Goal: Transaction & Acquisition: Book appointment/travel/reservation

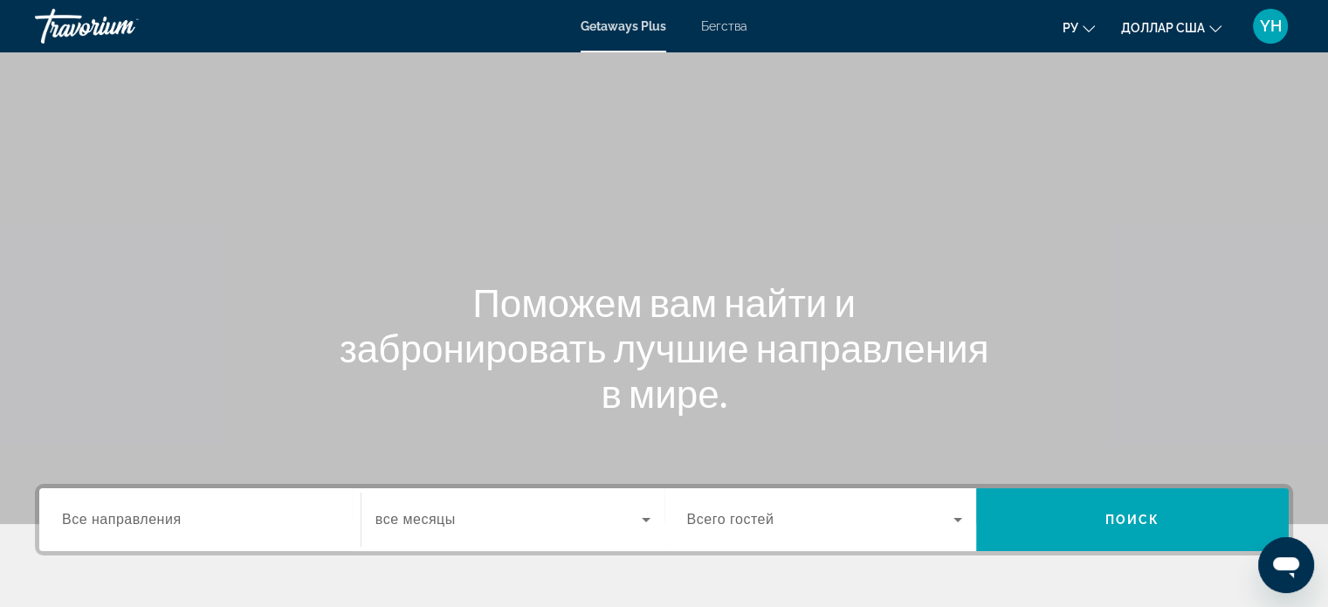
click at [734, 21] on font "Бегства" at bounding box center [724, 26] width 46 height 14
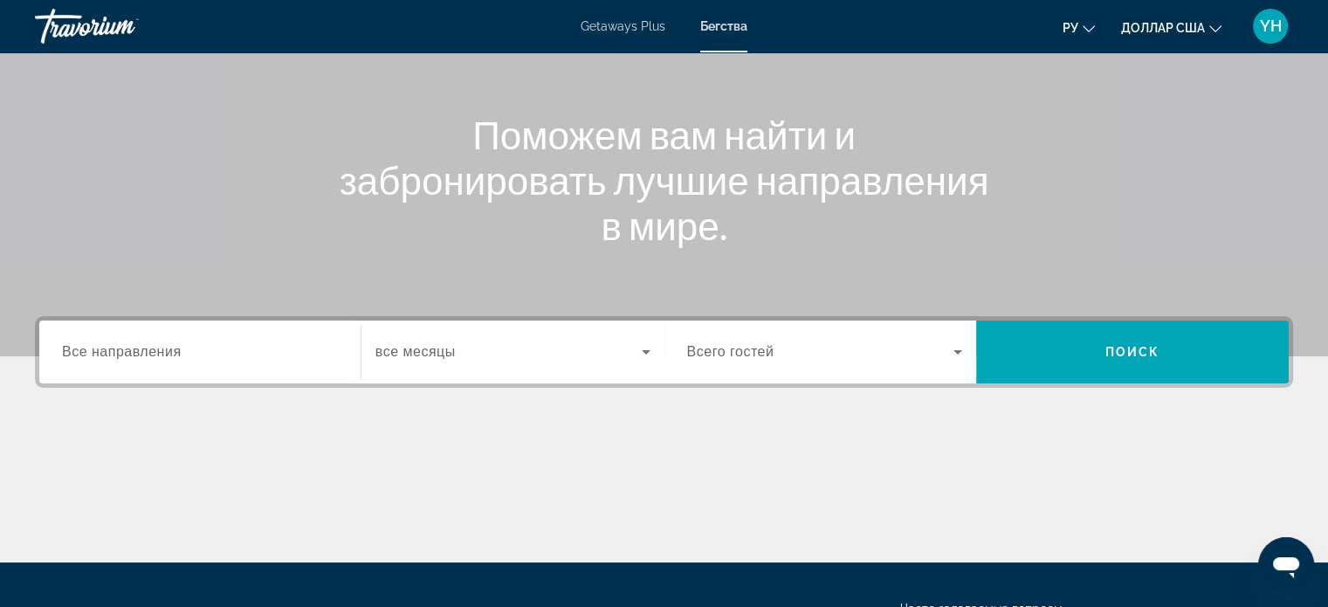
scroll to position [175, 0]
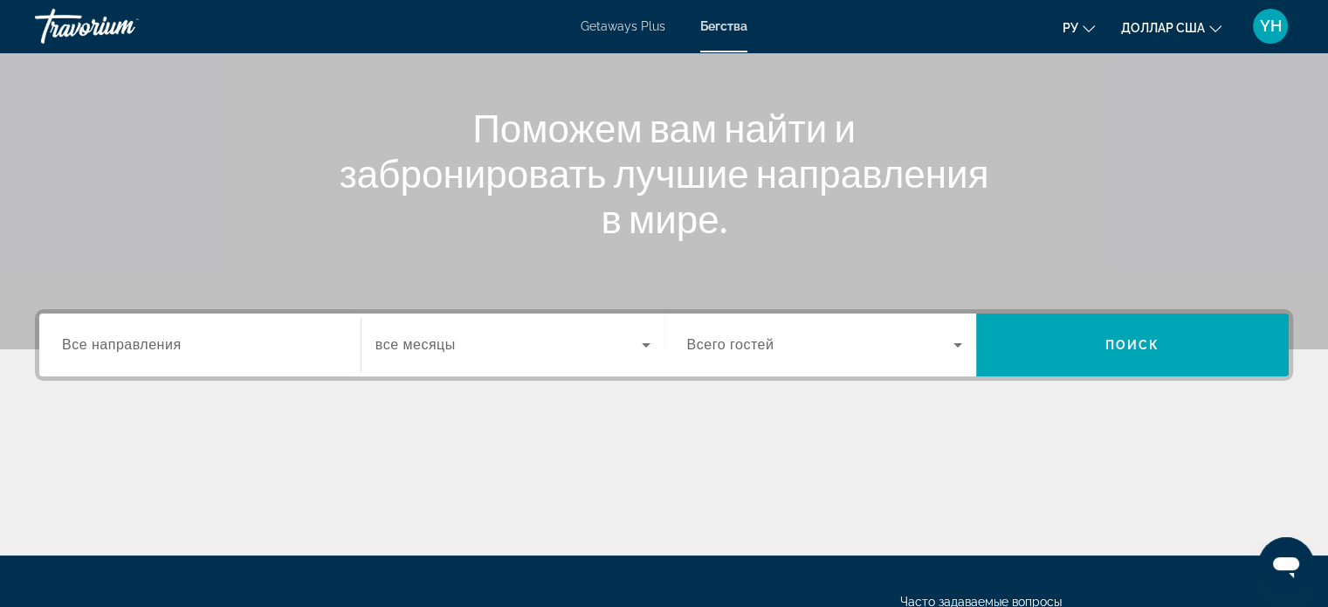
click at [122, 341] on span "Все направления" at bounding box center [122, 344] width 120 height 15
click at [122, 341] on input "Destination Все направления" at bounding box center [200, 345] width 276 height 21
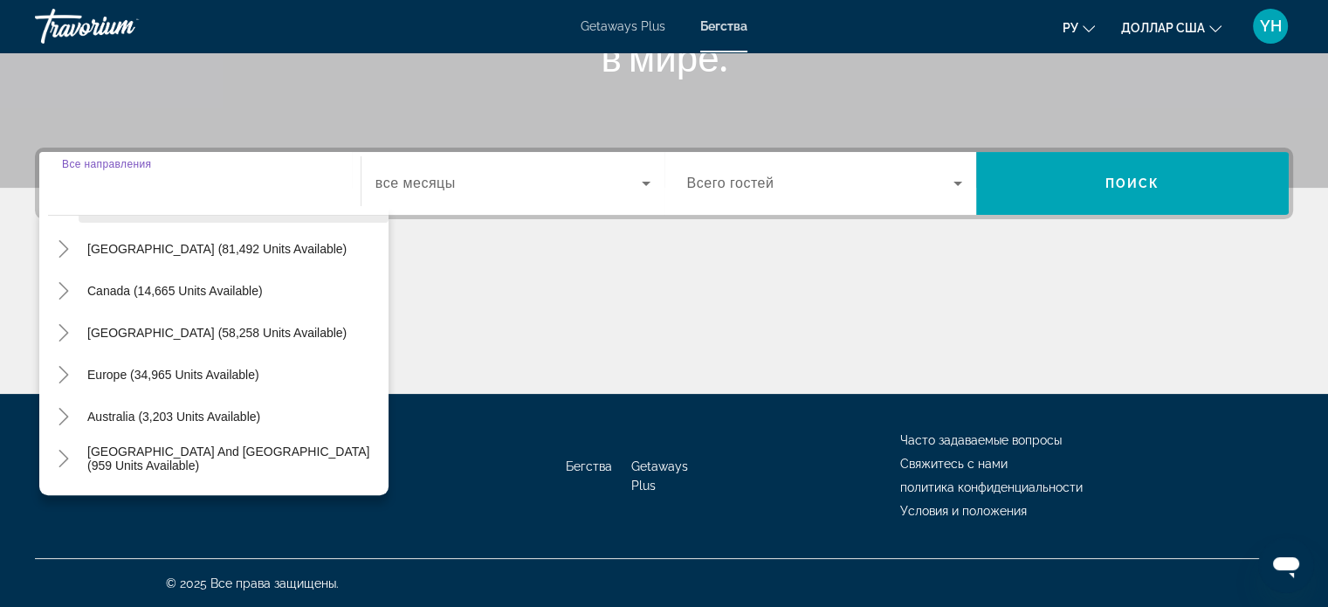
scroll to position [87, 0]
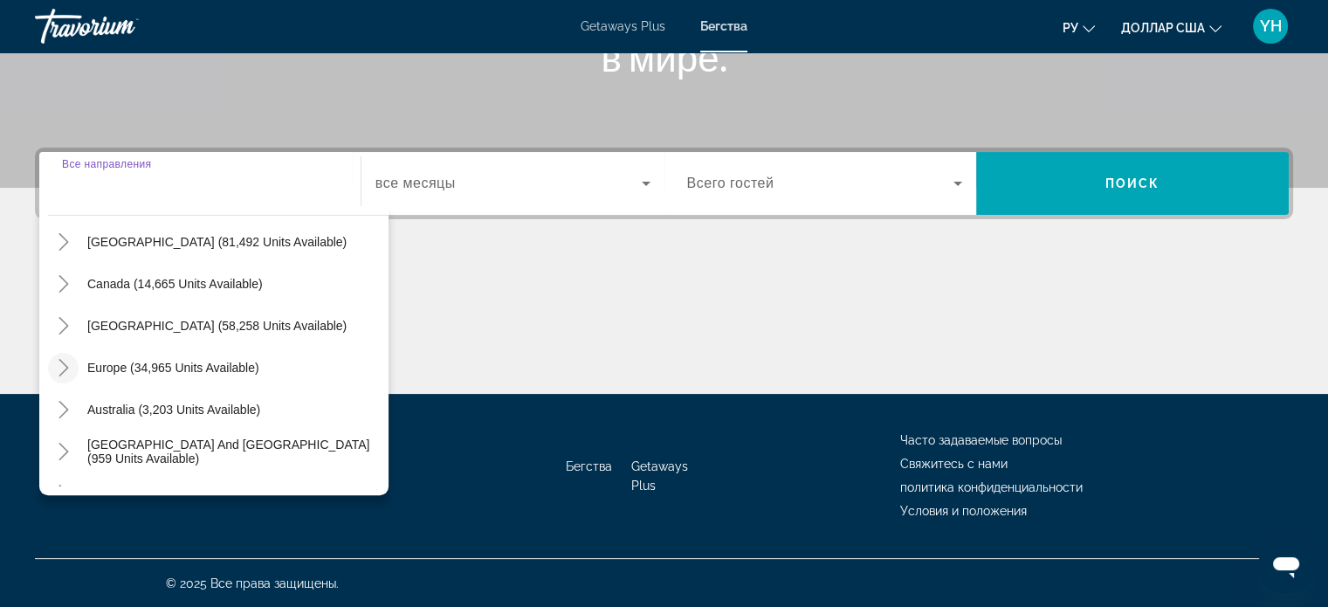
click at [58, 366] on icon "Toggle Europe (34,965 units available)" at bounding box center [63, 367] width 17 height 17
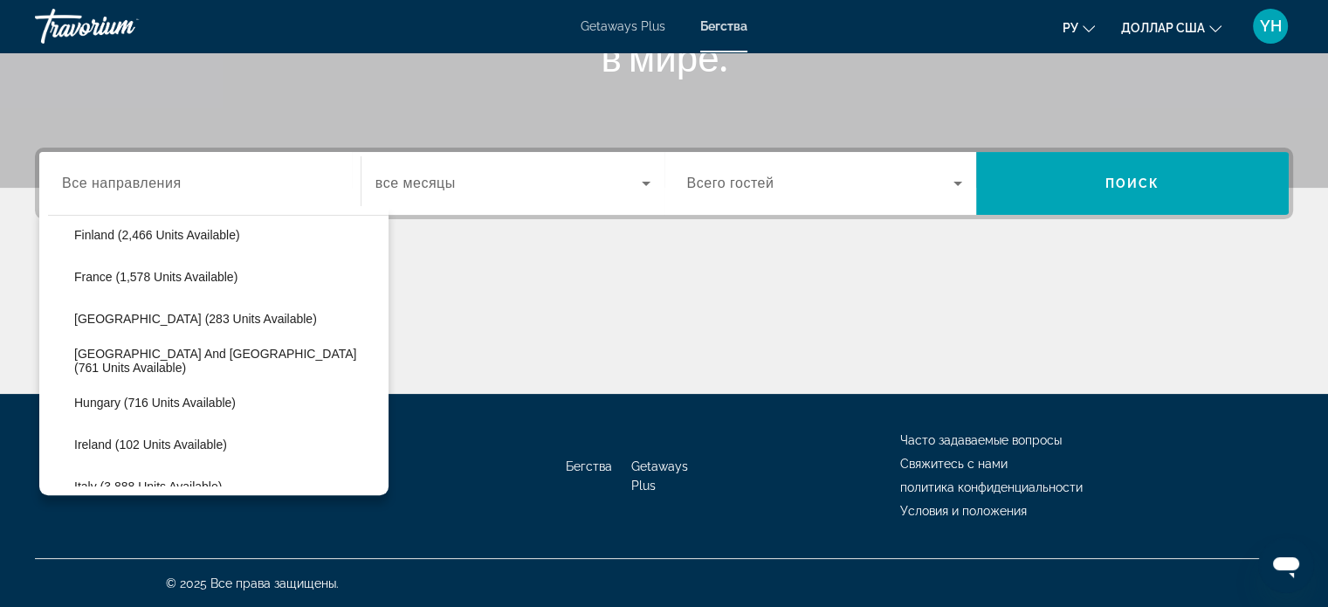
scroll to position [480, 0]
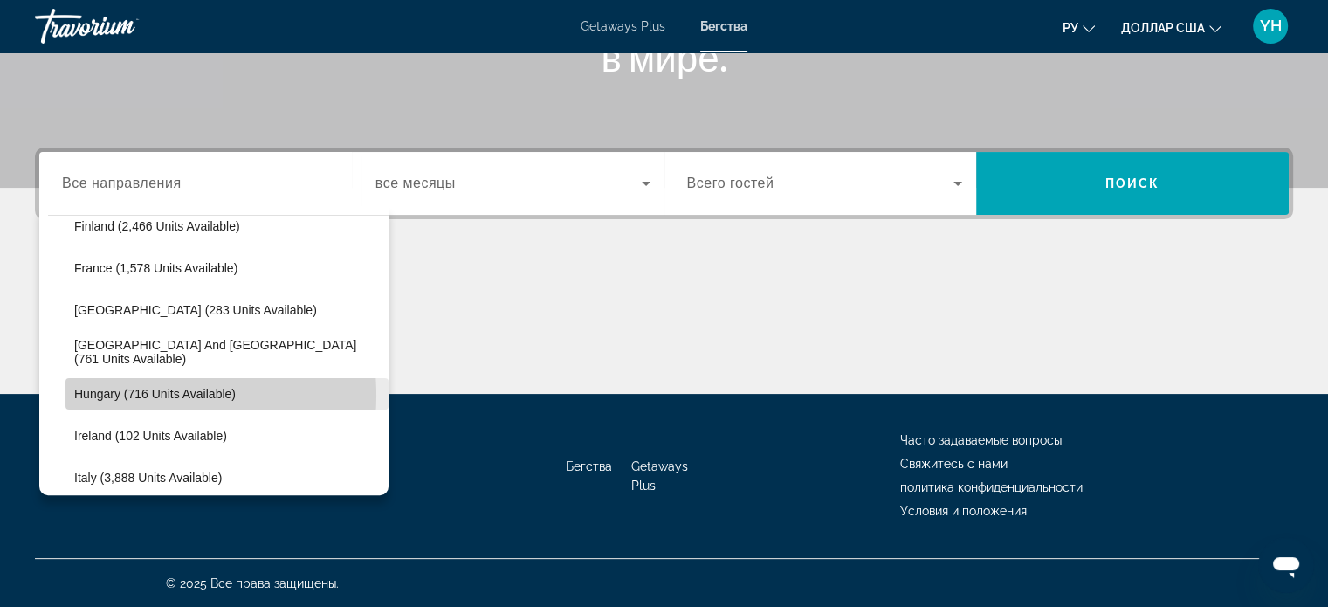
click at [140, 394] on span "Hungary (716 units available)" at bounding box center [154, 394] width 161 height 14
type input "**********"
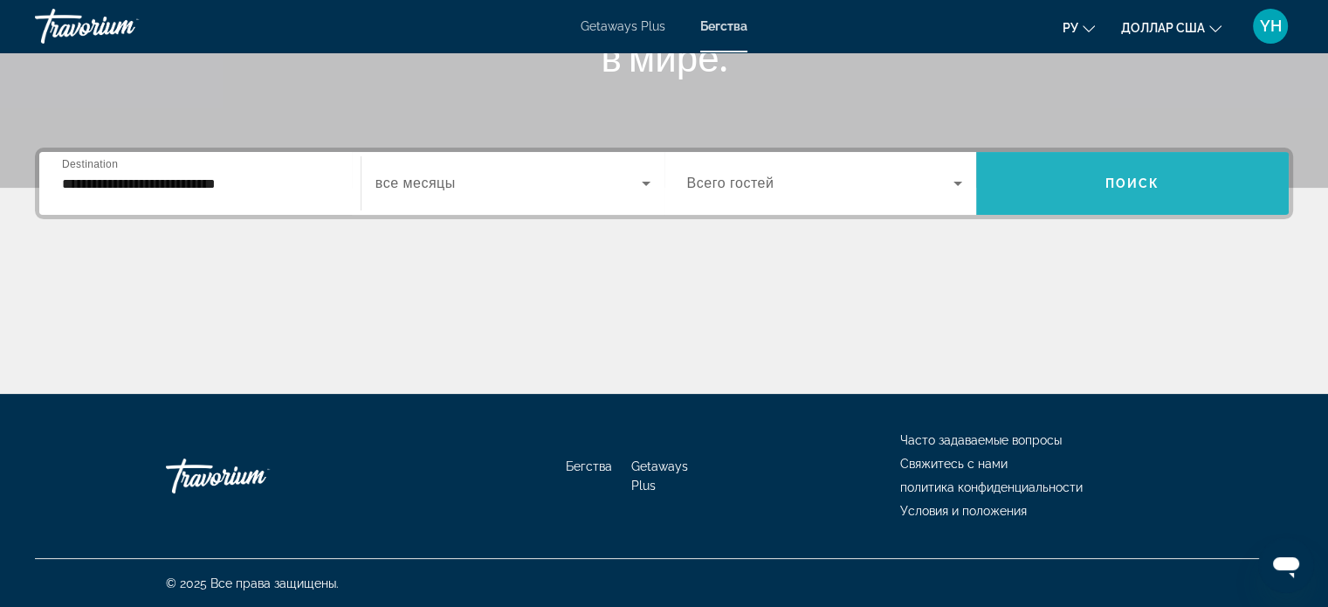
click at [1068, 181] on span "Search widget" at bounding box center [1132, 183] width 312 height 42
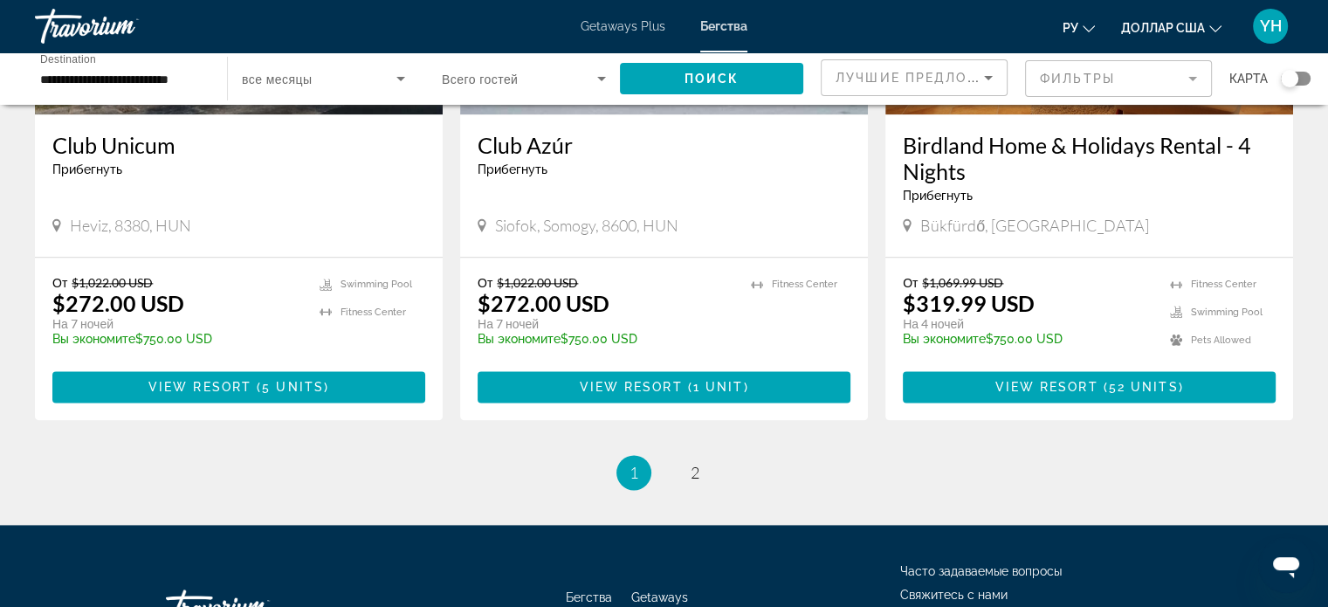
scroll to position [2241, 0]
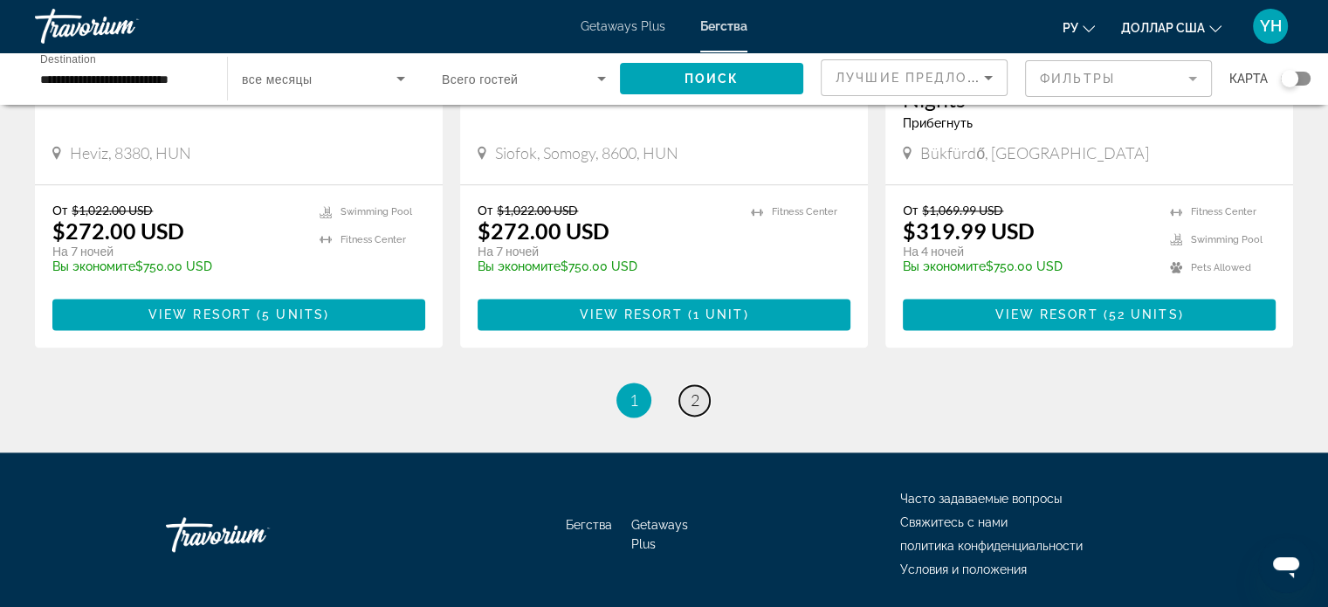
click at [690, 390] on span "2" at bounding box center [694, 399] width 9 height 19
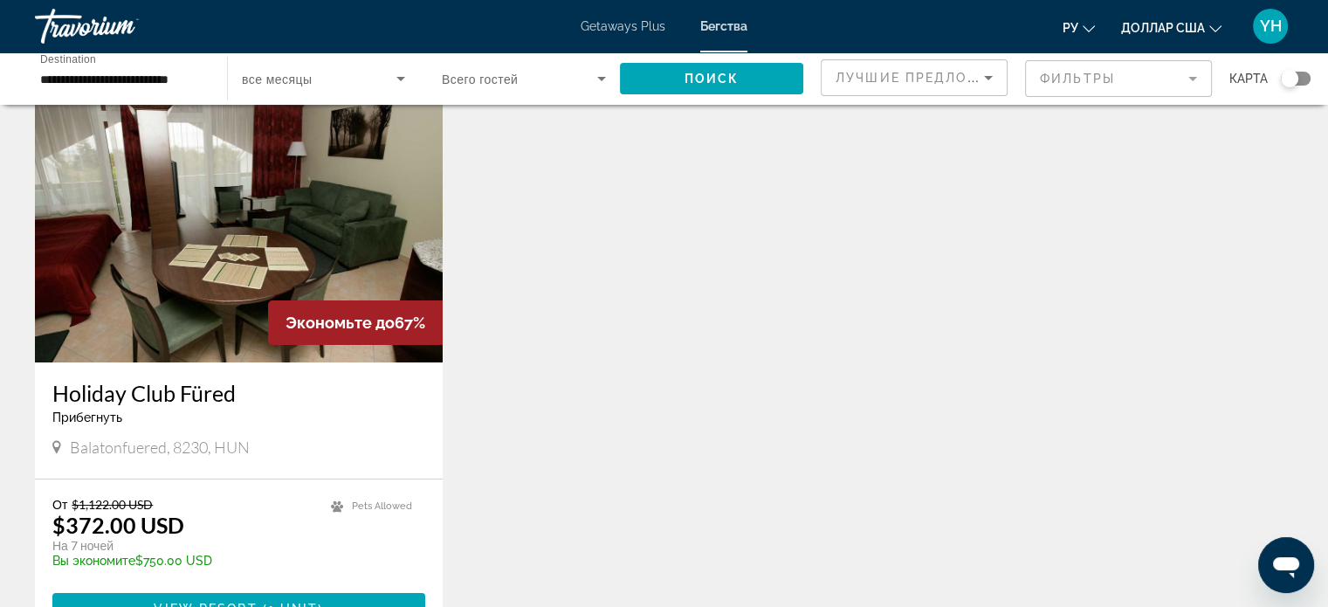
scroll to position [87, 0]
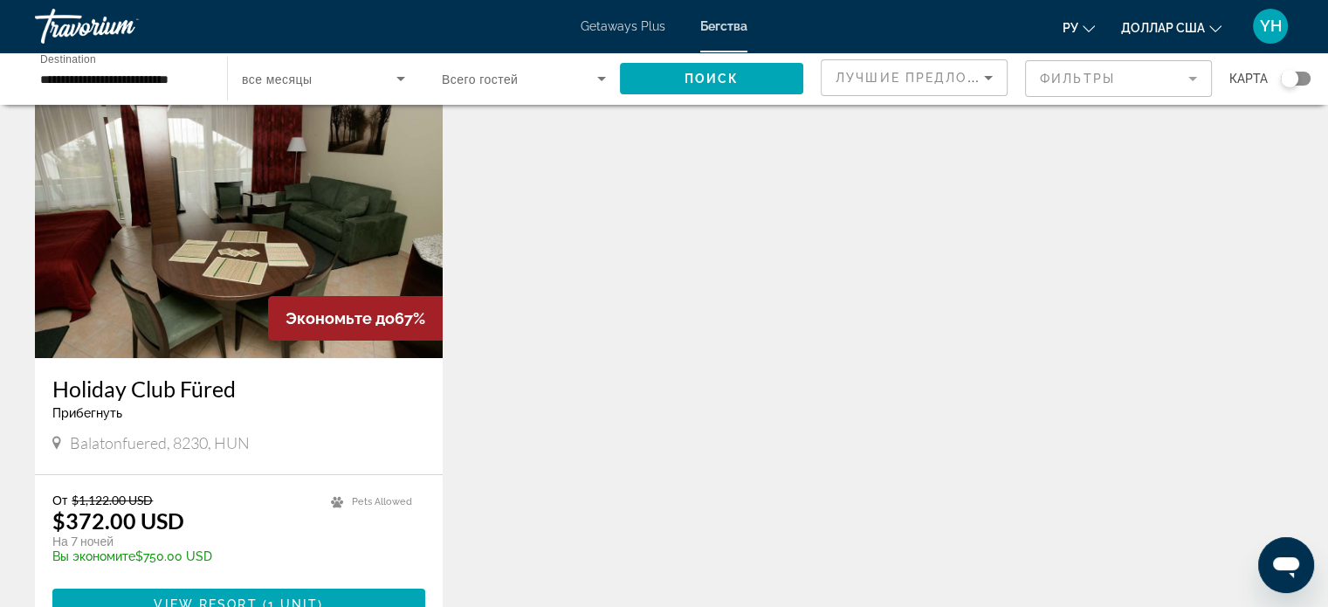
click at [261, 223] on img "Основное содержание" at bounding box center [239, 218] width 408 height 279
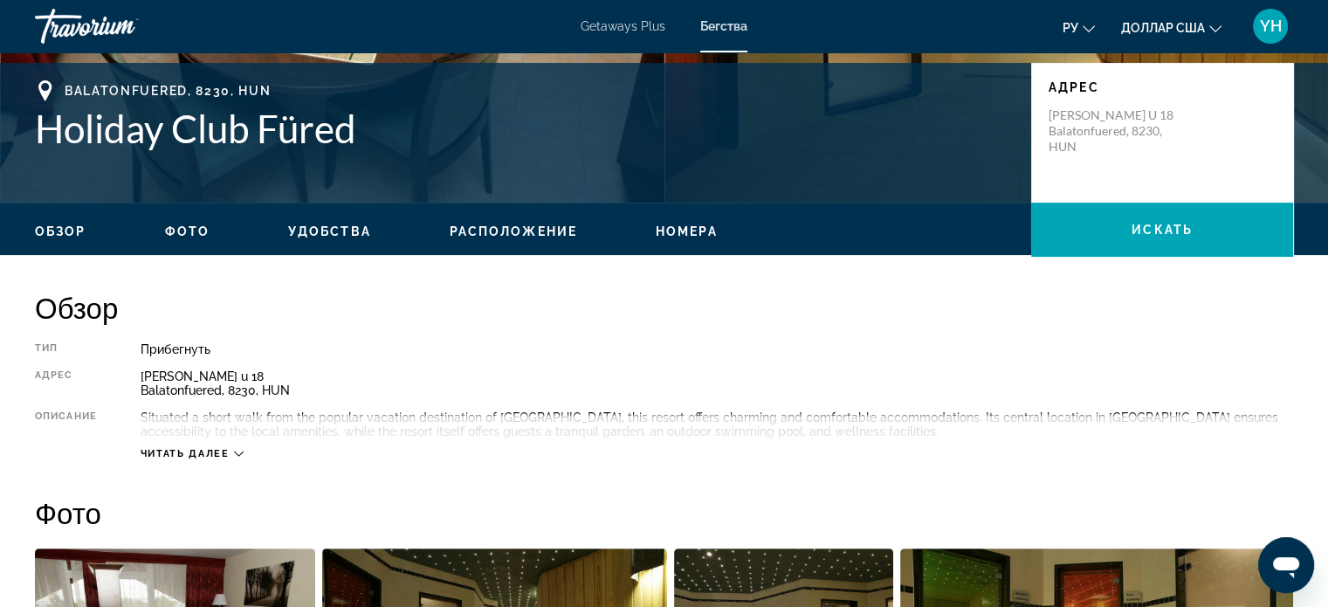
scroll to position [349, 0]
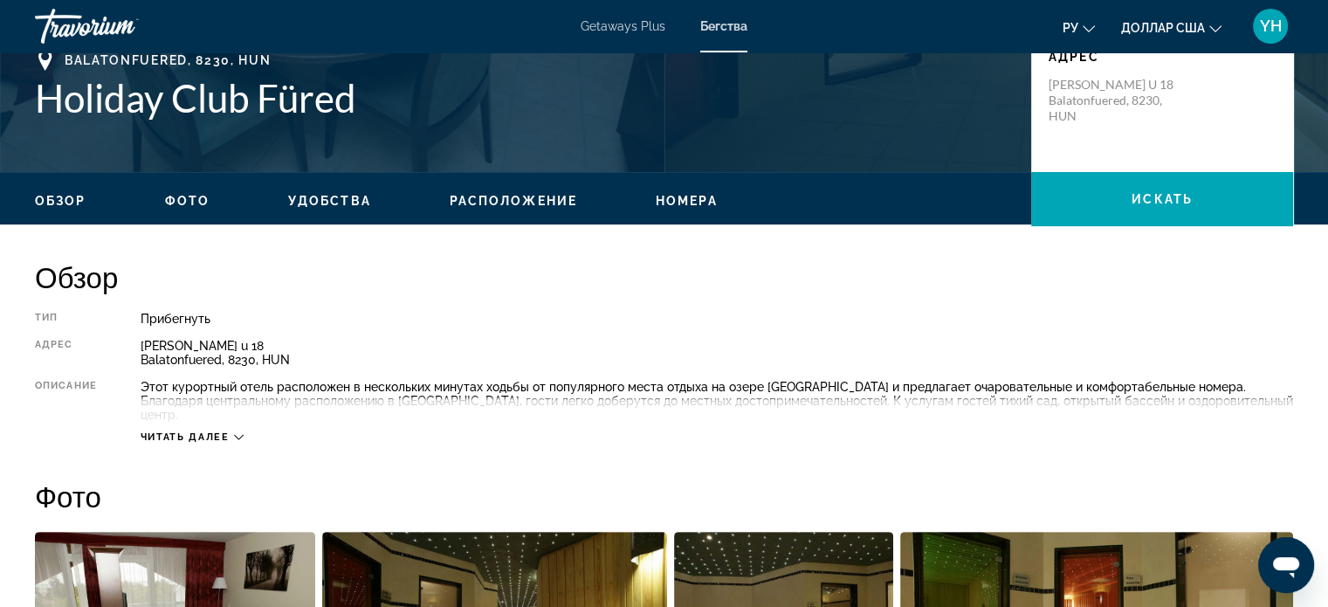
scroll to position [611, 0]
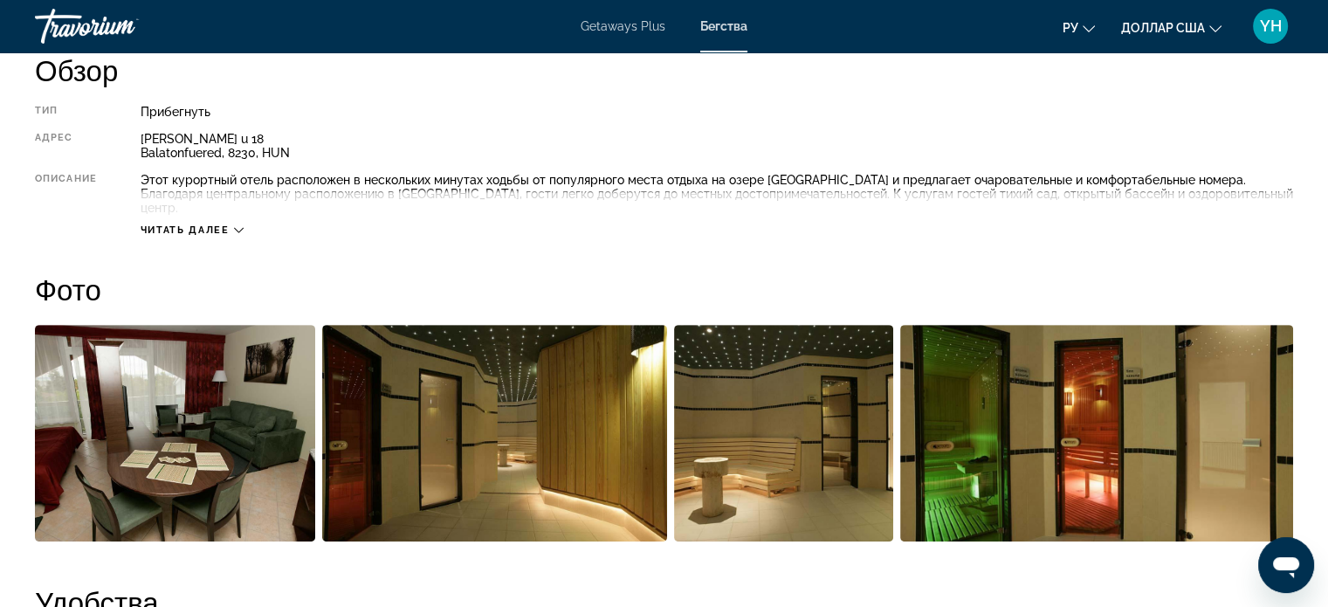
click at [240, 228] on icon "Основное содержание" at bounding box center [239, 230] width 10 height 5
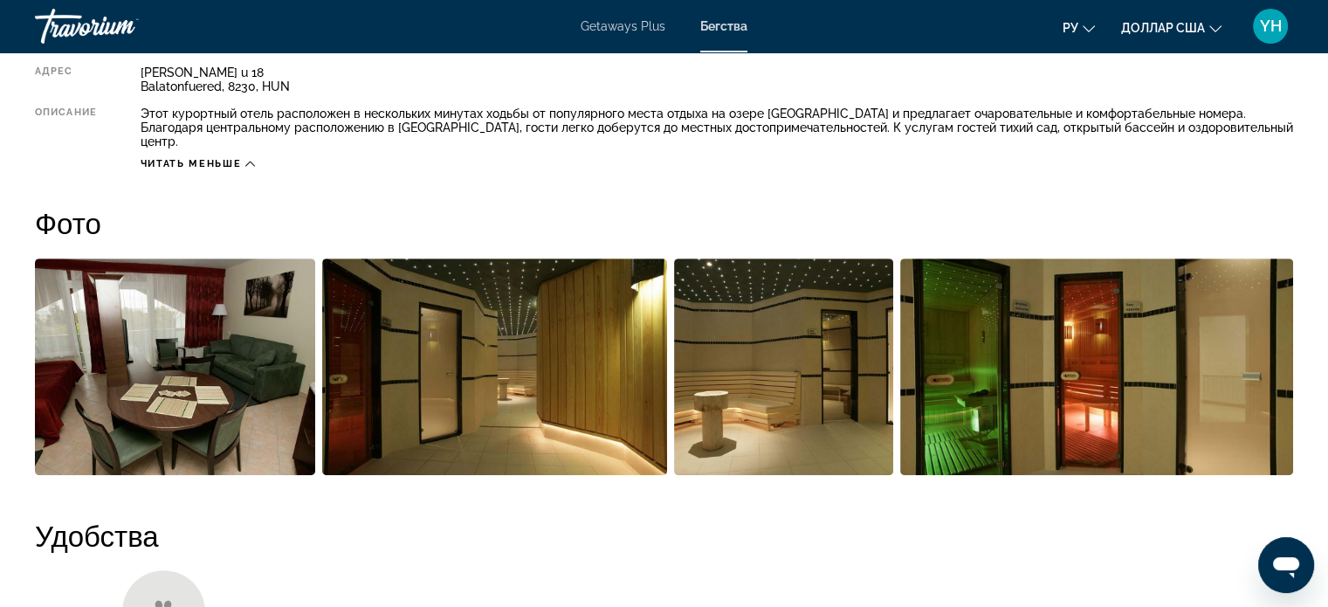
scroll to position [684, 0]
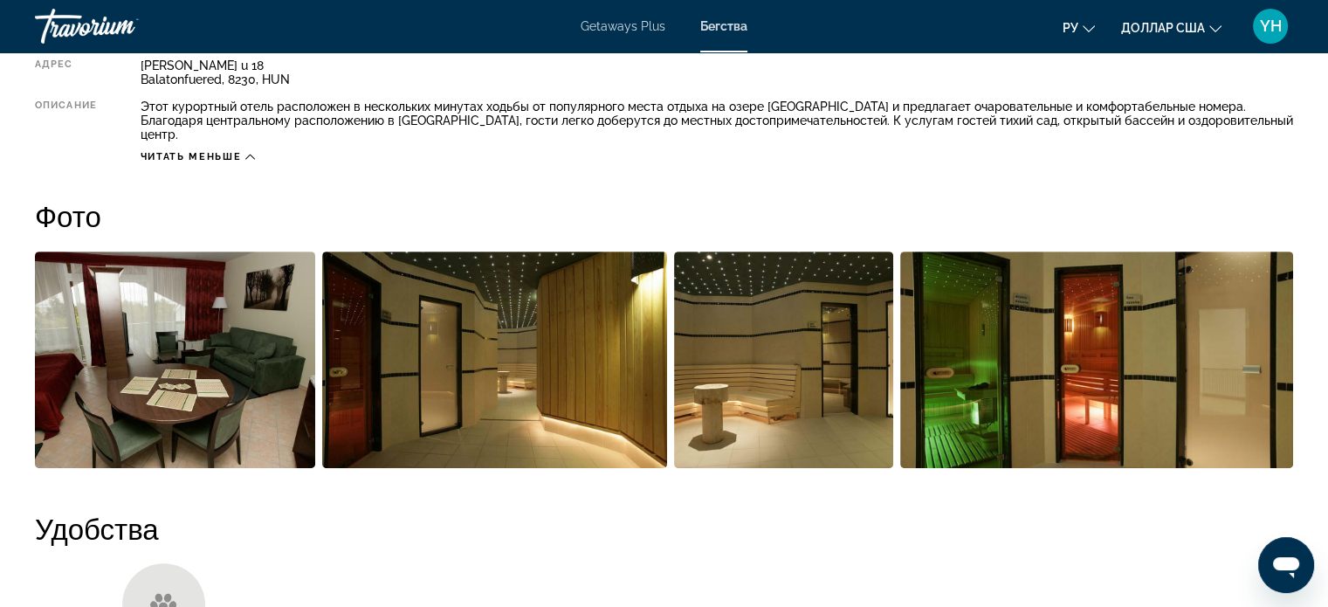
click at [141, 294] on img "Открыть полноэкранный слайдер изображений" at bounding box center [175, 359] width 280 height 216
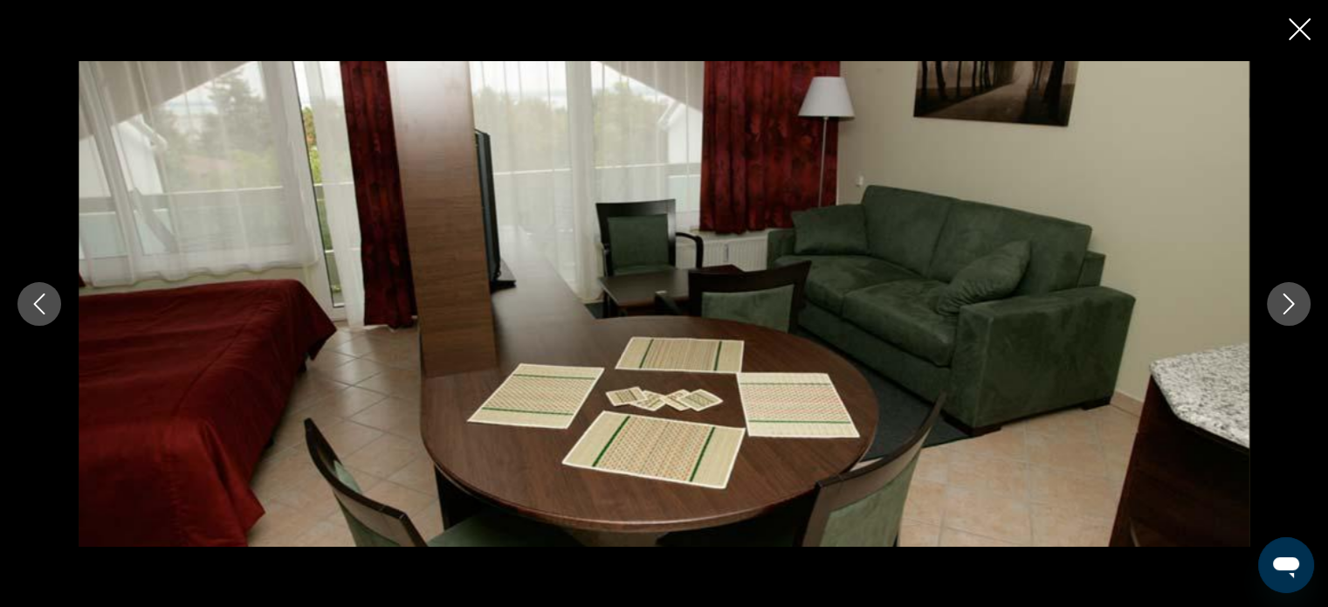
click at [1274, 298] on button "Next image" at bounding box center [1288, 304] width 44 height 44
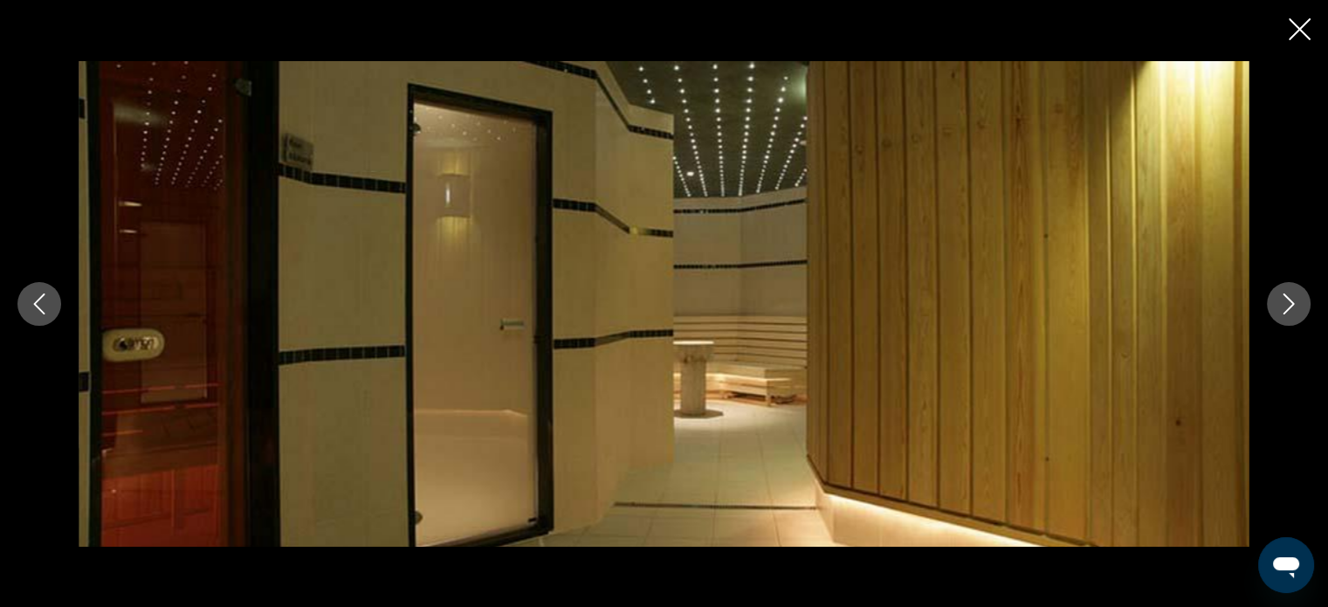
click at [1274, 298] on button "Next image" at bounding box center [1288, 304] width 44 height 44
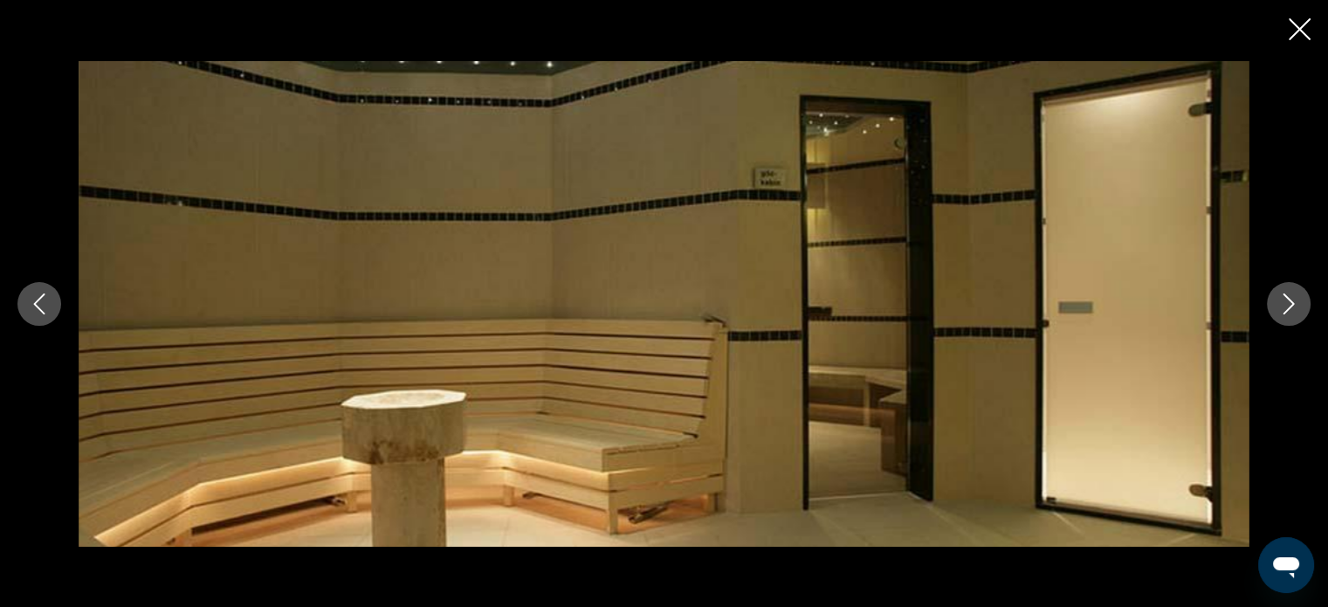
click at [1274, 298] on button "Next image" at bounding box center [1288, 304] width 44 height 44
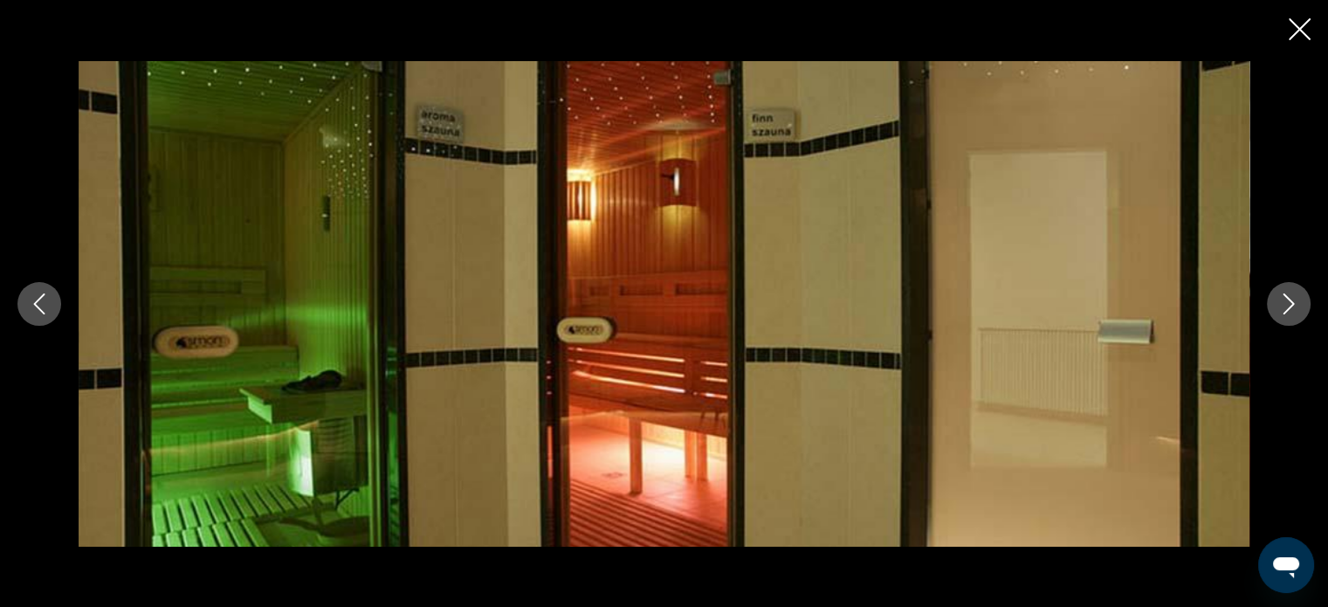
click at [1274, 298] on button "Next image" at bounding box center [1288, 304] width 44 height 44
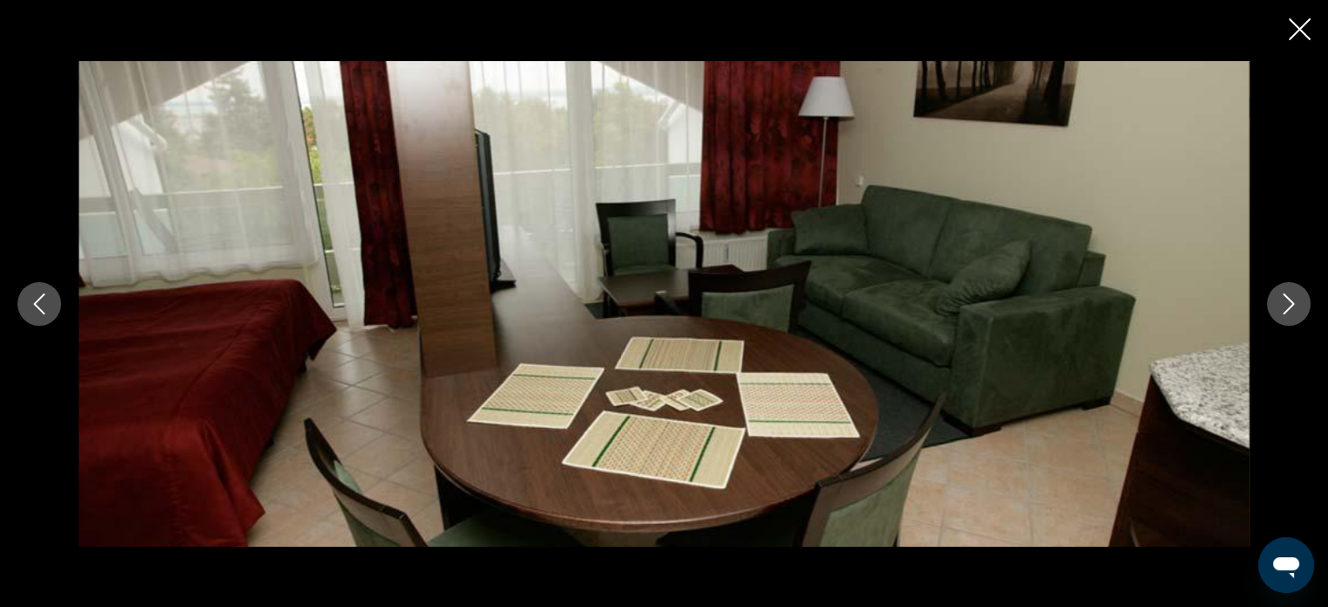
click at [1274, 298] on button "Next image" at bounding box center [1288, 304] width 44 height 44
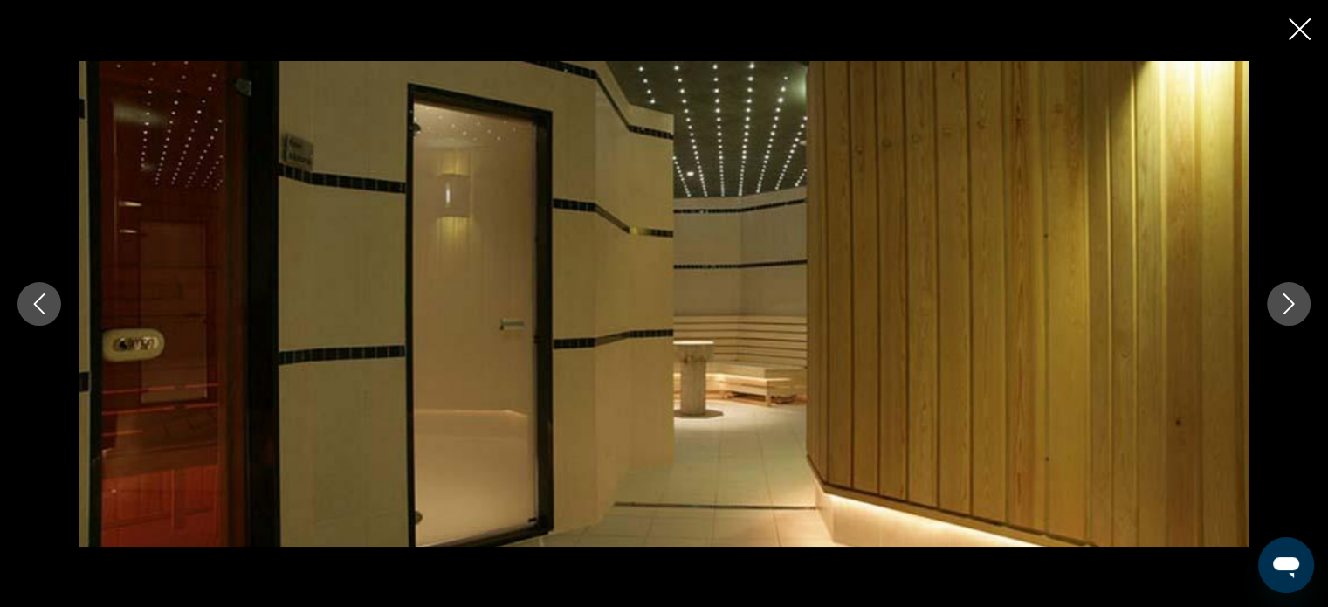
click at [1274, 298] on button "Next image" at bounding box center [1288, 304] width 44 height 44
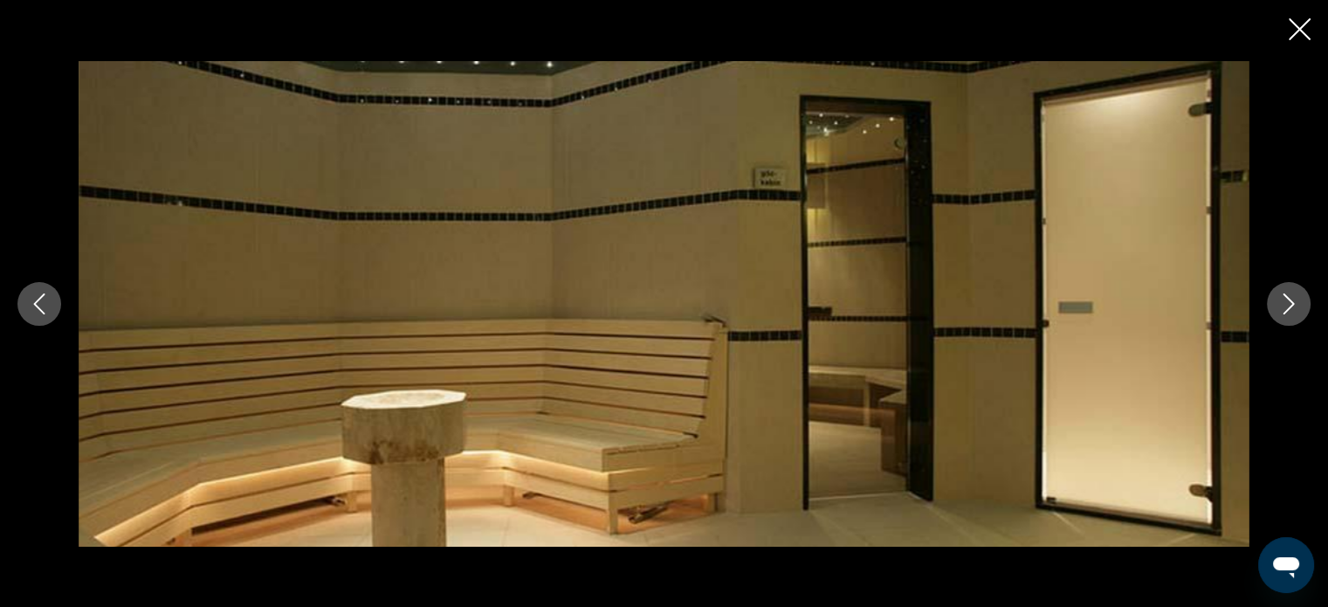
click at [1274, 298] on button "Next image" at bounding box center [1288, 304] width 44 height 44
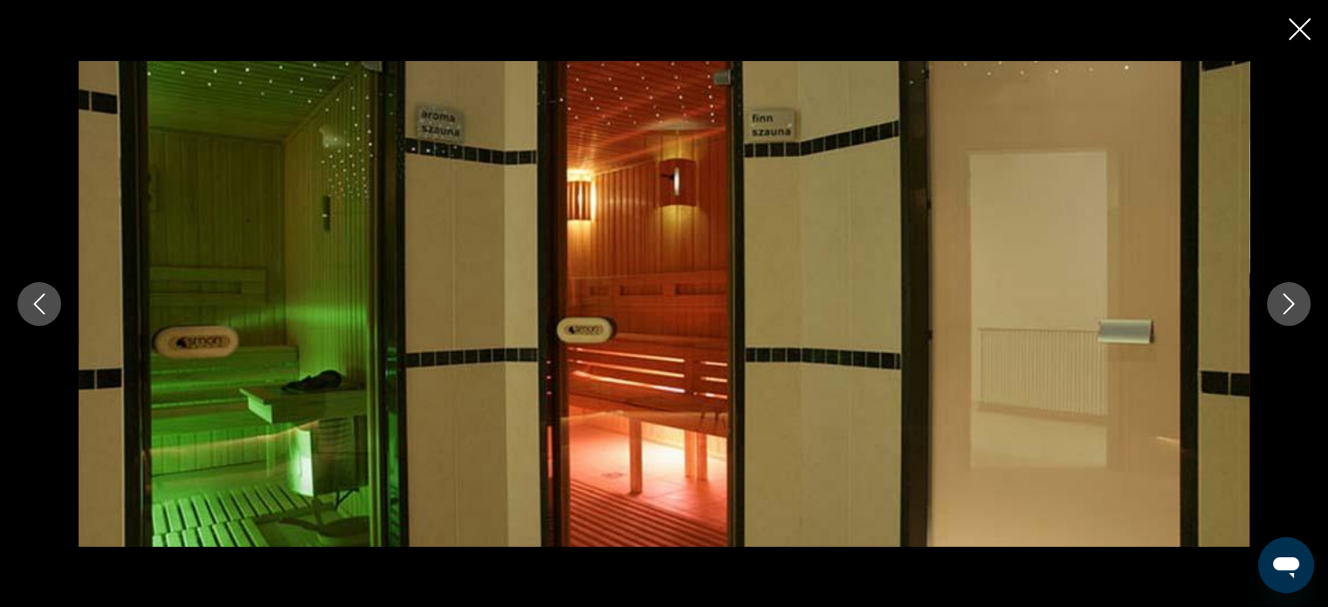
click at [1274, 298] on button "Next image" at bounding box center [1288, 304] width 44 height 44
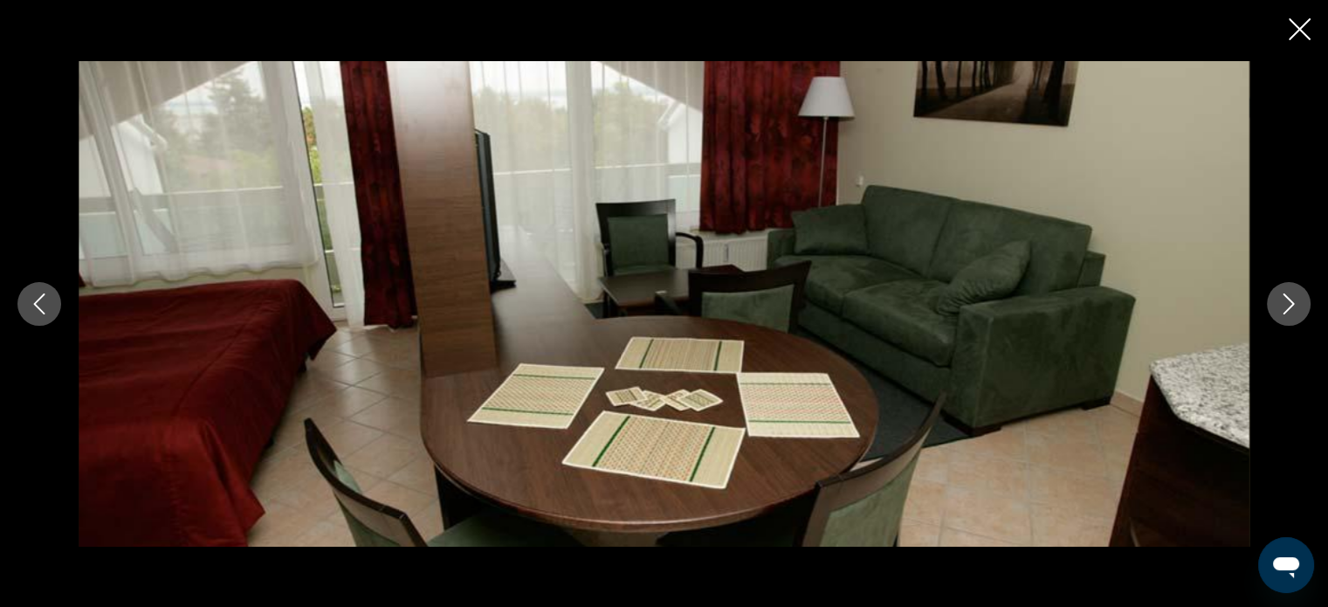
click at [1274, 298] on button "Next image" at bounding box center [1288, 304] width 44 height 44
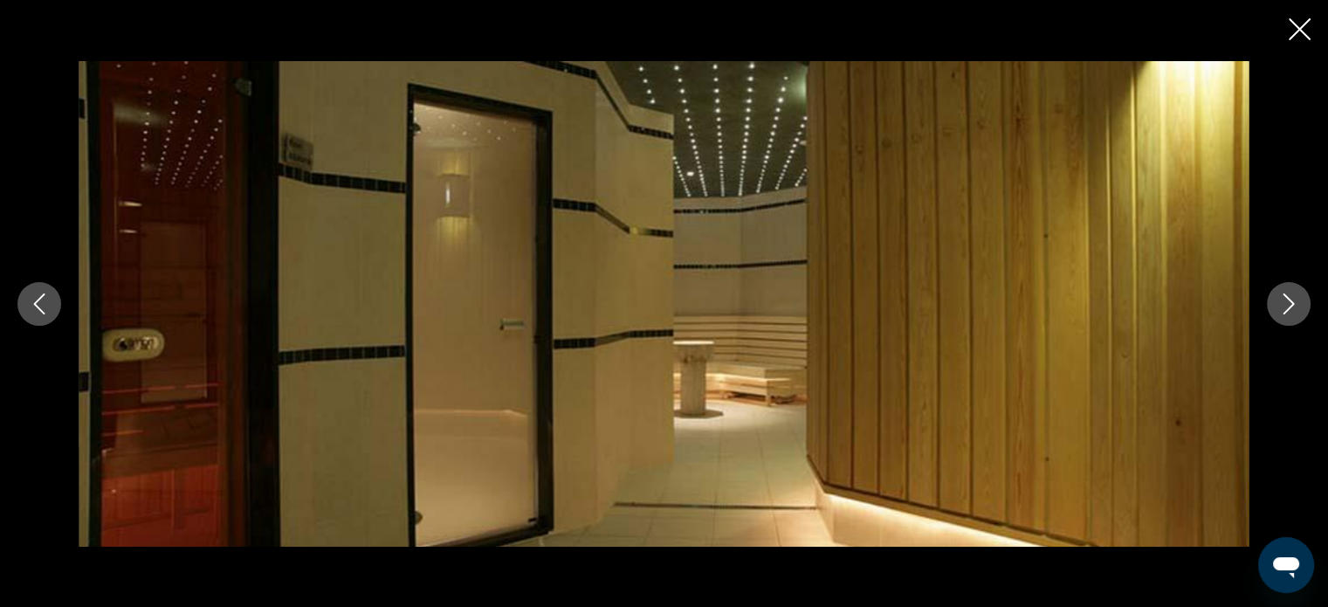
click at [1290, 36] on icon "Close slideshow" at bounding box center [1299, 29] width 22 height 22
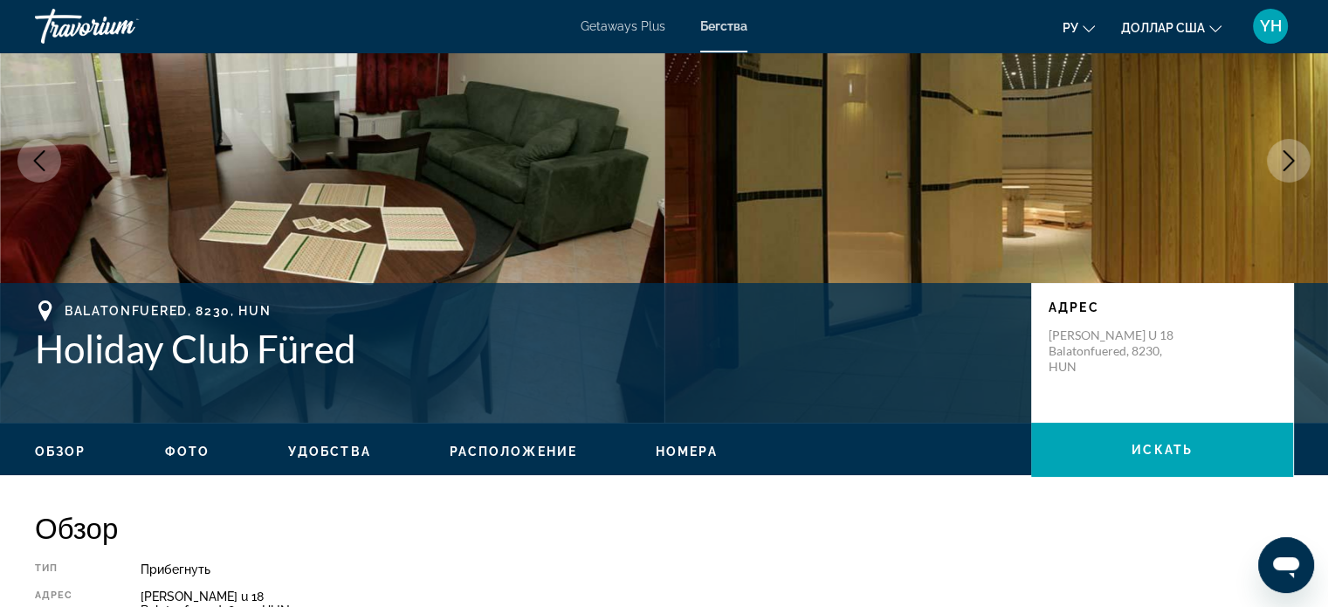
scroll to position [175, 0]
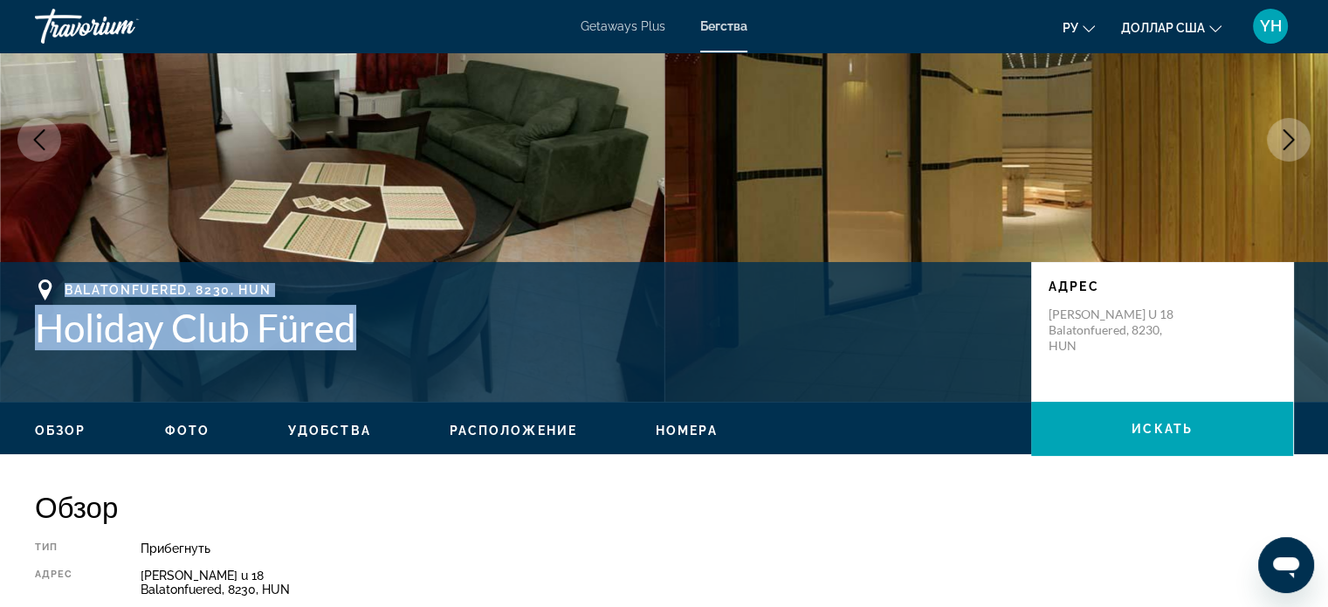
drag, startPoint x: 374, startPoint y: 331, endPoint x: 23, endPoint y: 285, distance: 353.8
click at [23, 285] on div "Balatonfuered, 8230, HUN Holiday Club Füred Адрес Tancsics M. u 18 Balatonfuere…" at bounding box center [664, 331] width 1328 height 105
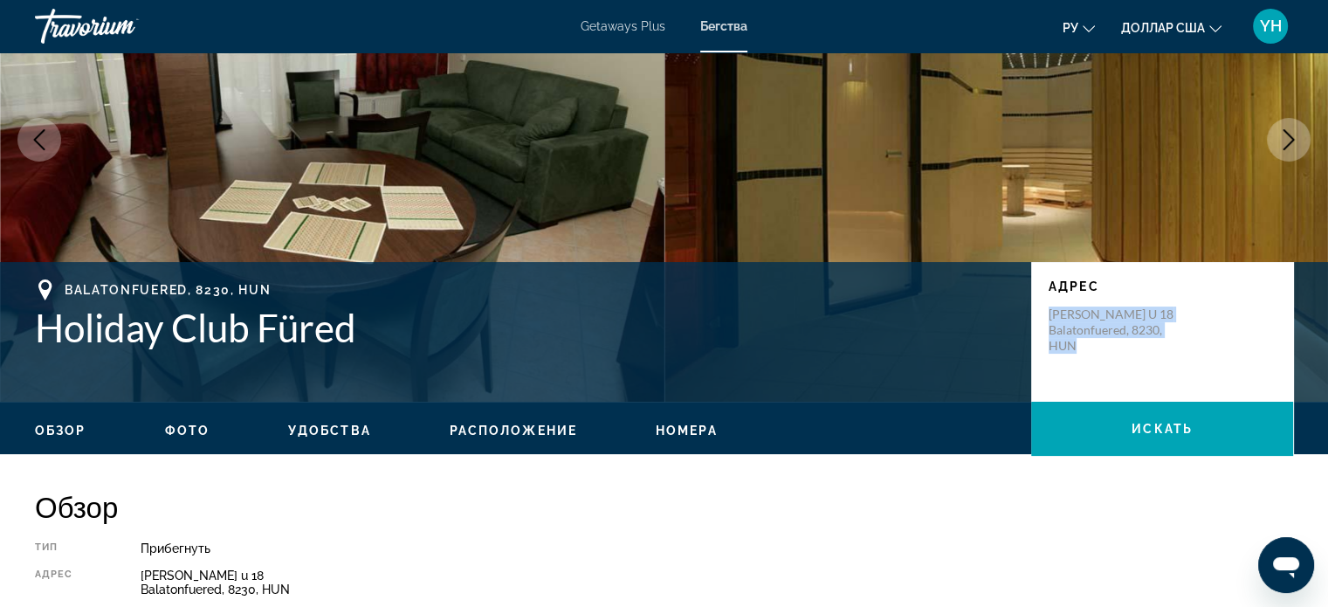
drag, startPoint x: 1104, startPoint y: 348, endPoint x: 1038, endPoint y: 314, distance: 74.6
click at [1038, 314] on div "Адрес Tancsics M. u 18 Balatonfuered, 8230, HUN" at bounding box center [1162, 332] width 262 height 140
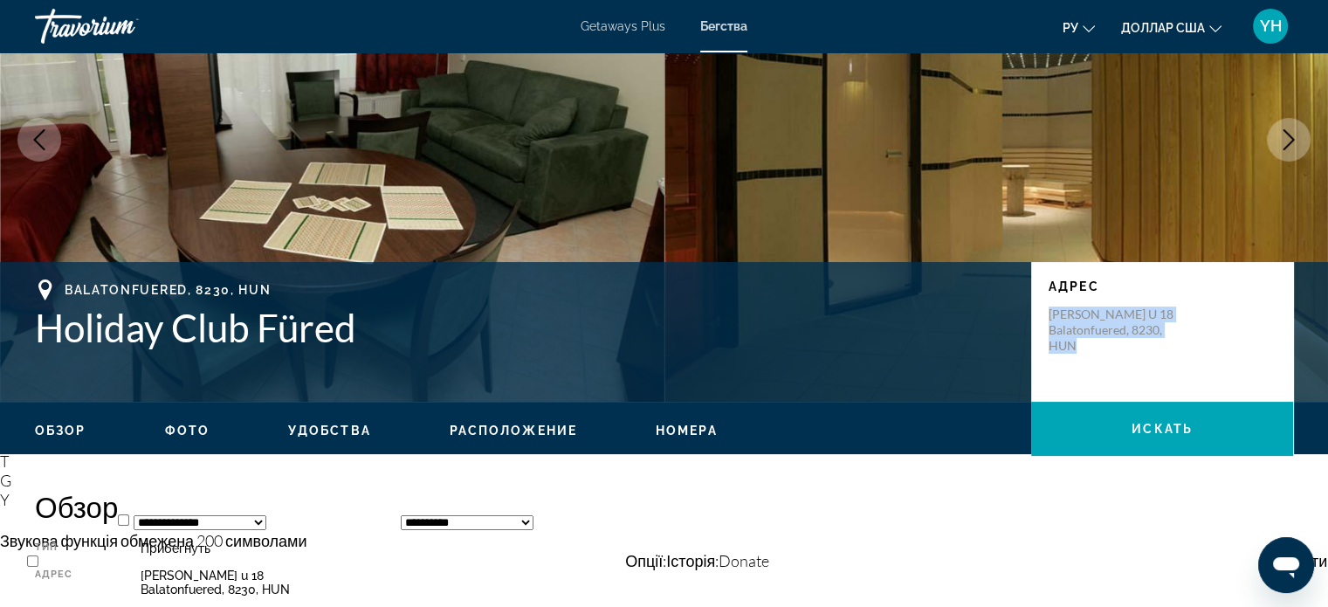
copy p "Tancsics M. u 18 Balatonfuered, 8230, HUN"
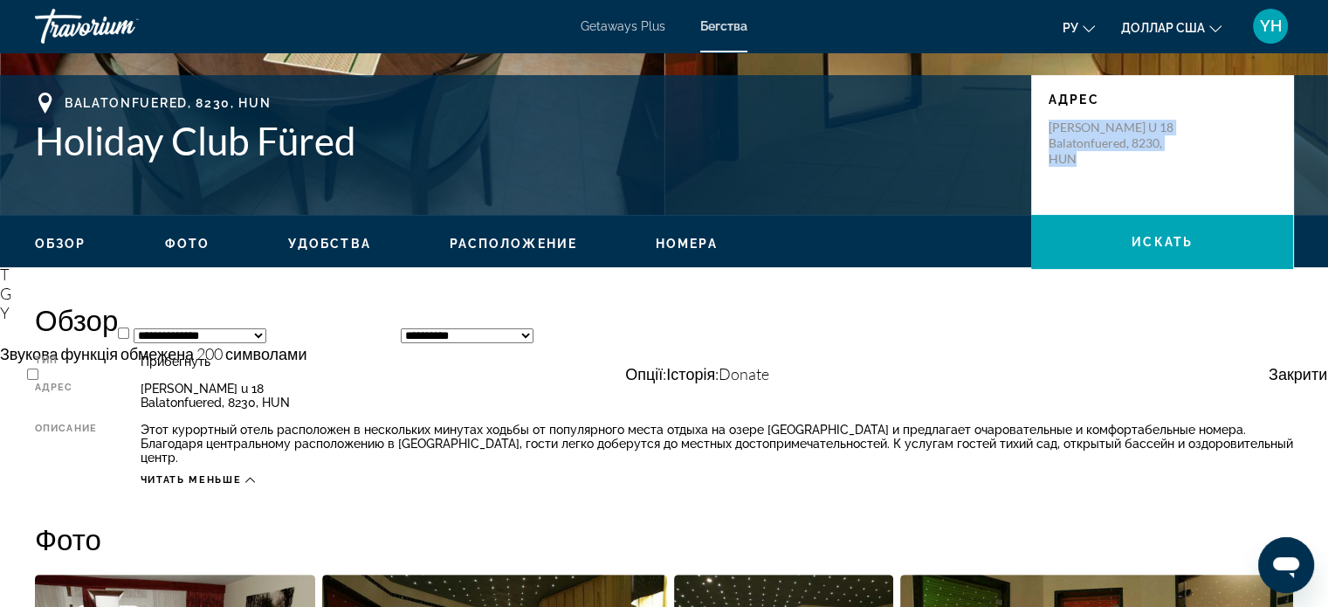
scroll to position [349, 0]
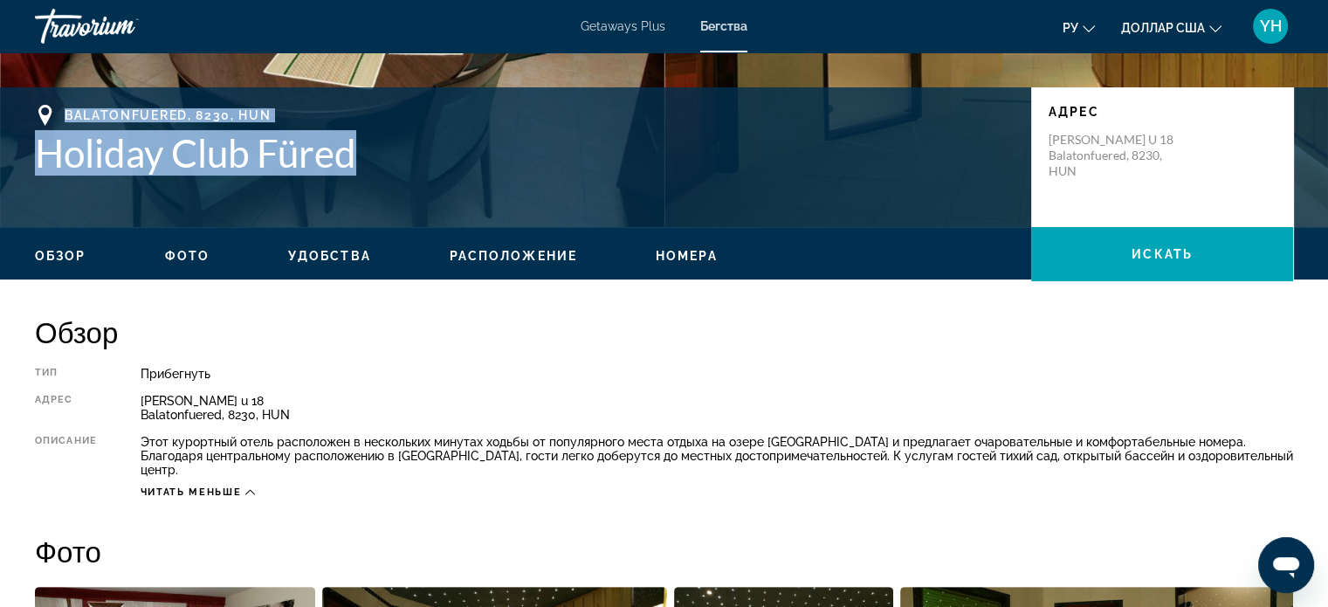
drag, startPoint x: 381, startPoint y: 155, endPoint x: 42, endPoint y: 111, distance: 341.6
click at [31, 107] on div "Balatonfuered, 8230, HUN Holiday Club Füred Адрес Tancsics M. u 18 Balatonfuere…" at bounding box center [664, 157] width 1328 height 105
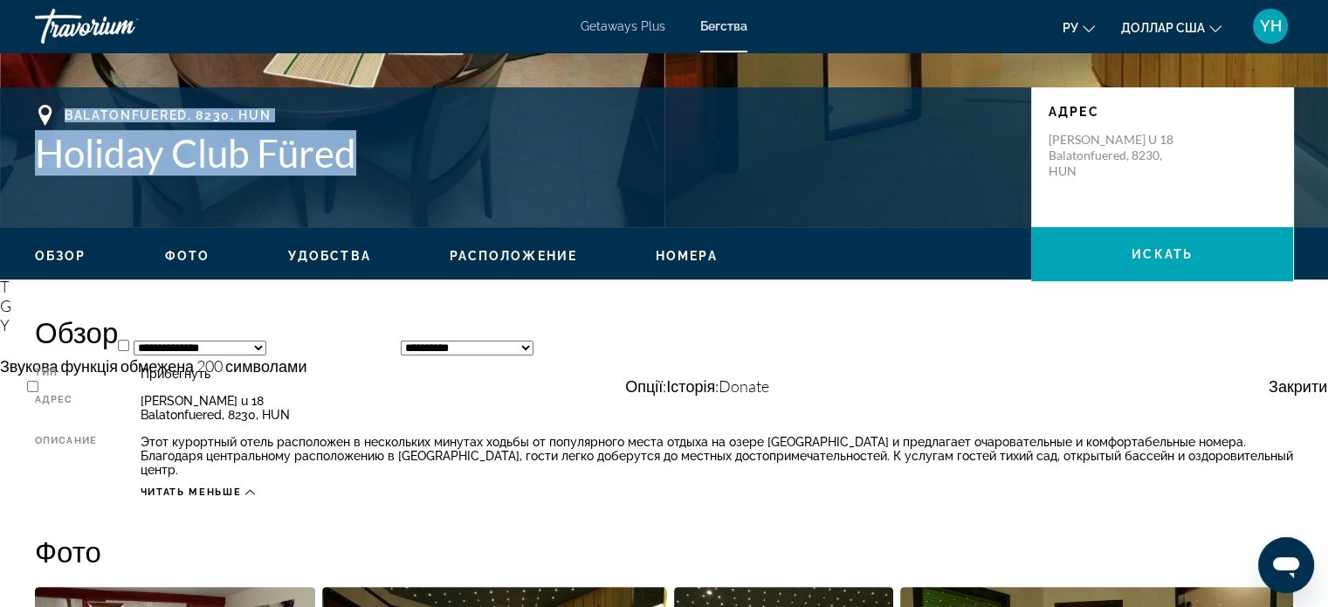
copy div "Balatonfuered, 8230, HUN Holiday Club Füred"
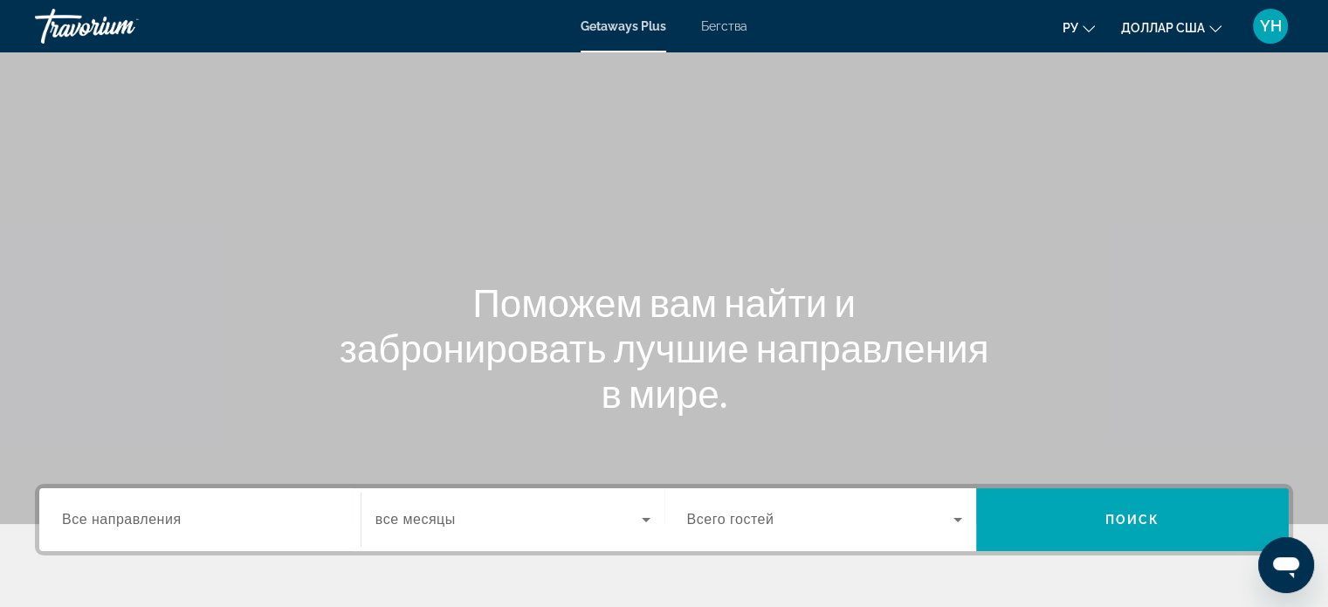
click at [710, 22] on font "Бегства" at bounding box center [724, 26] width 46 height 14
click at [151, 507] on div "Search widget" at bounding box center [200, 520] width 276 height 50
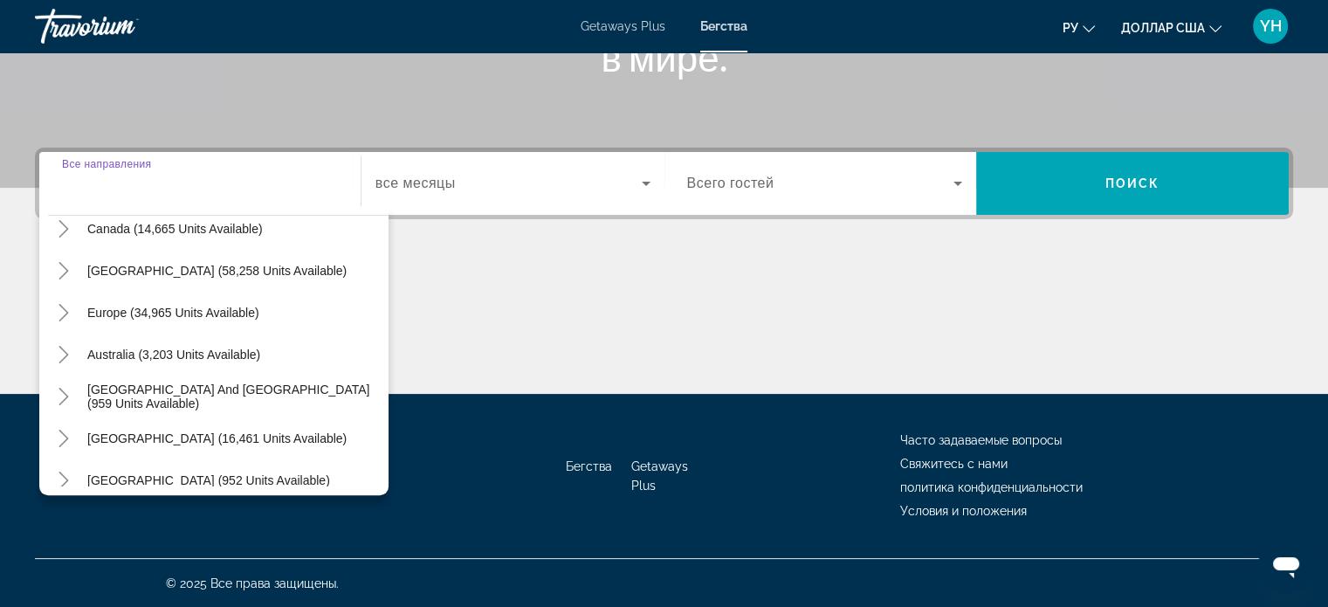
scroll to position [175, 0]
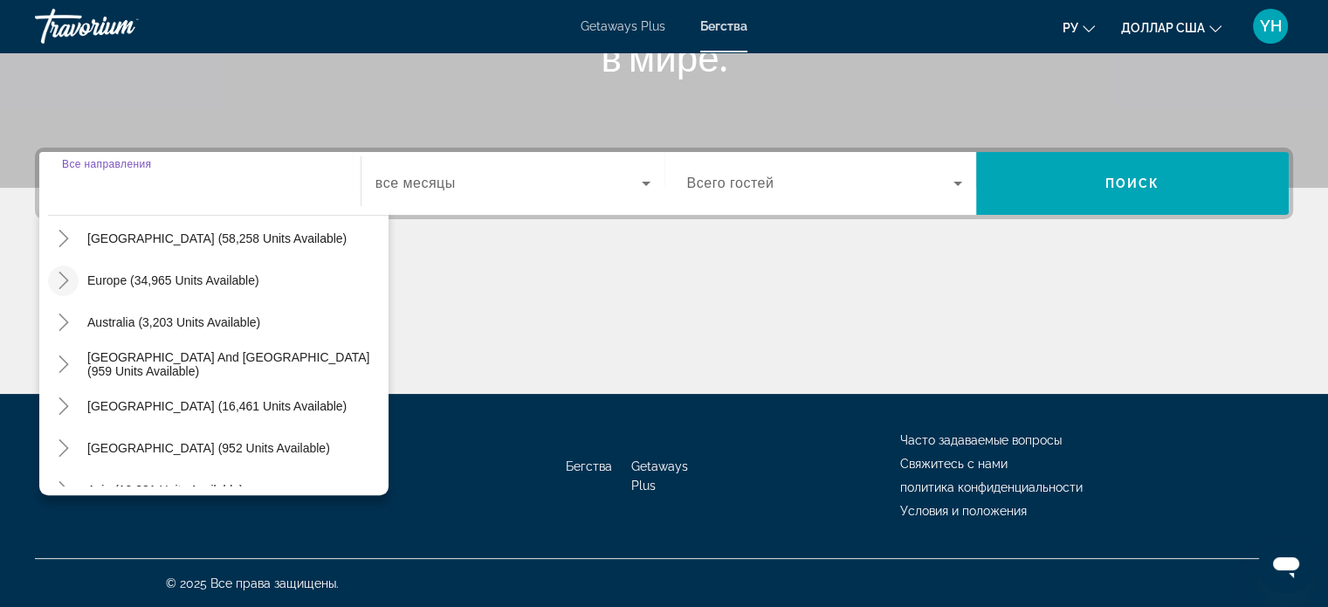
click at [66, 280] on icon "Toggle Europe (34,965 units available)" at bounding box center [63, 279] width 10 height 17
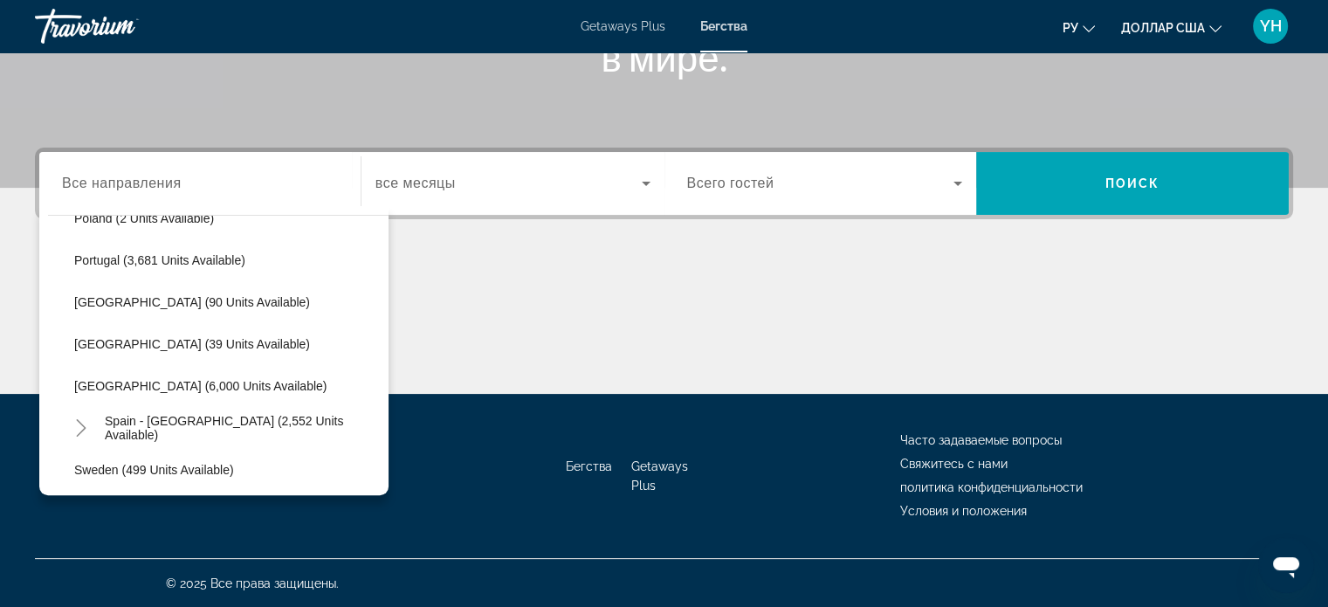
scroll to position [829, 0]
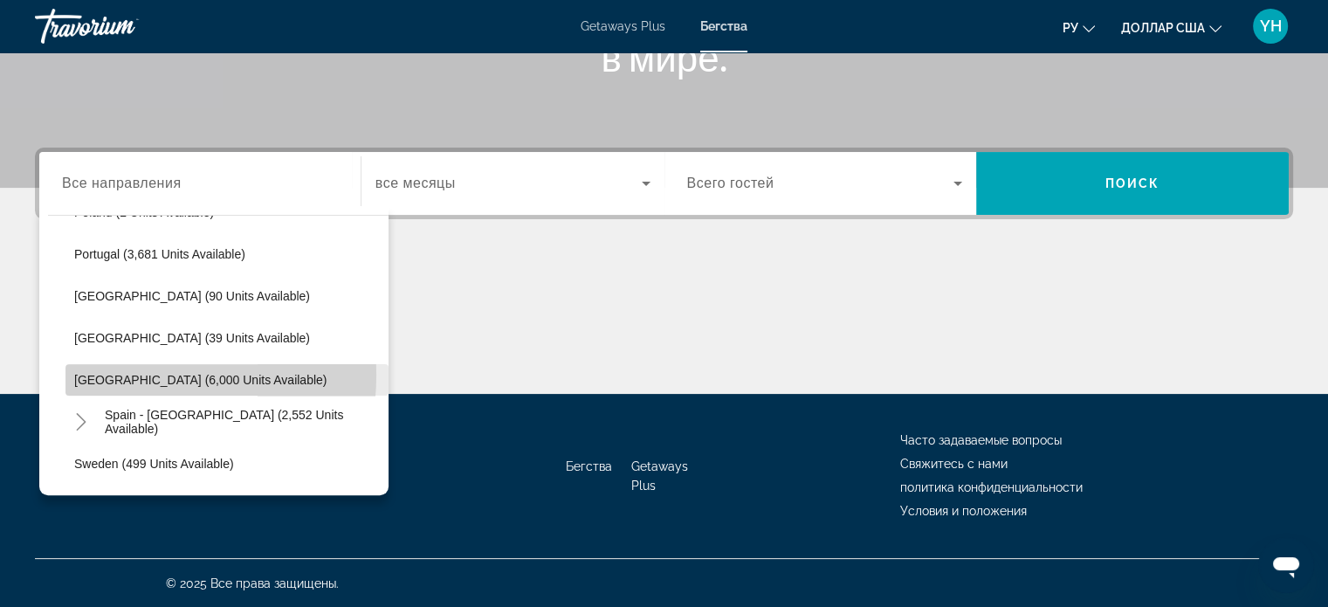
click at [94, 373] on span "Spain (6,000 units available)" at bounding box center [200, 380] width 252 height 14
type input "**********"
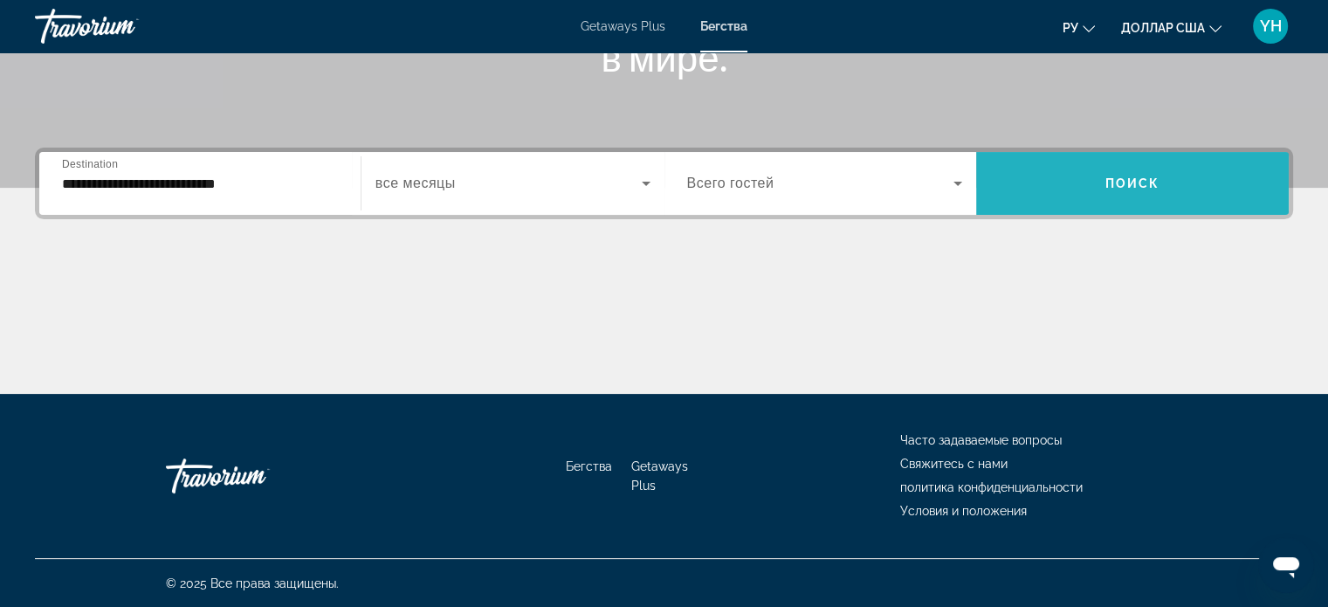
click at [1082, 183] on span "Search widget" at bounding box center [1132, 183] width 312 height 42
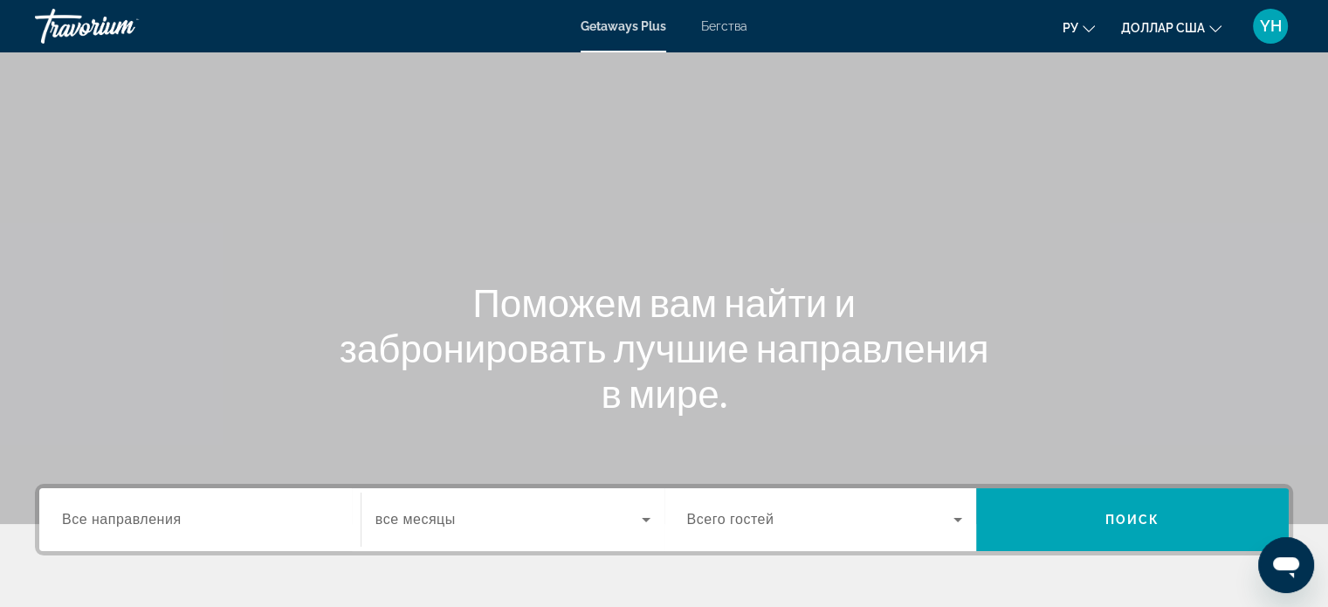
click at [733, 20] on font "Бегства" at bounding box center [724, 26] width 46 height 14
click at [131, 529] on input "Destination Все направления" at bounding box center [200, 520] width 276 height 21
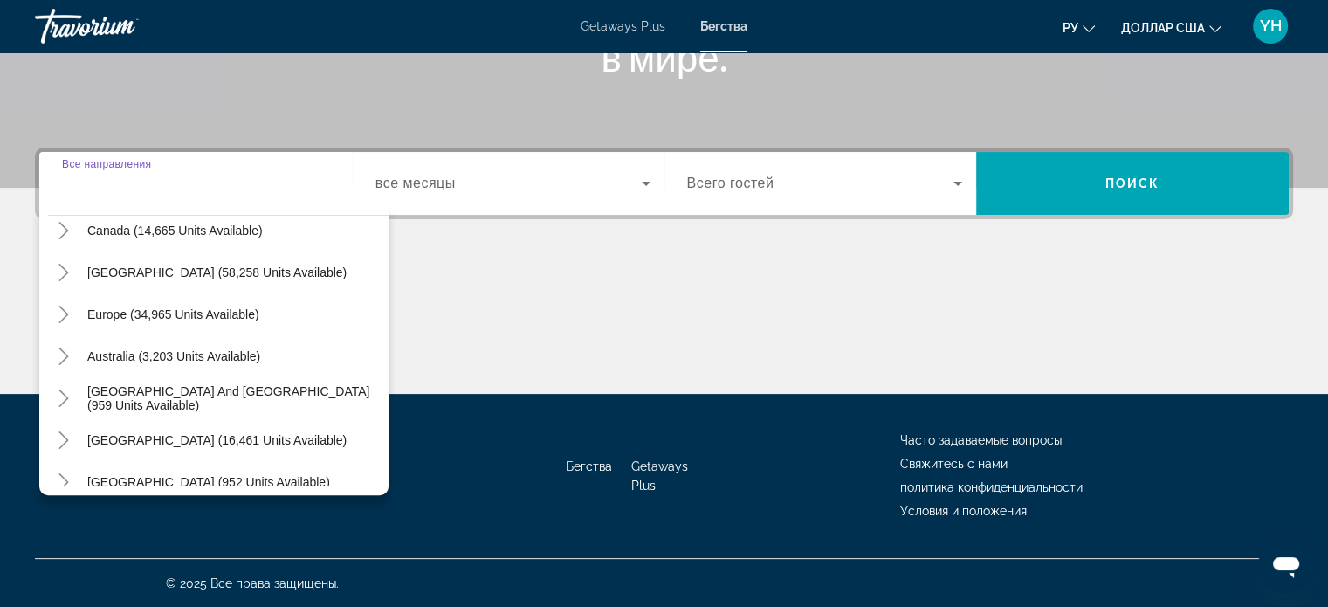
scroll to position [175, 0]
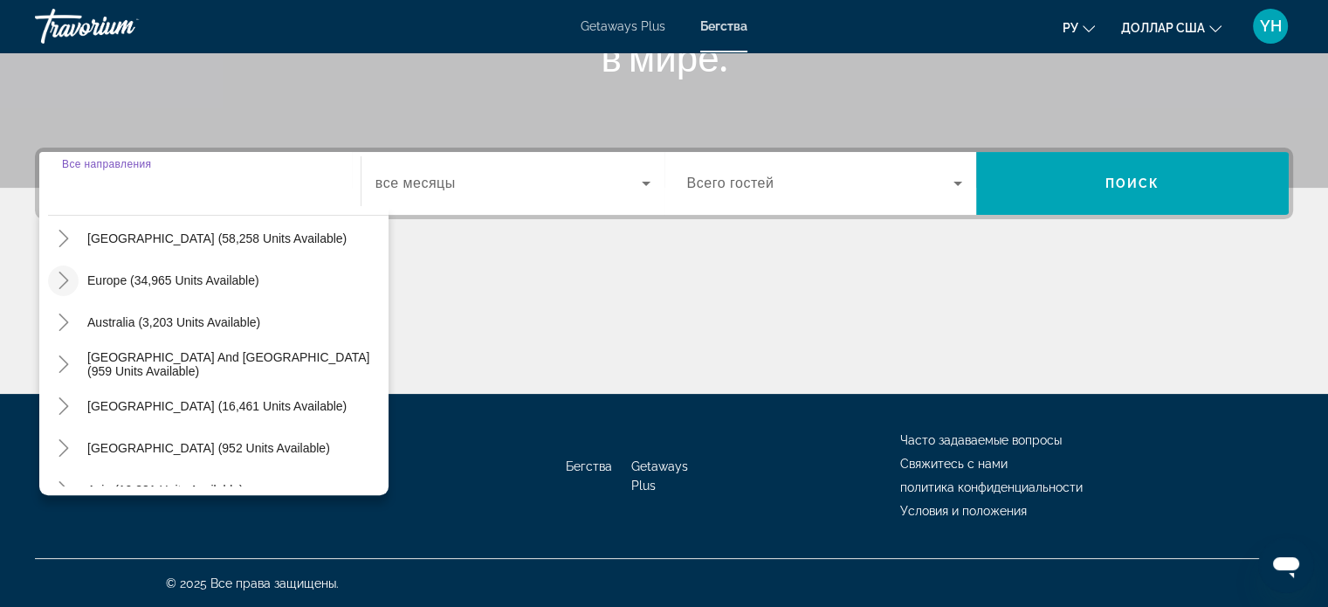
click at [56, 281] on icon "Toggle Europe (34,965 units available)" at bounding box center [63, 279] width 17 height 17
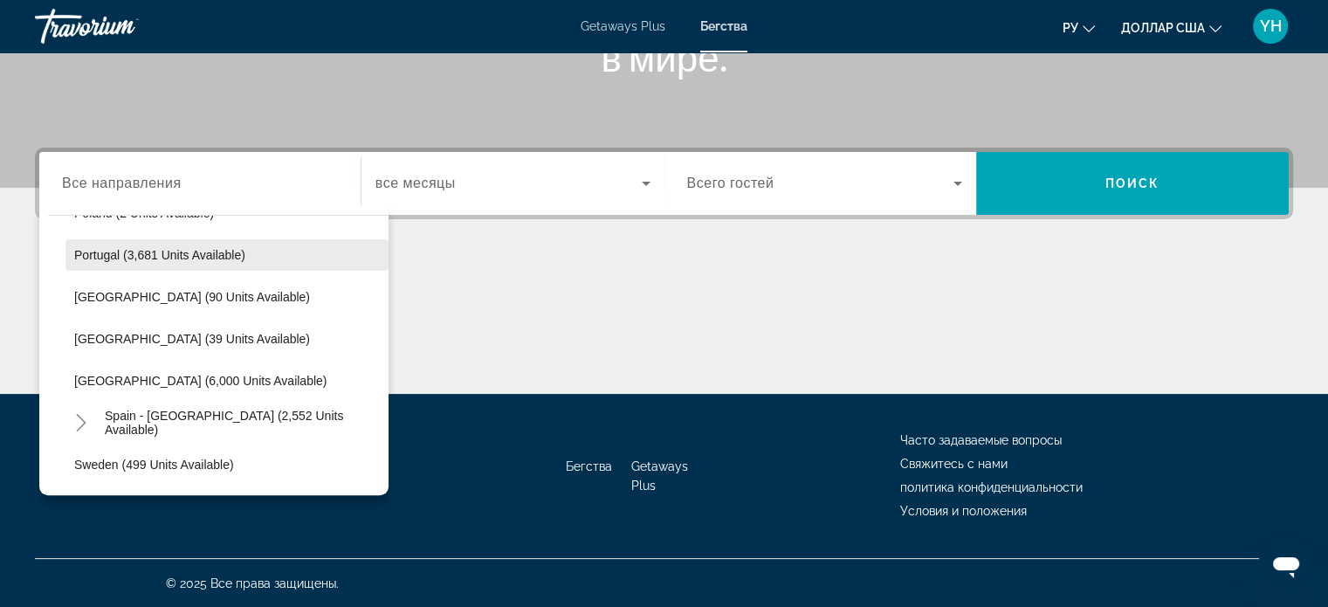
scroll to position [829, 0]
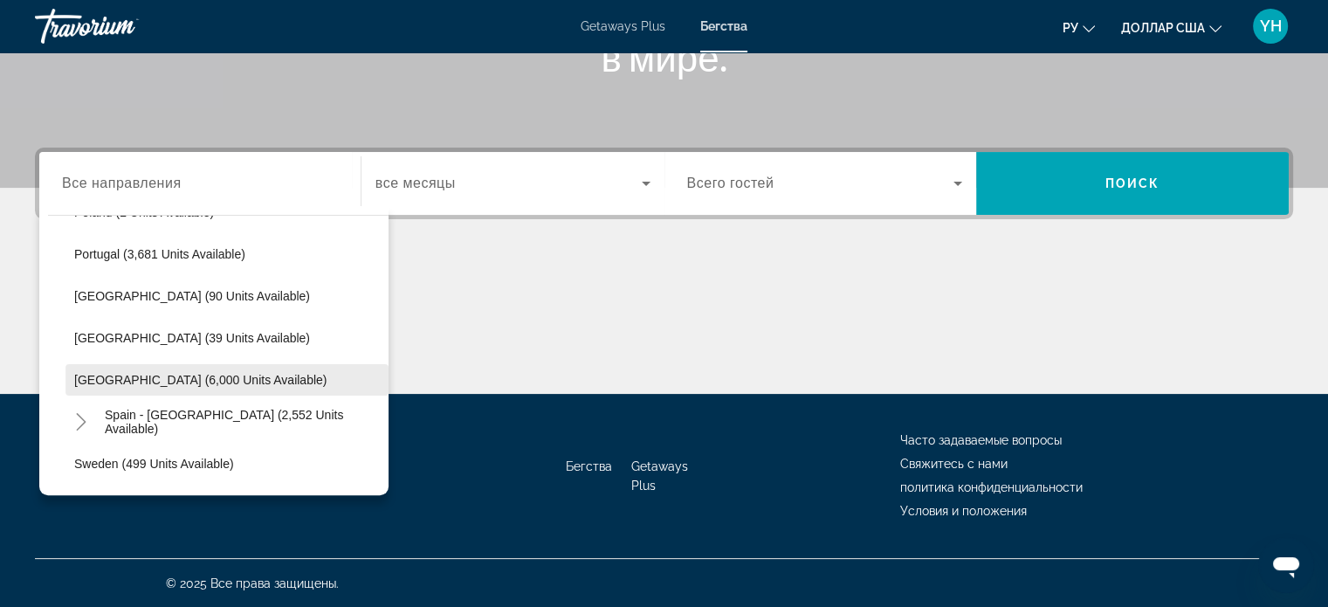
click at [83, 385] on span "Spain (6,000 units available)" at bounding box center [200, 380] width 252 height 14
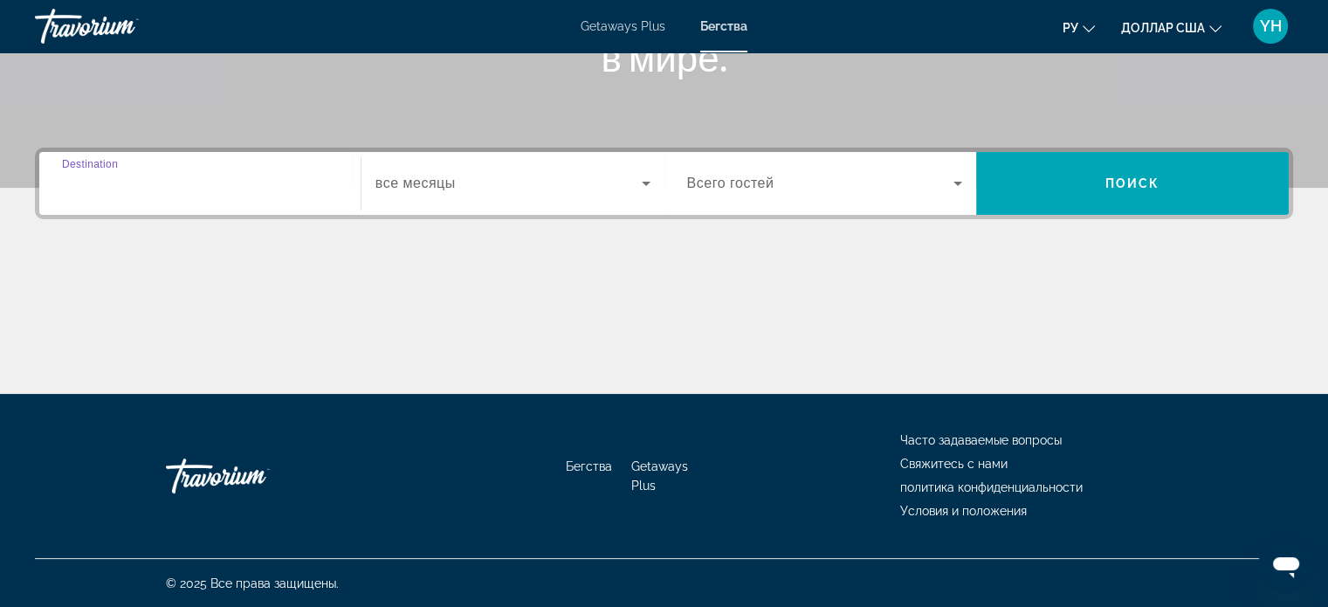
type input "**********"
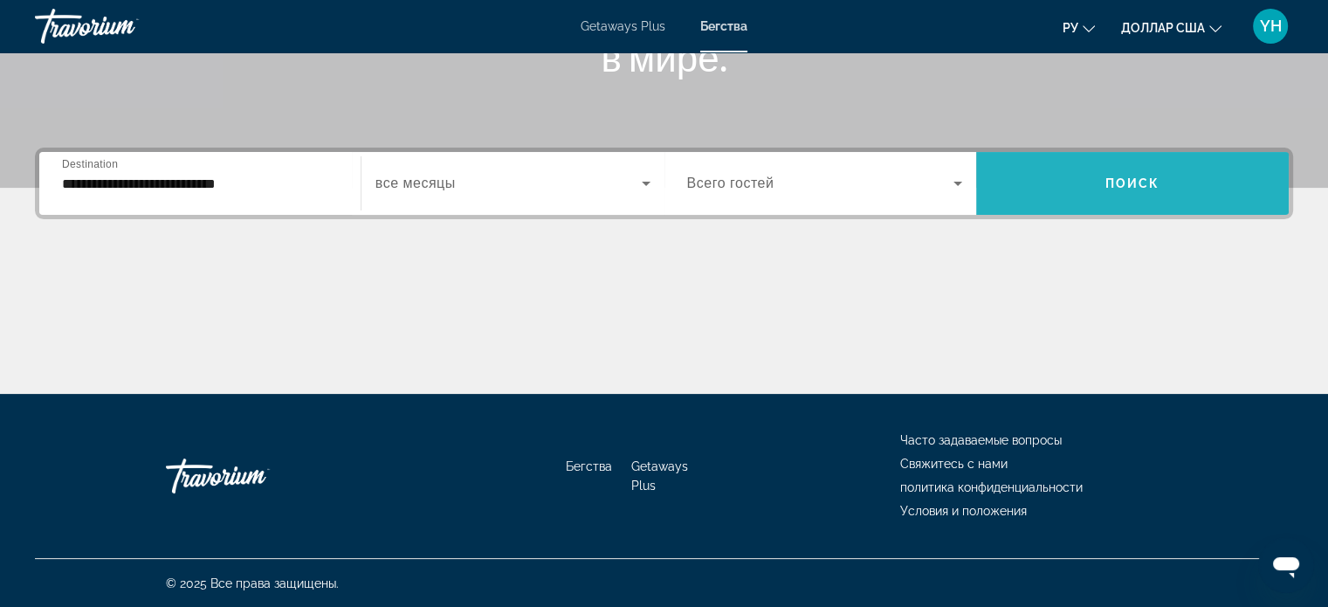
click at [1079, 192] on span "Search widget" at bounding box center [1132, 183] width 312 height 42
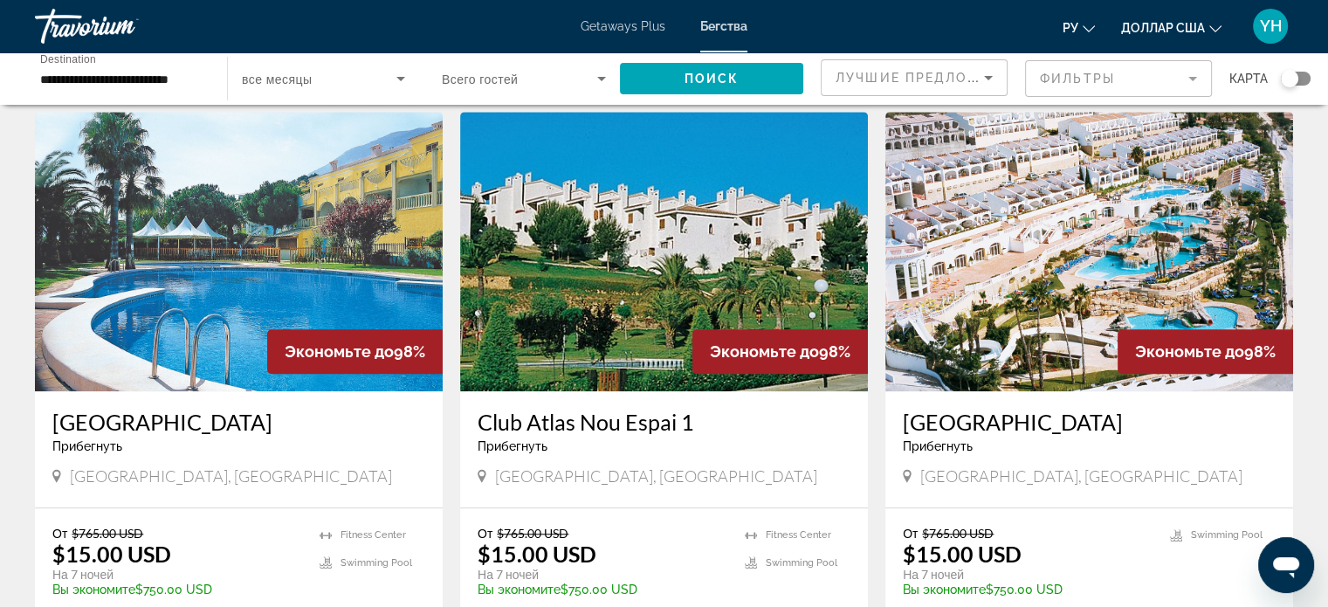
scroll to position [1309, 0]
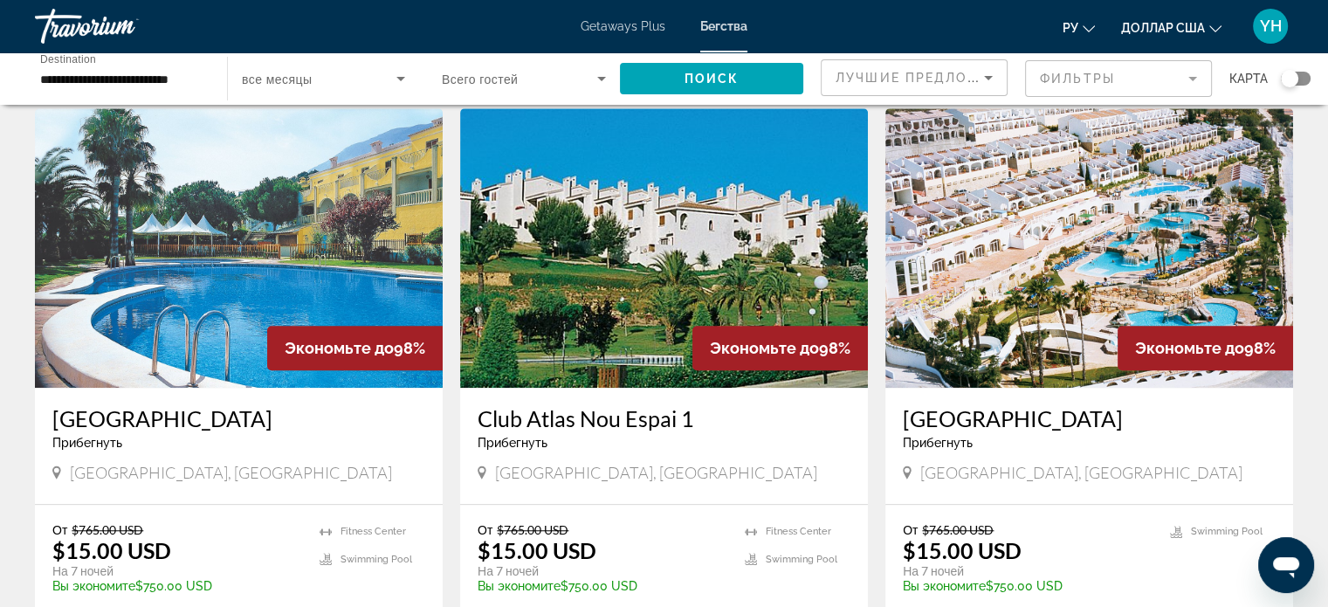
click at [238, 213] on img "Основное содержание" at bounding box center [239, 247] width 408 height 279
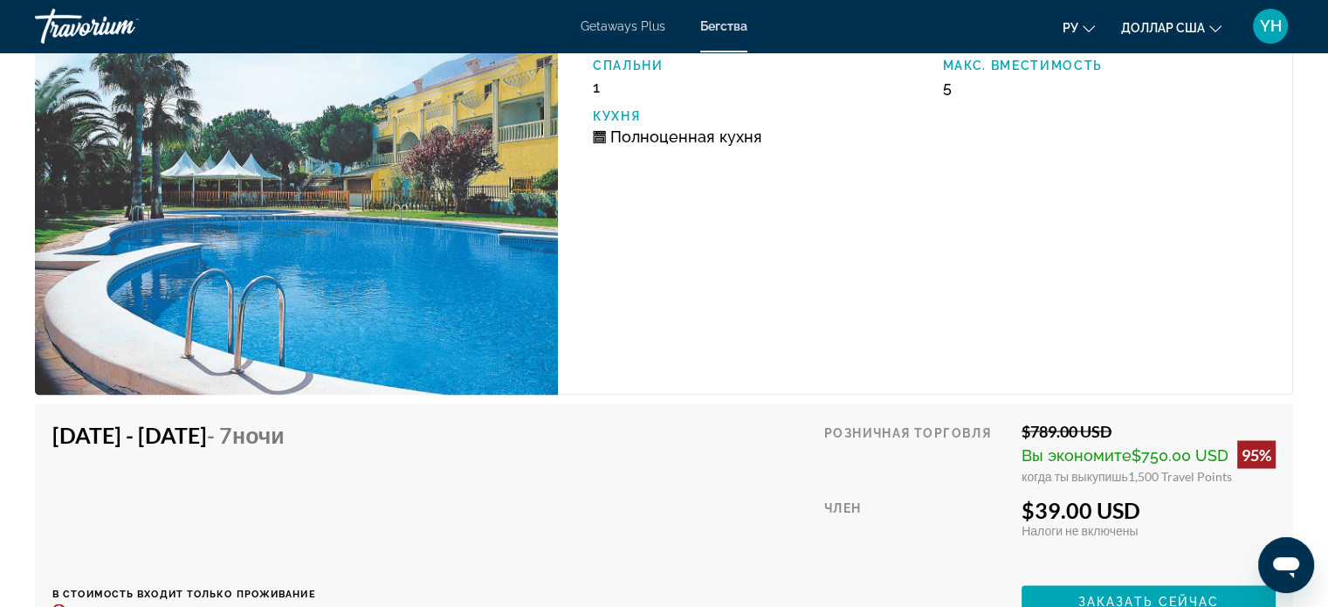
scroll to position [2967, 0]
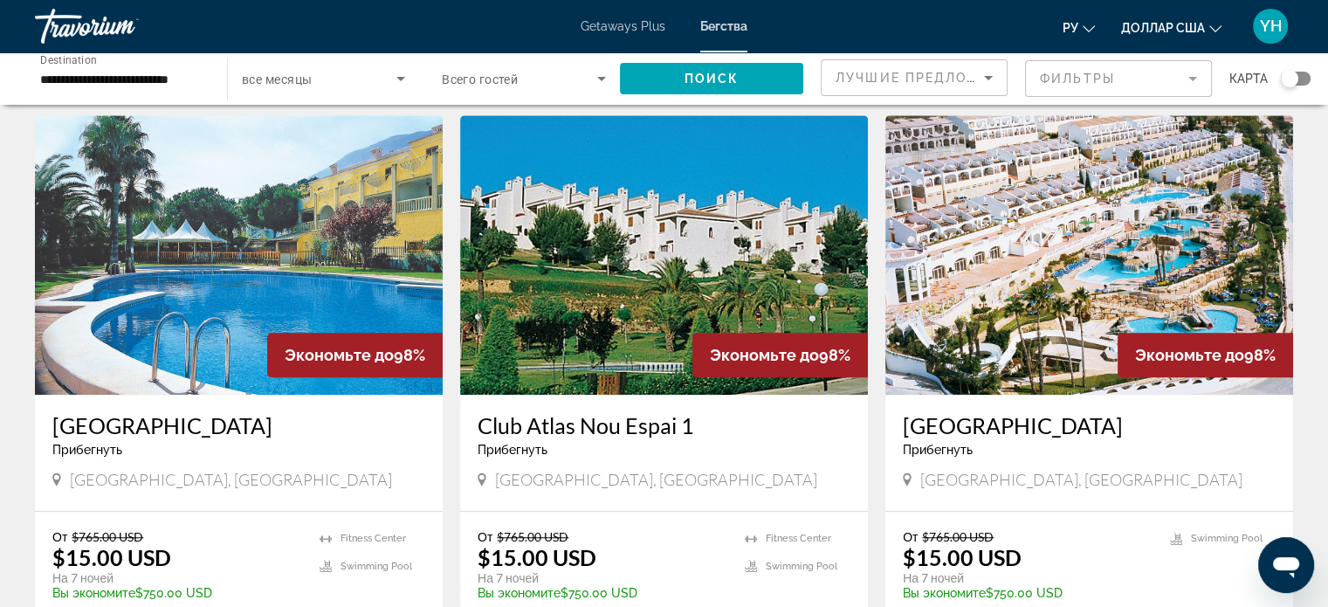
scroll to position [1309, 0]
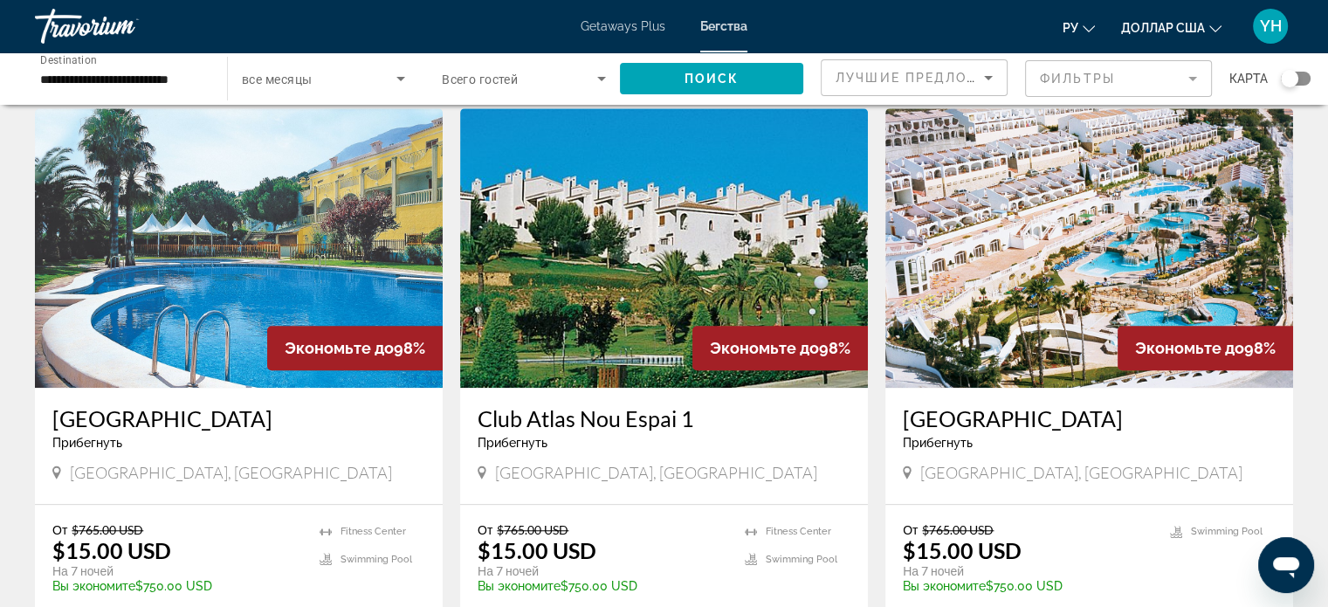
click at [671, 199] on img "Основное содержание" at bounding box center [664, 247] width 408 height 279
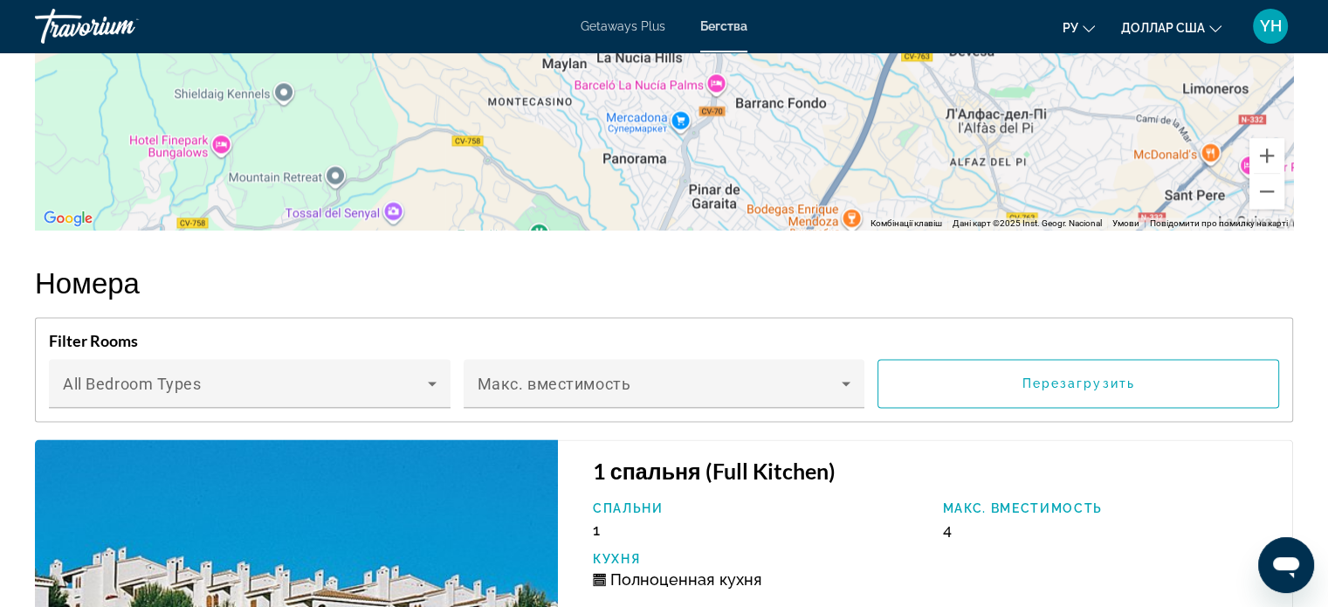
scroll to position [2531, 0]
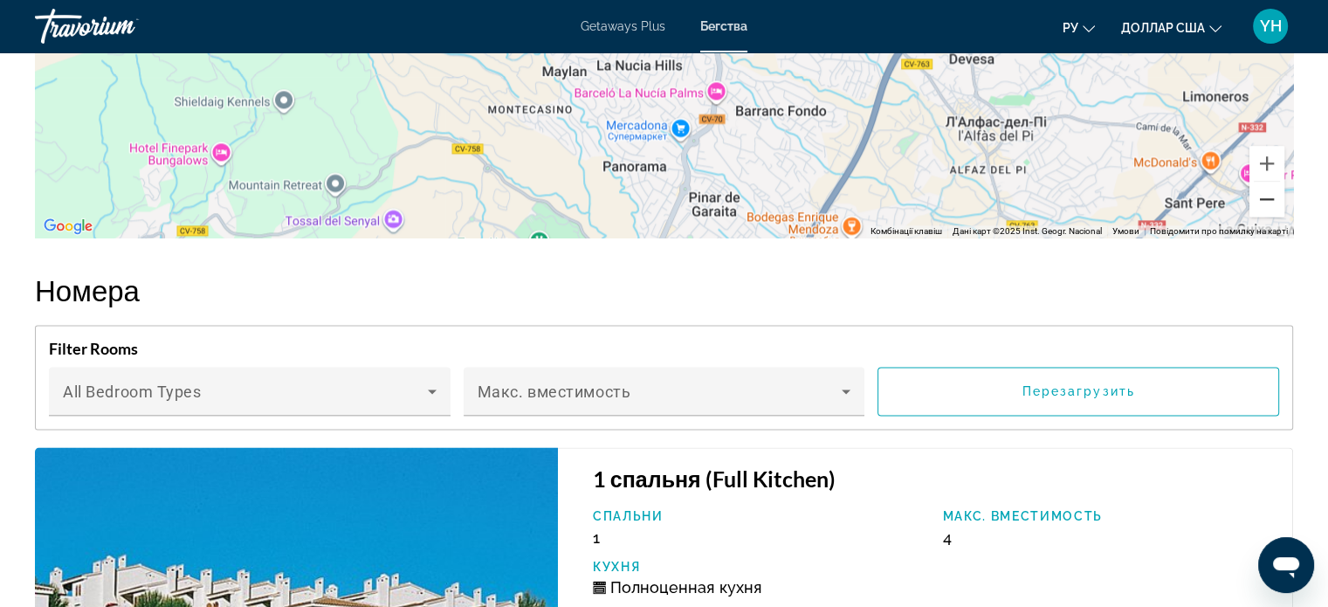
click at [1270, 200] on button "Зменшити" at bounding box center [1266, 199] width 35 height 35
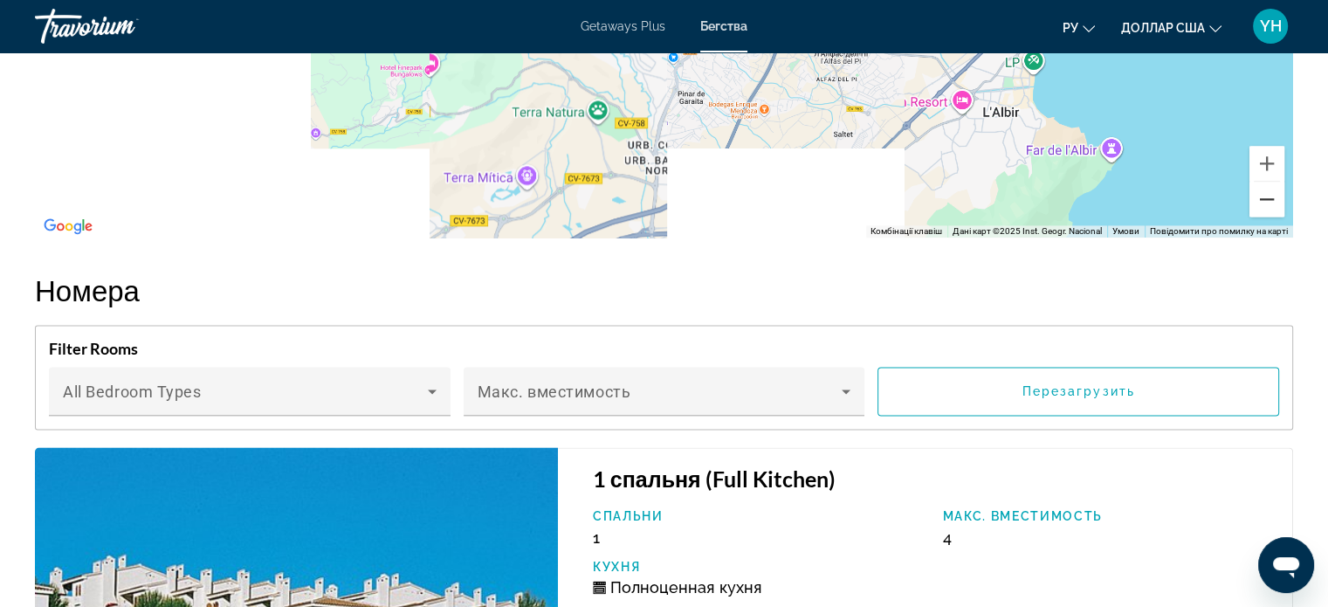
click at [1270, 200] on button "Зменшити" at bounding box center [1266, 199] width 35 height 35
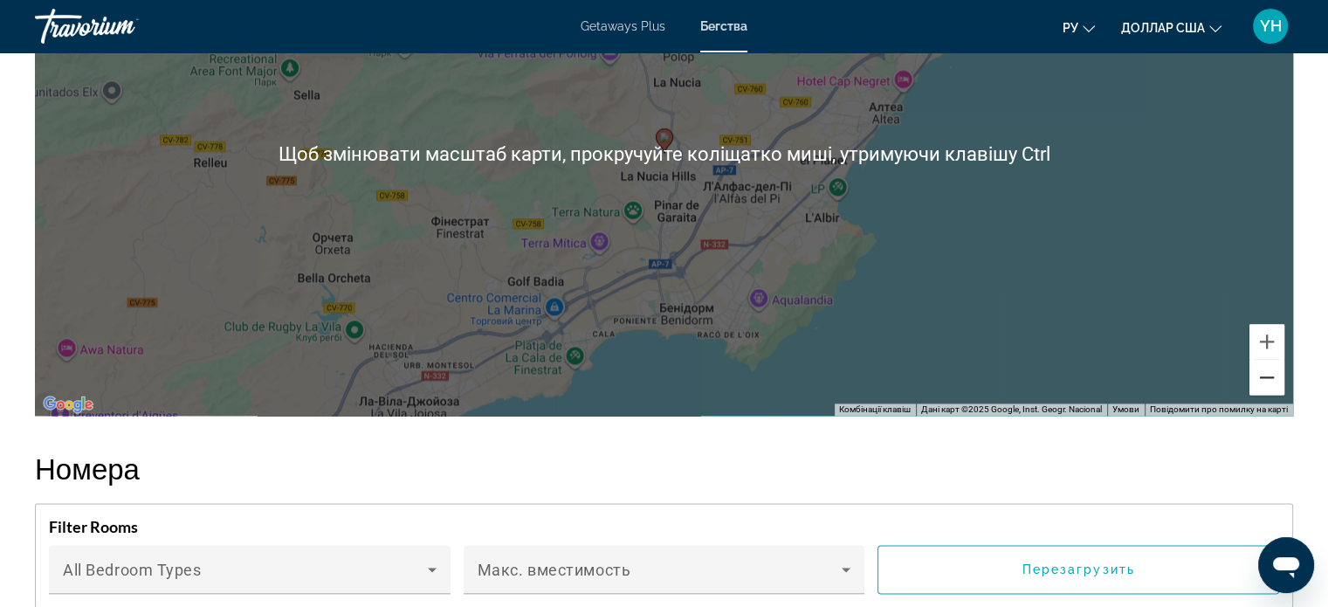
scroll to position [2357, 0]
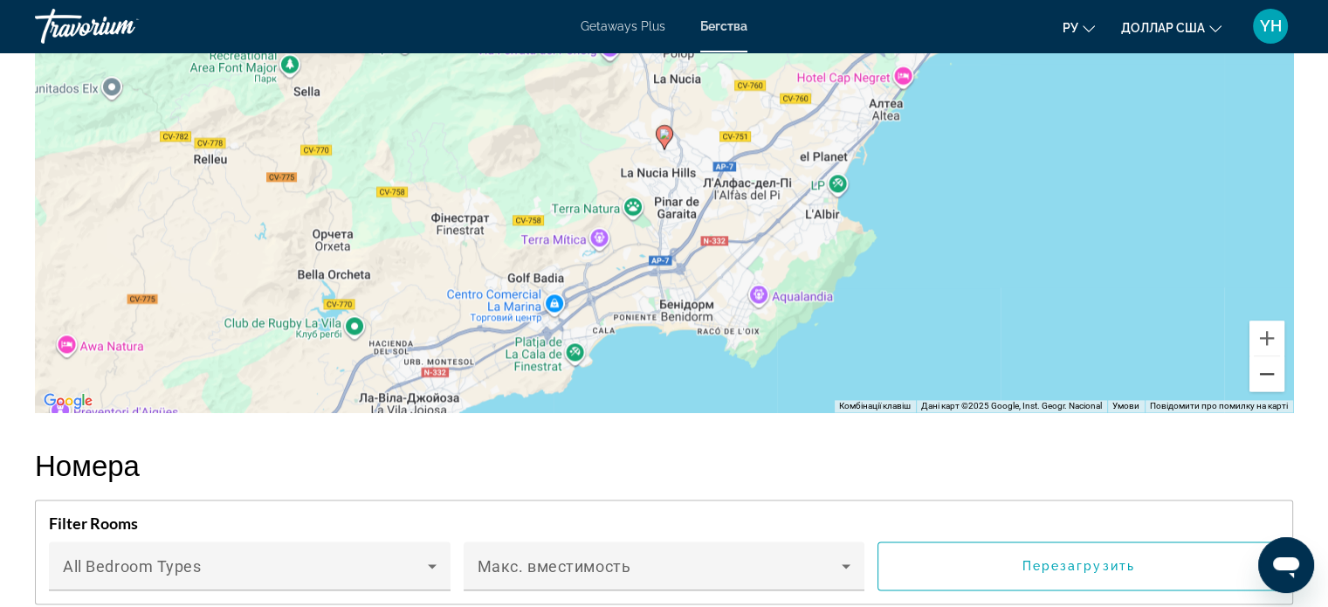
click at [1263, 383] on button "Зменшити" at bounding box center [1266, 373] width 35 height 35
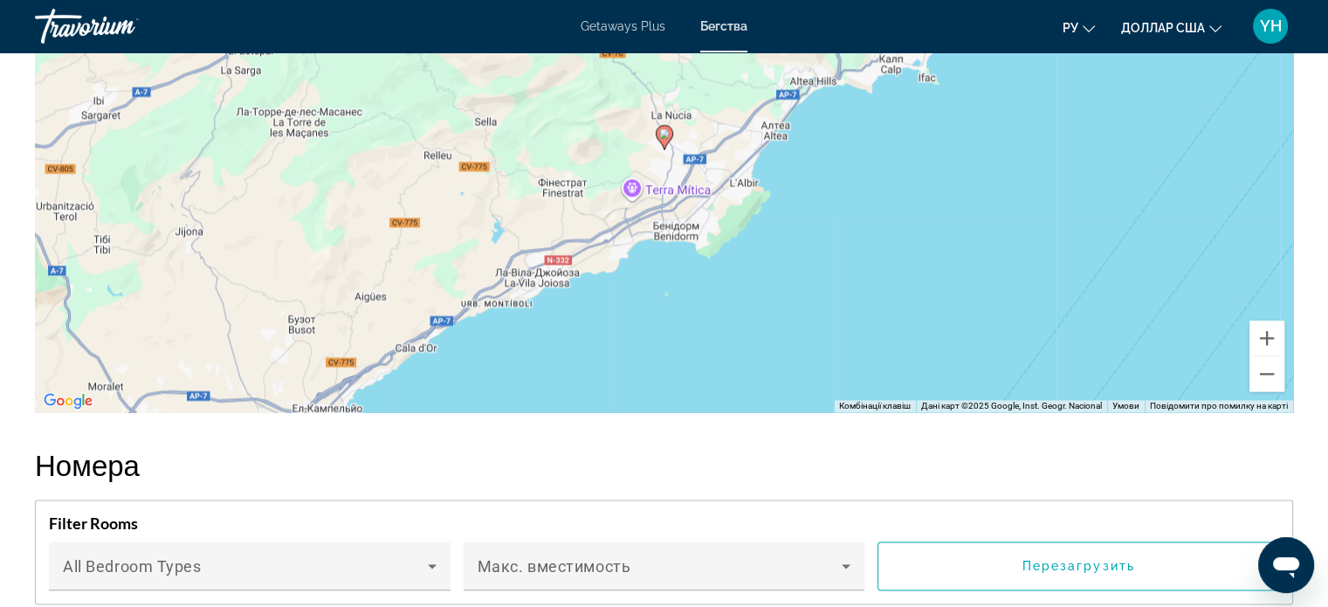
click at [1033, 257] on div "Увімкніть режим перетягування за допомогою клавіатури, натиснувши Alt + Enter. …" at bounding box center [664, 150] width 1258 height 524
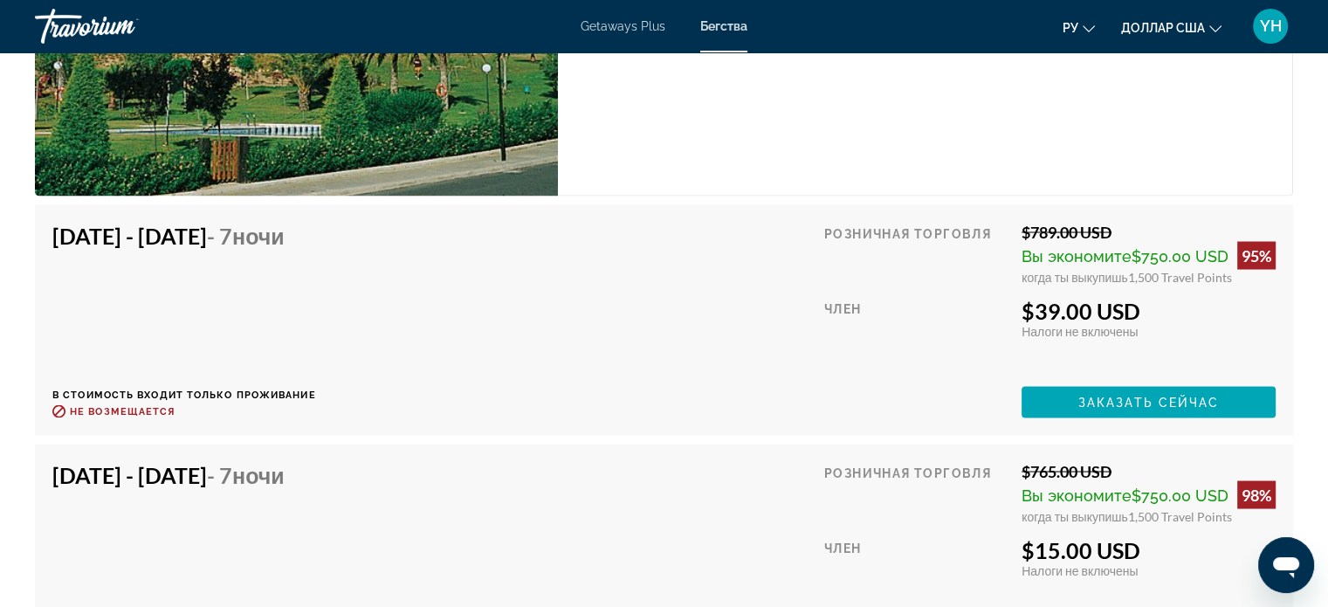
scroll to position [3229, 0]
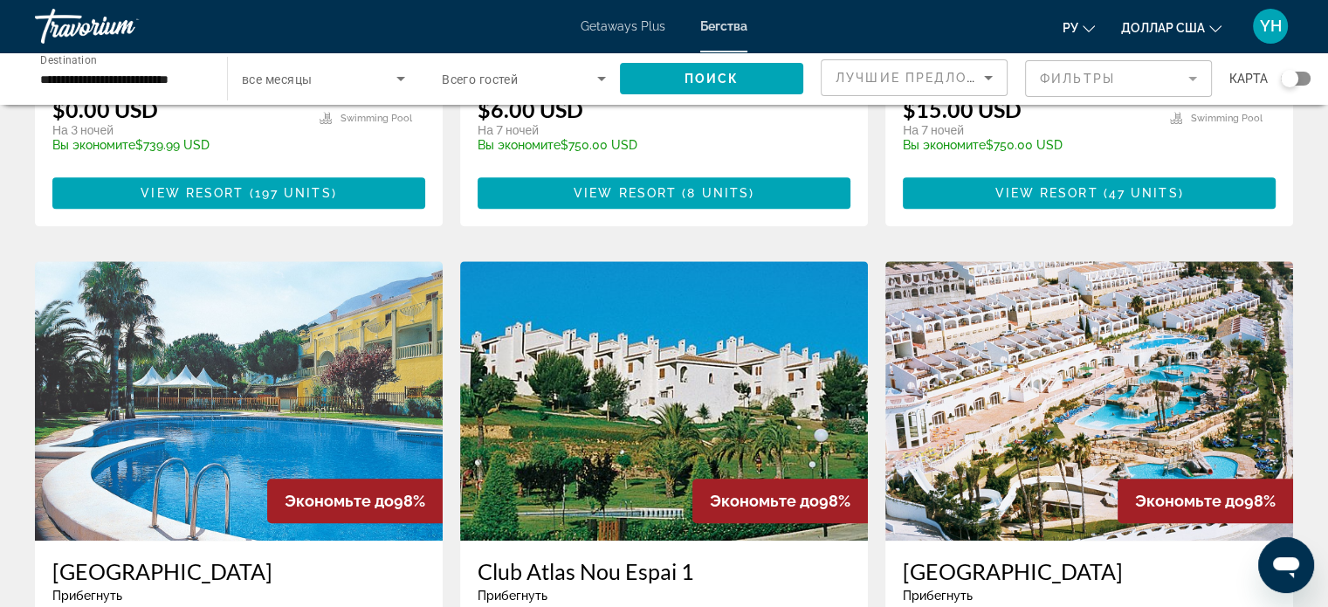
scroll to position [1222, 0]
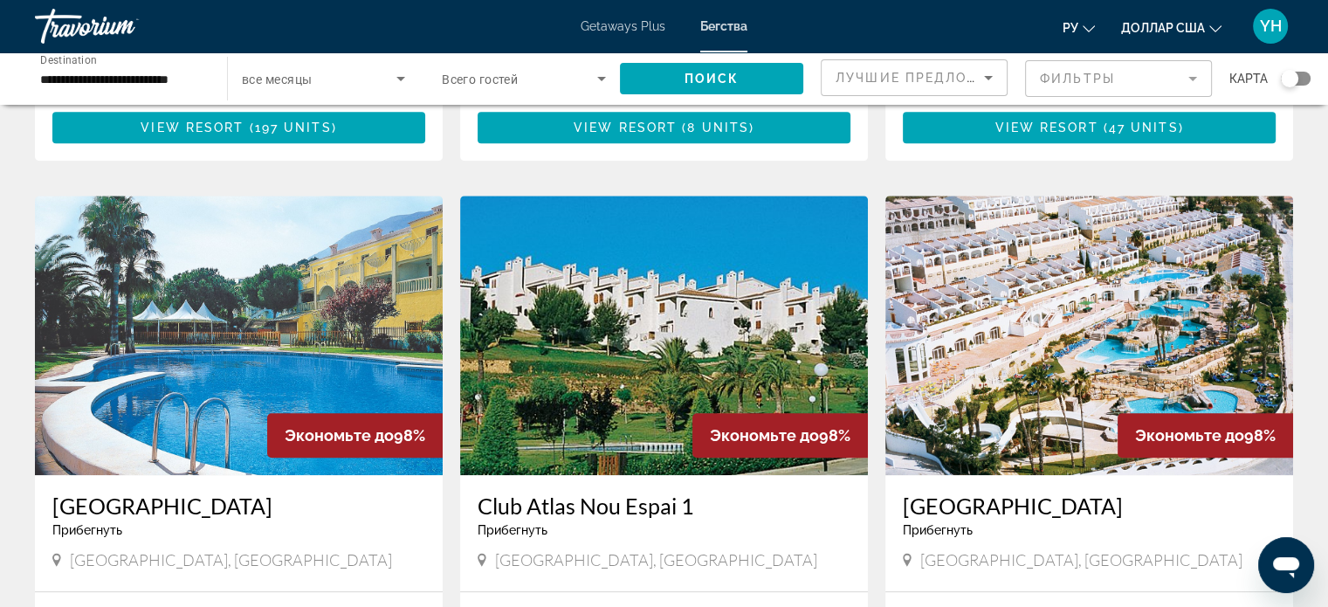
click at [1027, 275] on img "Основное содержание" at bounding box center [1089, 335] width 408 height 279
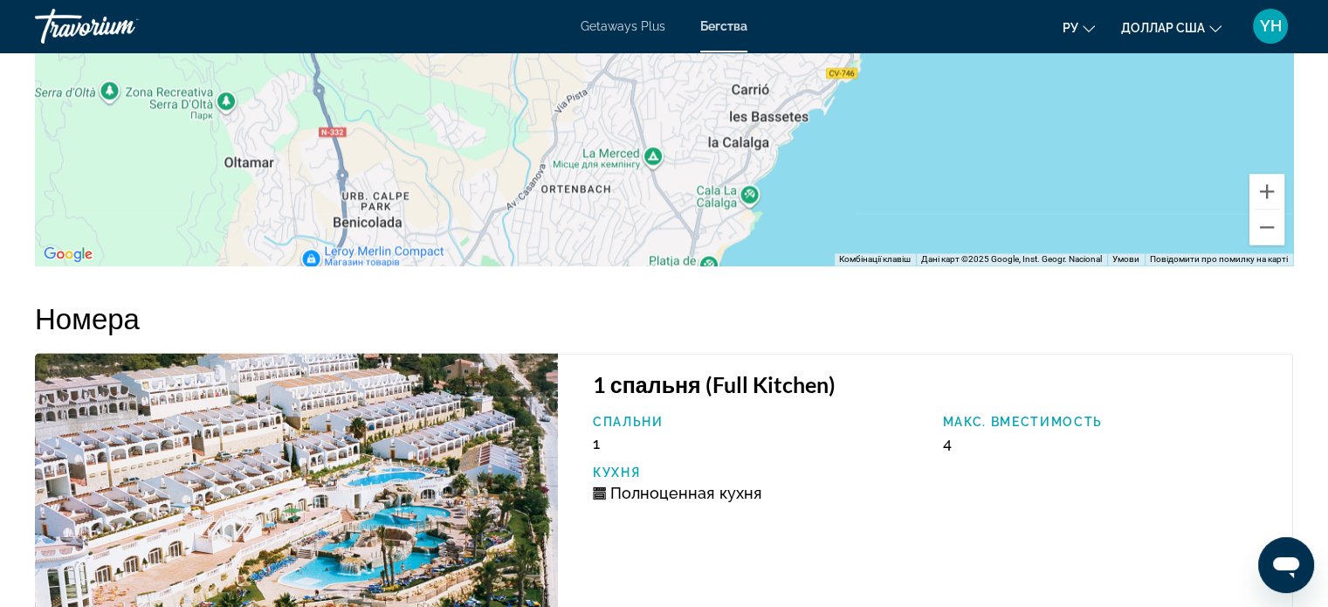
scroll to position [2706, 0]
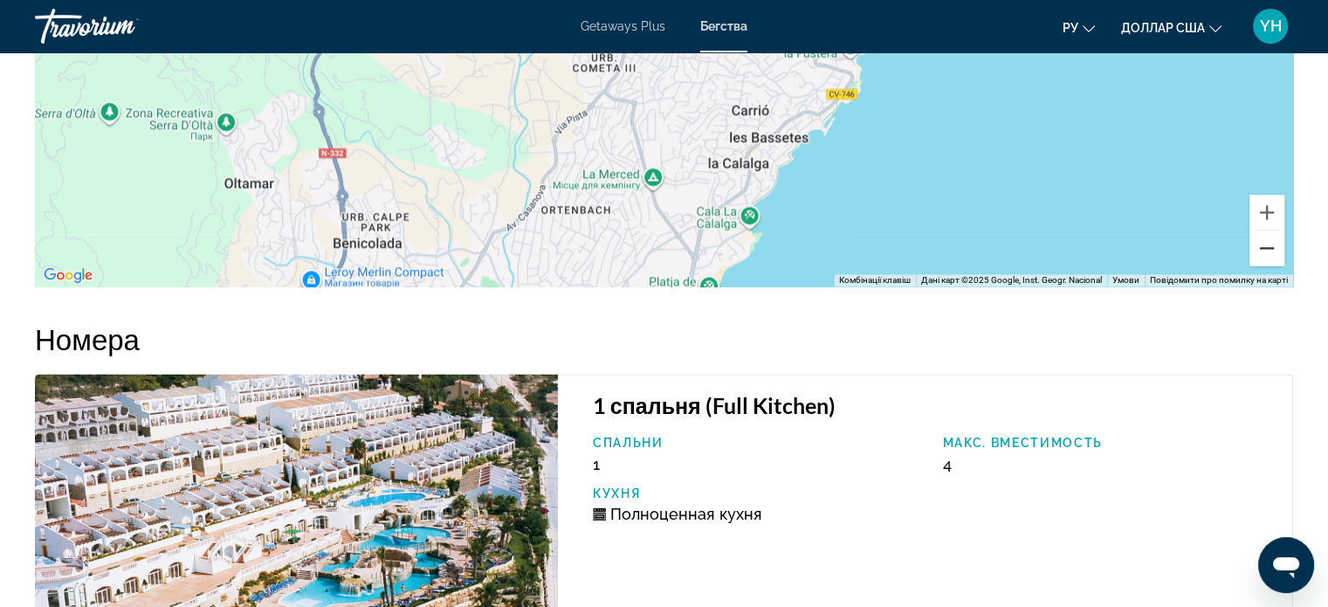
click at [1254, 265] on button "Зменшити" at bounding box center [1266, 247] width 35 height 35
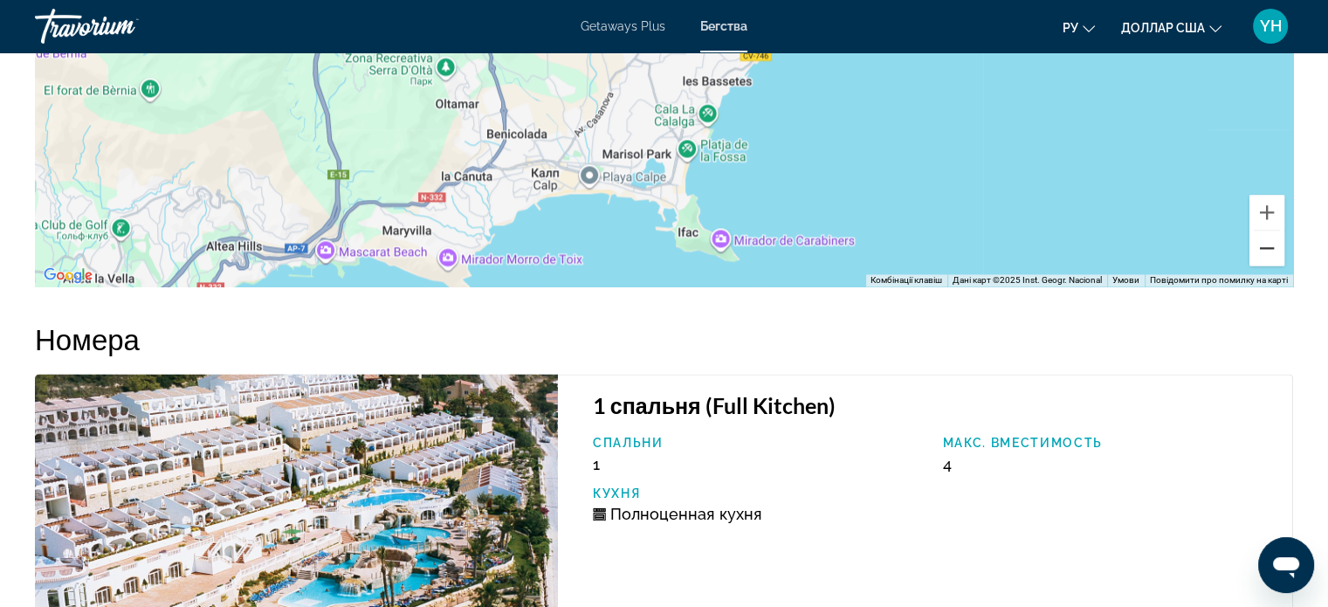
click at [1254, 265] on button "Зменшити" at bounding box center [1266, 247] width 35 height 35
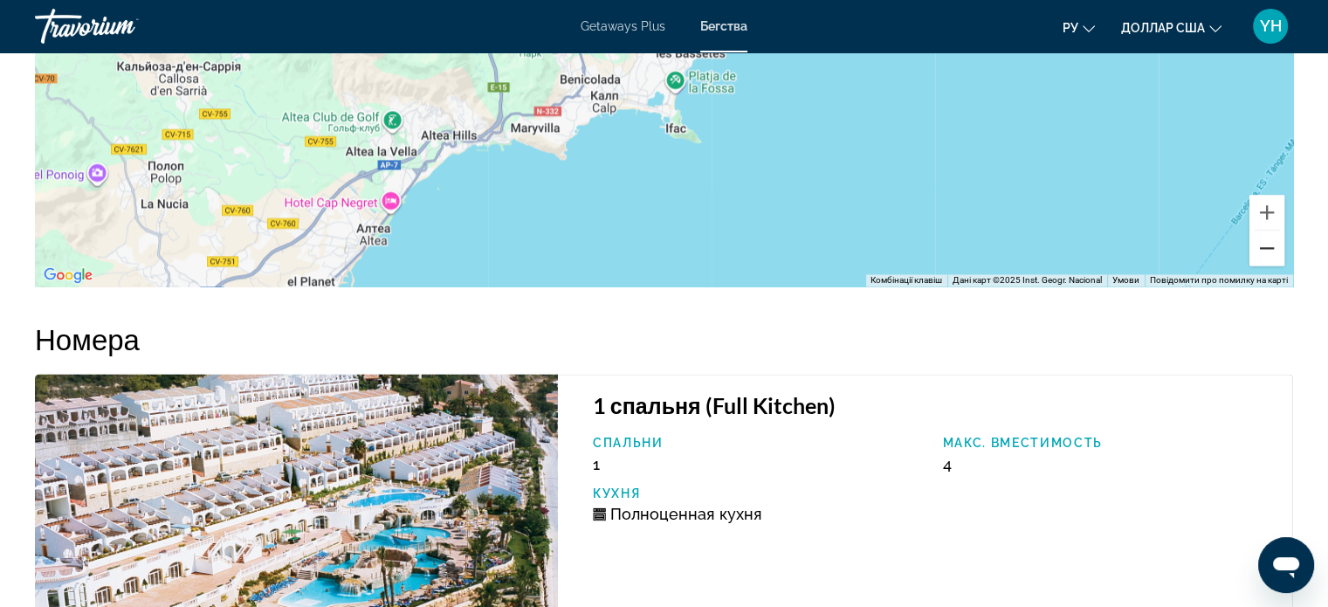
click at [1254, 265] on button "Зменшити" at bounding box center [1266, 247] width 35 height 35
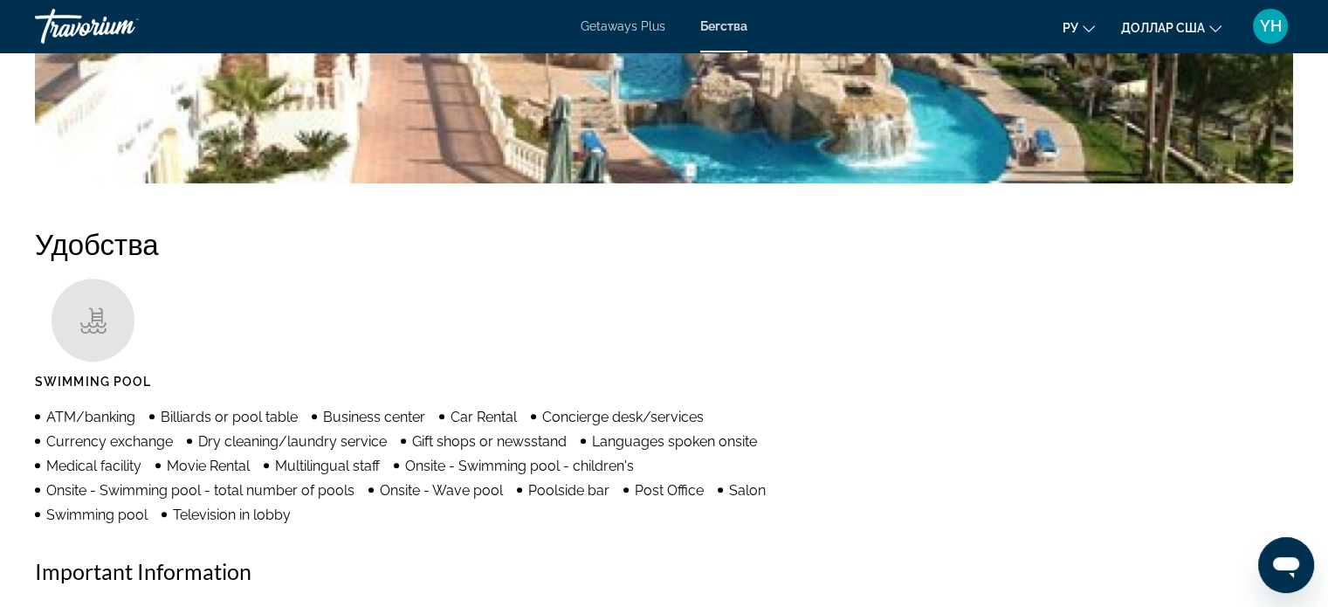
scroll to position [873, 0]
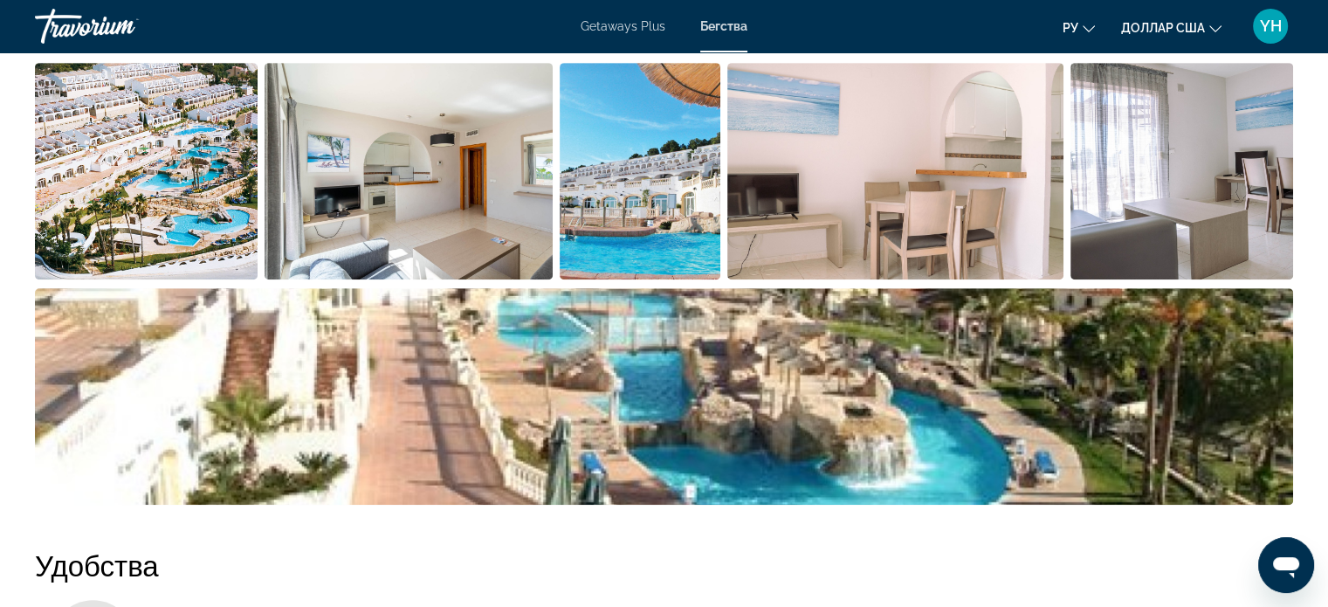
click at [785, 351] on img "Open full-screen image slider" at bounding box center [664, 396] width 1258 height 216
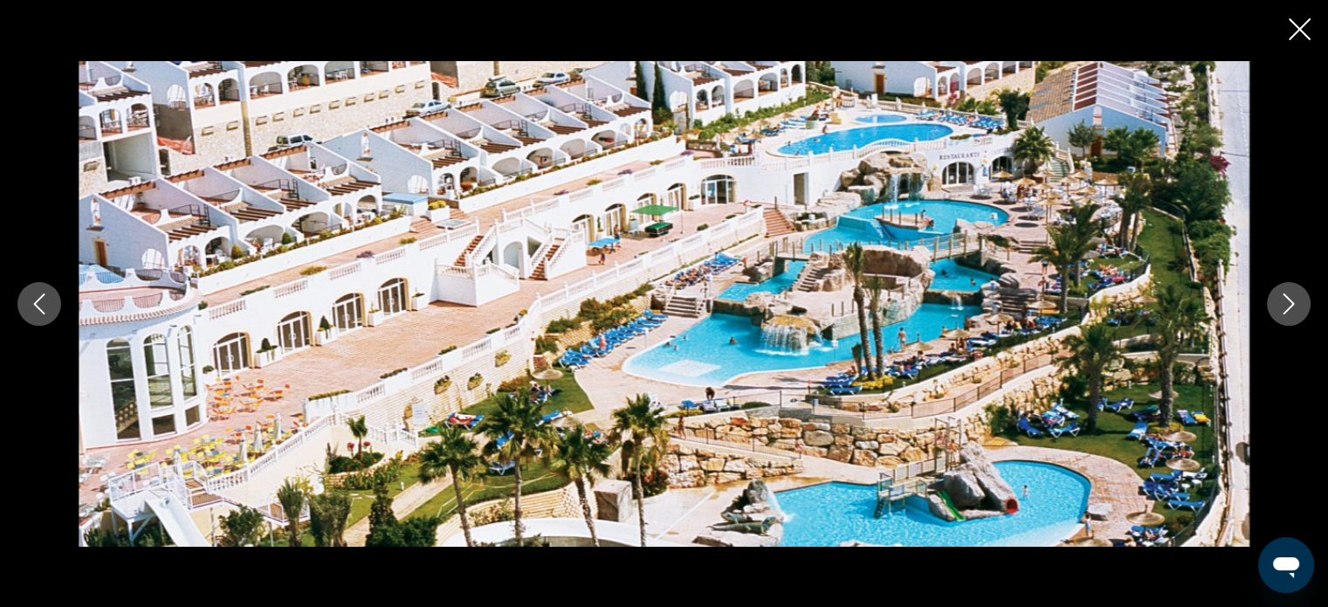
click at [1285, 299] on icon "Next image" at bounding box center [1288, 303] width 21 height 21
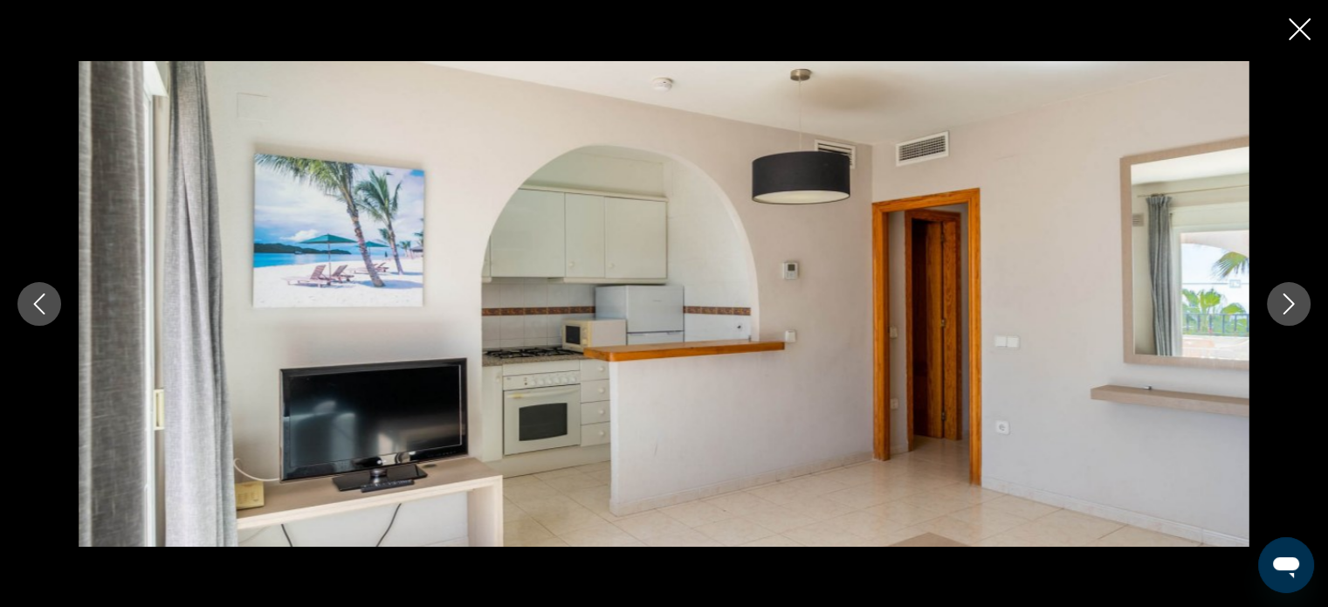
click at [1285, 299] on icon "Next image" at bounding box center [1288, 303] width 21 height 21
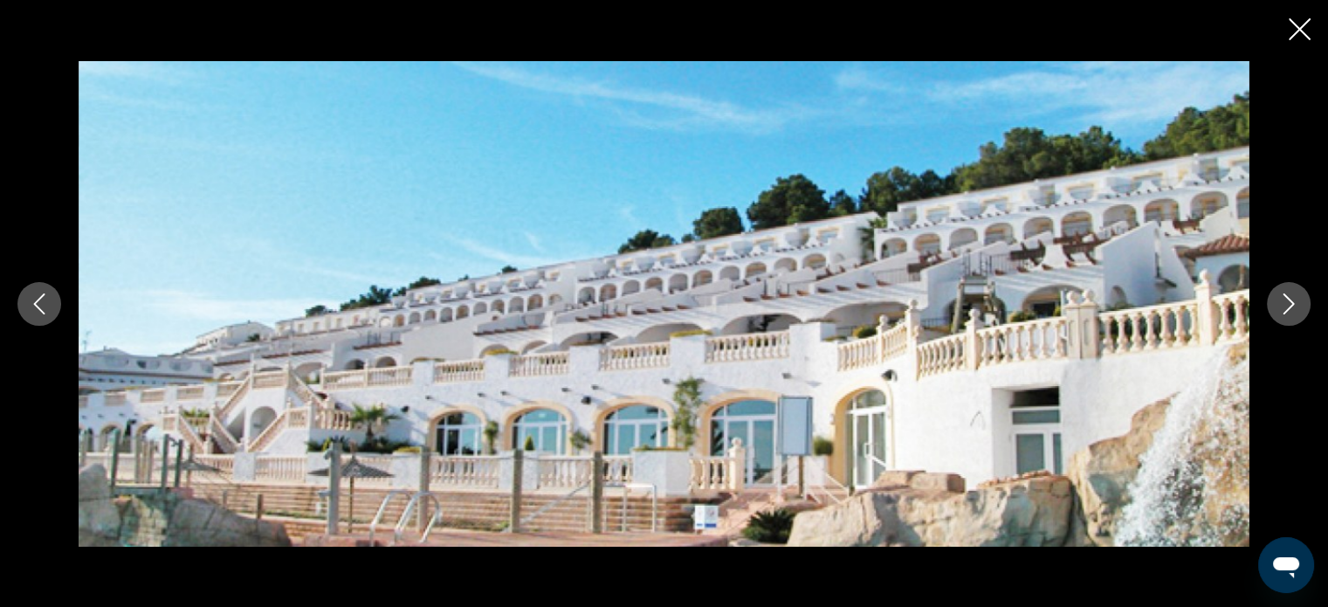
click at [1285, 299] on icon "Next image" at bounding box center [1288, 303] width 21 height 21
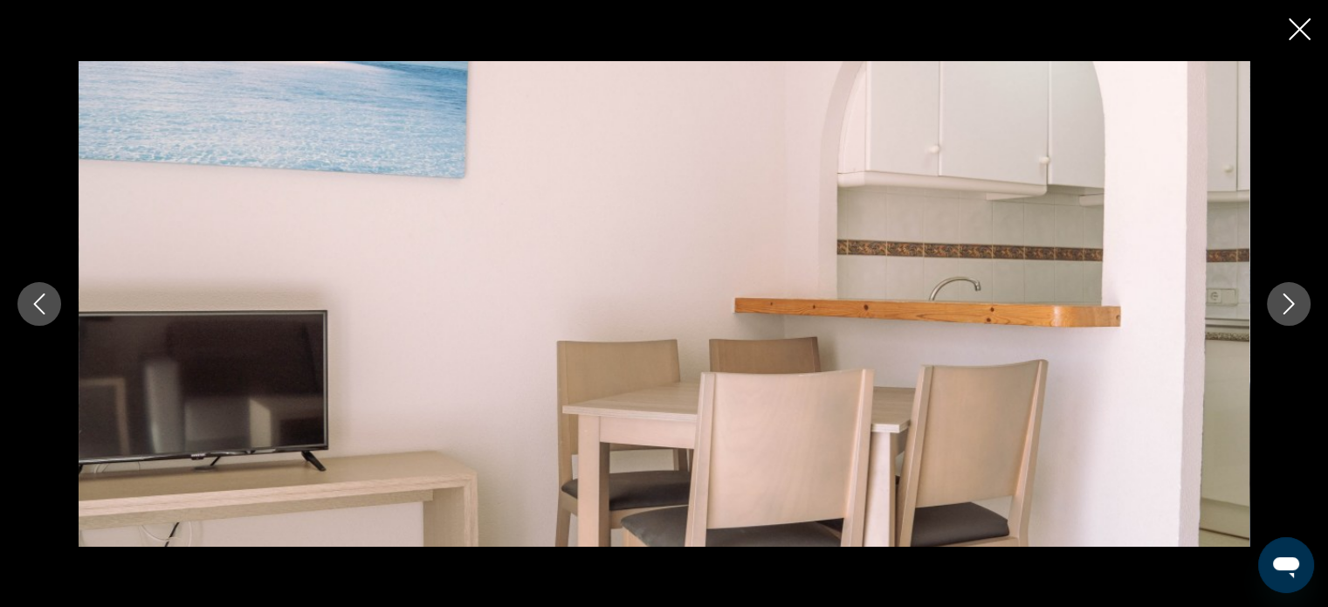
click at [1285, 299] on icon "Next image" at bounding box center [1288, 303] width 21 height 21
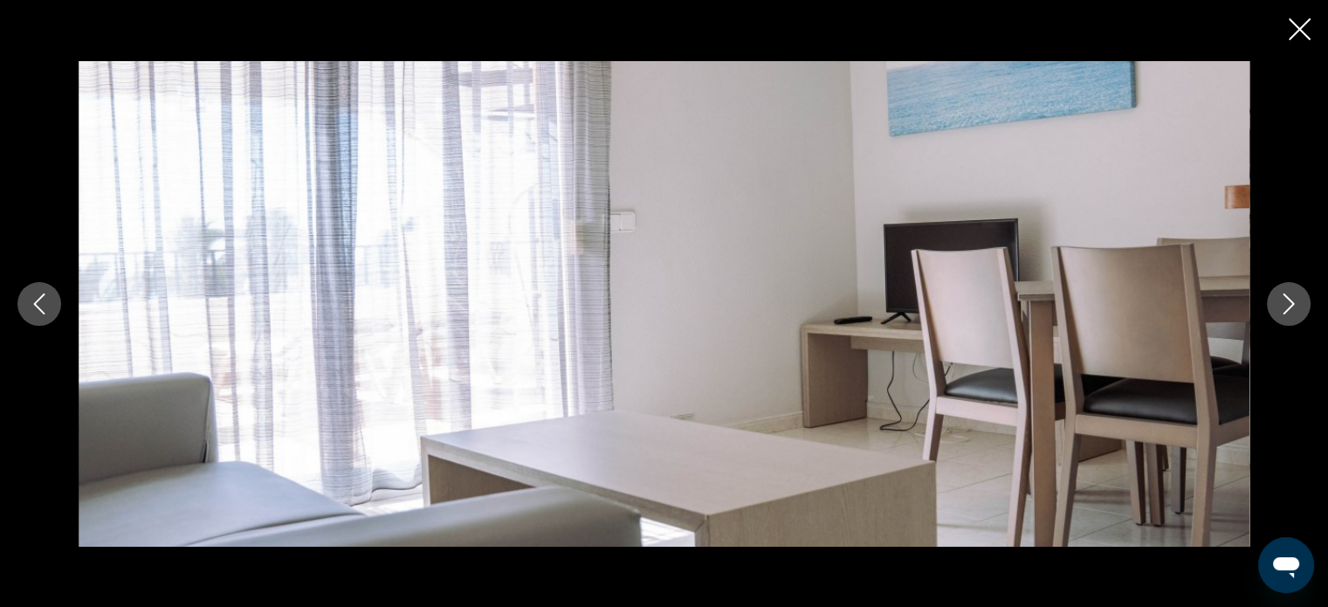
click at [1285, 299] on icon "Next image" at bounding box center [1288, 303] width 21 height 21
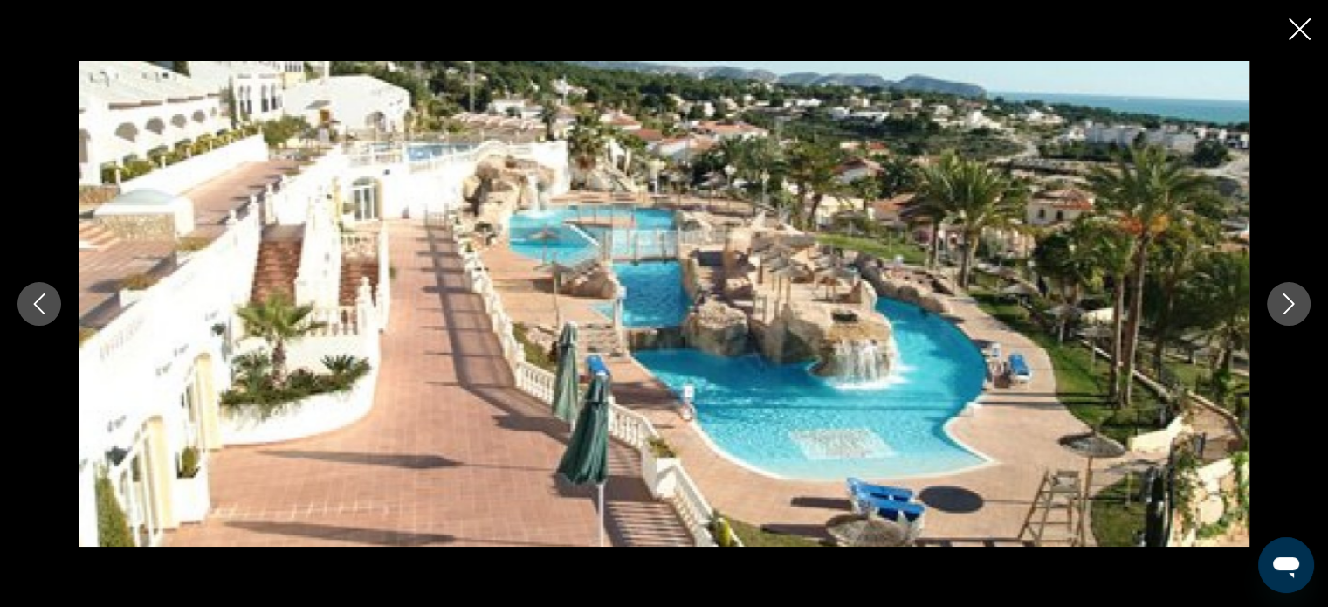
click at [1285, 299] on icon "Next image" at bounding box center [1288, 303] width 21 height 21
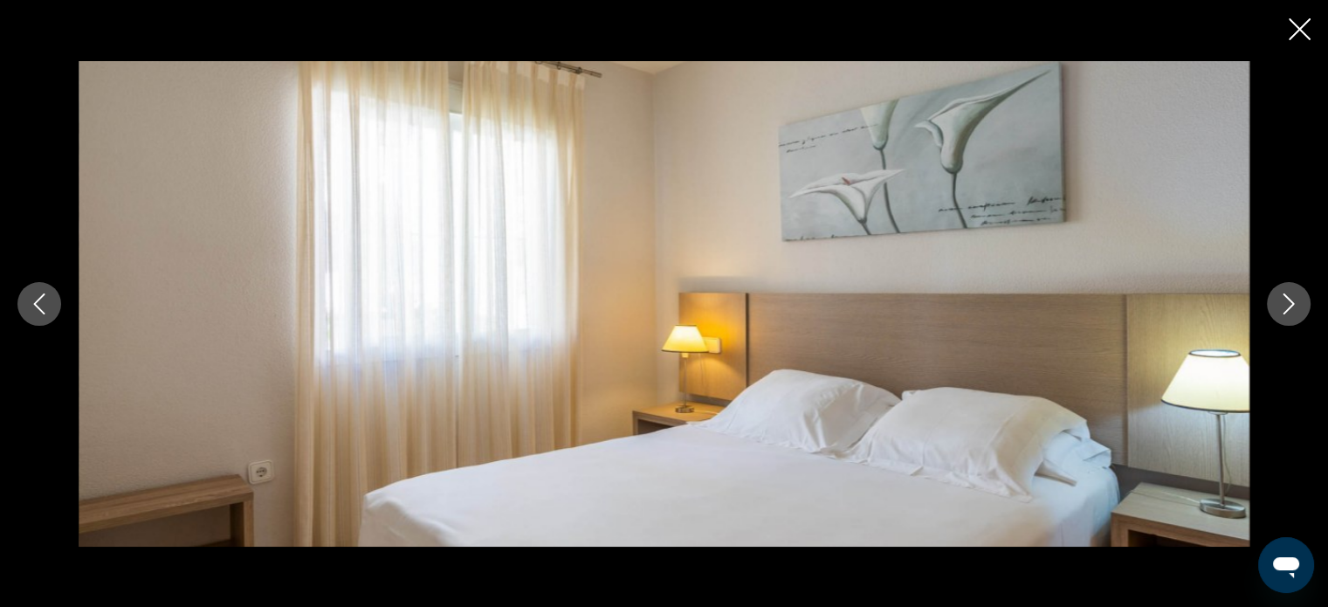
click at [1285, 299] on icon "Next image" at bounding box center [1288, 303] width 21 height 21
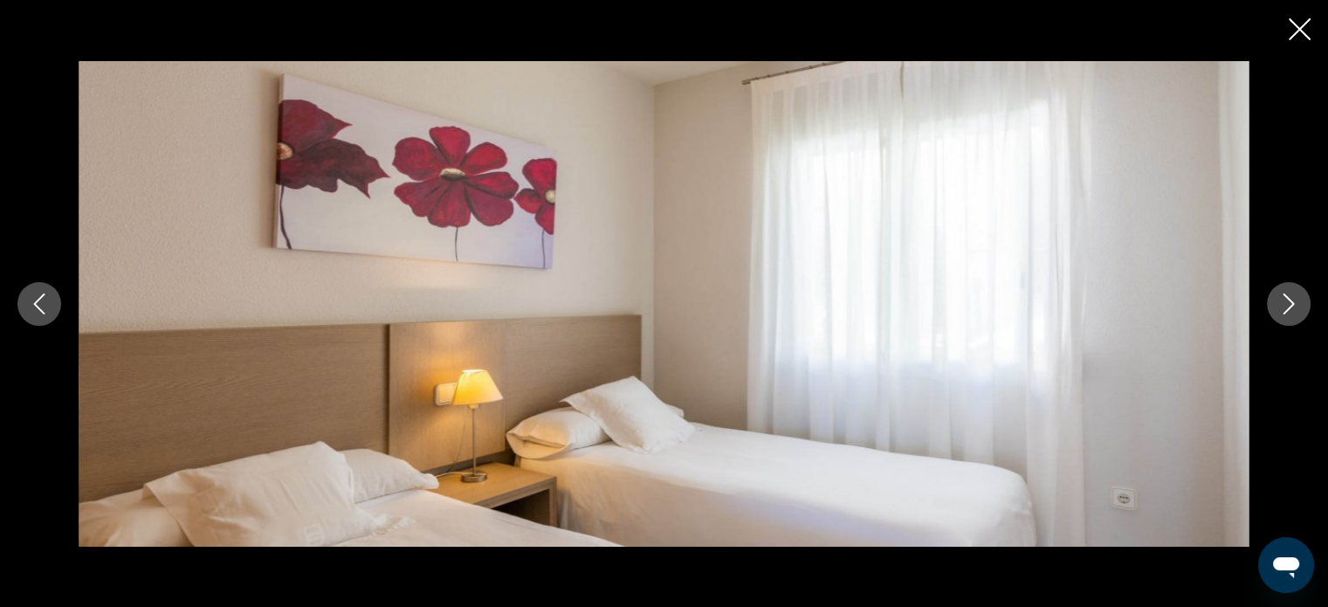
click at [1285, 299] on icon "Next image" at bounding box center [1288, 303] width 21 height 21
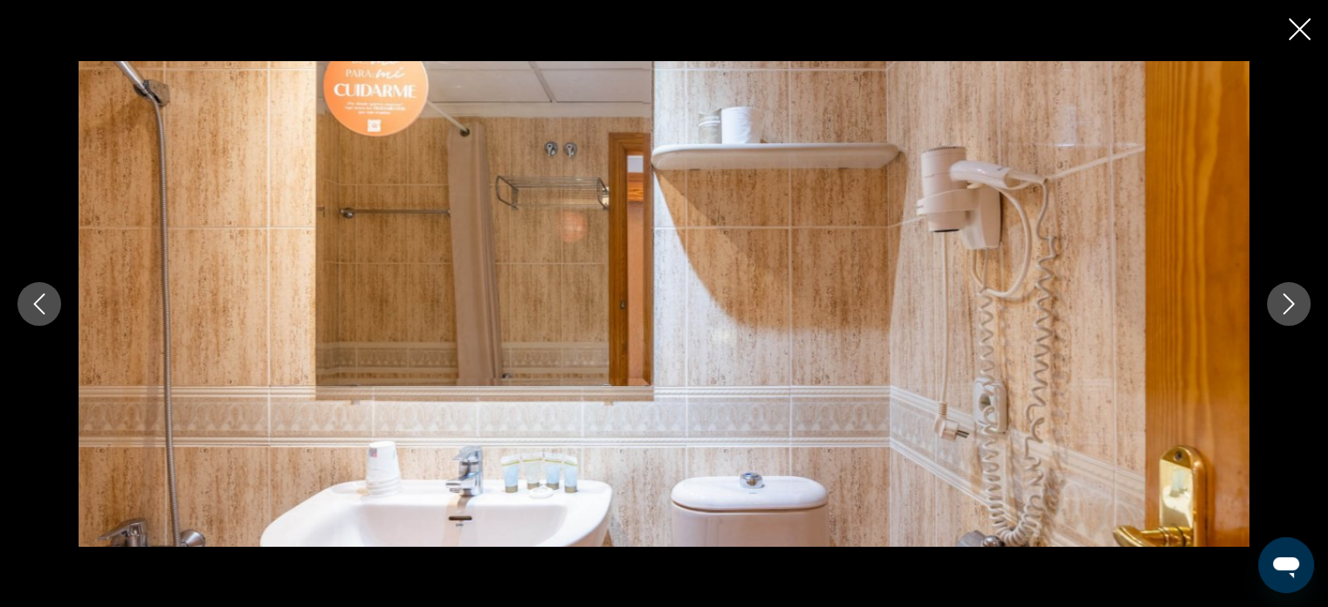
click at [1285, 299] on icon "Next image" at bounding box center [1288, 303] width 21 height 21
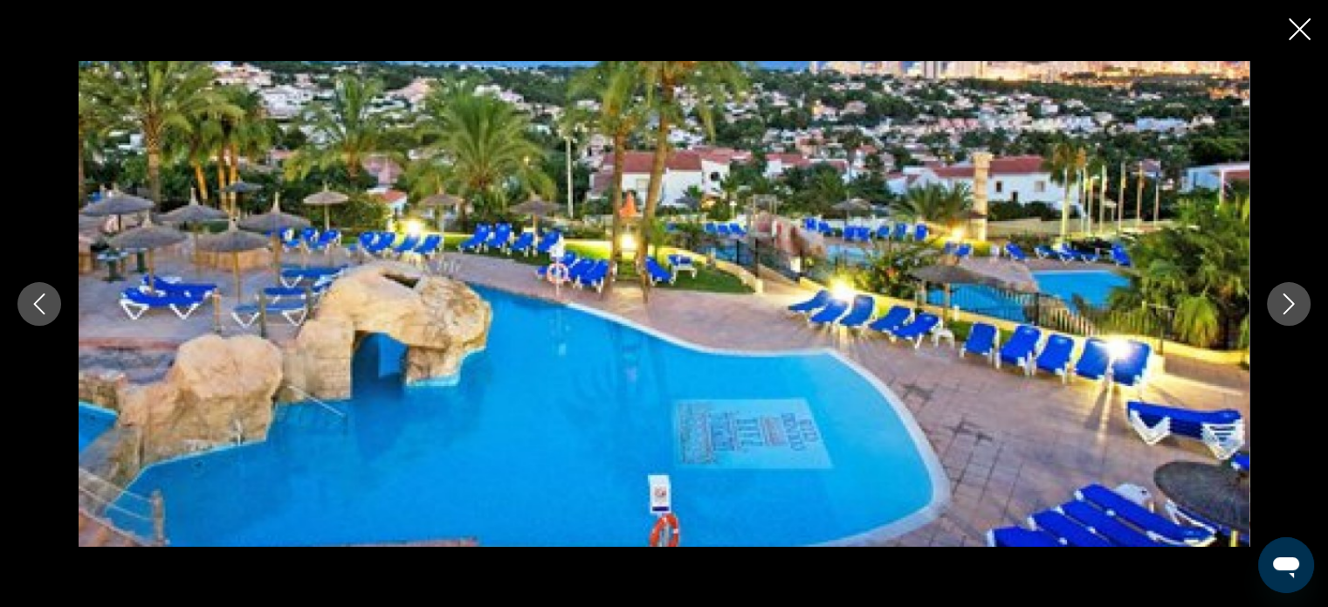
click at [1285, 299] on icon "Next image" at bounding box center [1288, 303] width 21 height 21
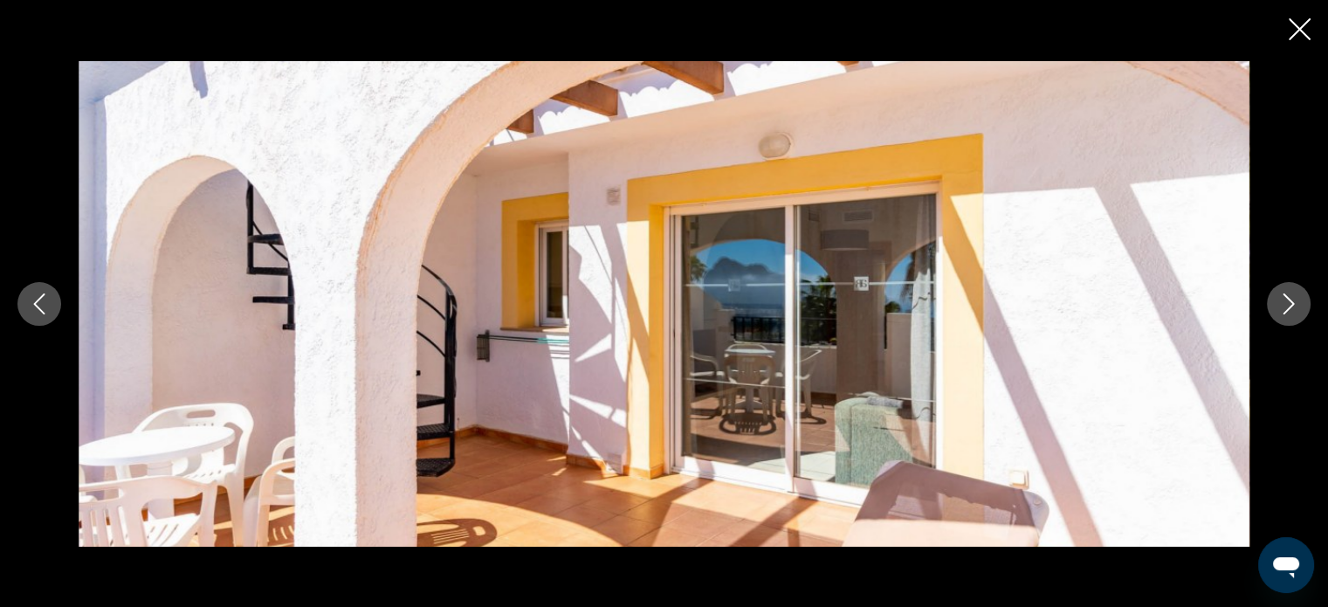
click at [1285, 299] on icon "Next image" at bounding box center [1288, 303] width 21 height 21
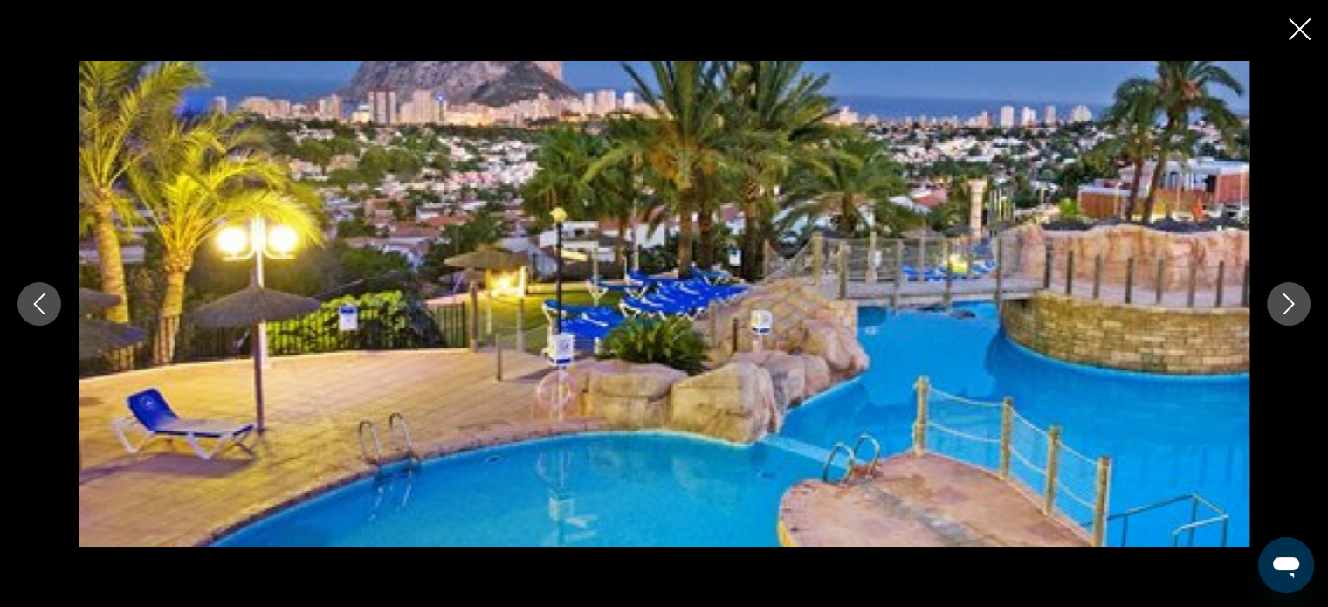
click at [1285, 299] on icon "Next image" at bounding box center [1288, 303] width 21 height 21
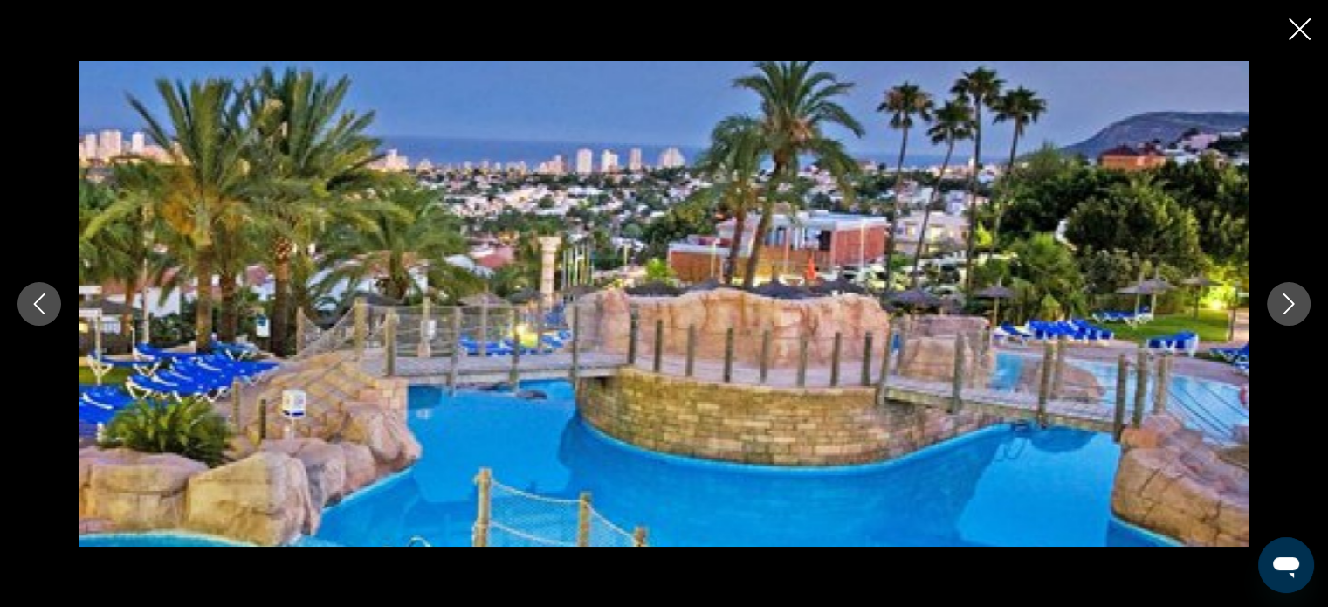
click at [1285, 299] on icon "Next image" at bounding box center [1288, 303] width 21 height 21
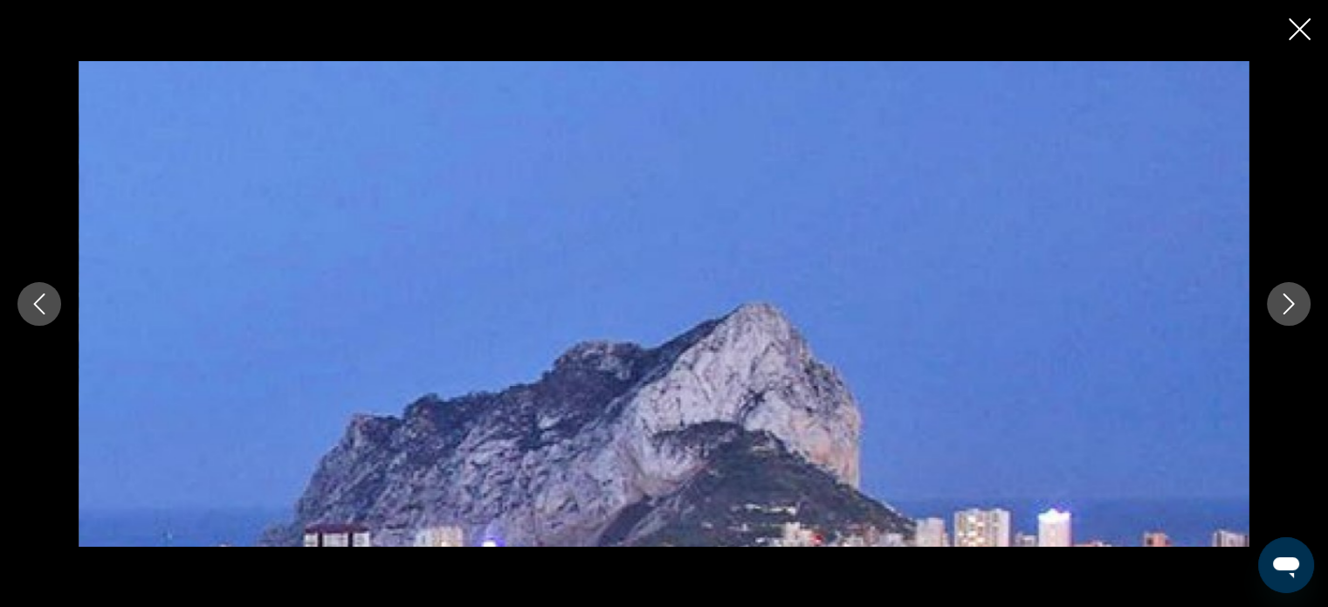
click at [1285, 299] on icon "Next image" at bounding box center [1288, 303] width 21 height 21
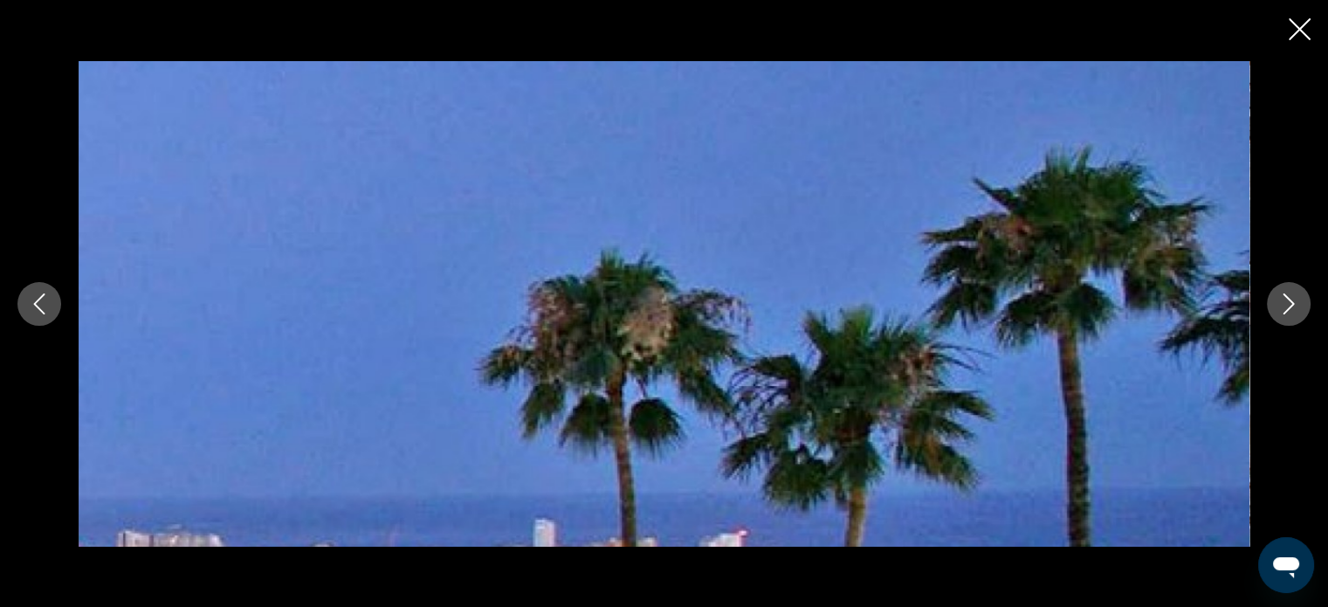
click at [1285, 299] on icon "Next image" at bounding box center [1288, 303] width 21 height 21
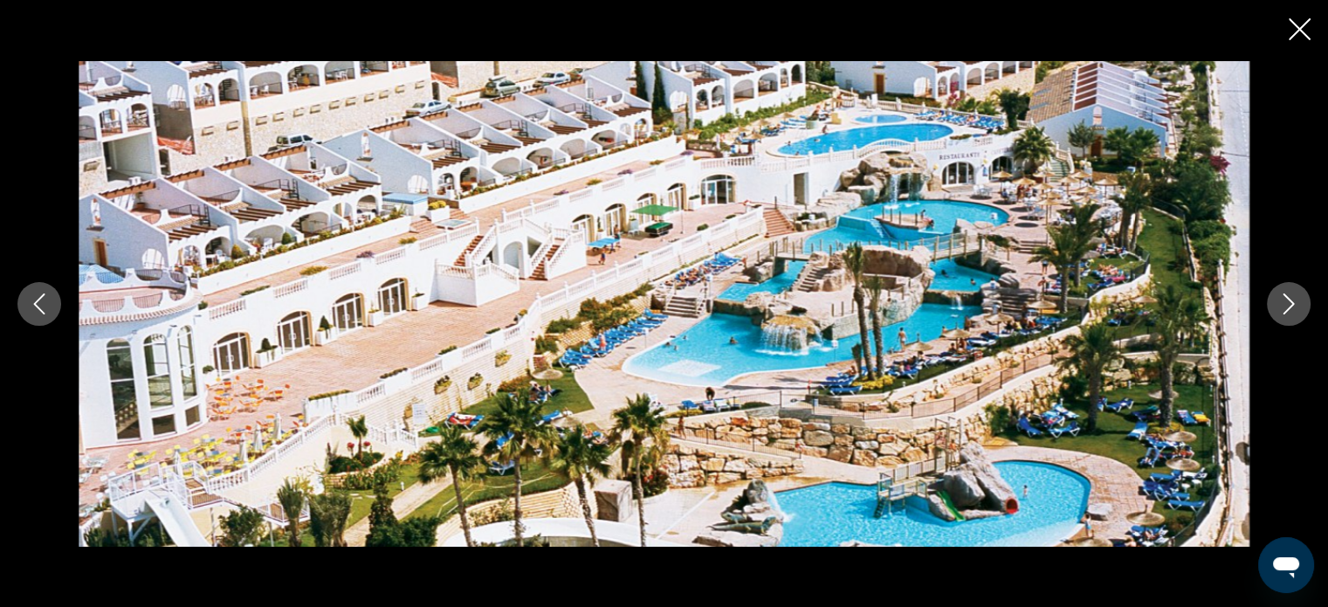
click at [1290, 33] on icon "Close slideshow" at bounding box center [1299, 29] width 22 height 22
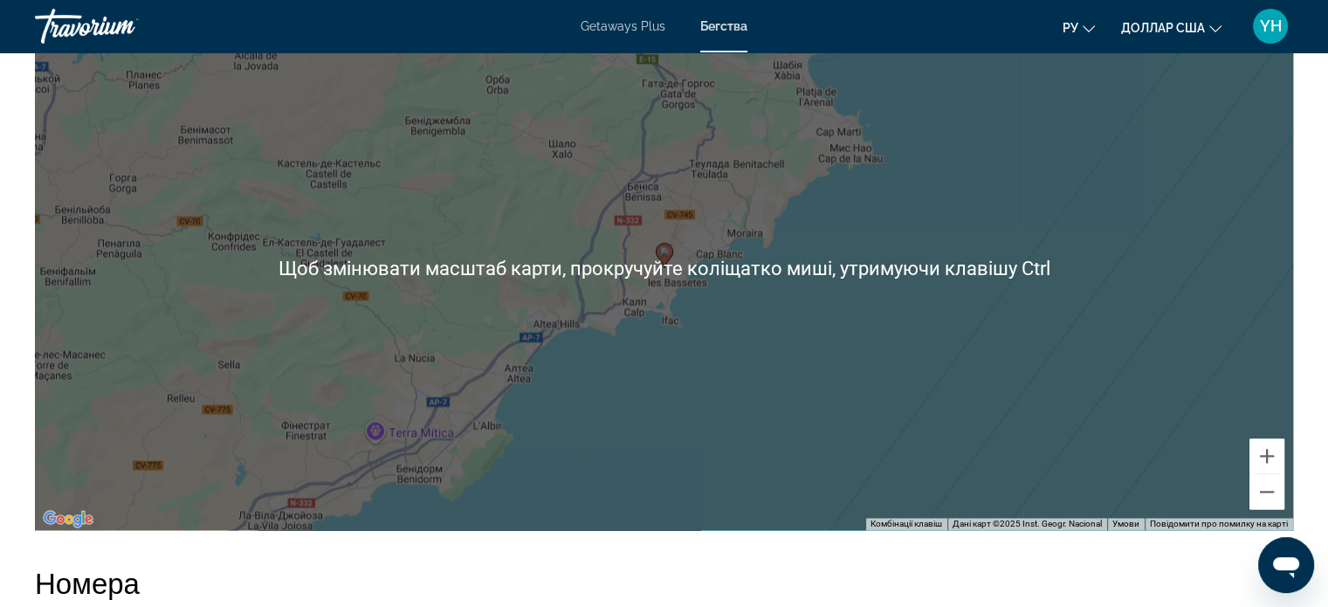
scroll to position [2531, 0]
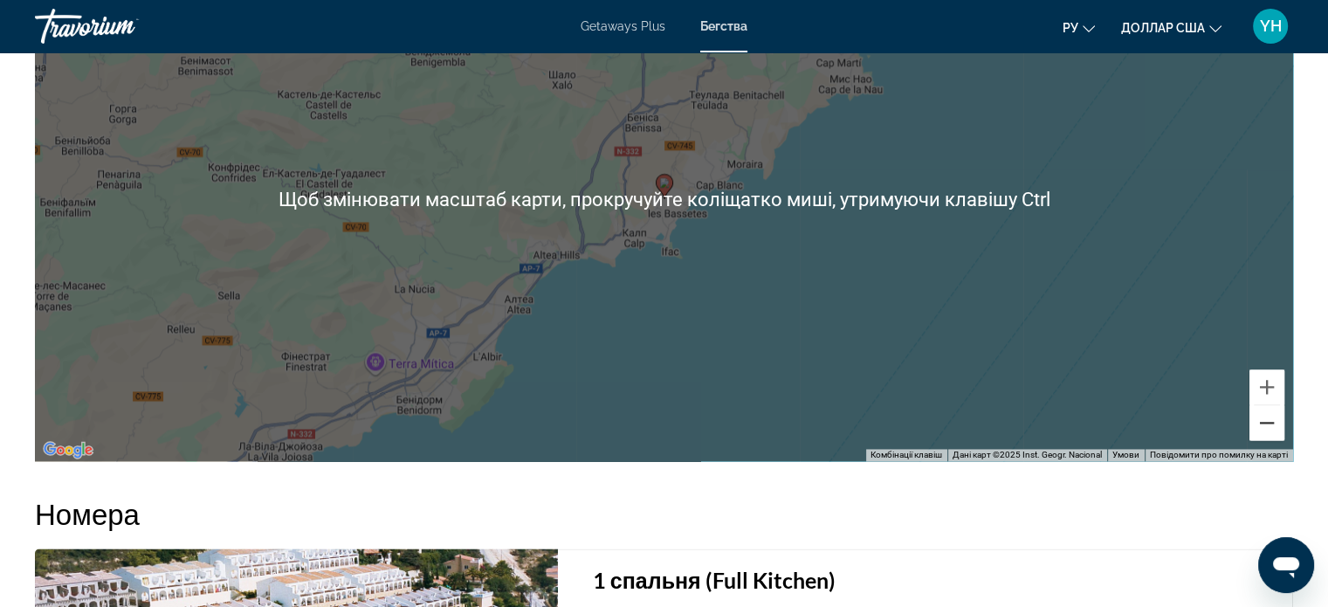
click at [1273, 440] on button "Зменшити" at bounding box center [1266, 422] width 35 height 35
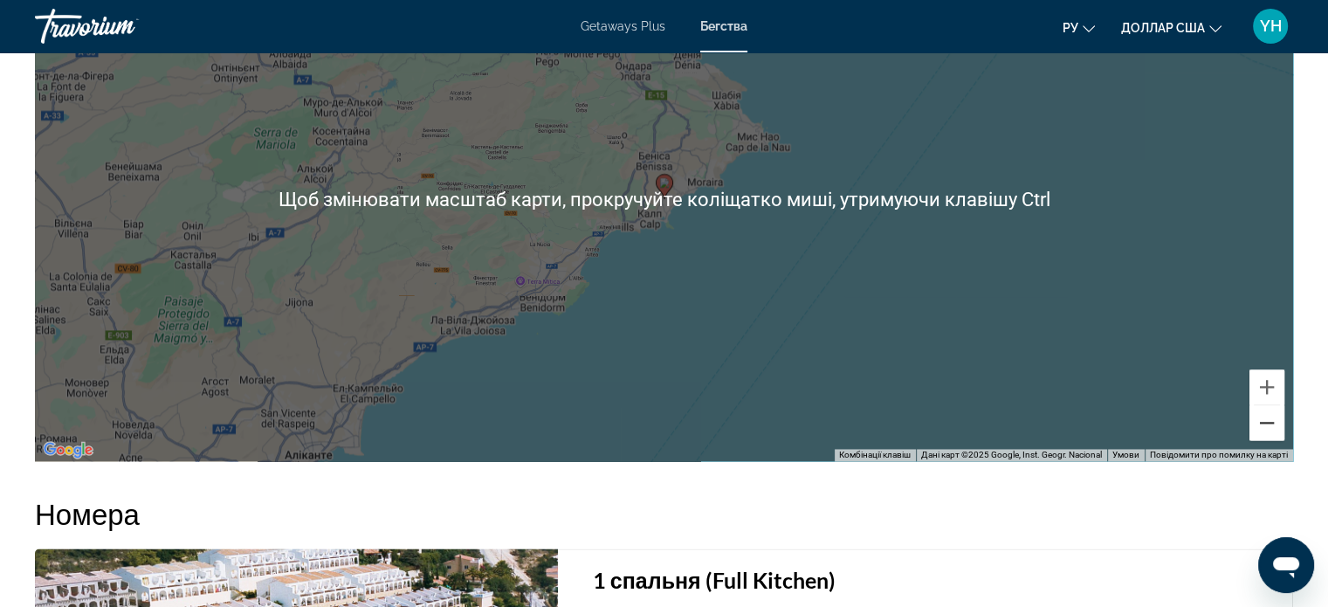
click at [1273, 440] on button "Зменшити" at bounding box center [1266, 422] width 35 height 35
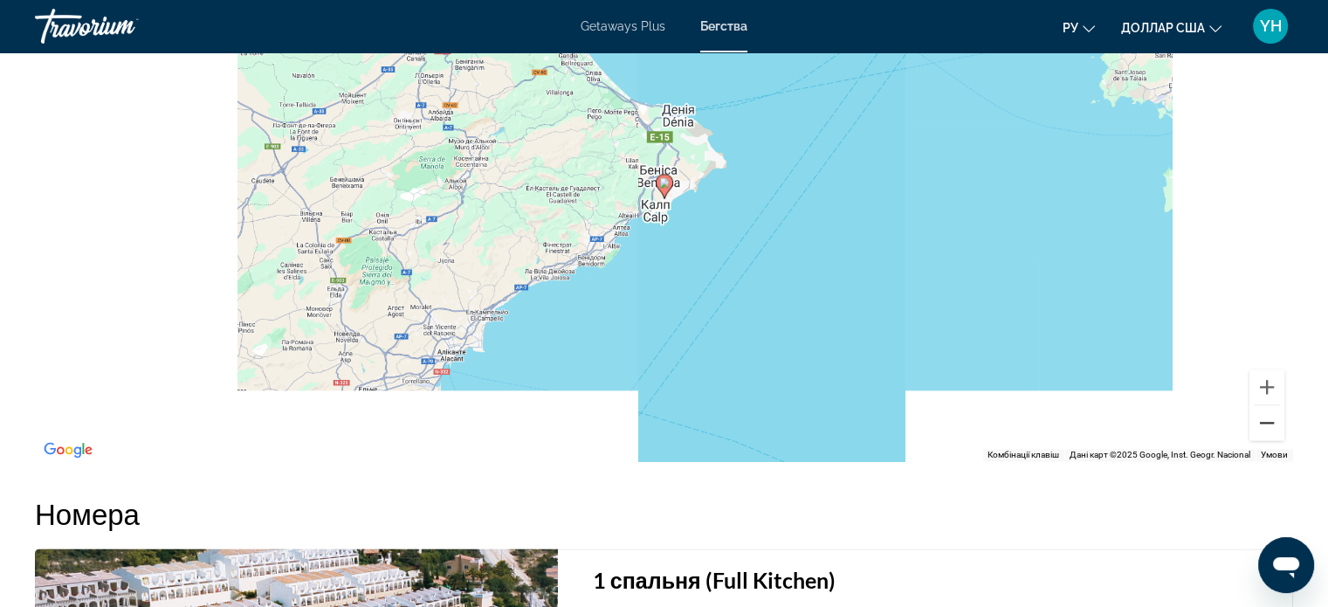
click at [1273, 440] on button "Зменшити" at bounding box center [1266, 422] width 35 height 35
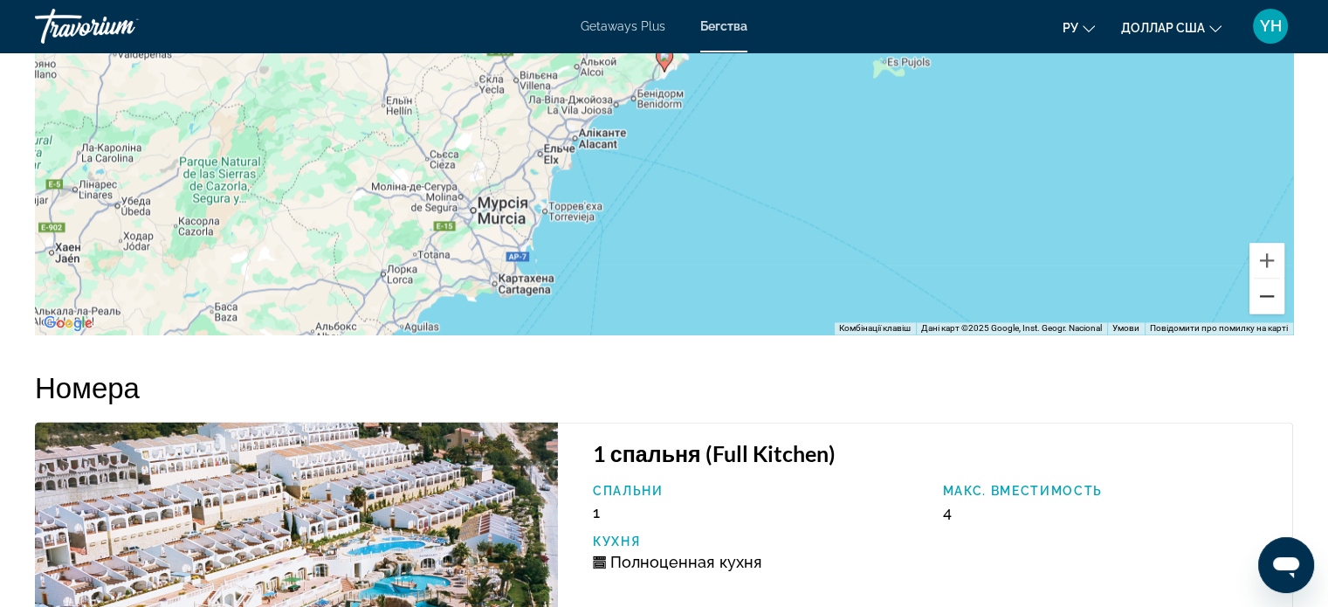
scroll to position [2618, 0]
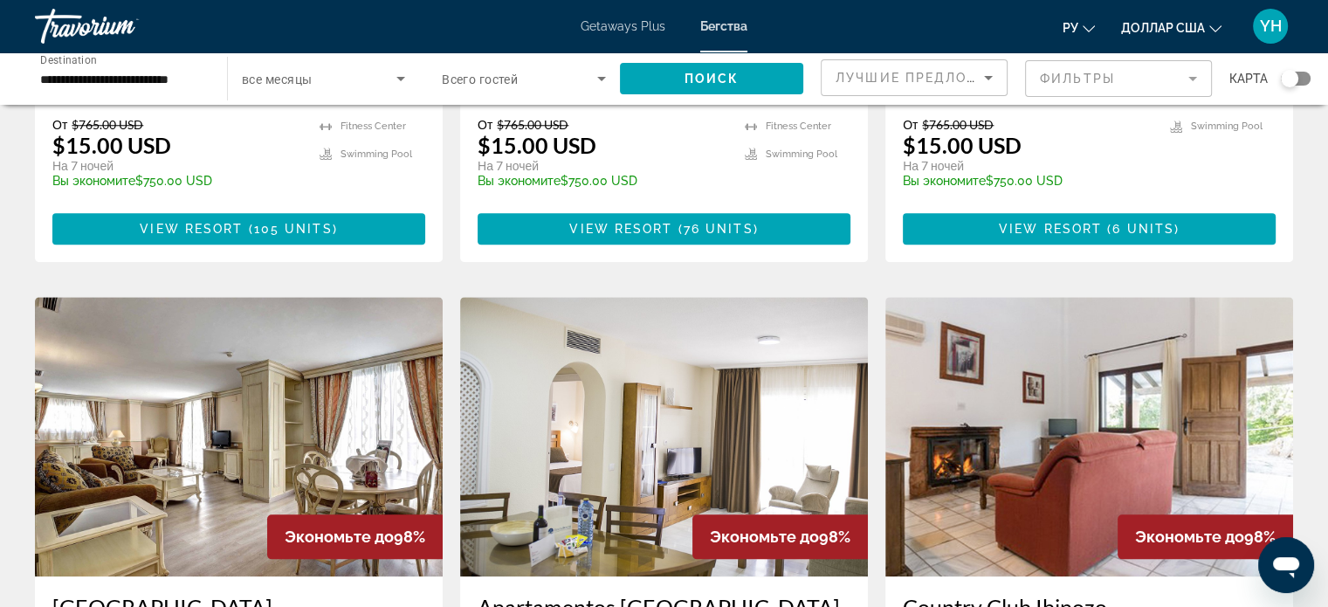
scroll to position [1833, 0]
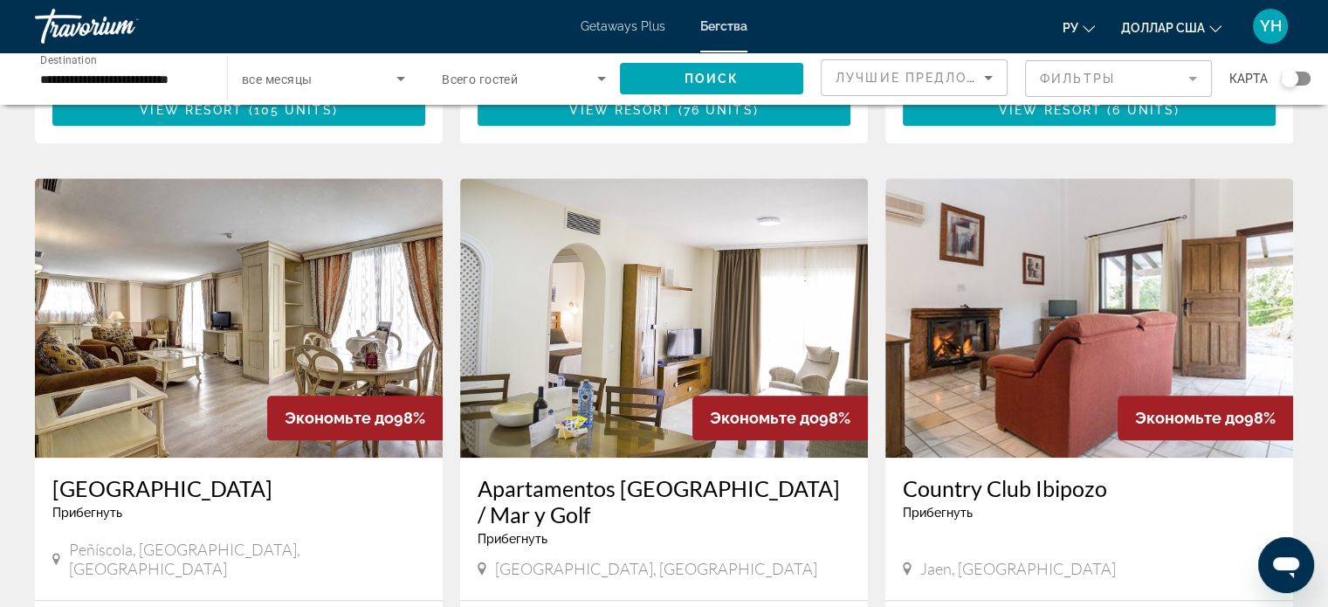
click at [184, 223] on img "Основное содержание" at bounding box center [239, 317] width 408 height 279
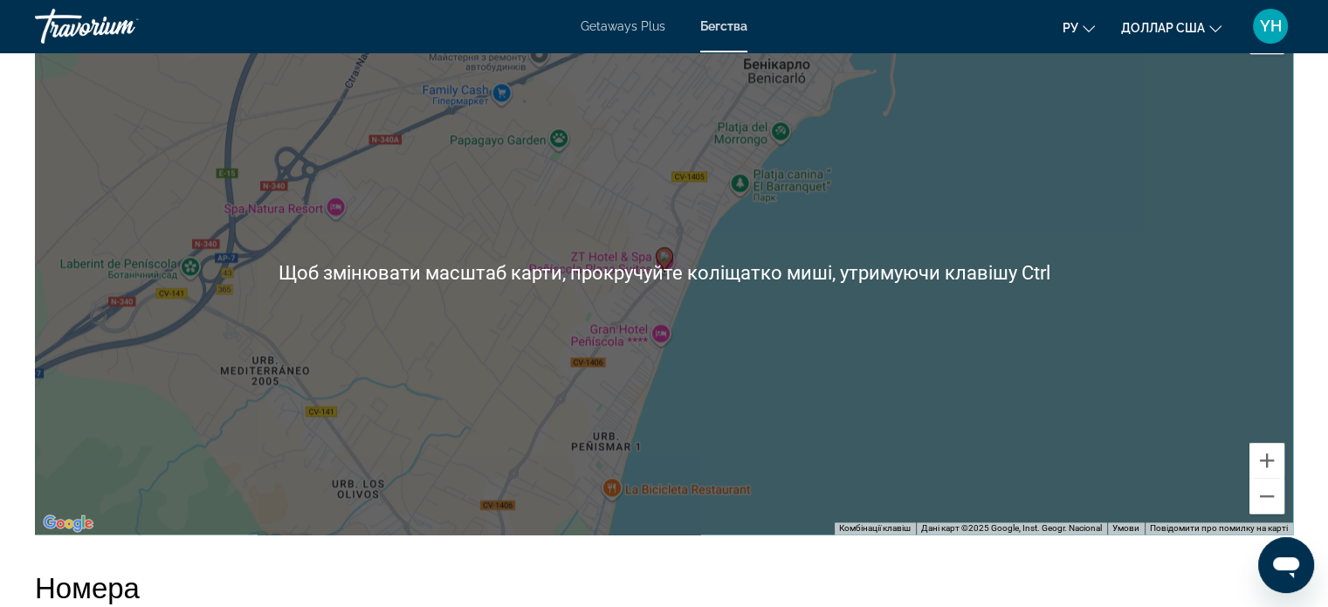
scroll to position [2428, 0]
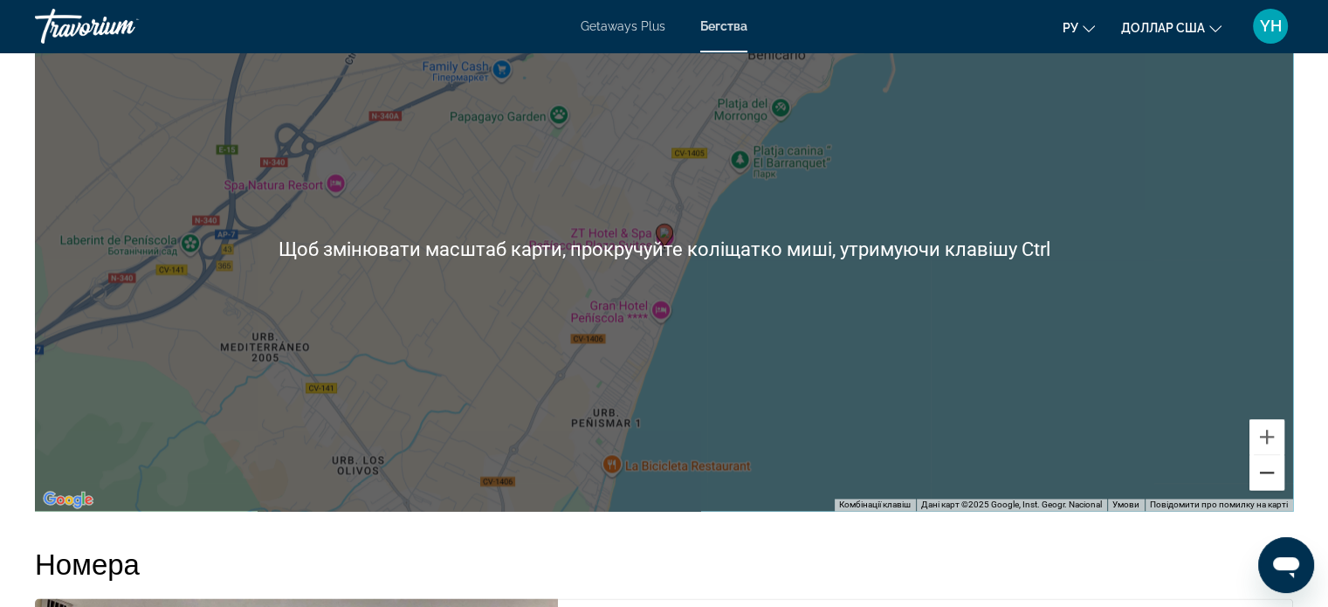
click at [1267, 474] on button "Зменшити" at bounding box center [1266, 472] width 35 height 35
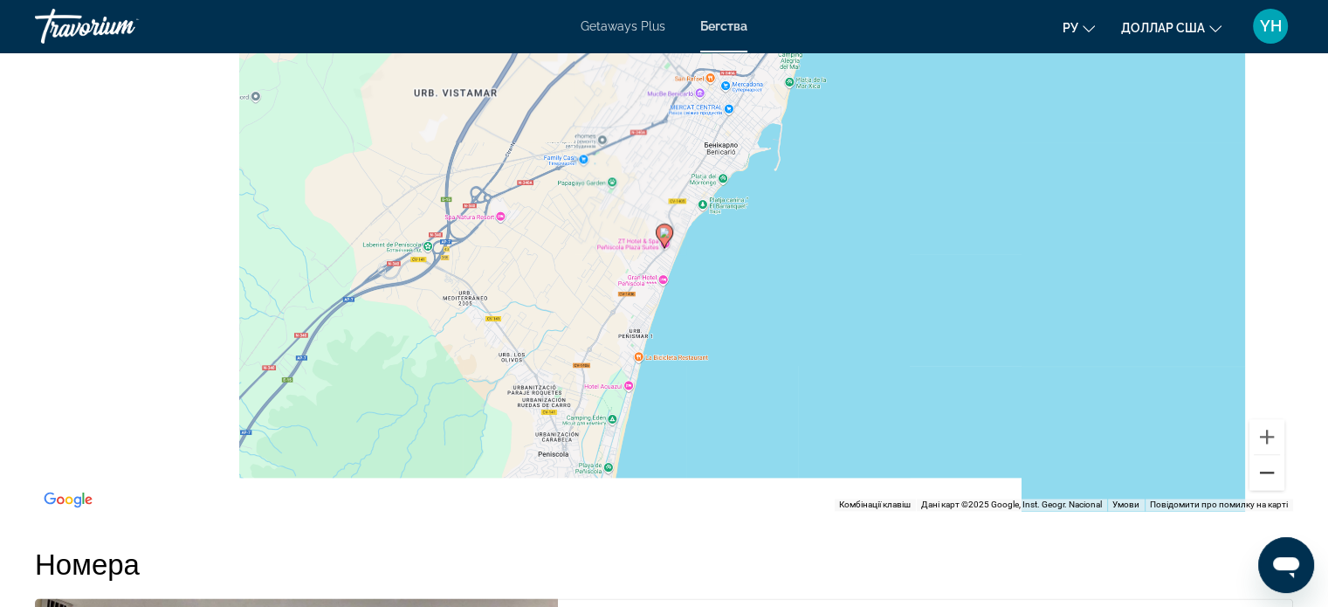
click at [1267, 474] on button "Зменшити" at bounding box center [1266, 472] width 35 height 35
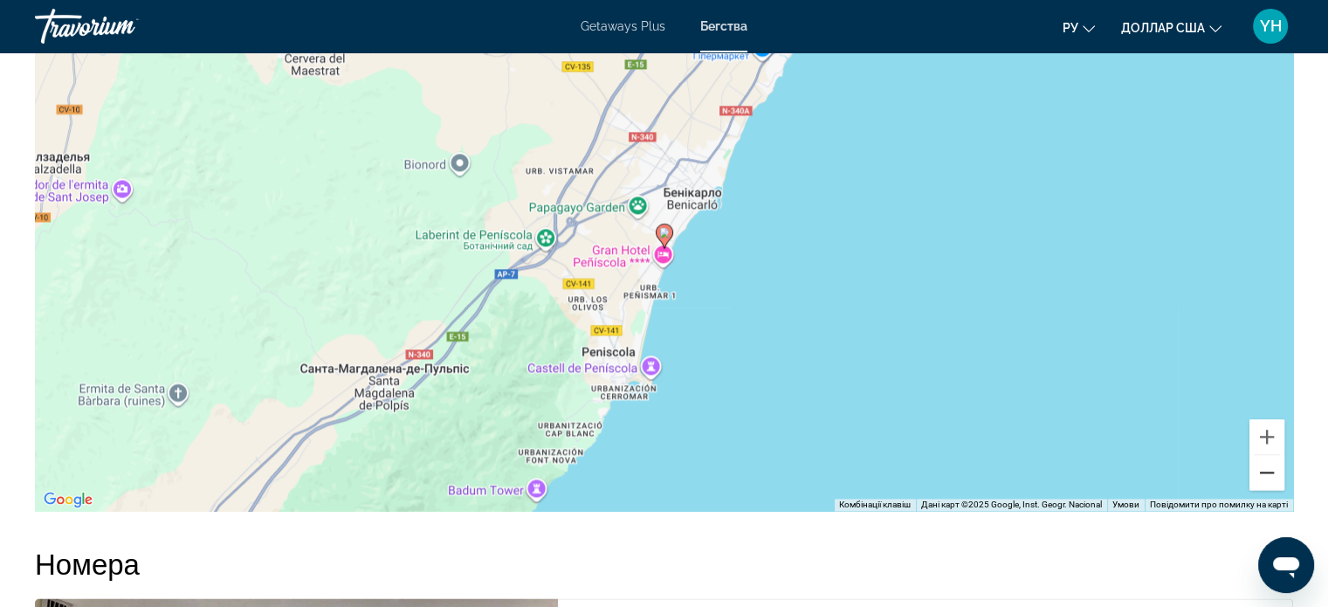
click at [1267, 474] on button "Зменшити" at bounding box center [1266, 472] width 35 height 35
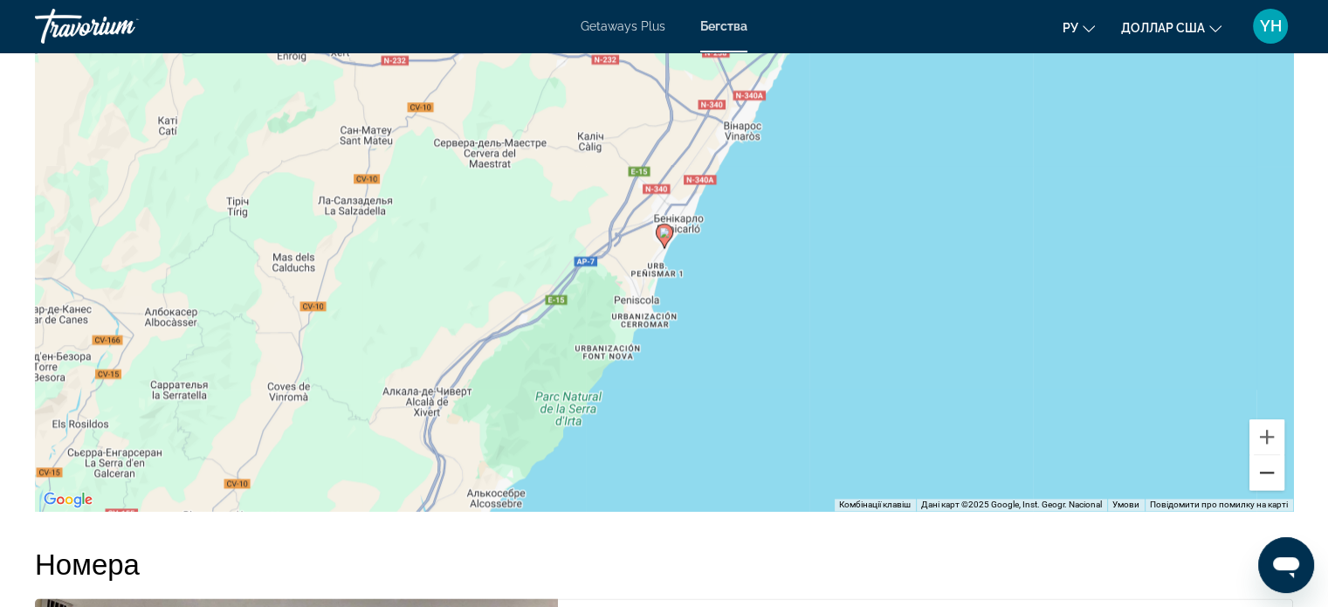
click at [1267, 474] on button "Зменшити" at bounding box center [1266, 472] width 35 height 35
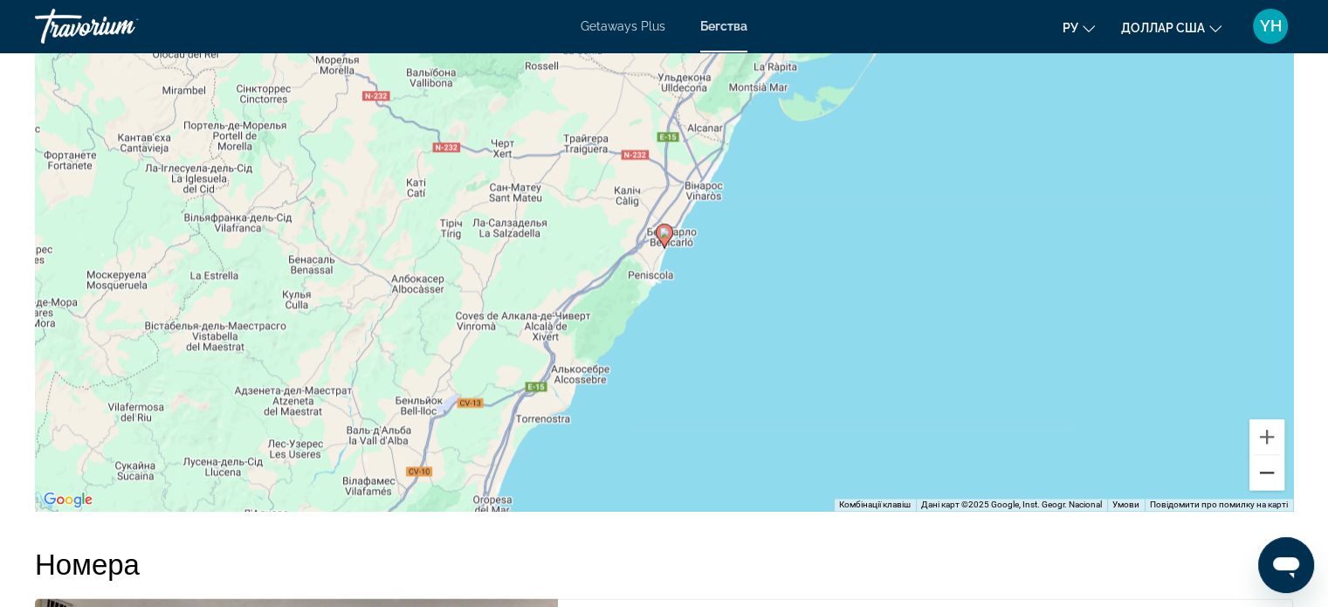
click at [1267, 474] on button "Зменшити" at bounding box center [1266, 472] width 35 height 35
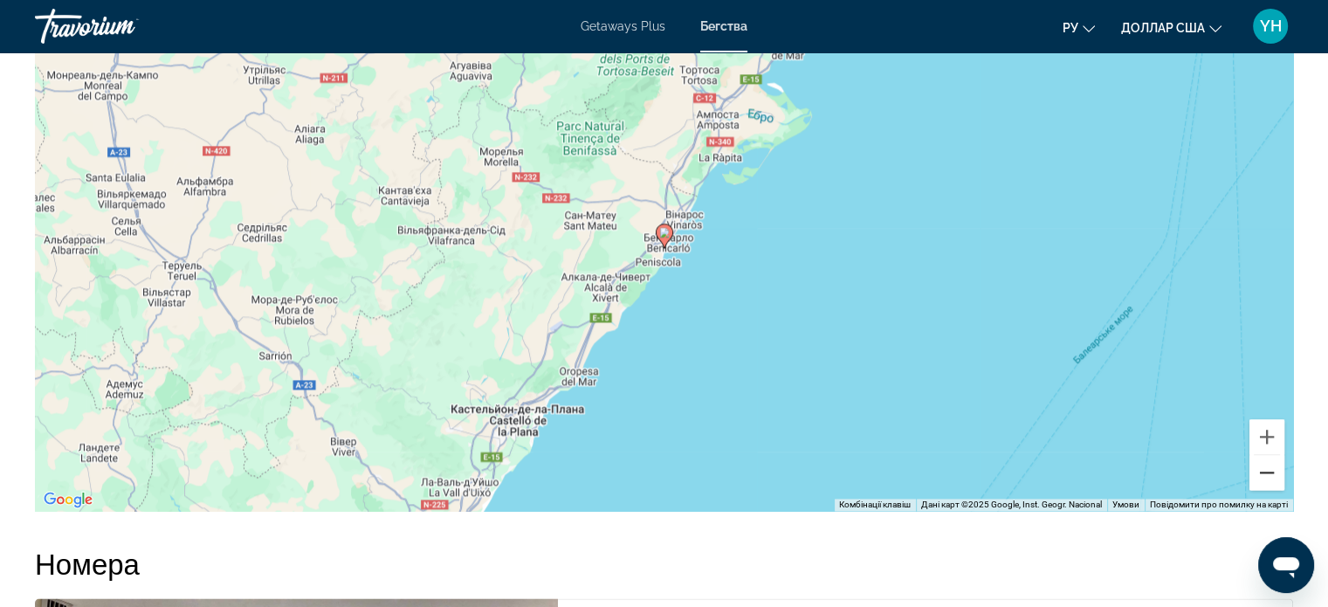
click at [1267, 474] on button "Зменшити" at bounding box center [1266, 472] width 35 height 35
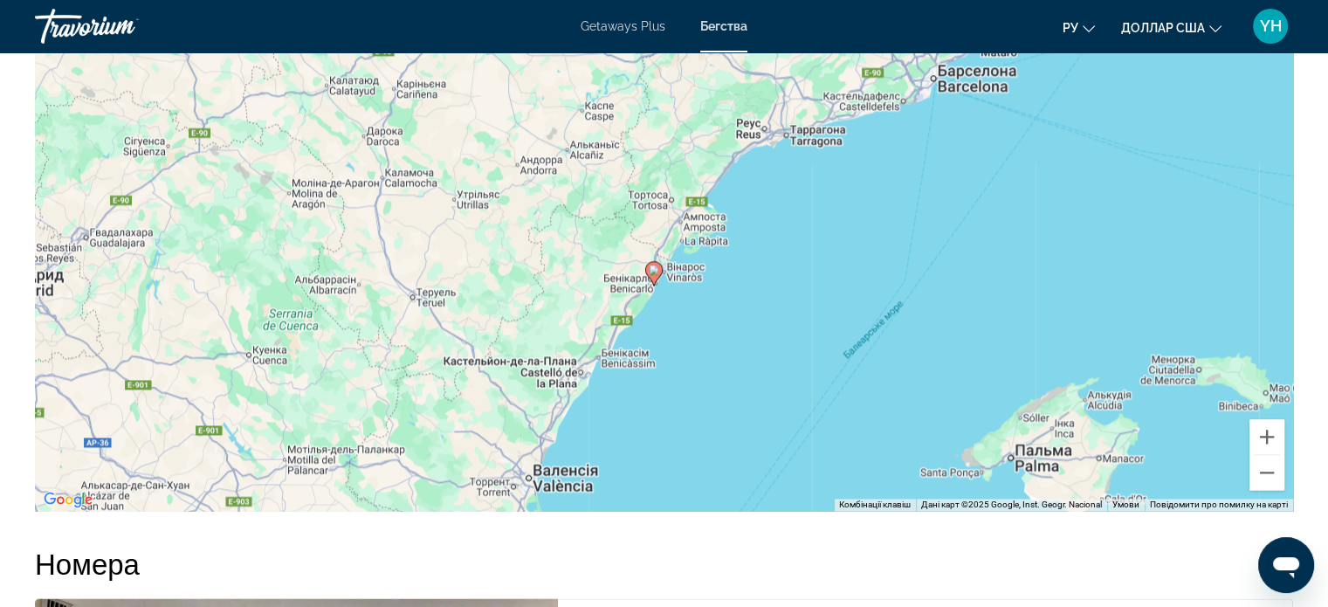
drag, startPoint x: 1067, startPoint y: 189, endPoint x: 1054, endPoint y: 230, distance: 42.0
click at [1054, 230] on div "Увімкніть режим перетягування за допомогою клавіатури, натиснувши Alt + Enter. …" at bounding box center [664, 249] width 1258 height 524
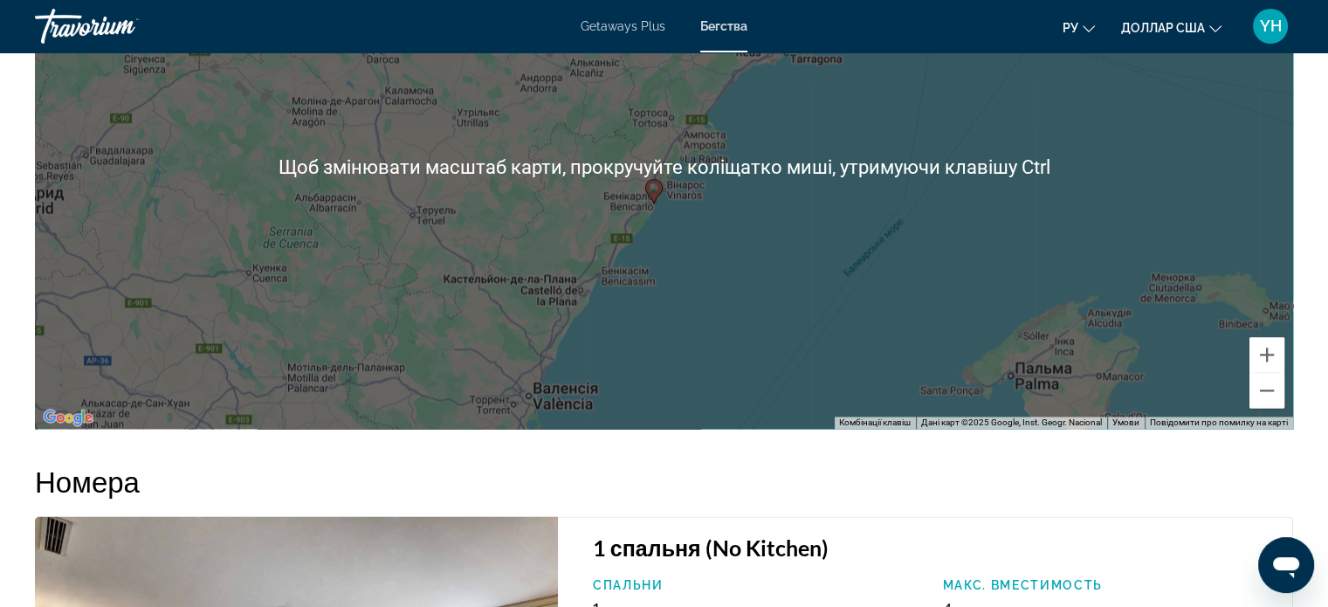
scroll to position [2515, 0]
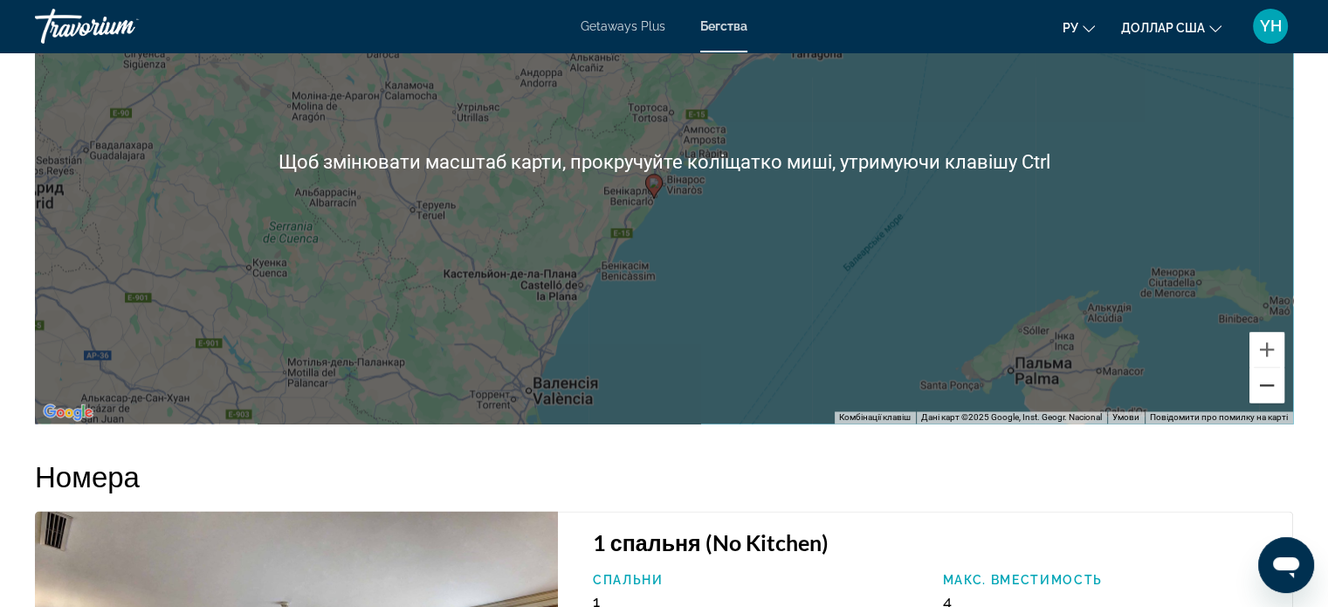
click at [1260, 383] on button "Зменшити" at bounding box center [1266, 384] width 35 height 35
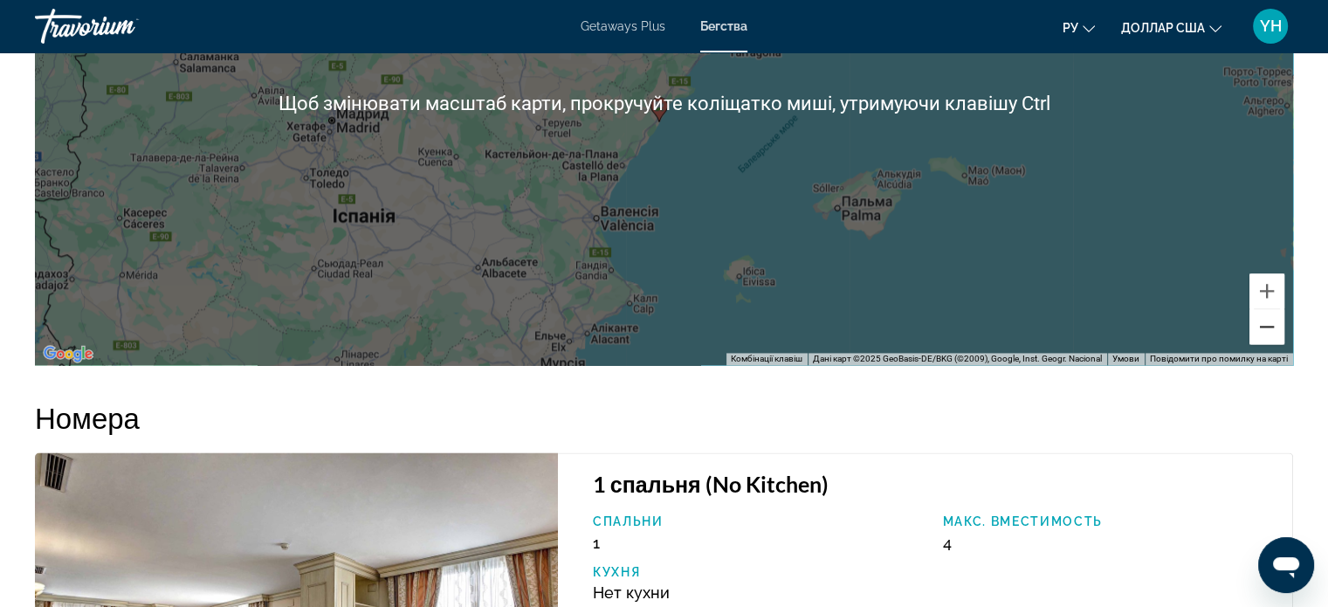
scroll to position [2603, 0]
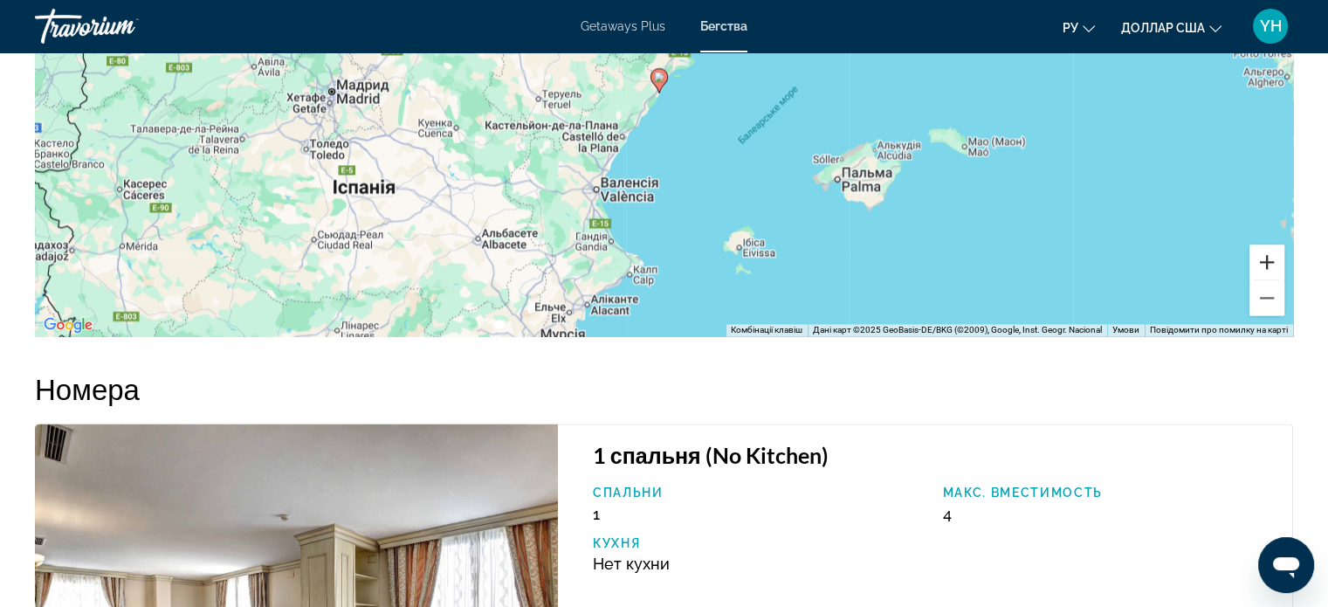
click at [1269, 263] on button "Збільшити" at bounding box center [1266, 261] width 35 height 35
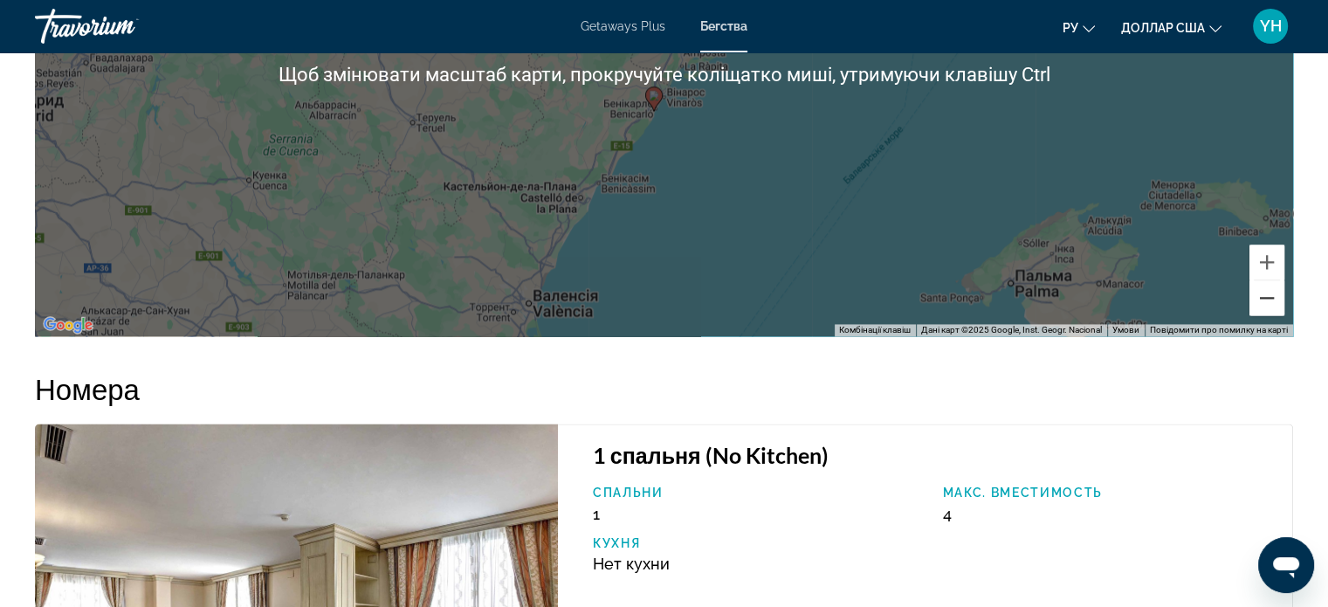
click at [1264, 292] on button "Зменшити" at bounding box center [1266, 297] width 35 height 35
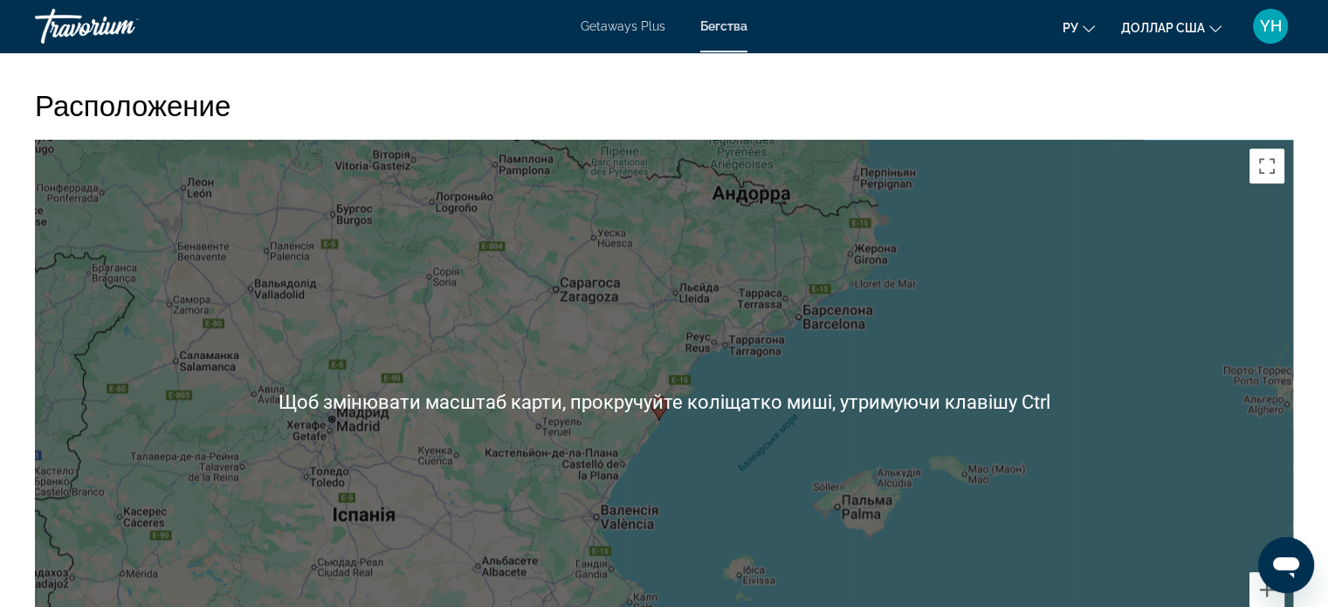
scroll to position [2254, 0]
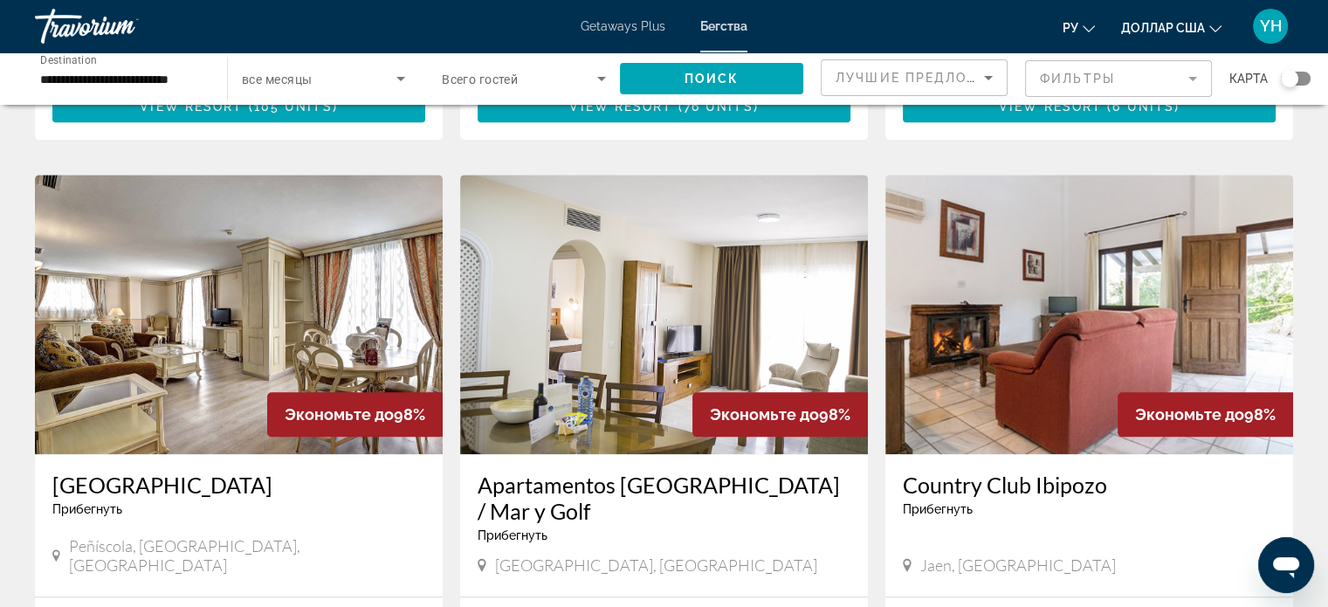
scroll to position [1833, 0]
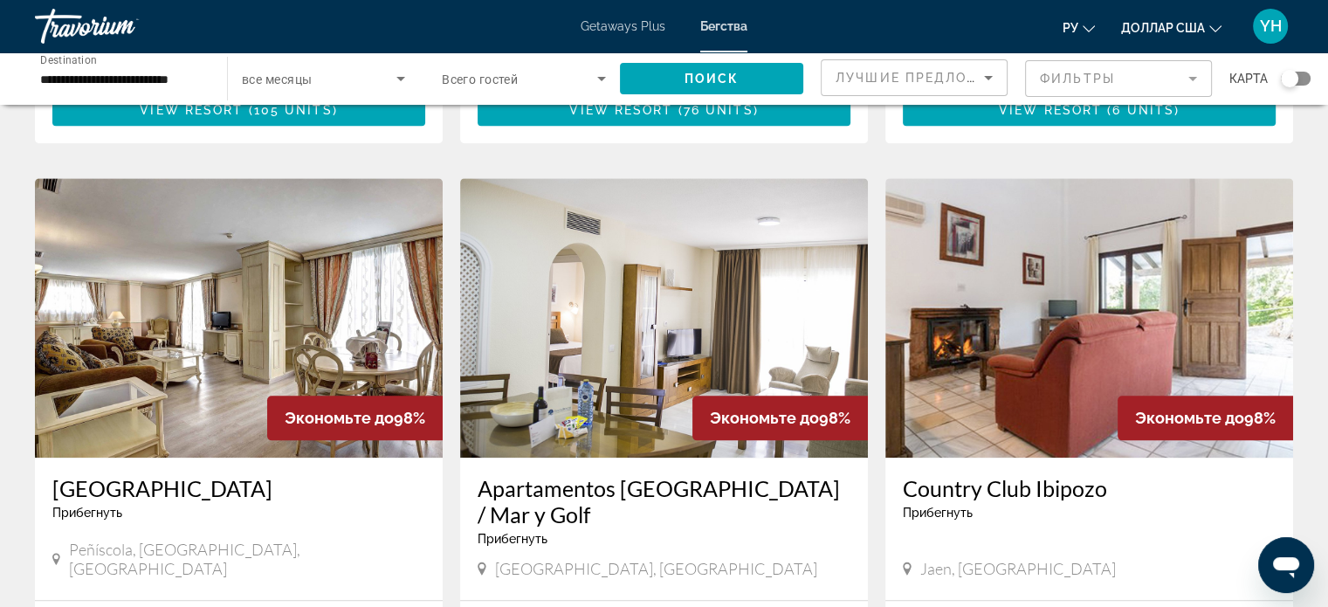
click at [696, 226] on img "Основное содержание" at bounding box center [664, 317] width 408 height 279
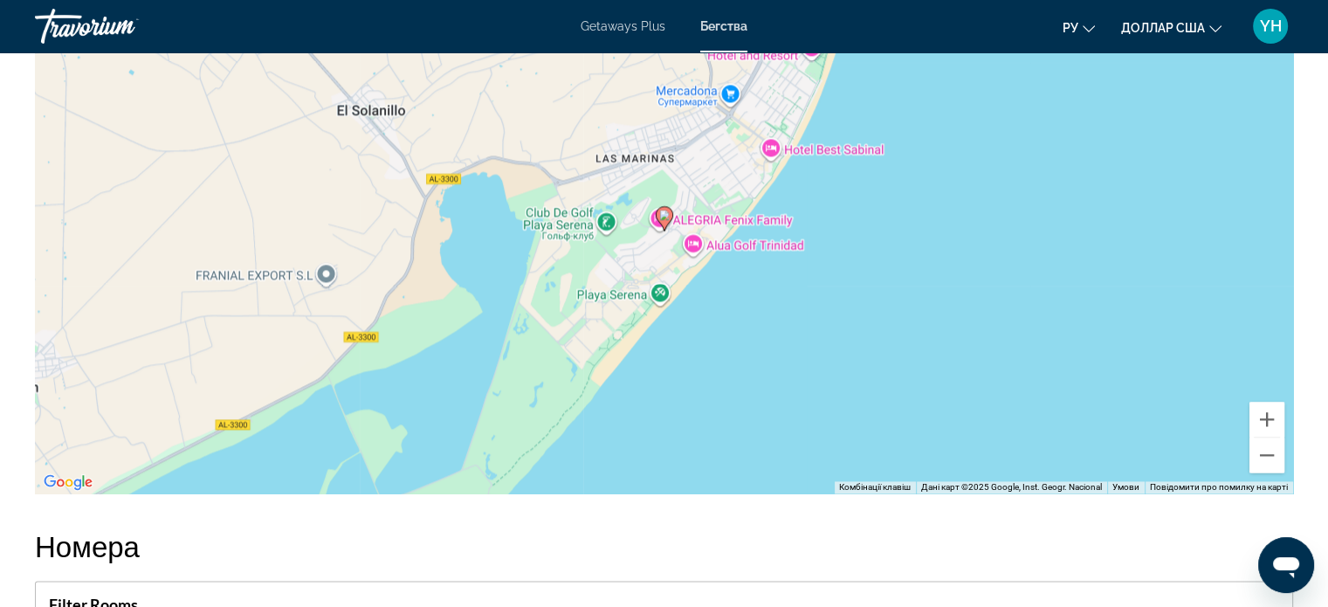
scroll to position [2531, 0]
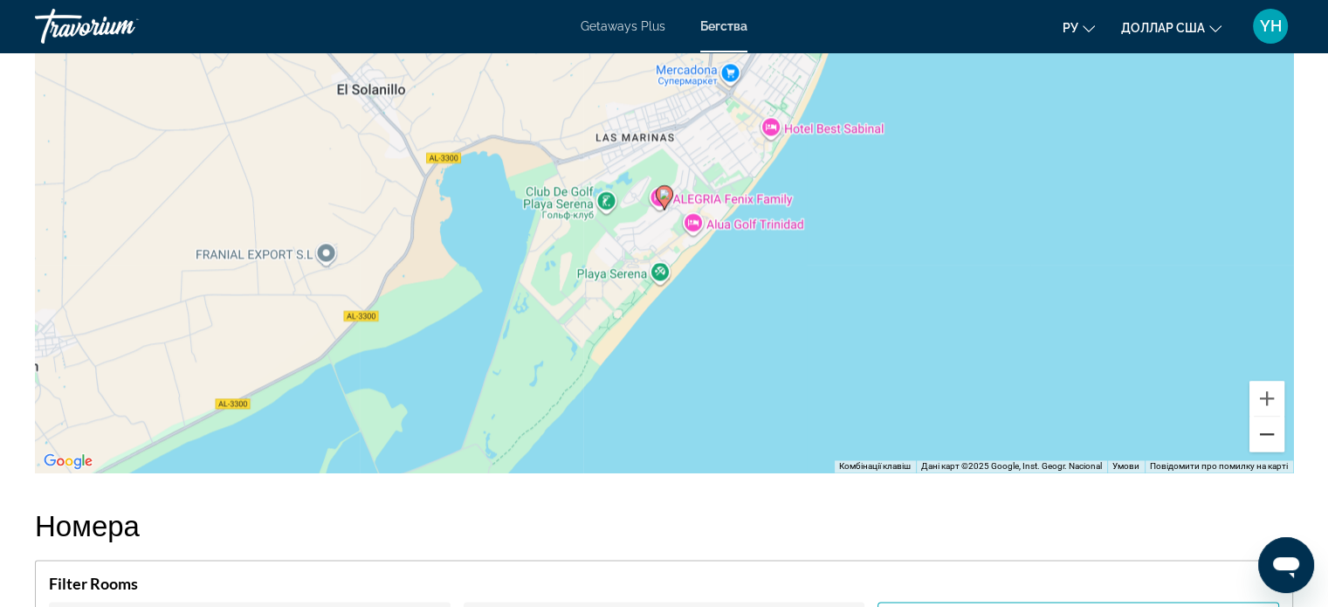
click at [1268, 437] on button "Зменшити" at bounding box center [1266, 433] width 35 height 35
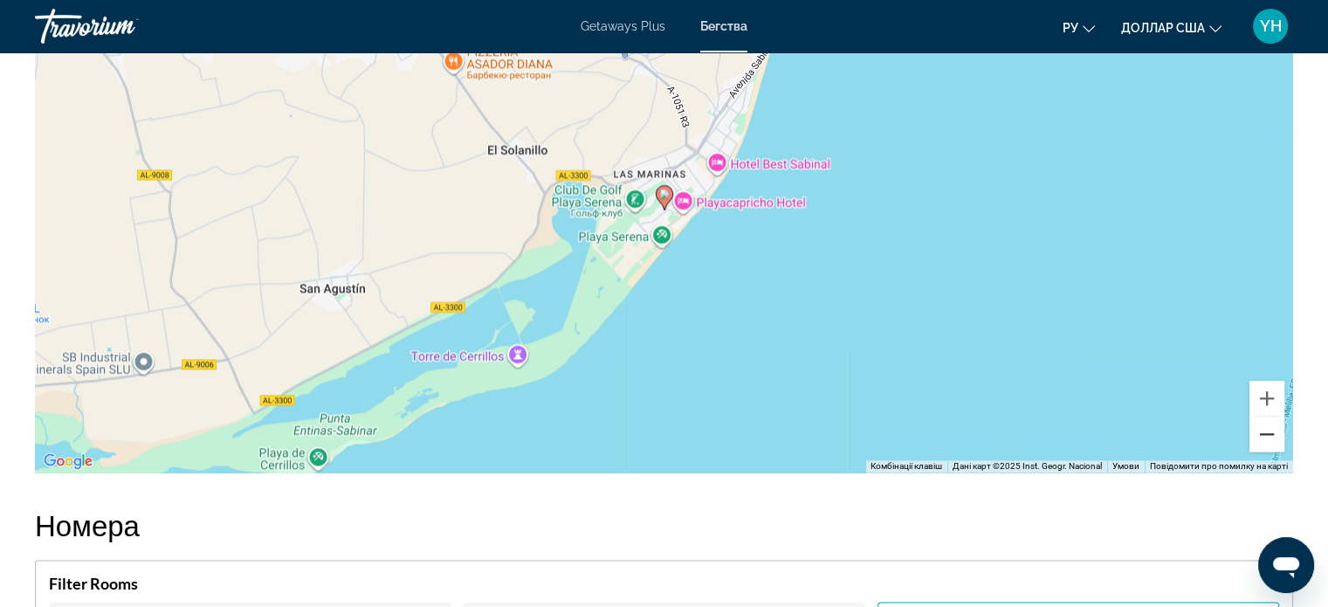
click at [1269, 443] on button "Зменшити" at bounding box center [1266, 433] width 35 height 35
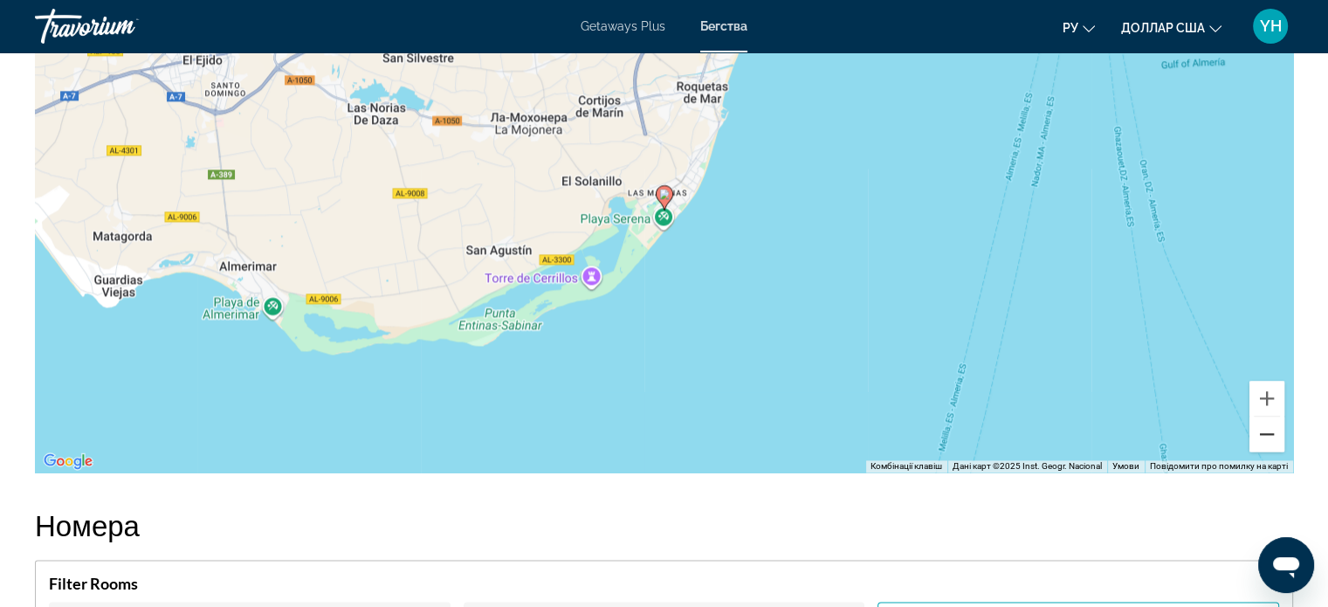
click at [1269, 443] on button "Зменшити" at bounding box center [1266, 433] width 35 height 35
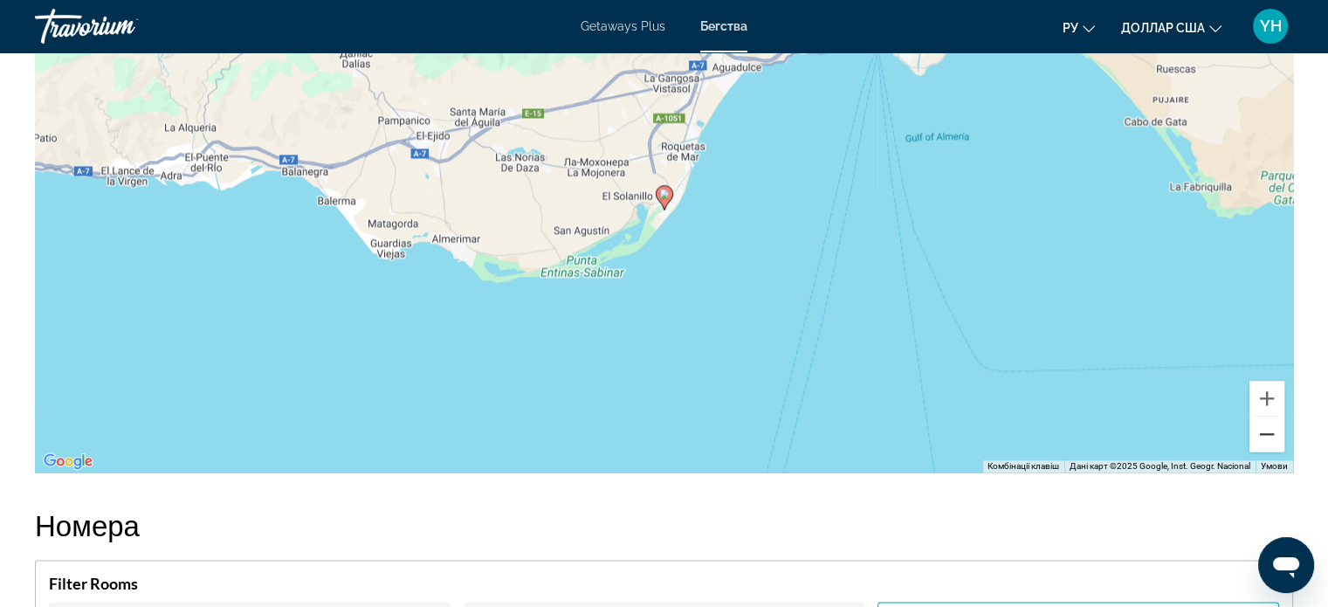
click at [1269, 443] on button "Зменшити" at bounding box center [1266, 433] width 35 height 35
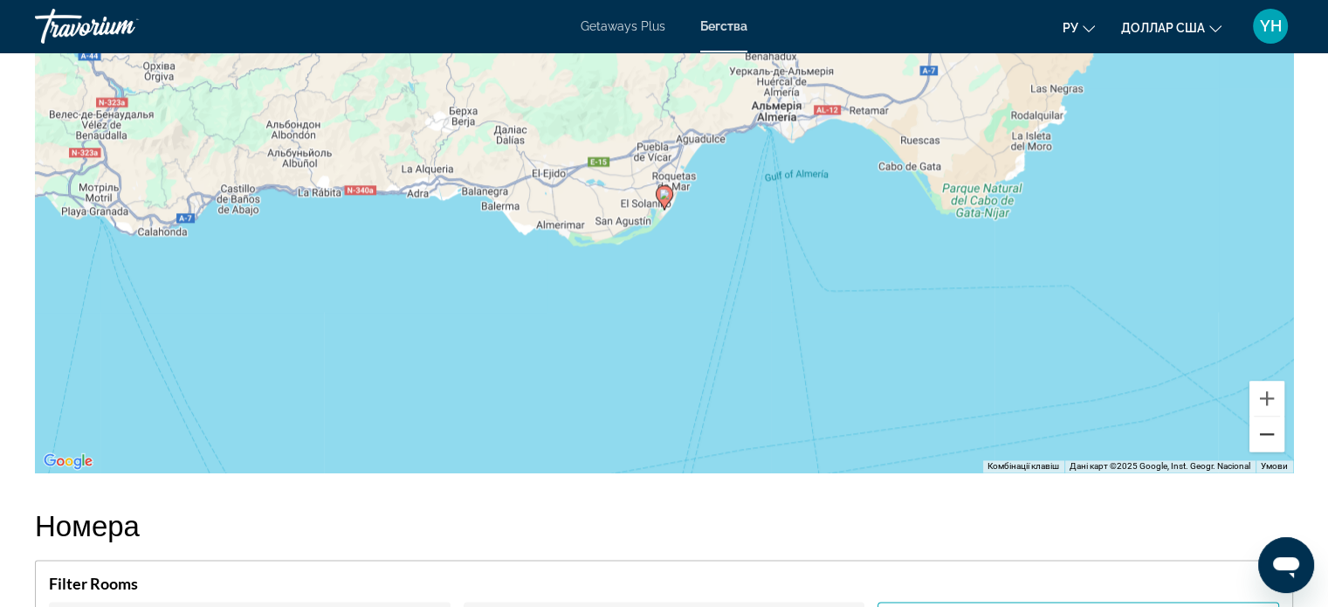
click at [1269, 443] on button "Зменшити" at bounding box center [1266, 433] width 35 height 35
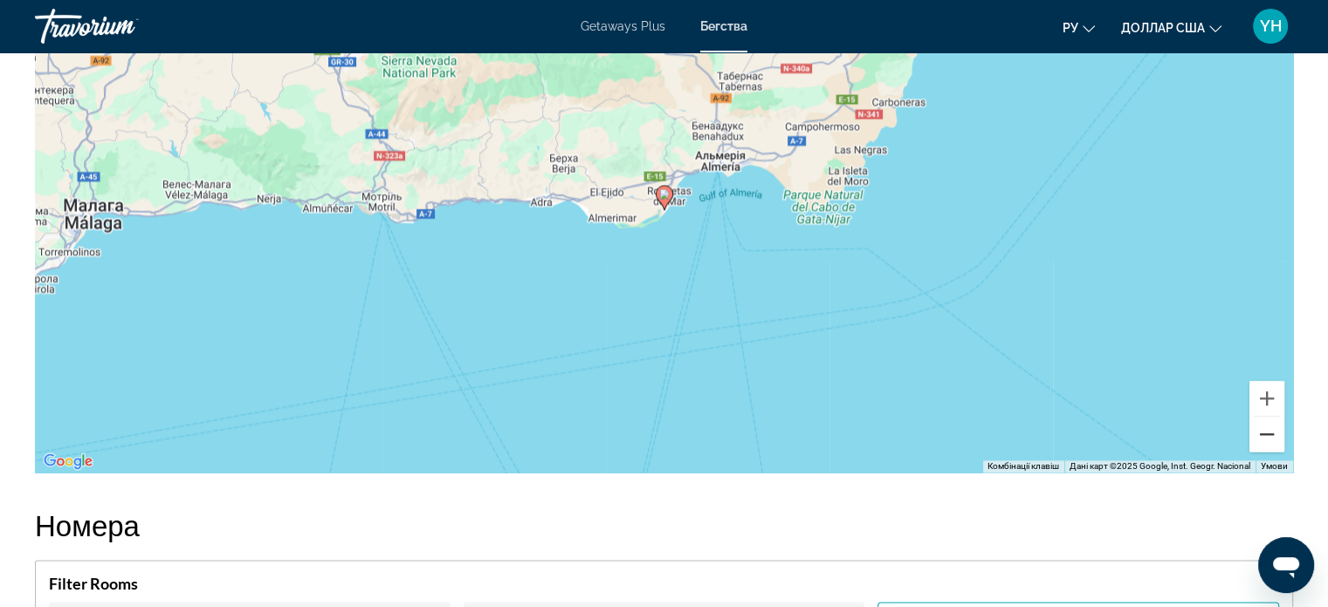
click at [1269, 443] on button "Зменшити" at bounding box center [1266, 433] width 35 height 35
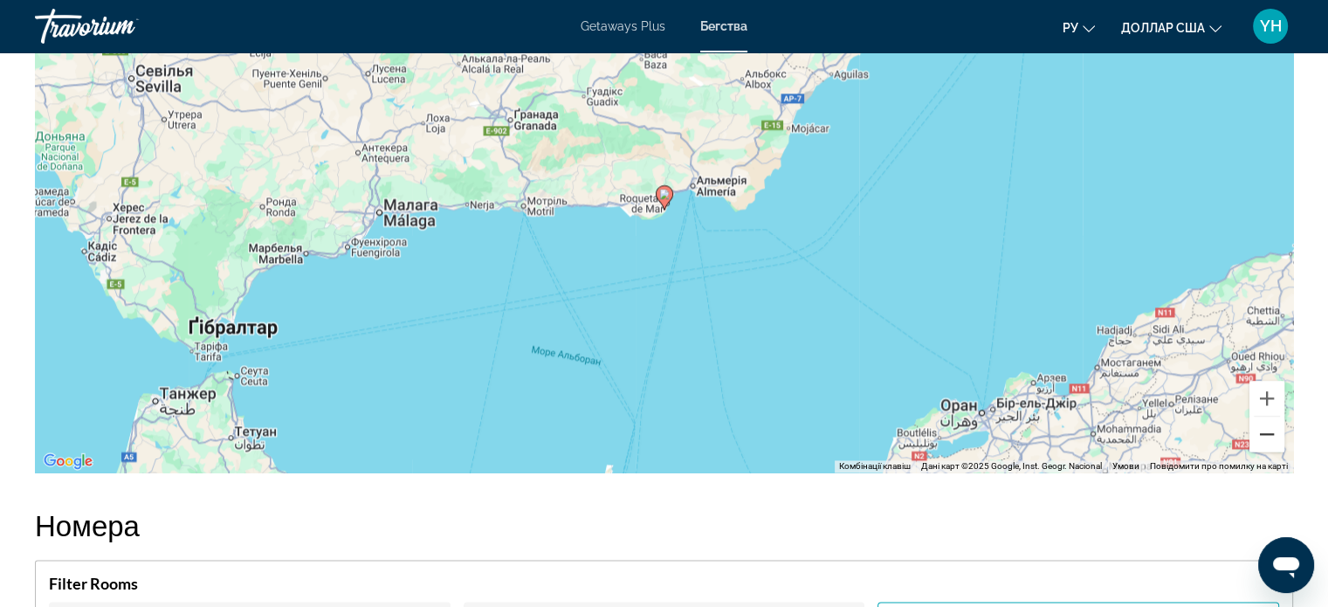
click at [1269, 443] on button "Зменшити" at bounding box center [1266, 433] width 35 height 35
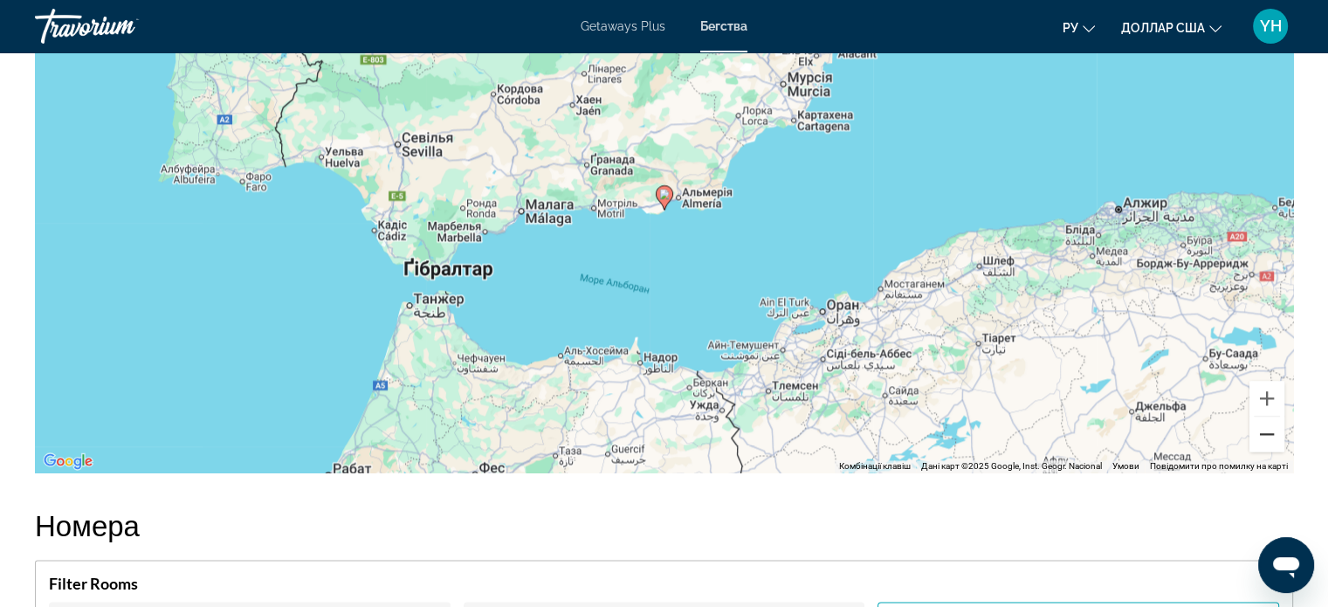
click at [1272, 436] on button "Зменшити" at bounding box center [1266, 433] width 35 height 35
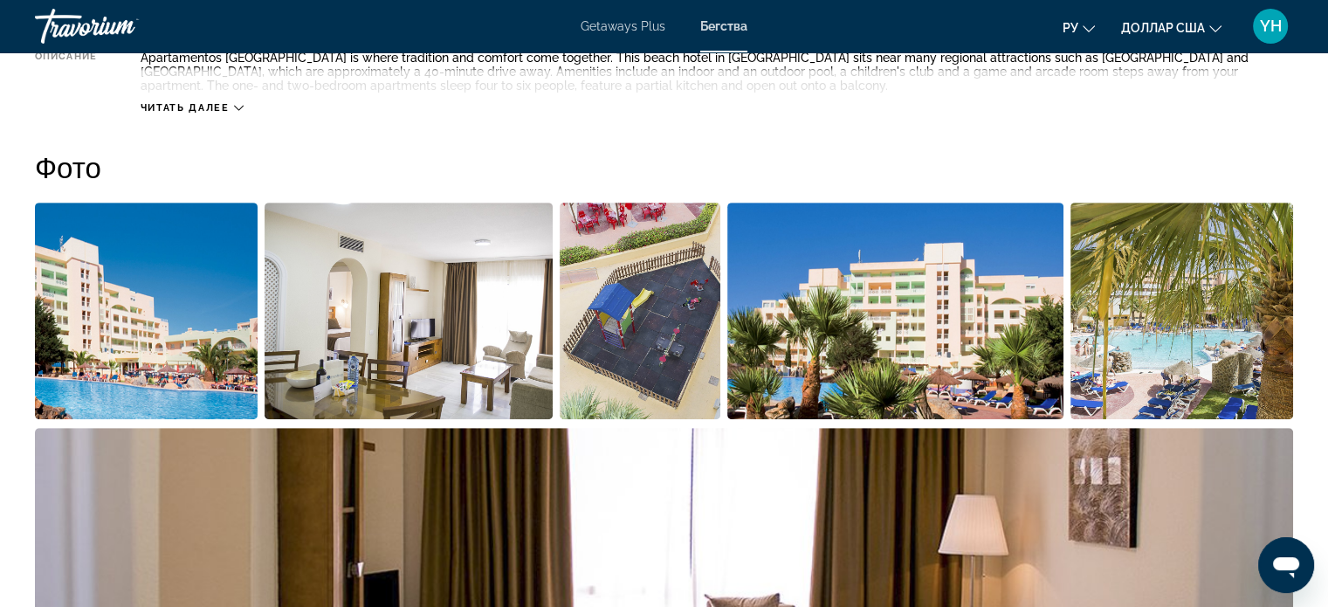
scroll to position [698, 0]
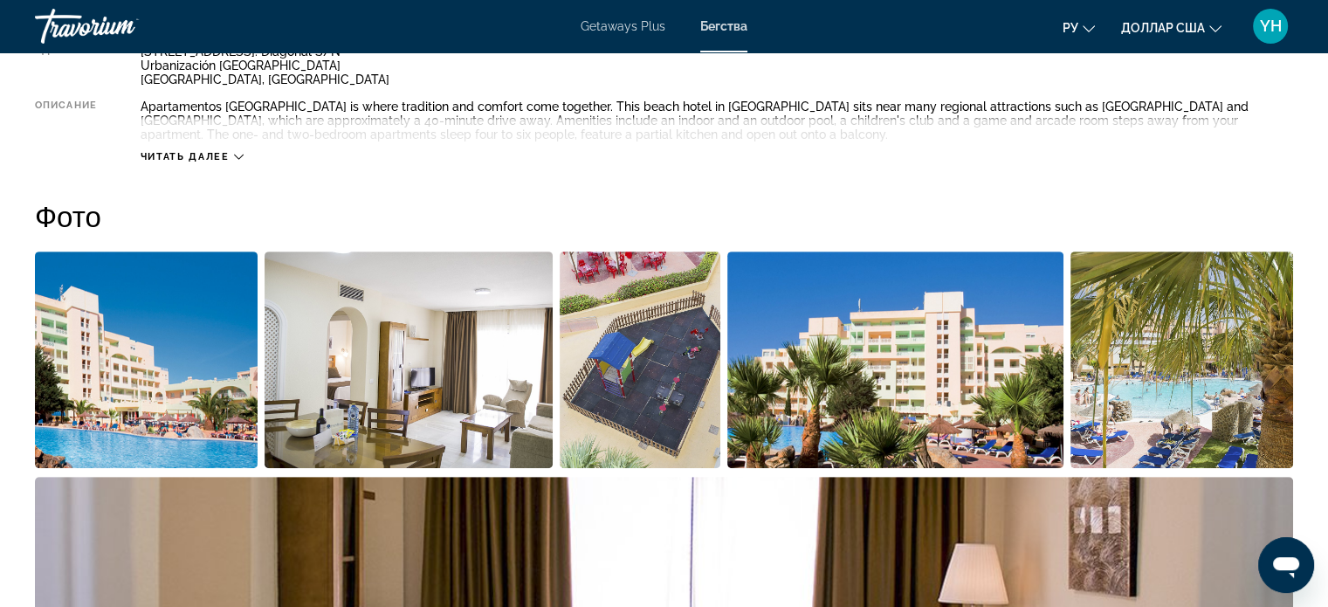
click at [906, 363] on img "Open full-screen image slider" at bounding box center [895, 359] width 336 height 216
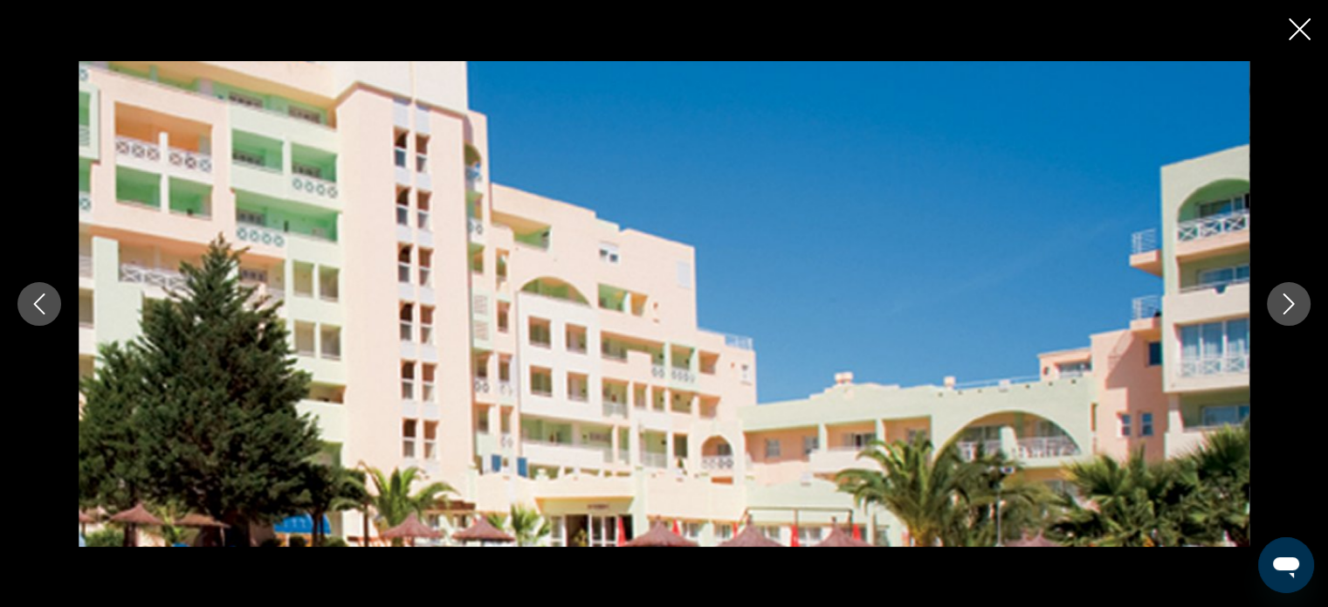
click at [1292, 307] on icon "Next image" at bounding box center [1288, 303] width 21 height 21
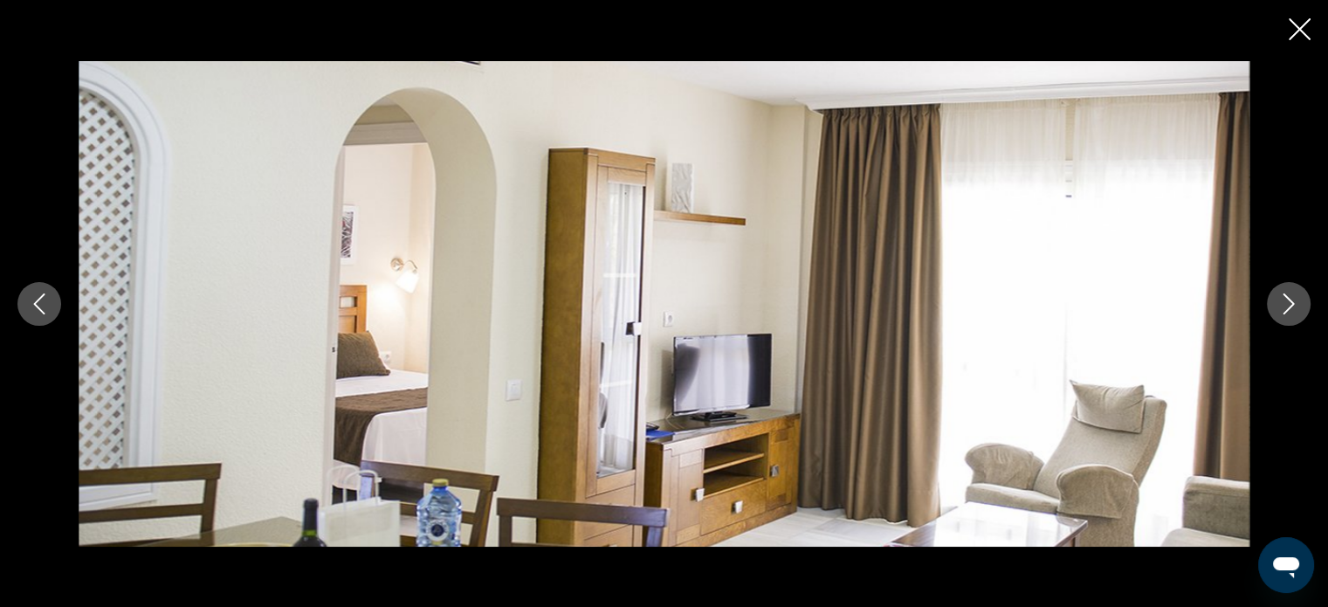
click at [1292, 307] on icon "Next image" at bounding box center [1288, 303] width 21 height 21
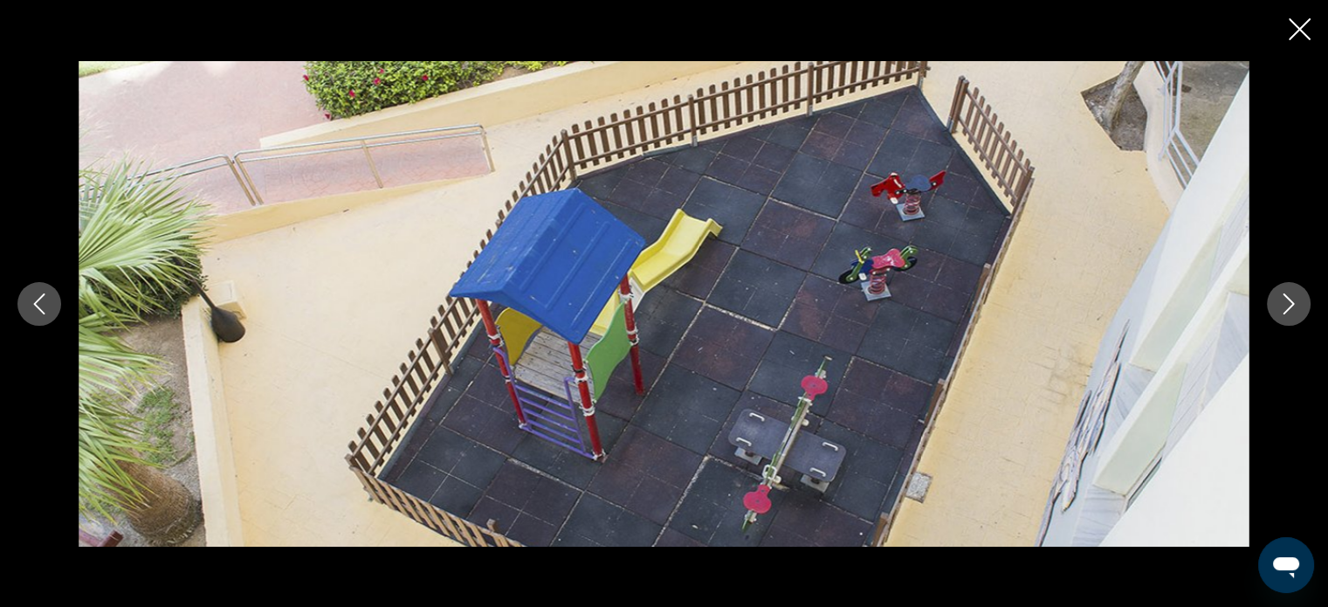
click at [1292, 307] on icon "Next image" at bounding box center [1288, 303] width 21 height 21
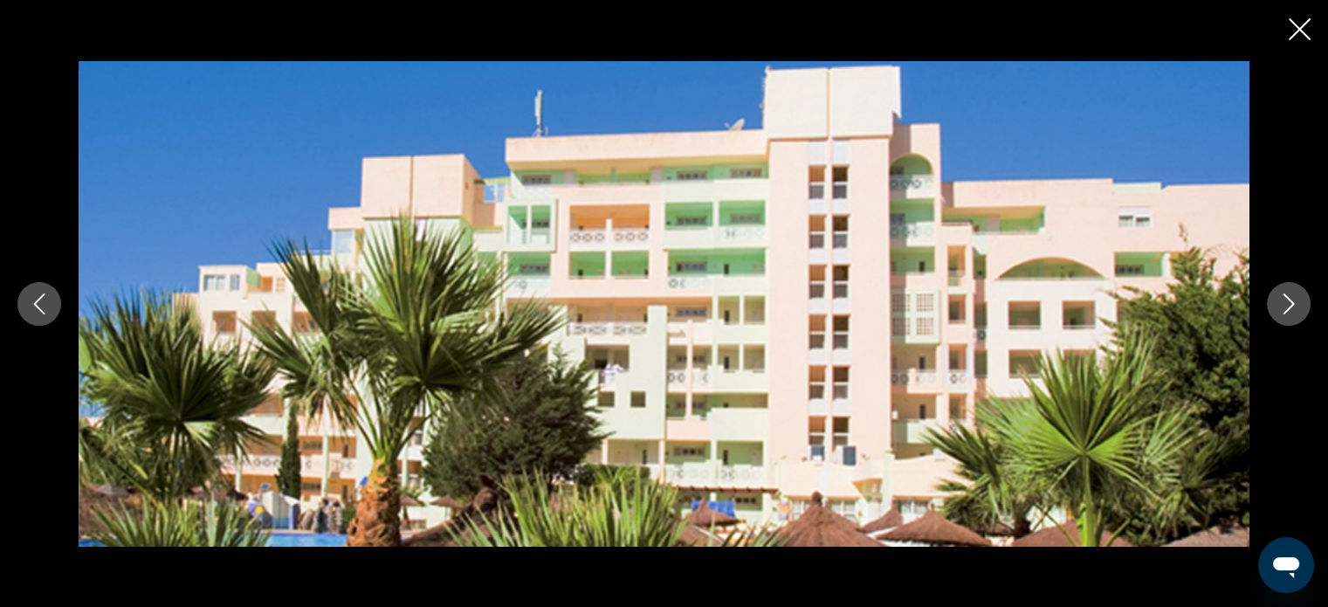
click at [1292, 307] on icon "Next image" at bounding box center [1288, 303] width 21 height 21
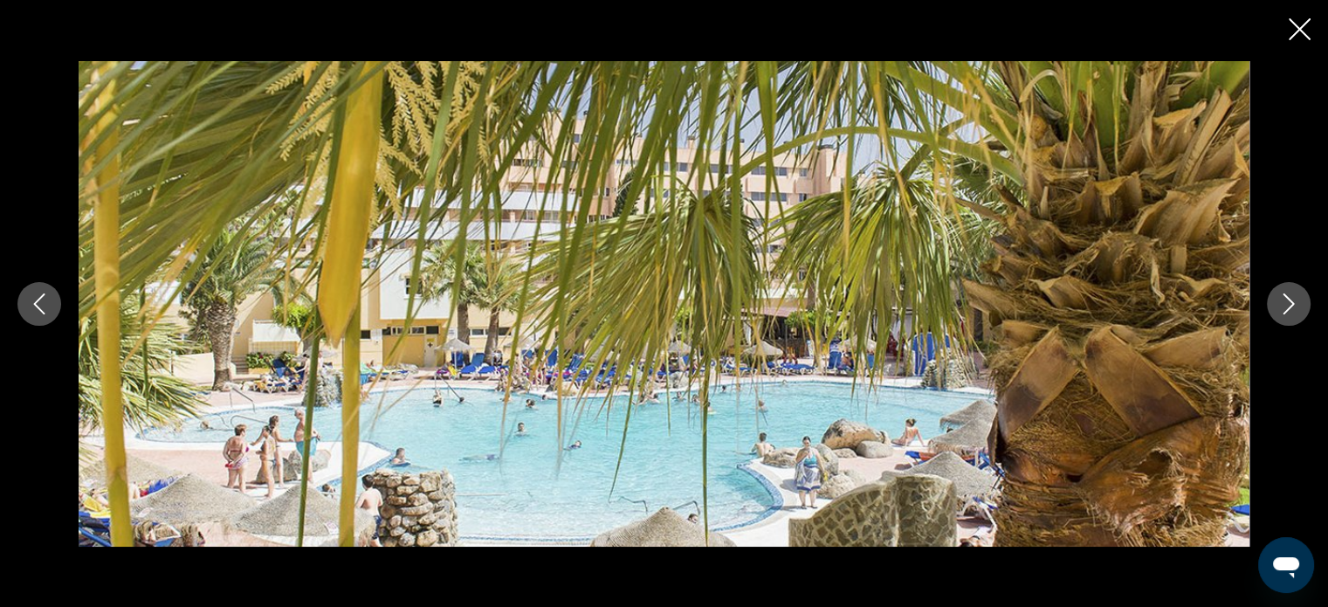
click at [1292, 307] on icon "Next image" at bounding box center [1288, 303] width 21 height 21
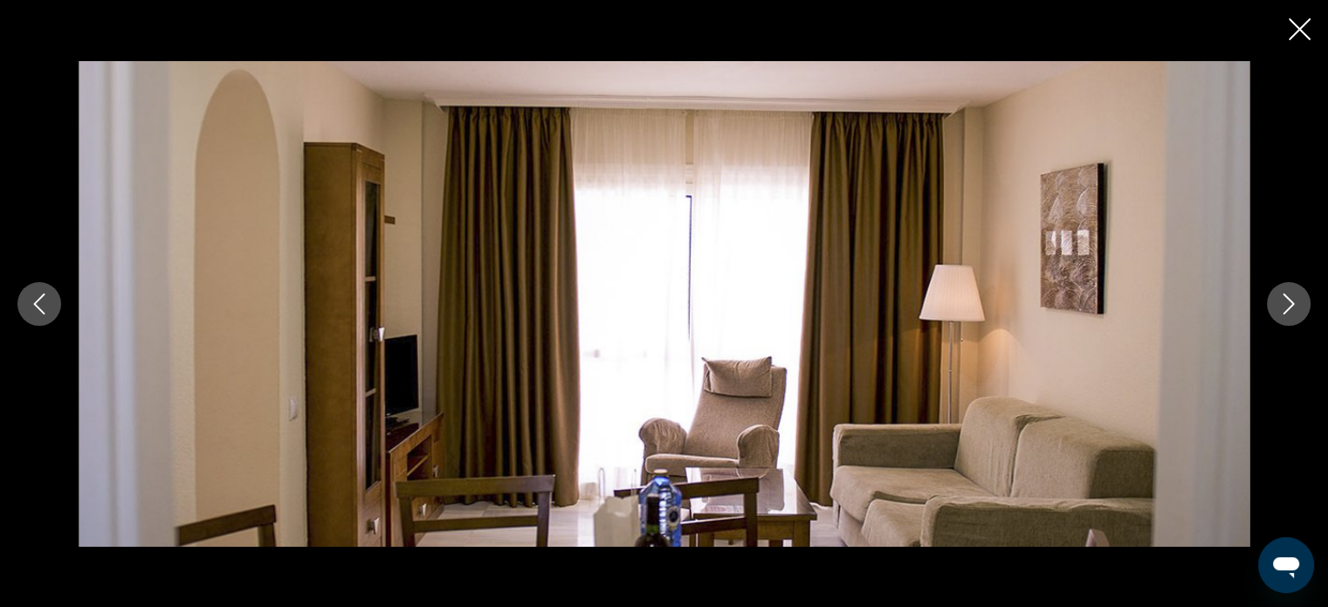
click at [1292, 307] on icon "Next image" at bounding box center [1288, 303] width 21 height 21
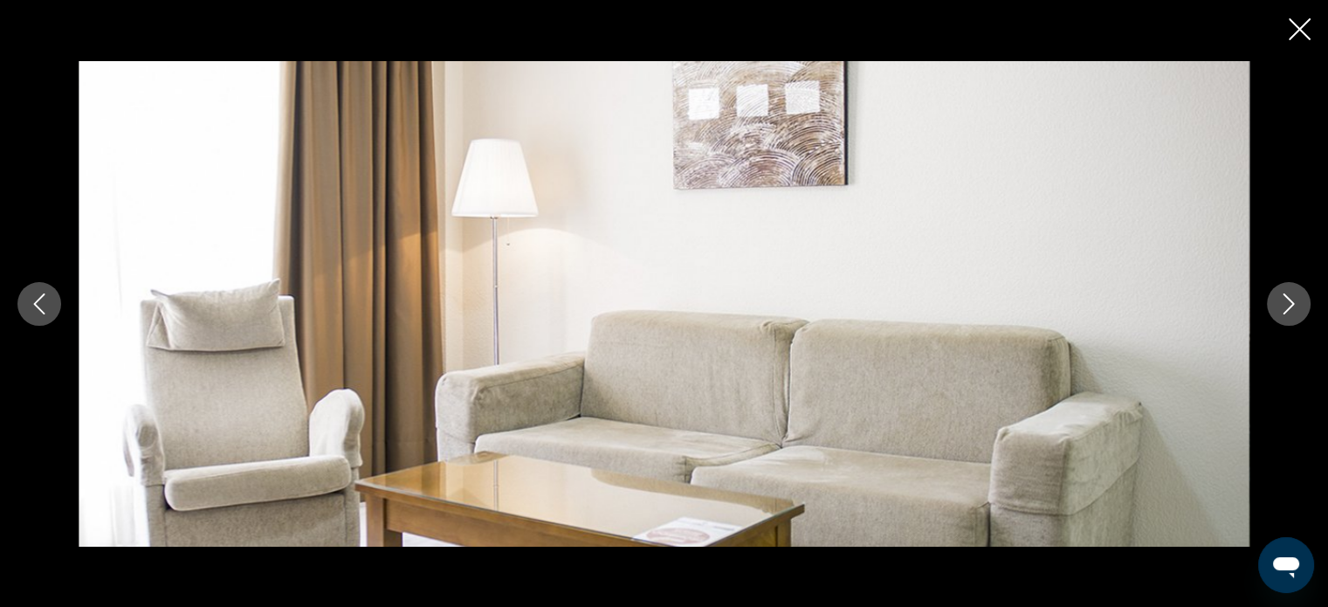
click at [1292, 307] on icon "Next image" at bounding box center [1288, 303] width 21 height 21
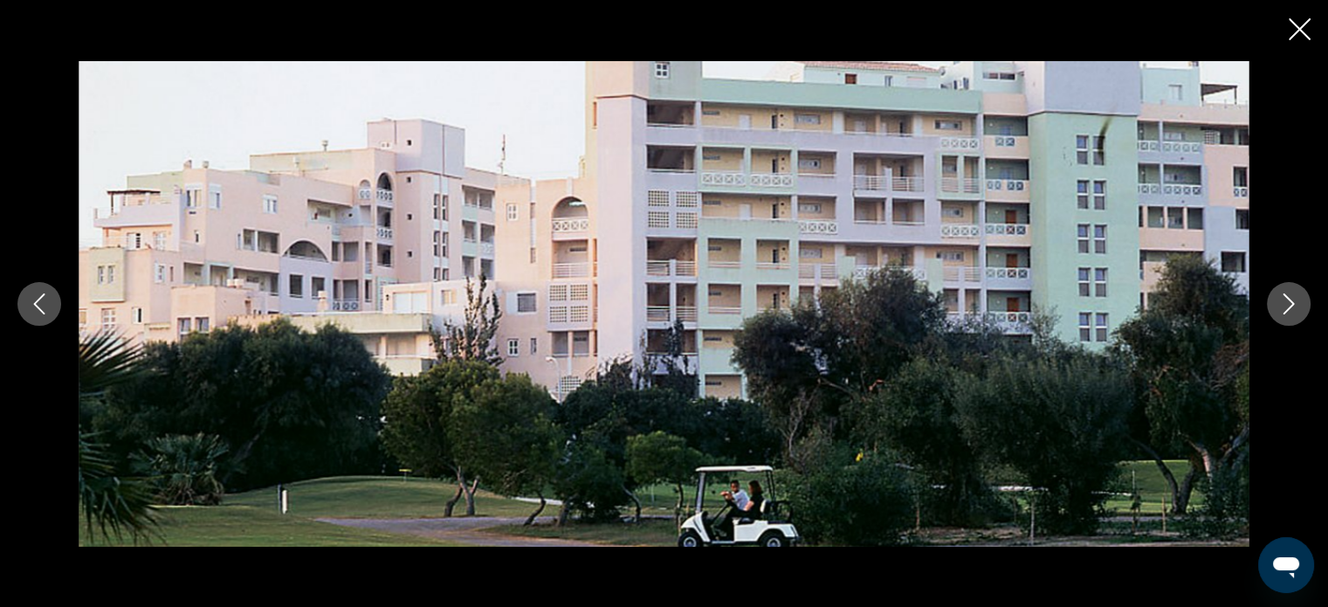
click at [1292, 307] on icon "Next image" at bounding box center [1288, 303] width 21 height 21
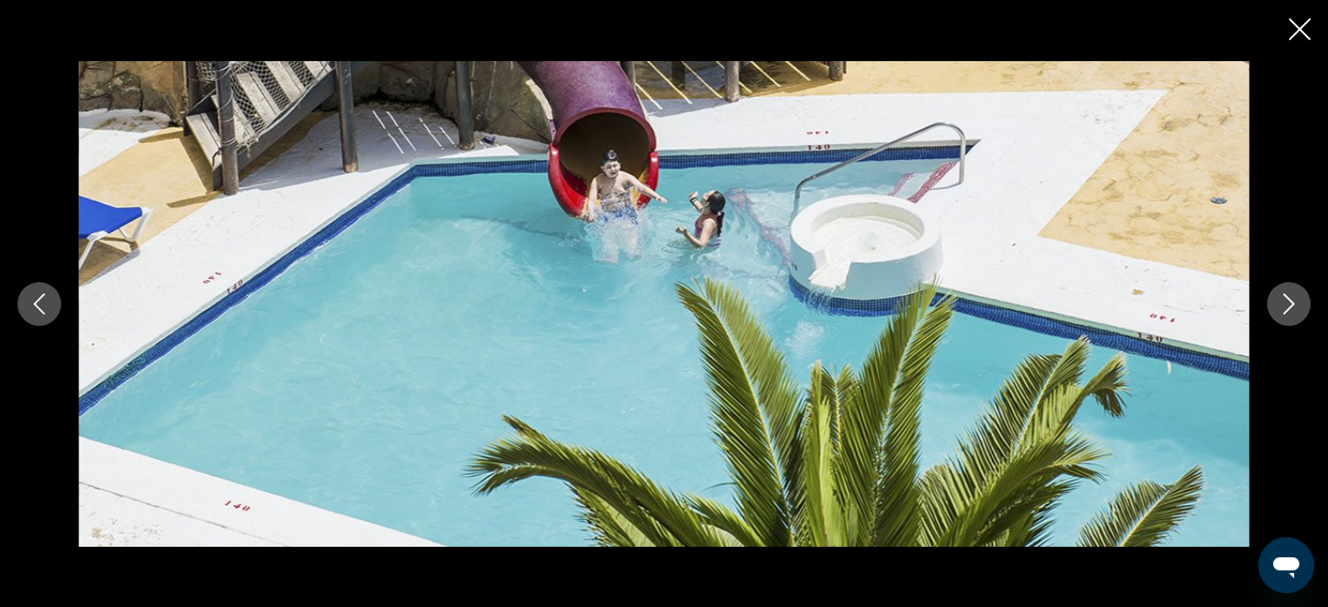
click at [1292, 307] on icon "Next image" at bounding box center [1288, 303] width 21 height 21
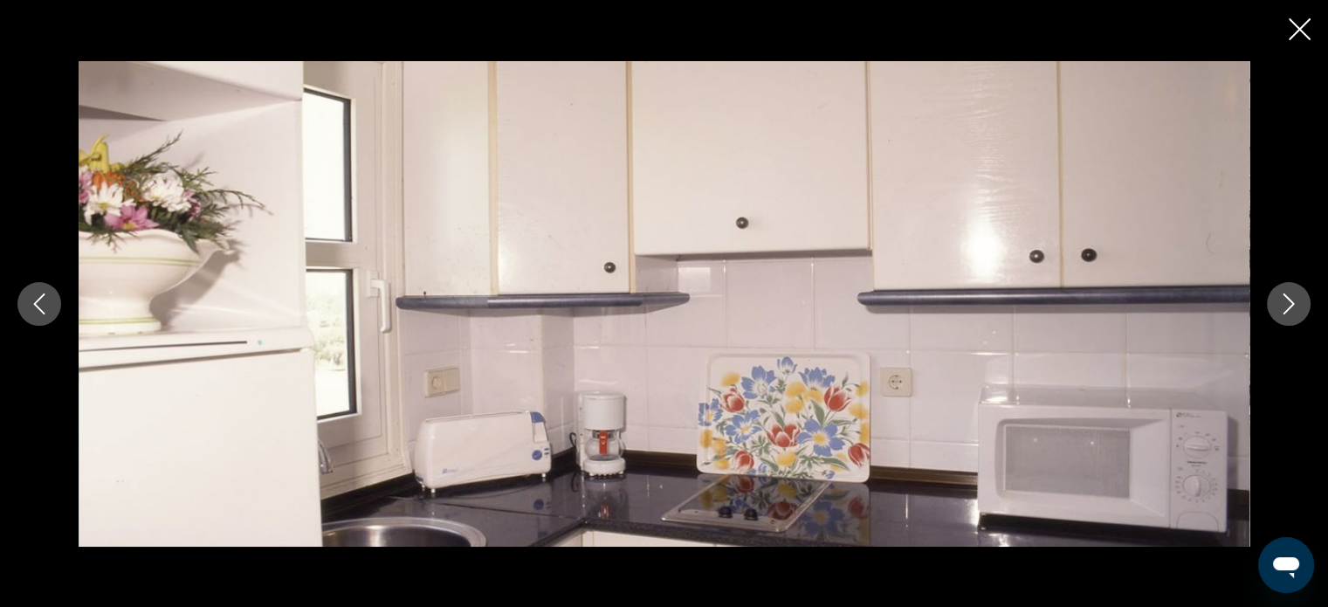
click at [1292, 307] on icon "Next image" at bounding box center [1288, 303] width 21 height 21
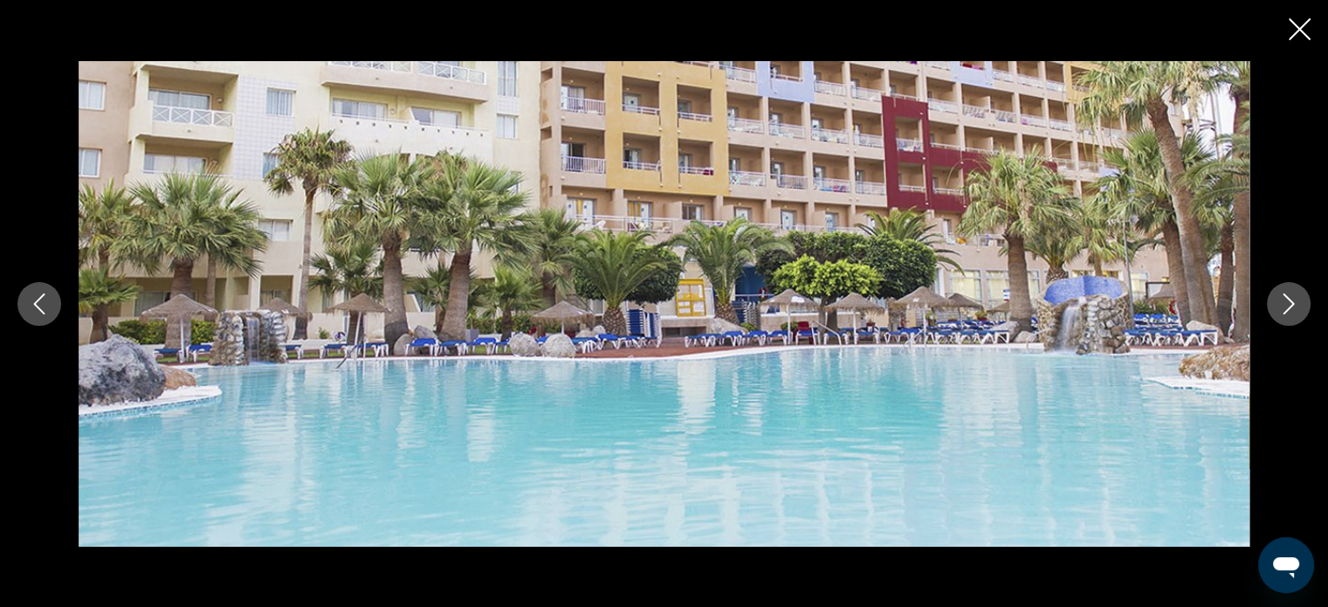
click at [1292, 307] on icon "Next image" at bounding box center [1288, 303] width 21 height 21
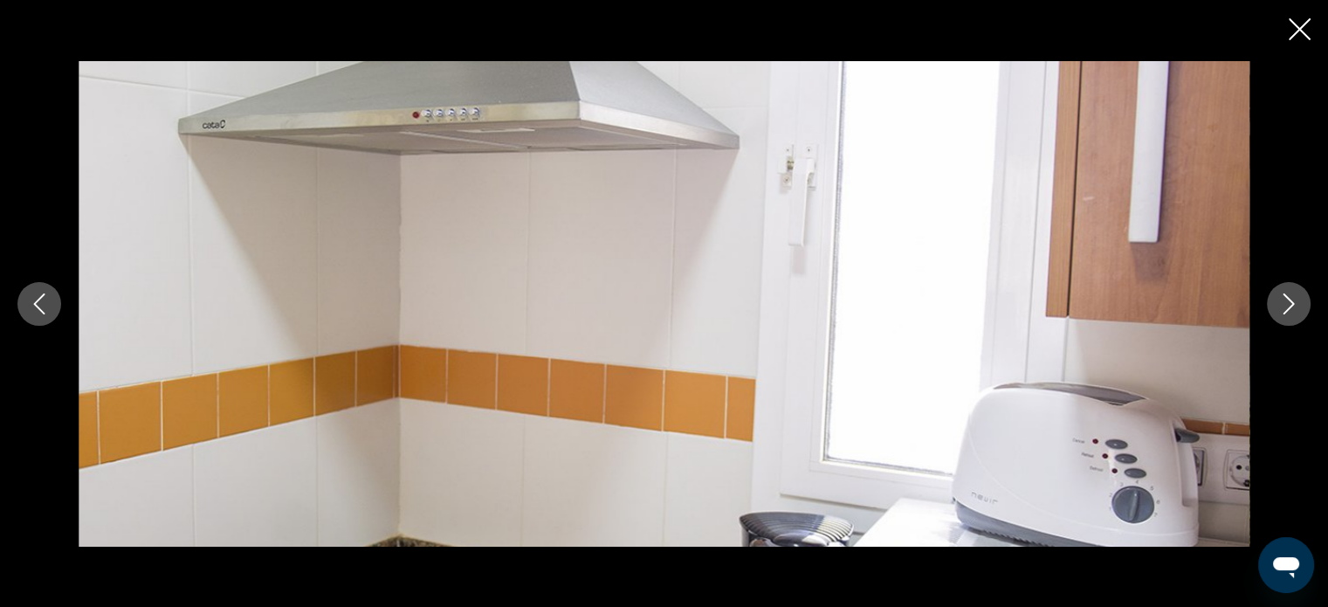
click at [1292, 307] on icon "Next image" at bounding box center [1288, 303] width 21 height 21
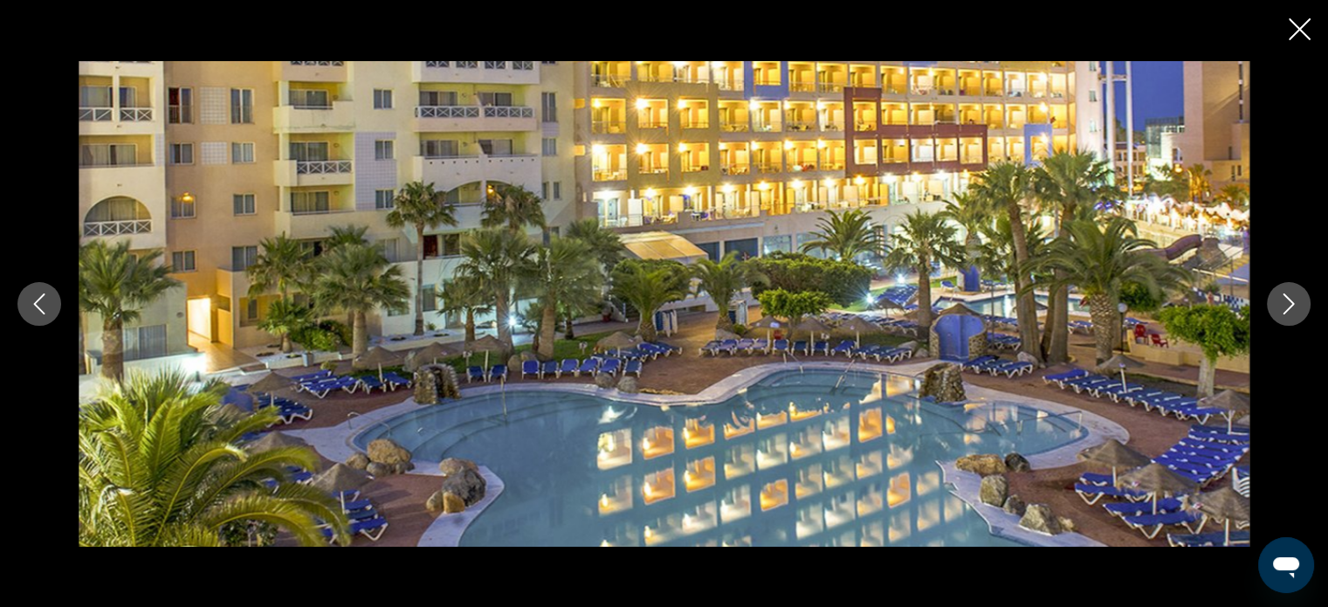
click at [1292, 307] on icon "Next image" at bounding box center [1288, 303] width 21 height 21
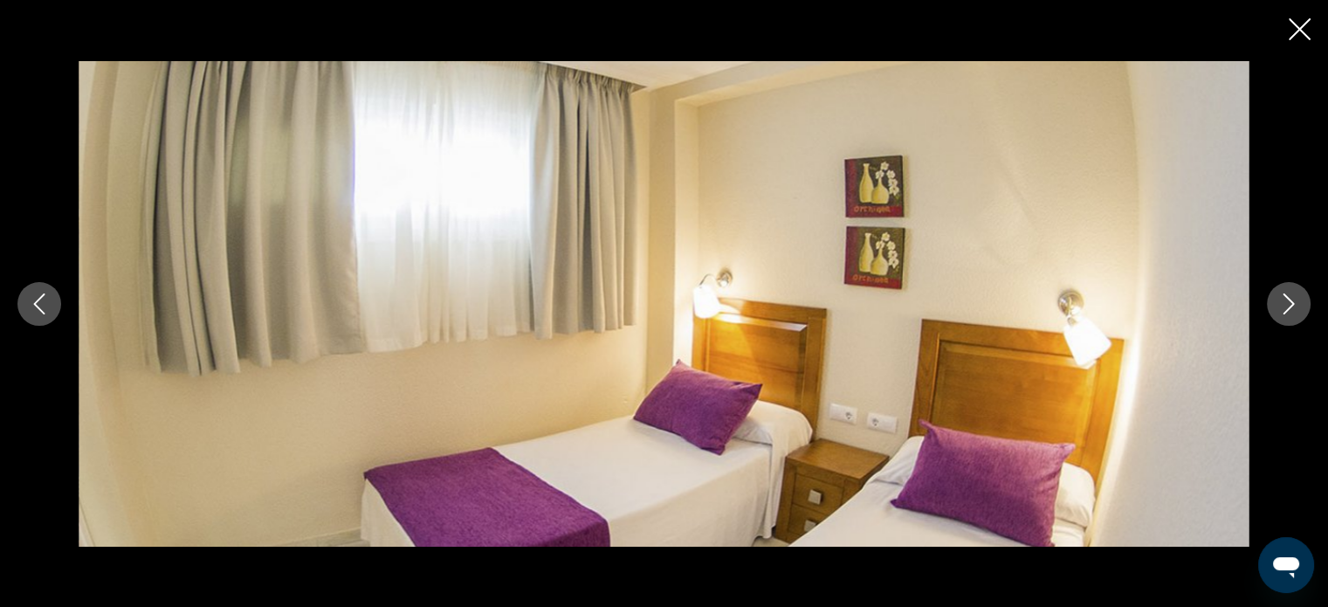
click at [1292, 307] on icon "Next image" at bounding box center [1288, 303] width 21 height 21
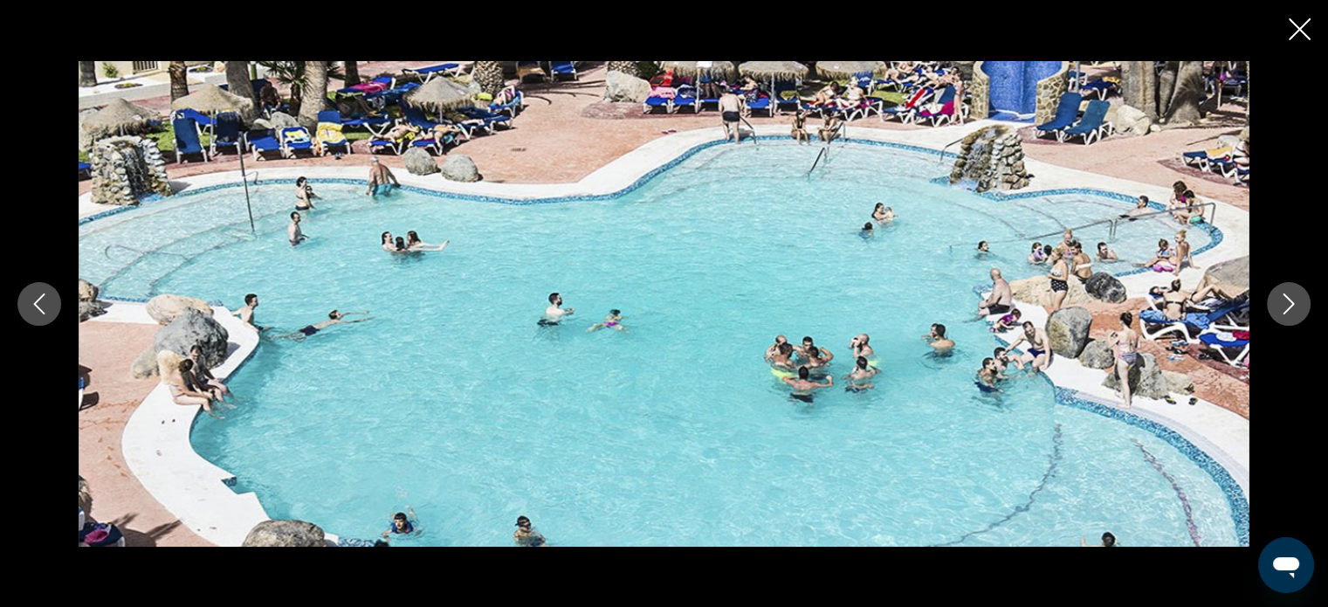
click at [1292, 307] on icon "Next image" at bounding box center [1288, 303] width 21 height 21
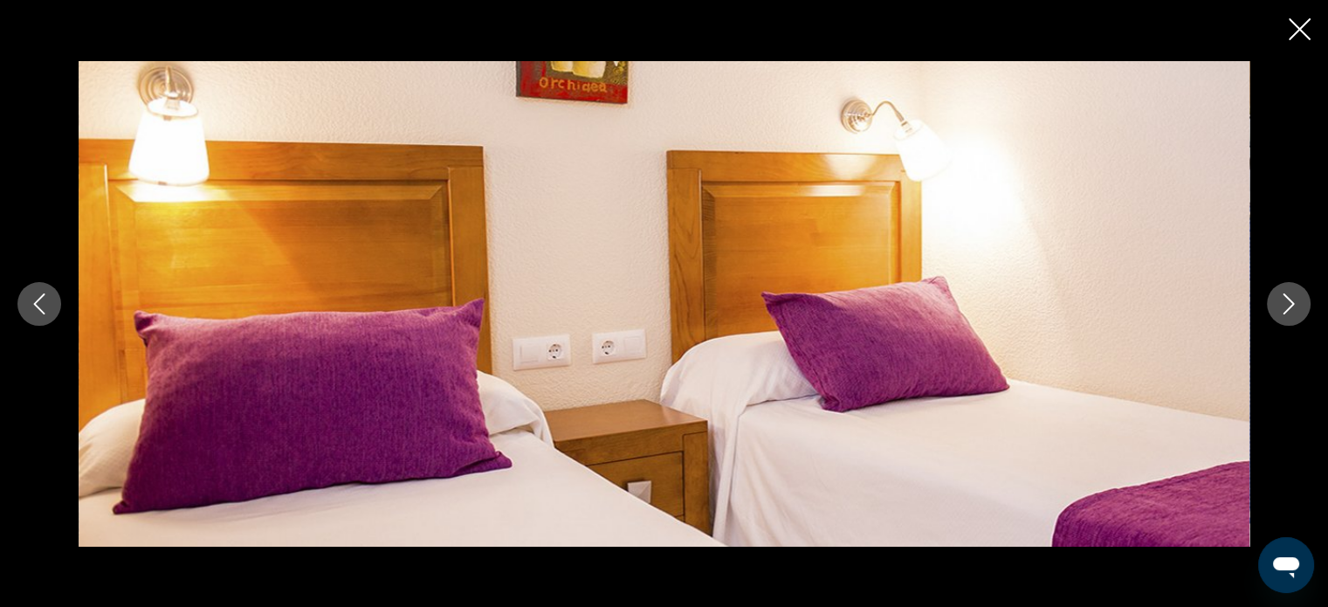
click at [1292, 307] on icon "Next image" at bounding box center [1288, 303] width 21 height 21
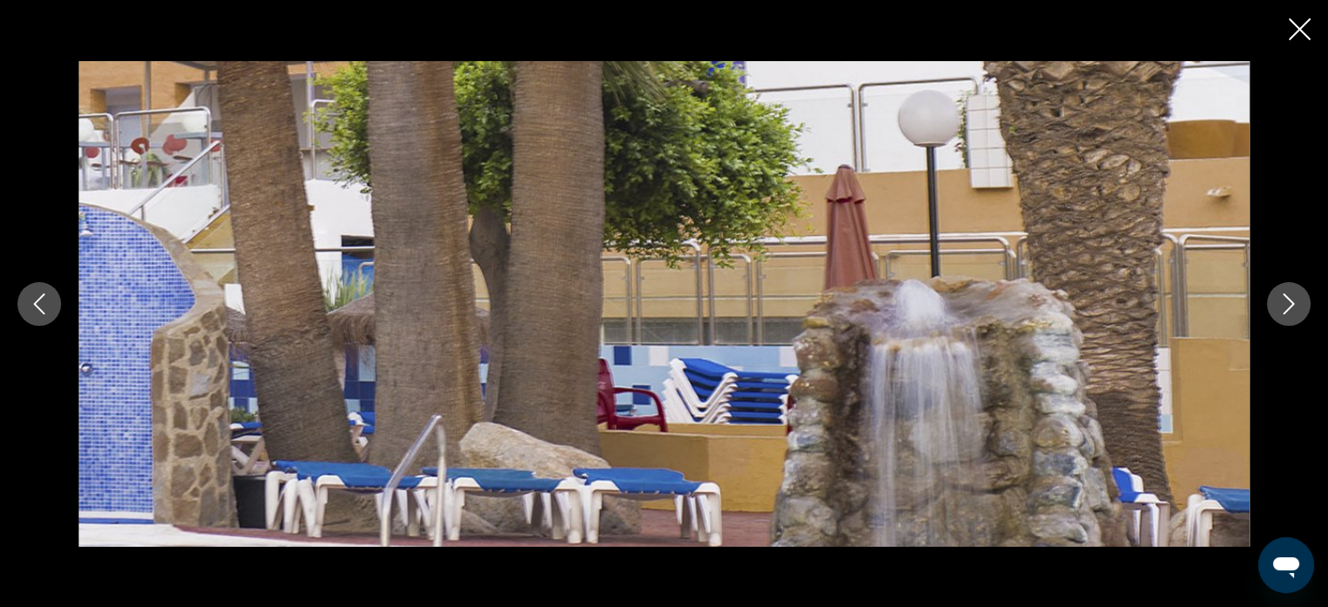
click at [1292, 307] on icon "Next image" at bounding box center [1288, 303] width 21 height 21
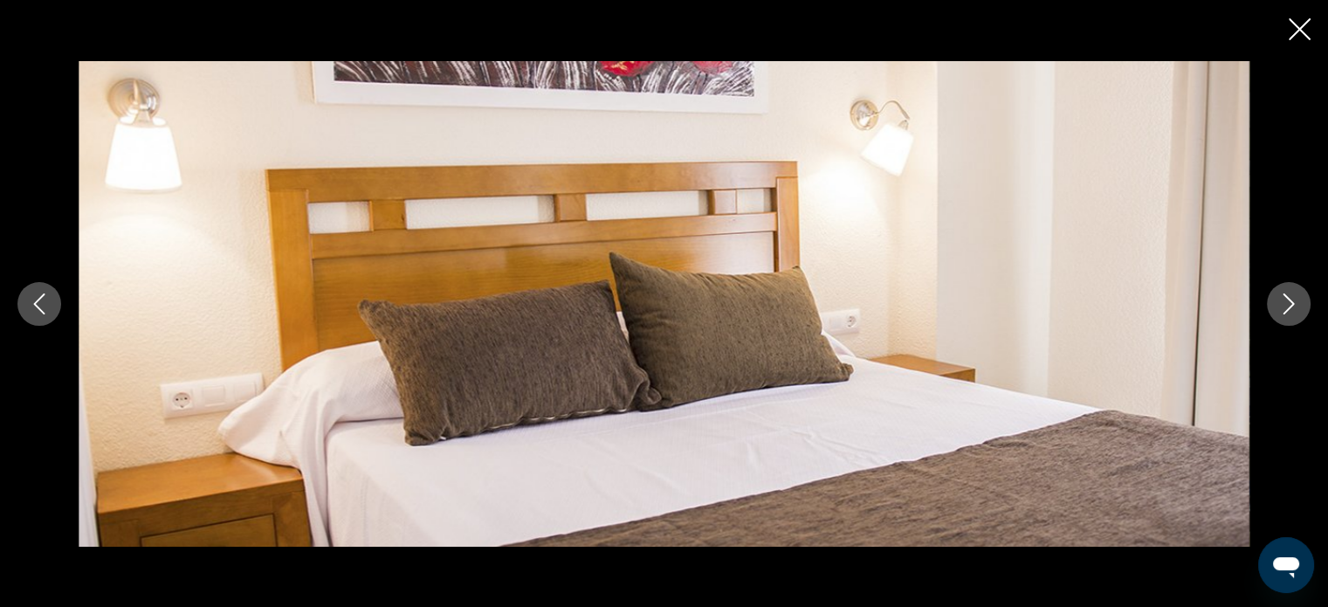
click at [1292, 307] on icon "Next image" at bounding box center [1288, 303] width 21 height 21
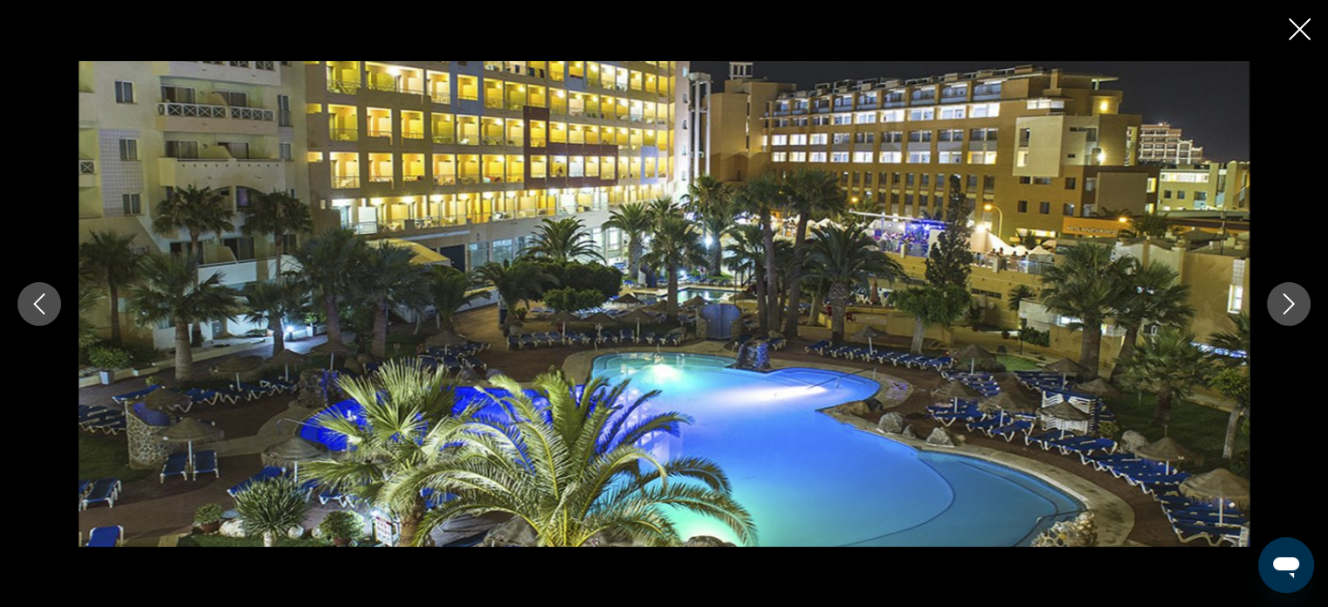
click at [1292, 307] on icon "Next image" at bounding box center [1288, 303] width 21 height 21
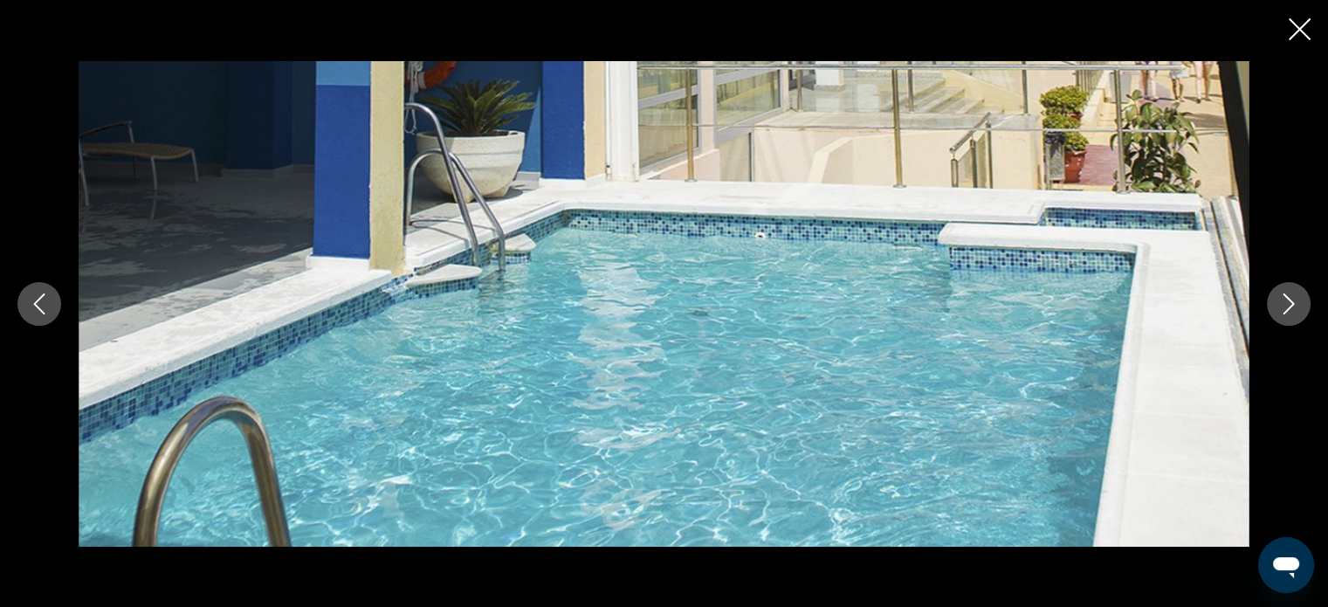
click at [1292, 307] on icon "Next image" at bounding box center [1288, 303] width 21 height 21
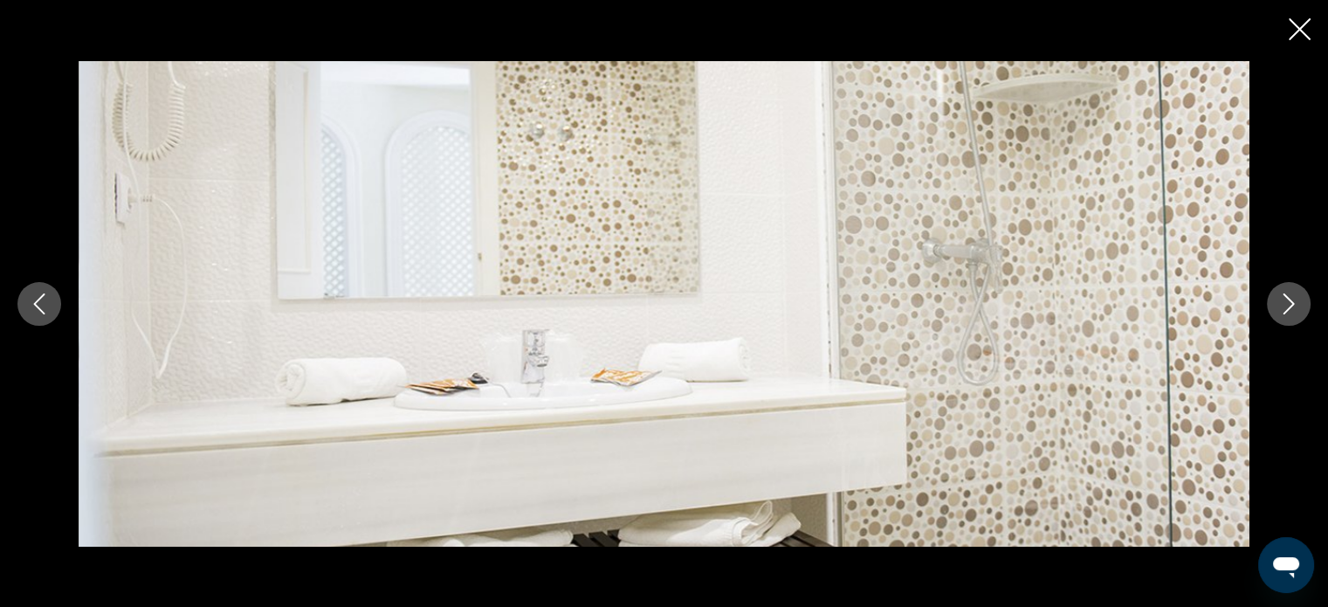
click at [1292, 307] on icon "Next image" at bounding box center [1288, 303] width 21 height 21
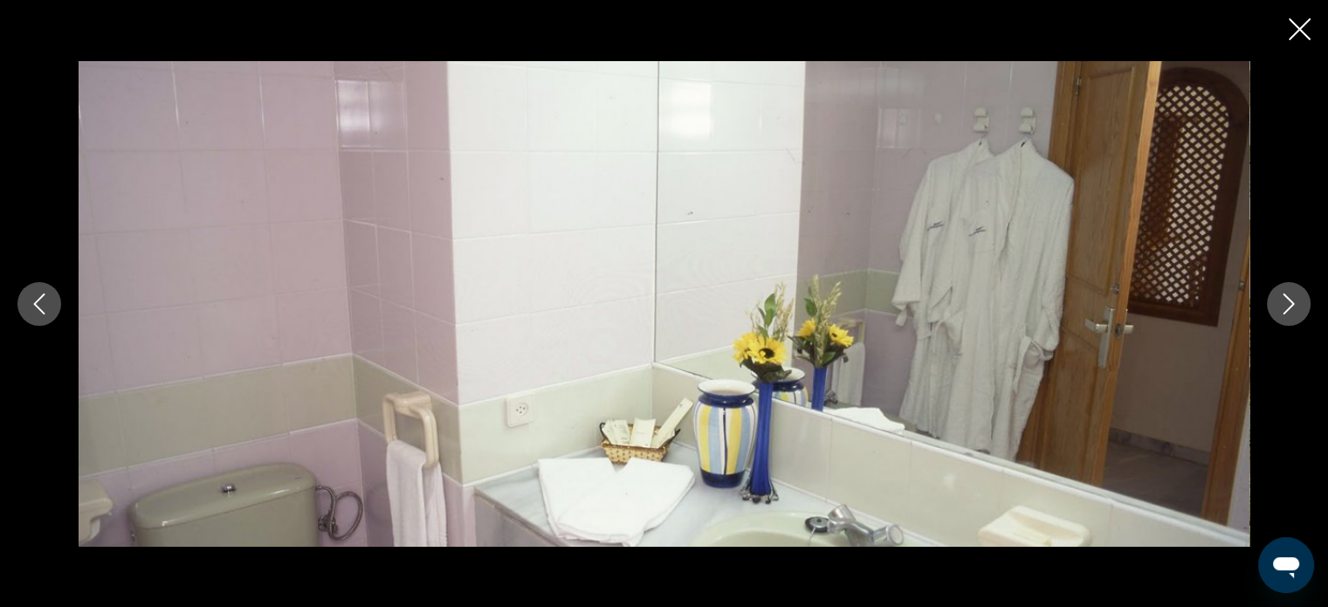
click at [1292, 307] on icon "Next image" at bounding box center [1288, 303] width 21 height 21
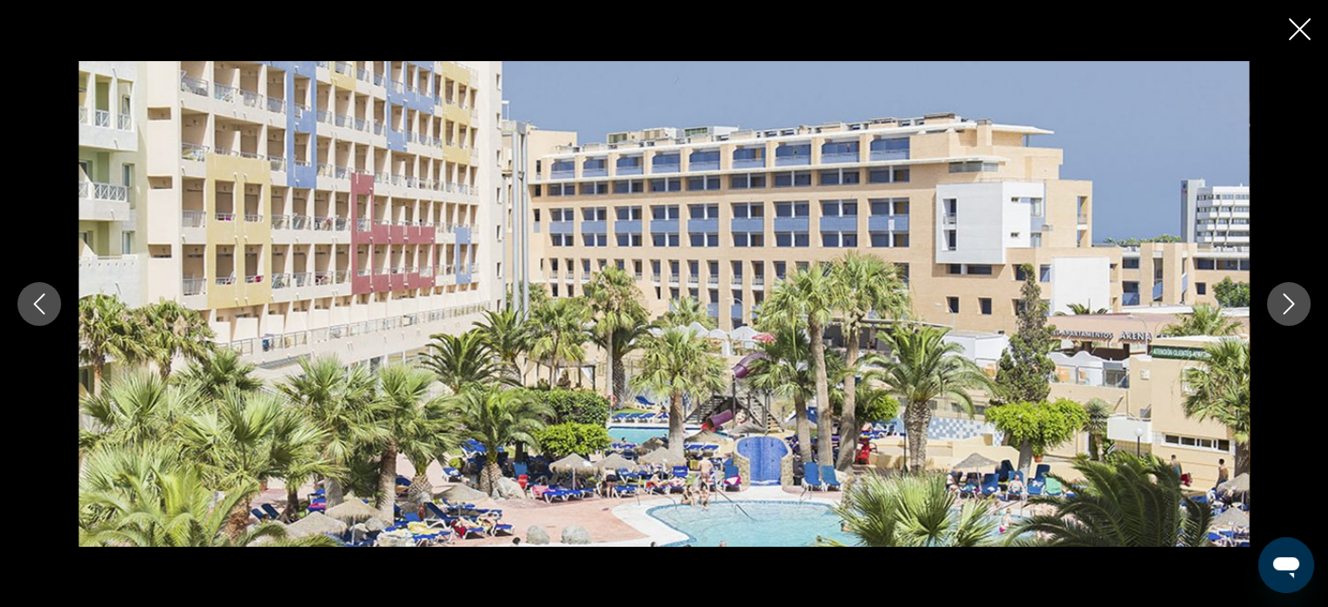
click at [1292, 307] on icon "Next image" at bounding box center [1288, 303] width 21 height 21
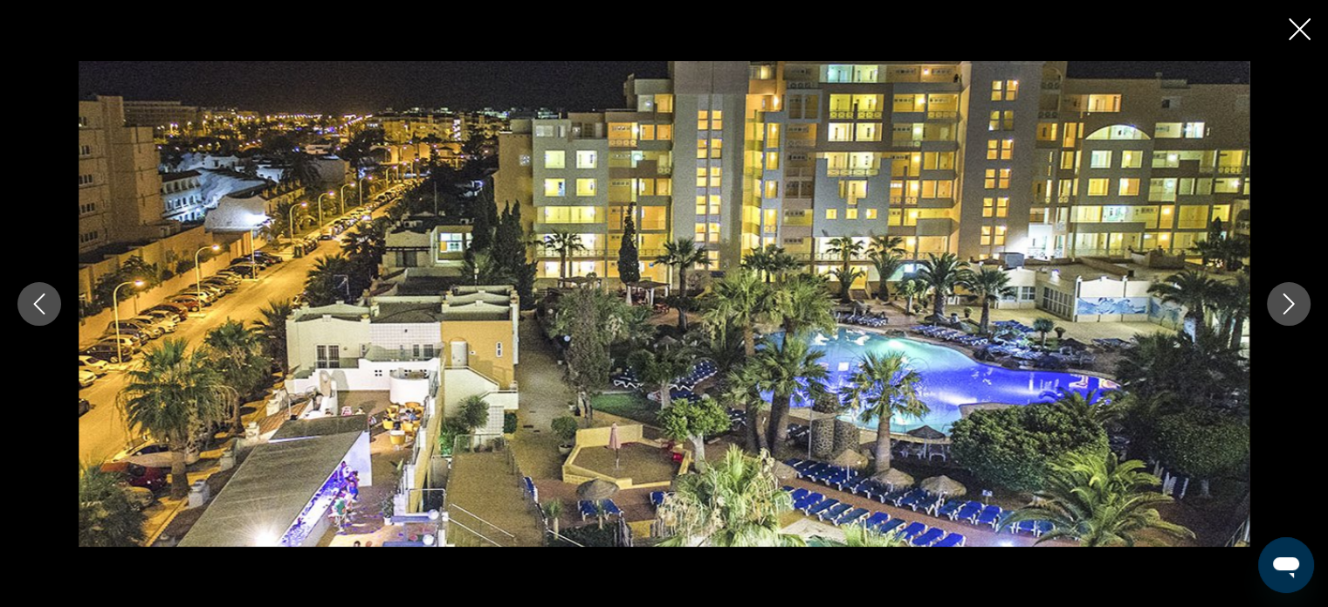
click at [1292, 307] on icon "Next image" at bounding box center [1288, 303] width 21 height 21
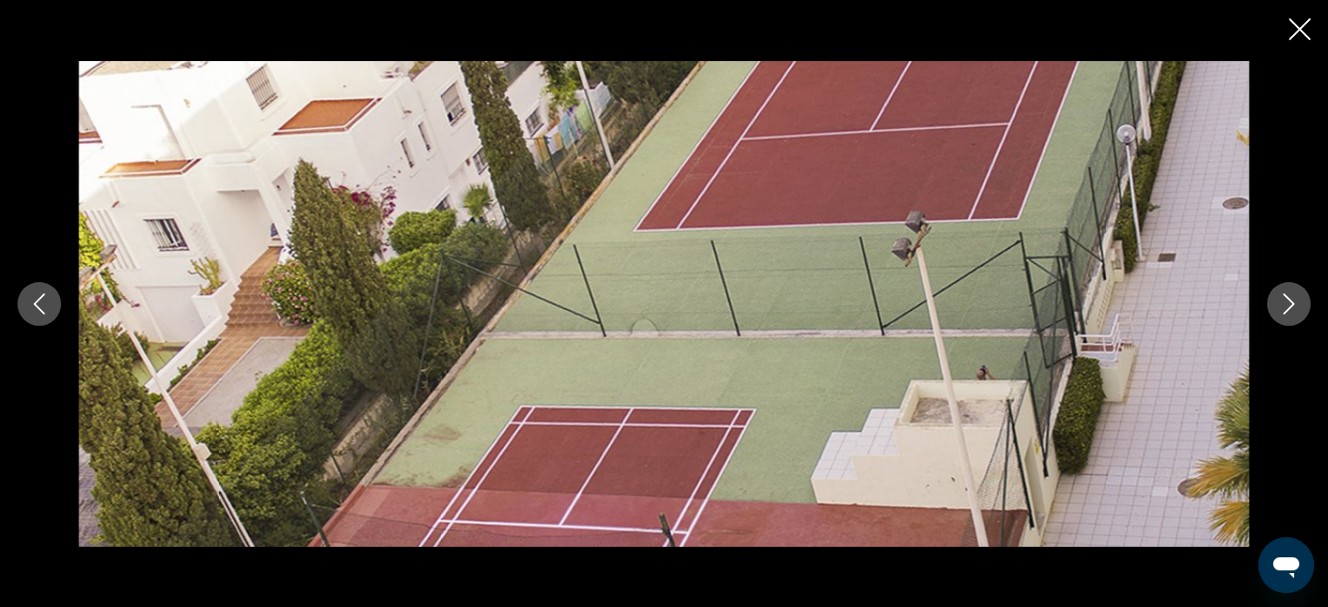
click at [1292, 307] on icon "Next image" at bounding box center [1288, 303] width 21 height 21
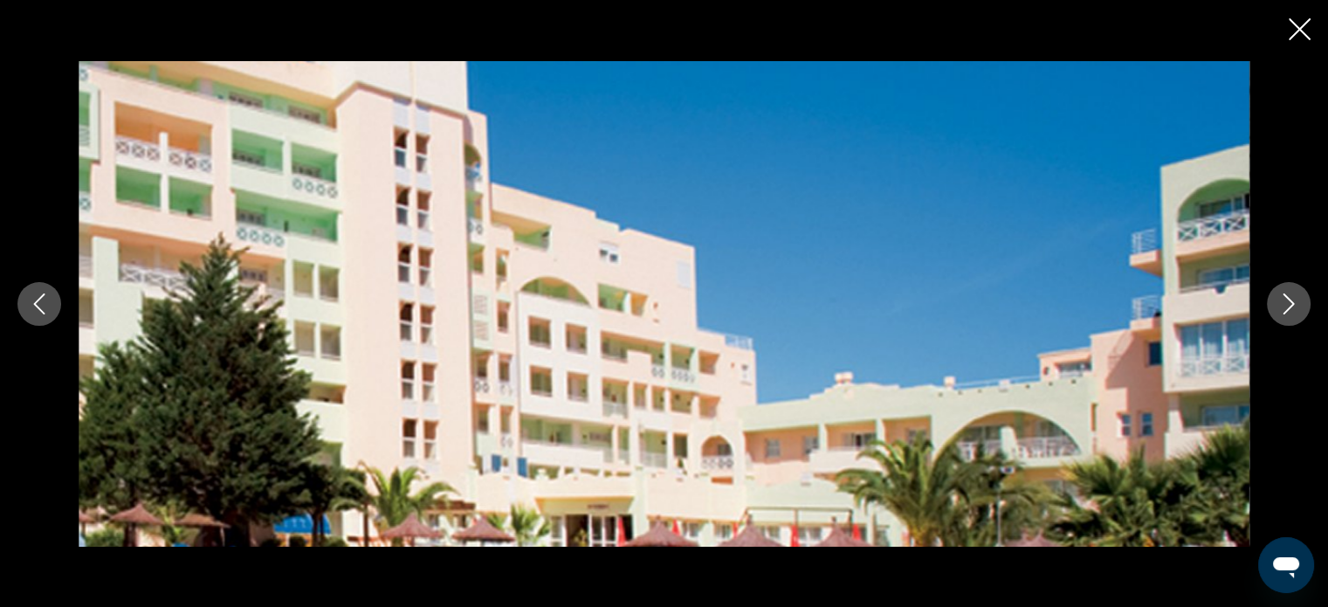
click at [1292, 307] on icon "Next image" at bounding box center [1288, 303] width 21 height 21
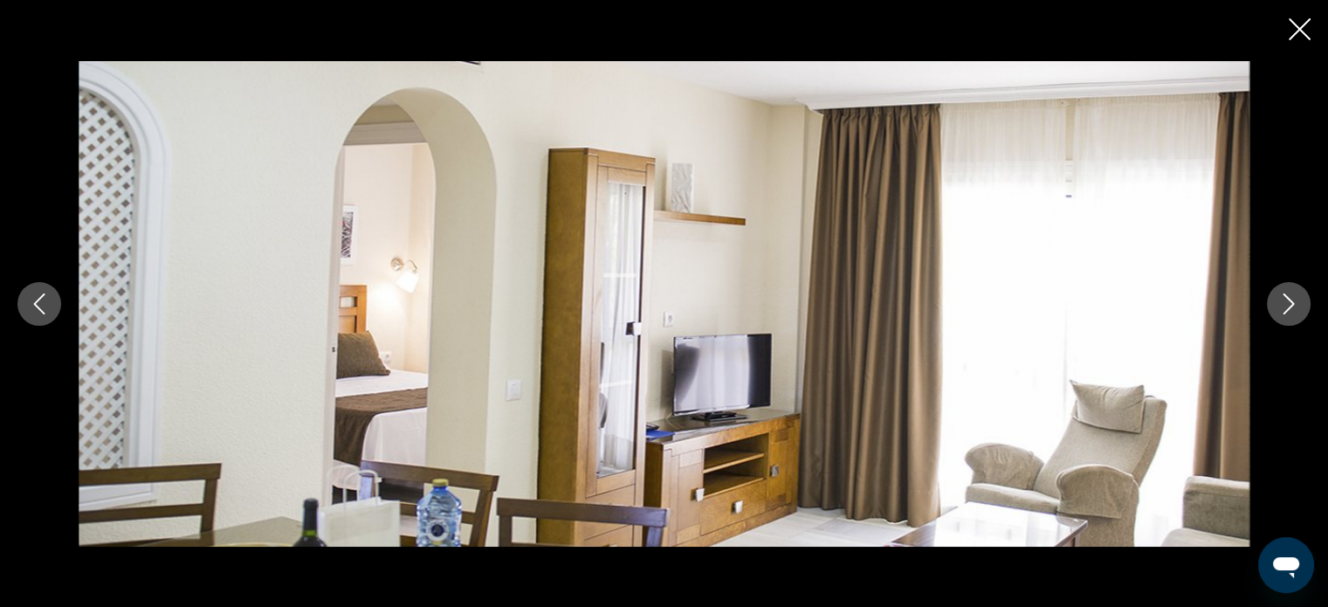
click at [1300, 31] on icon "Close slideshow" at bounding box center [1299, 29] width 22 height 22
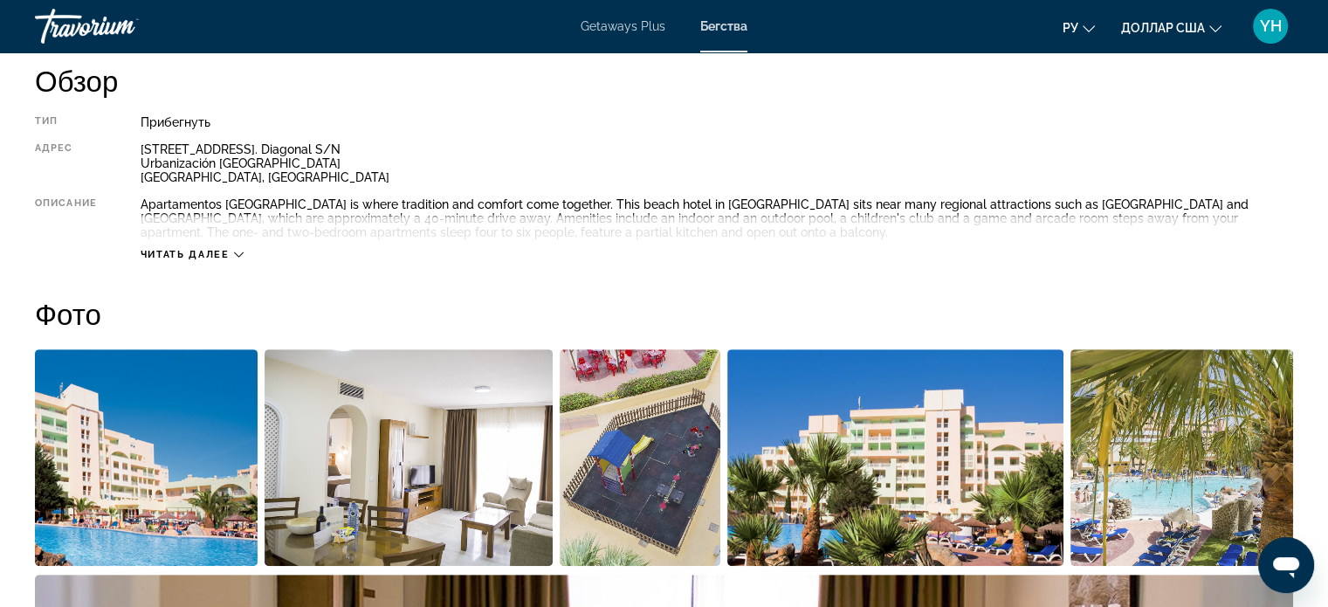
scroll to position [175, 0]
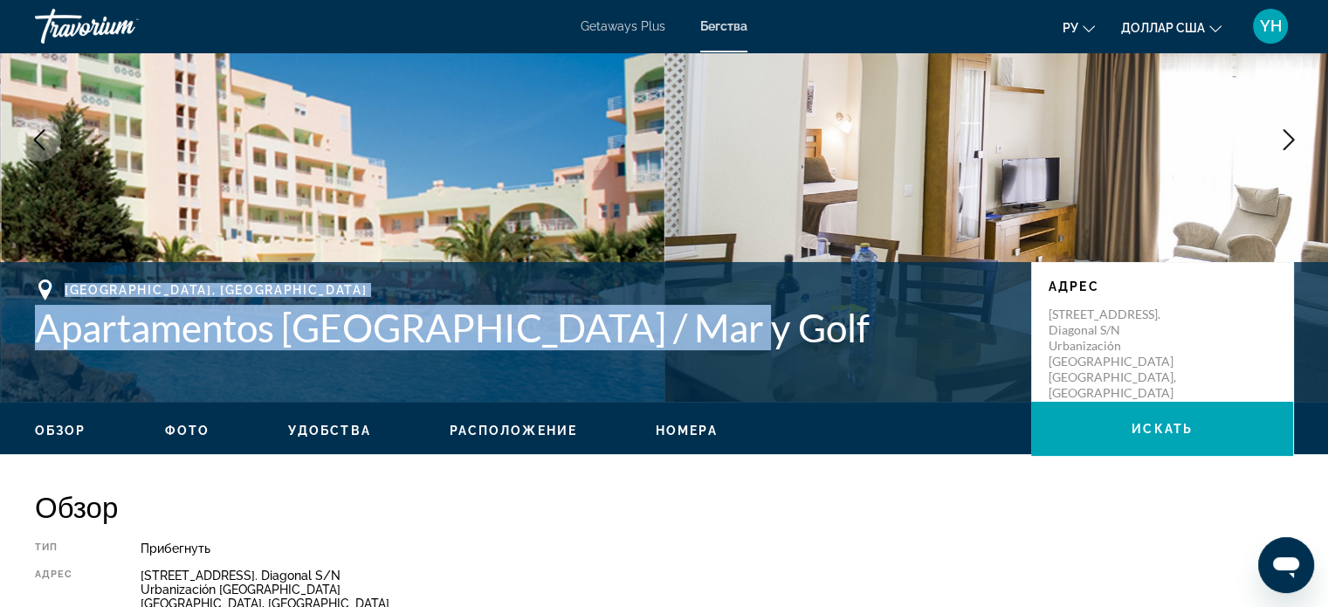
drag, startPoint x: 719, startPoint y: 315, endPoint x: 28, endPoint y: 285, distance: 691.9
click at [28, 285] on div "Roquetas de Mar, Spain Apartamentos Fenix Beach / Mar y Golf Адрес Paseo Centra…" at bounding box center [664, 331] width 1328 height 105
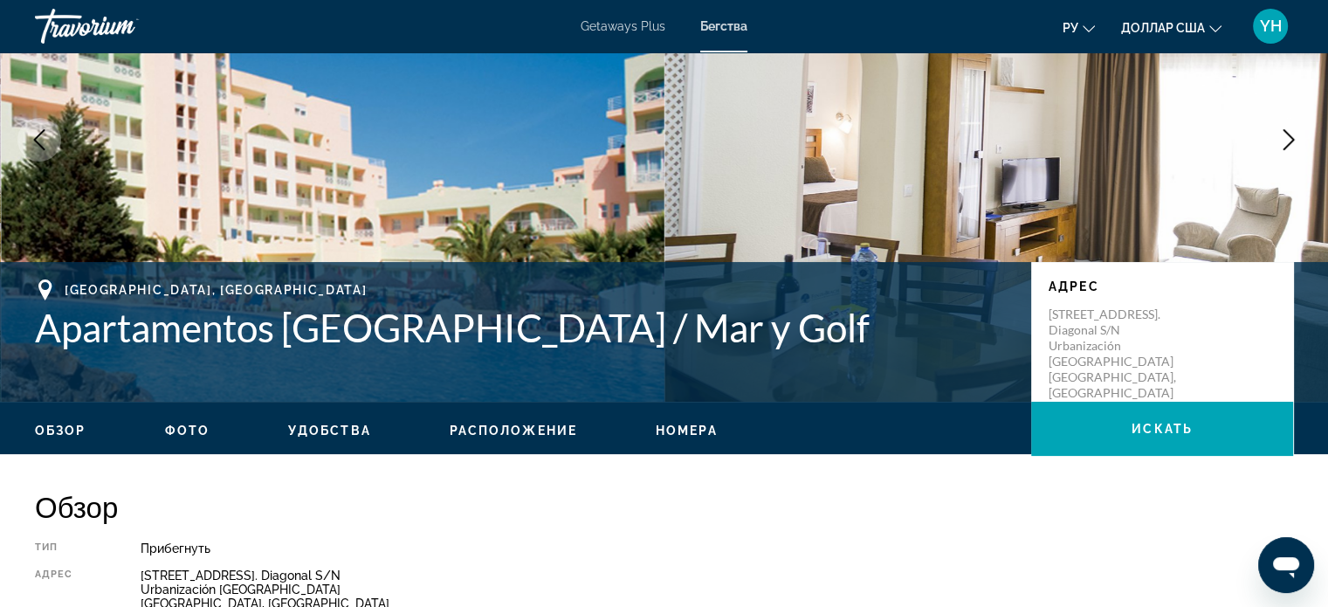
drag, startPoint x: 851, startPoint y: 395, endPoint x: 824, endPoint y: 379, distance: 31.7
click at [848, 393] on div "Roquetas de Mar, Spain Apartamentos Fenix Beach / Mar y Golf Адрес Paseo Centra…" at bounding box center [664, 332] width 1328 height 140
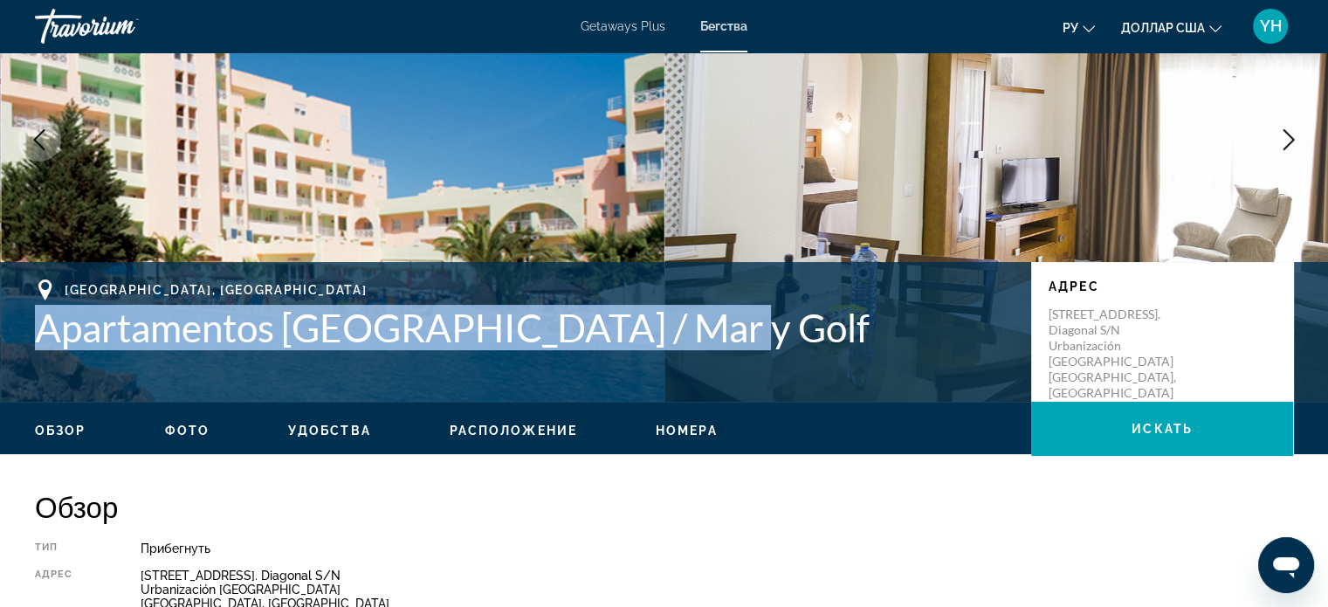
drag, startPoint x: 750, startPoint y: 341, endPoint x: 101, endPoint y: 341, distance: 648.5
click at [24, 330] on div "Roquetas de Mar, Spain Apartamentos Fenix Beach / Mar y Golf Адрес Paseo Centra…" at bounding box center [664, 331] width 1328 height 105
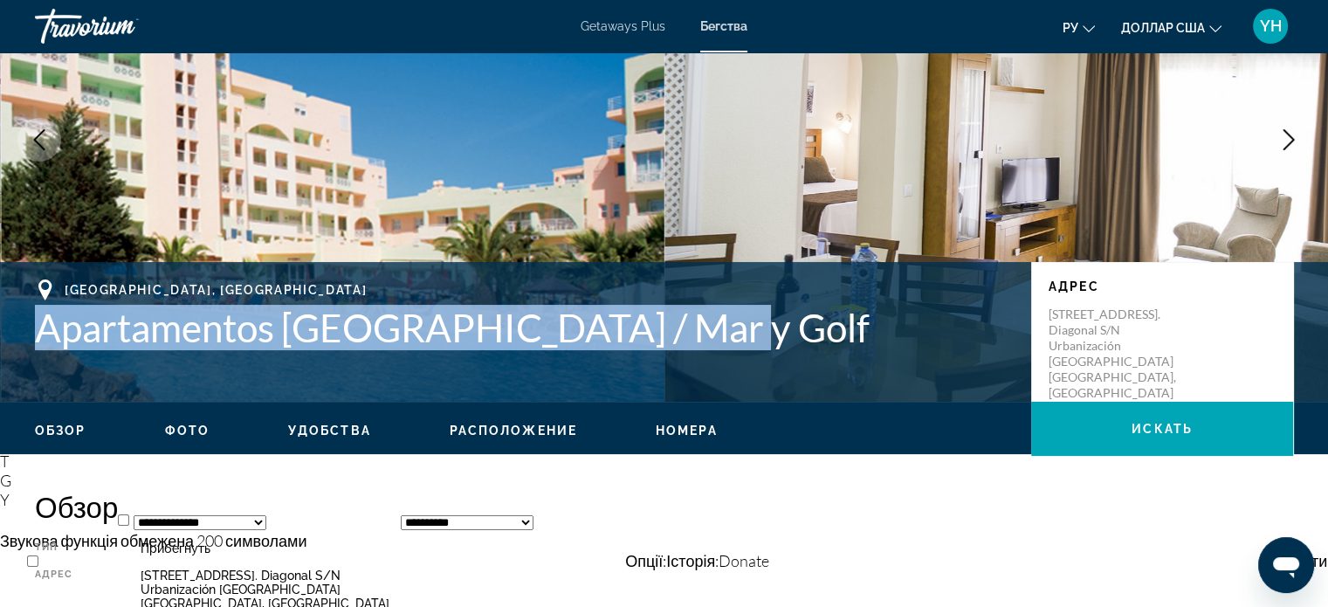
copy h1 "Apartamentos Fenix Beach / Mar y Golf"
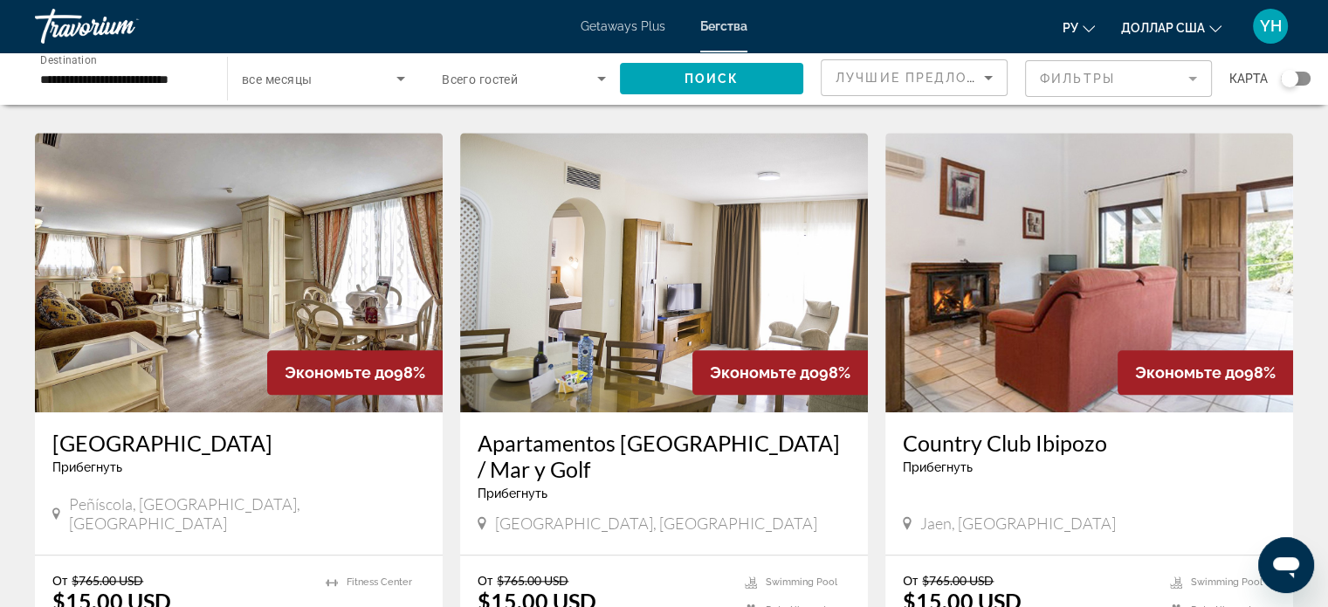
scroll to position [1920, 0]
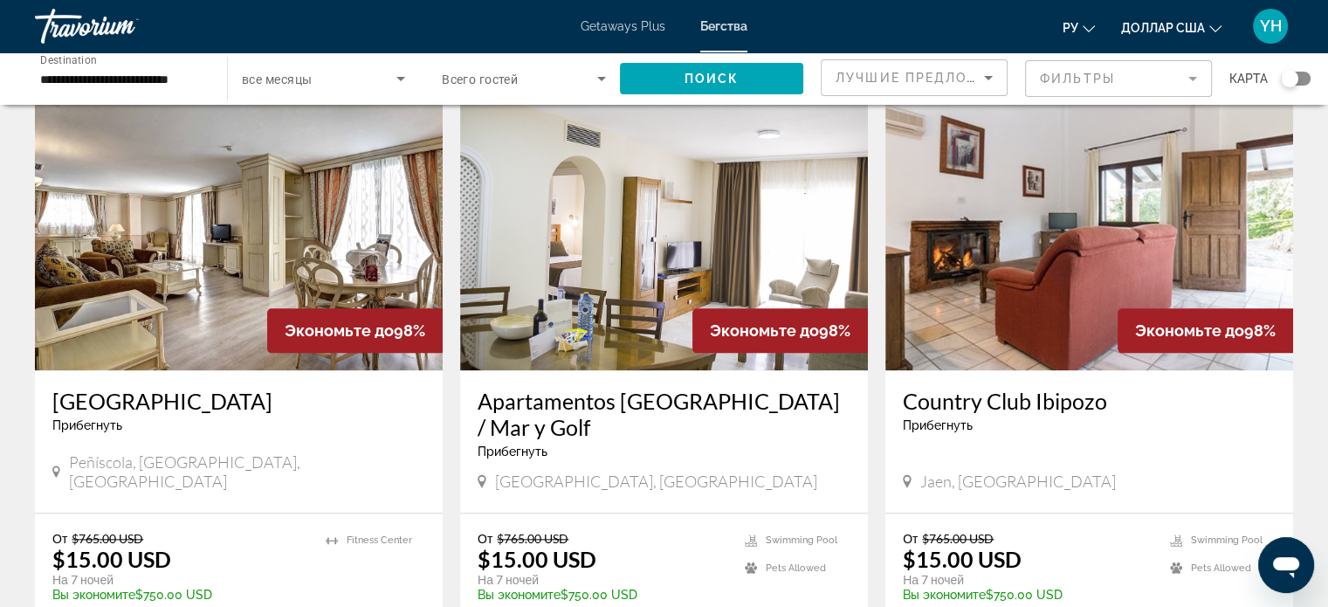
click at [1145, 223] on img "Основное содержание" at bounding box center [1089, 230] width 408 height 279
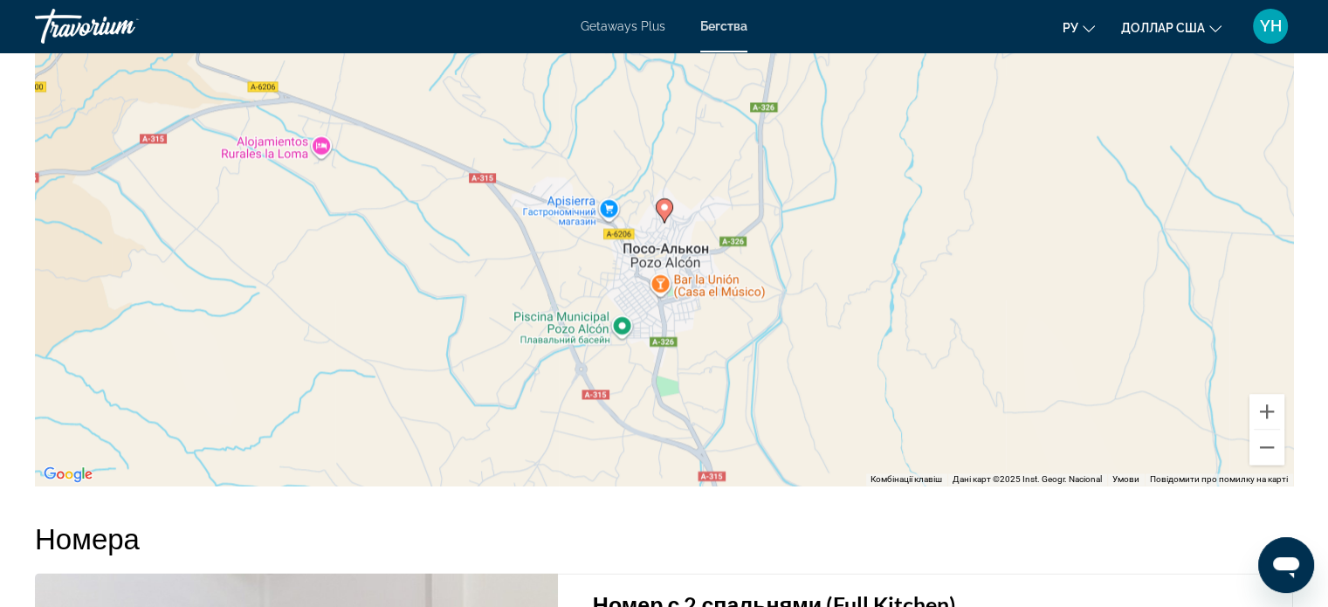
scroll to position [2531, 0]
click at [1257, 446] on button "Зменшити" at bounding box center [1266, 446] width 35 height 35
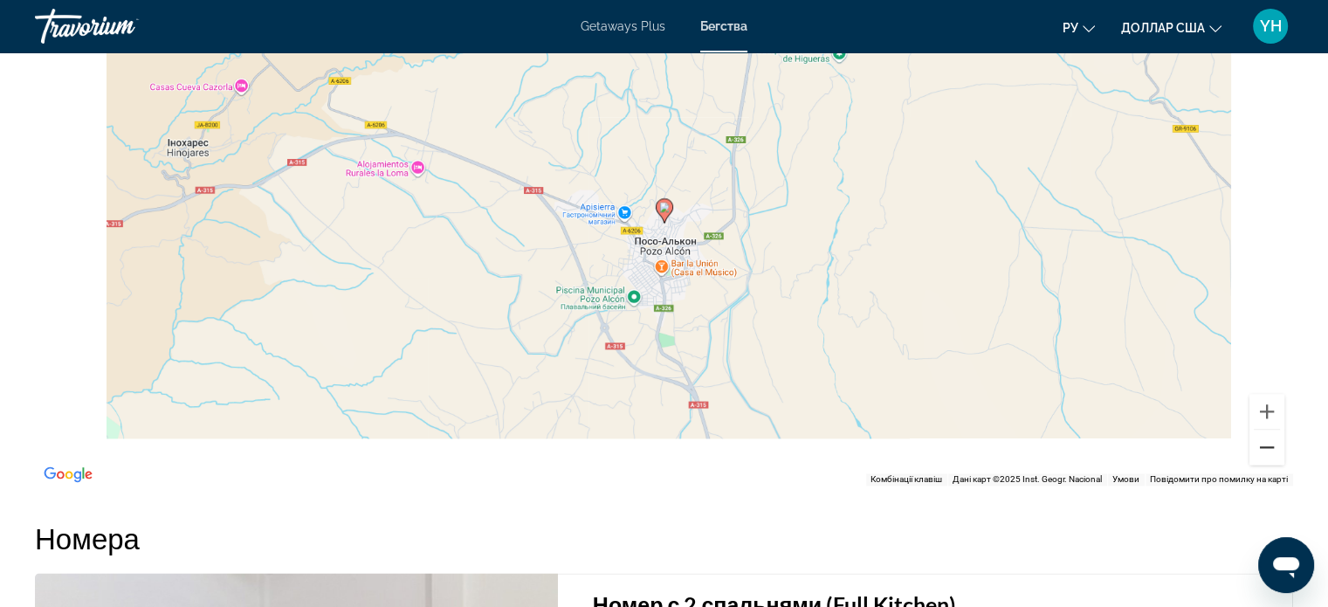
click at [1257, 446] on button "Зменшити" at bounding box center [1266, 446] width 35 height 35
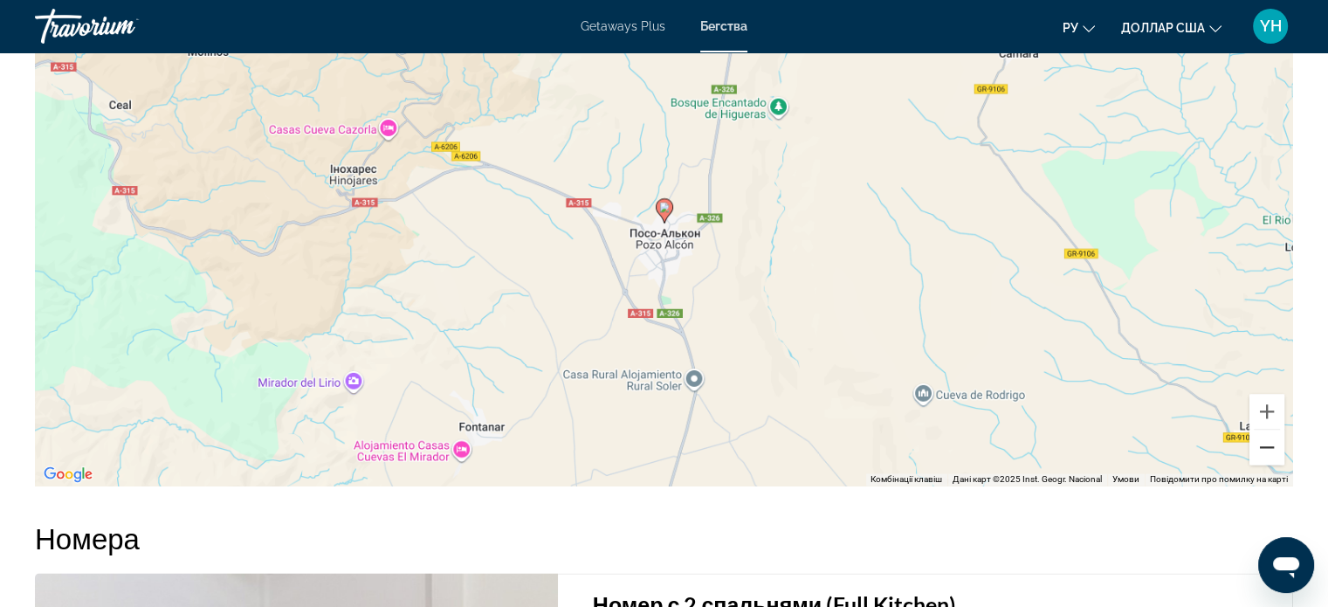
click at [1257, 446] on button "Зменшити" at bounding box center [1266, 446] width 35 height 35
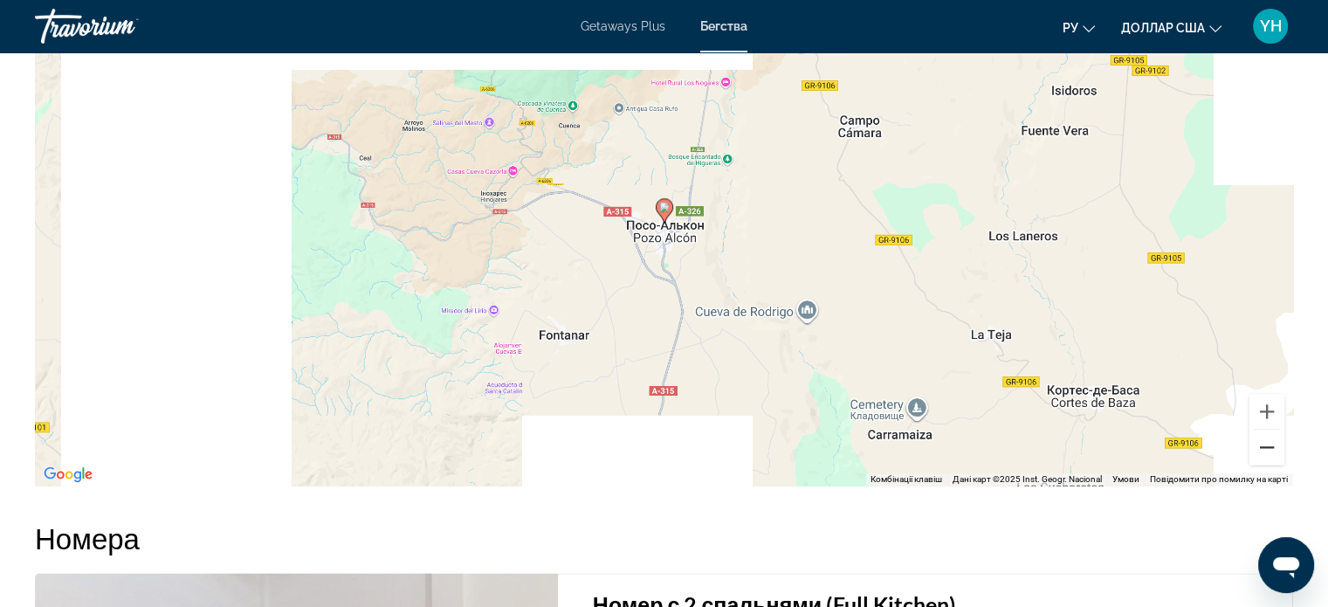
click at [1257, 446] on button "Зменшити" at bounding box center [1266, 446] width 35 height 35
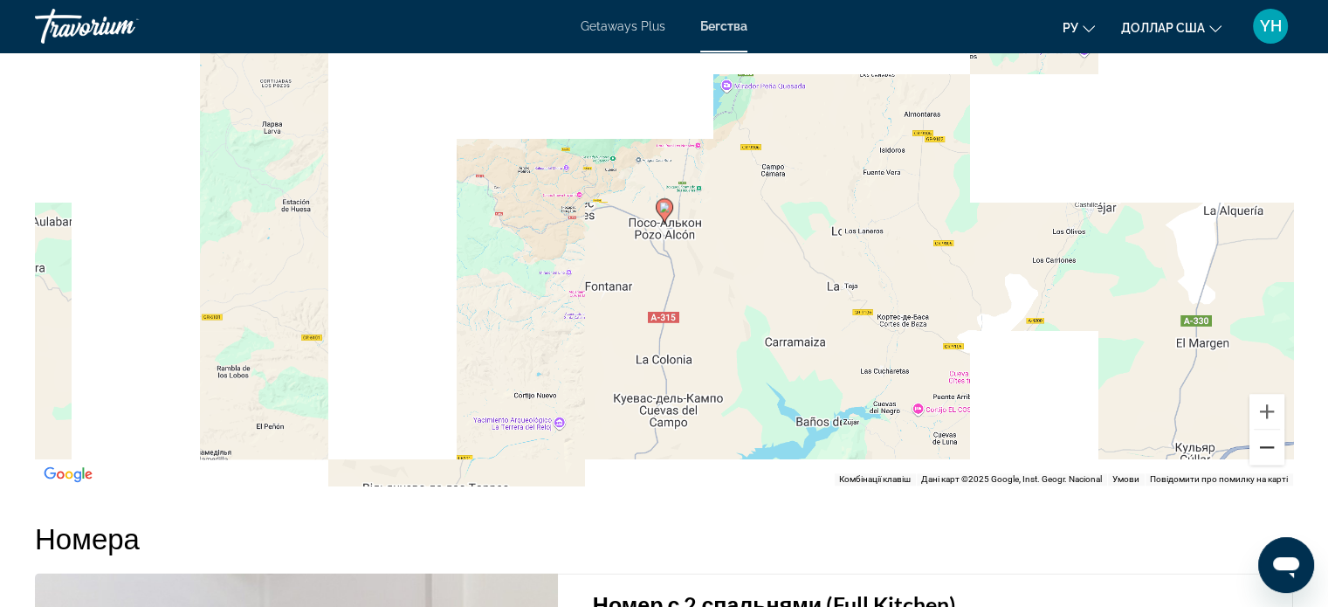
click at [1257, 446] on button "Зменшити" at bounding box center [1266, 446] width 35 height 35
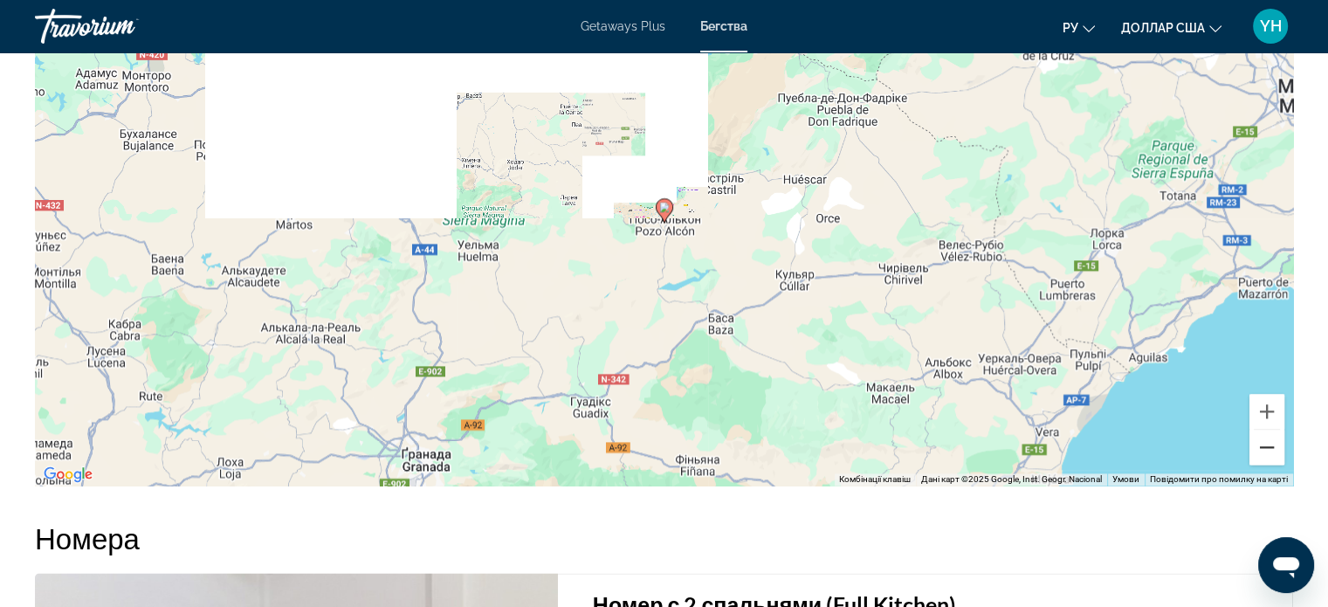
click at [1257, 446] on button "Зменшити" at bounding box center [1266, 446] width 35 height 35
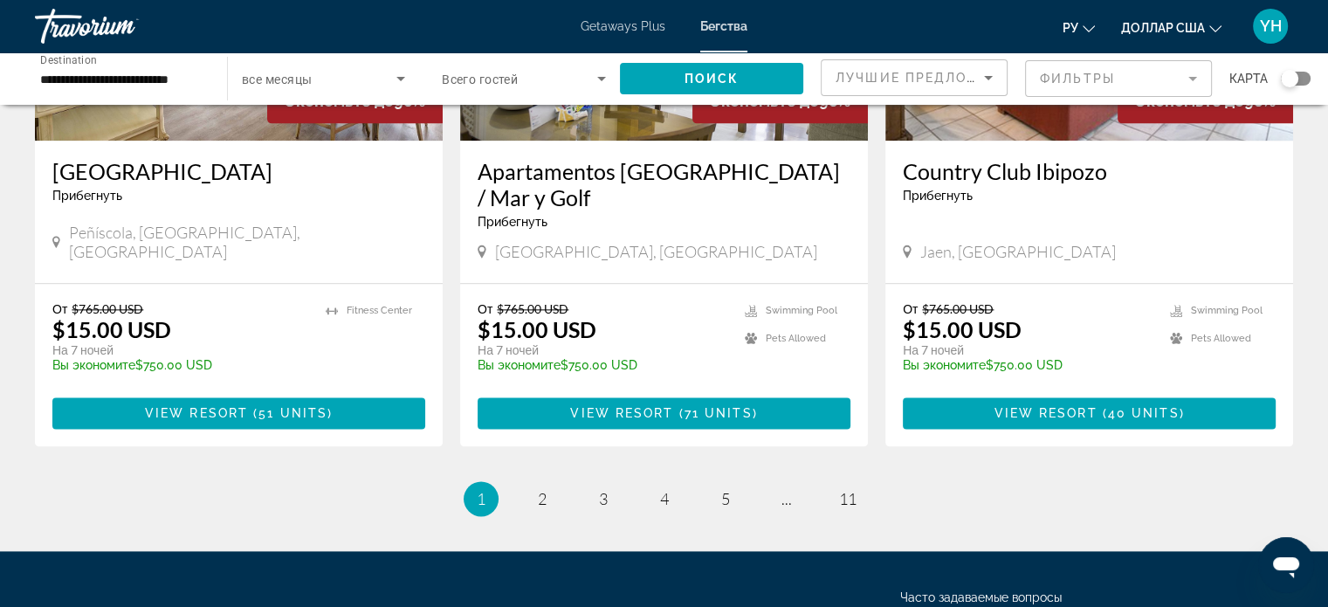
scroll to position [2182, 0]
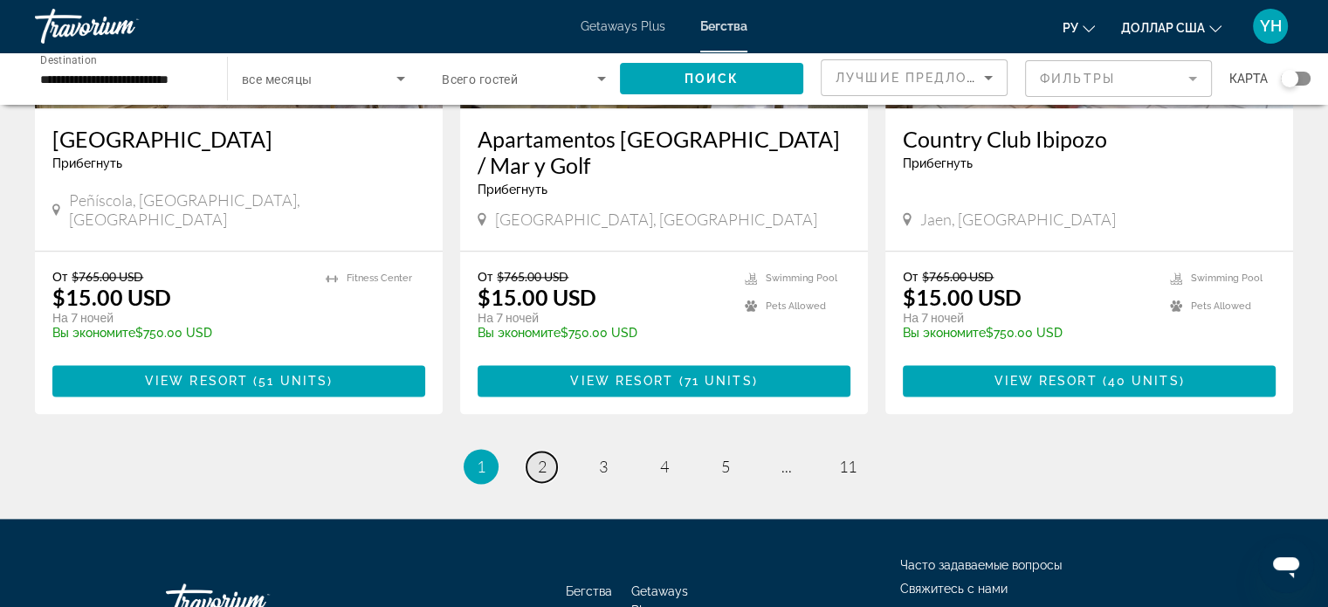
click at [539, 456] on span "2" at bounding box center [542, 465] width 9 height 19
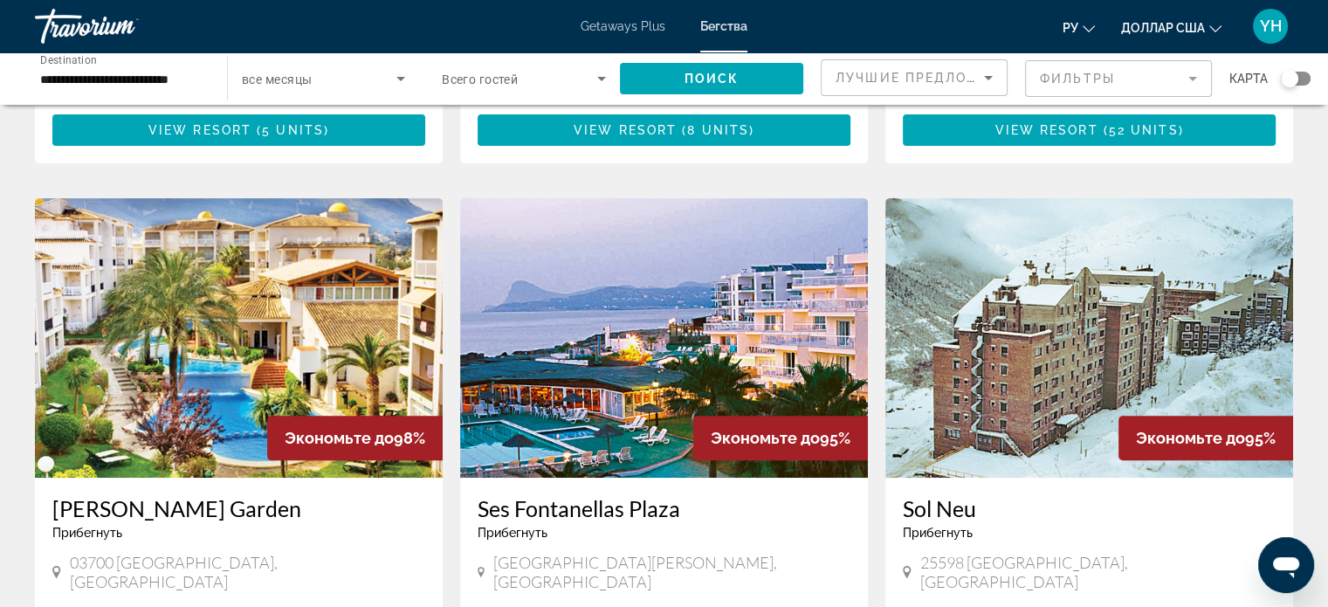
scroll to position [611, 0]
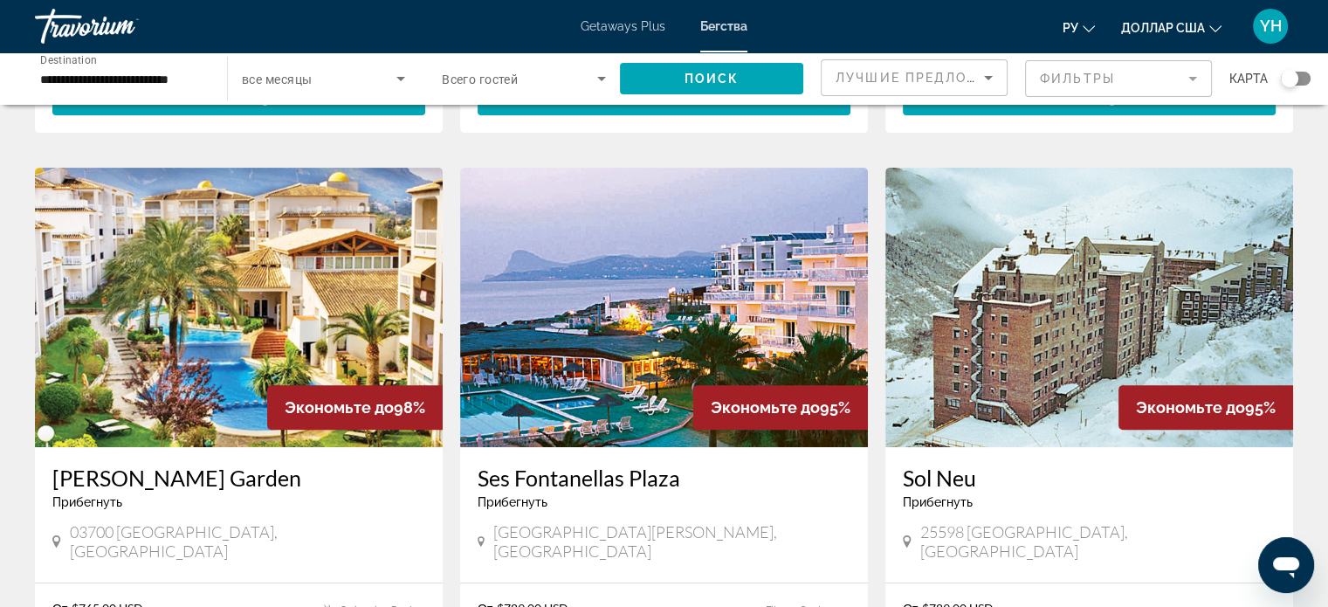
click at [220, 309] on img "Основное содержание" at bounding box center [239, 307] width 408 height 279
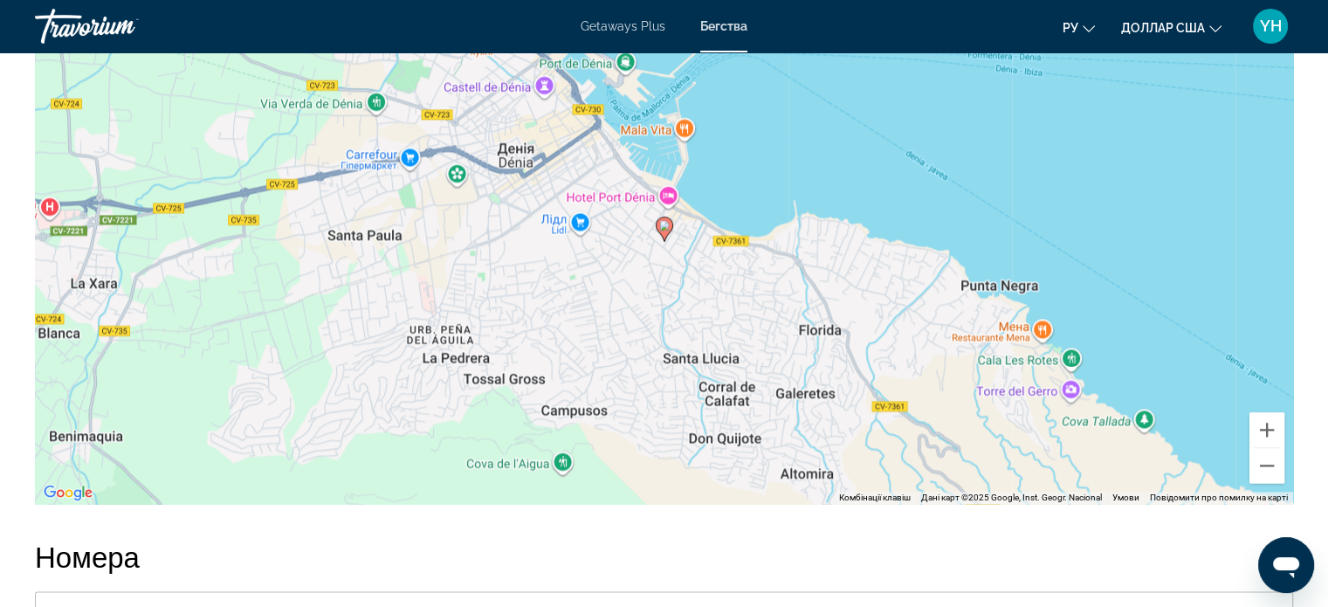
scroll to position [2483, 0]
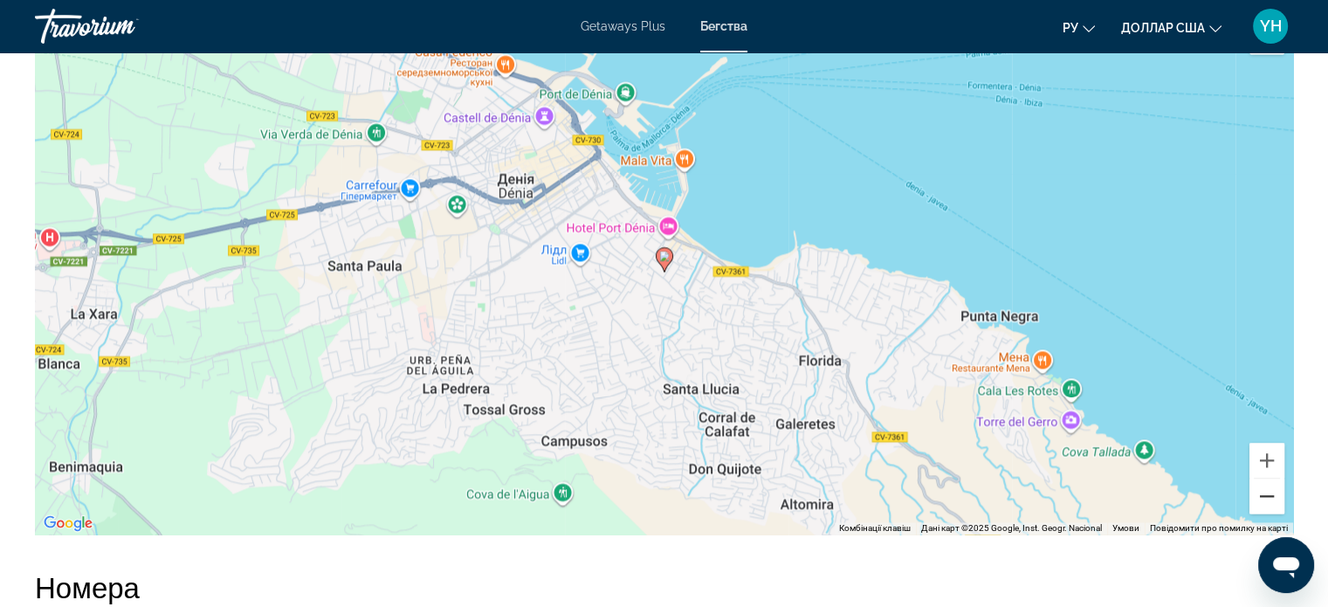
click at [1267, 505] on button "Зменшити" at bounding box center [1266, 495] width 35 height 35
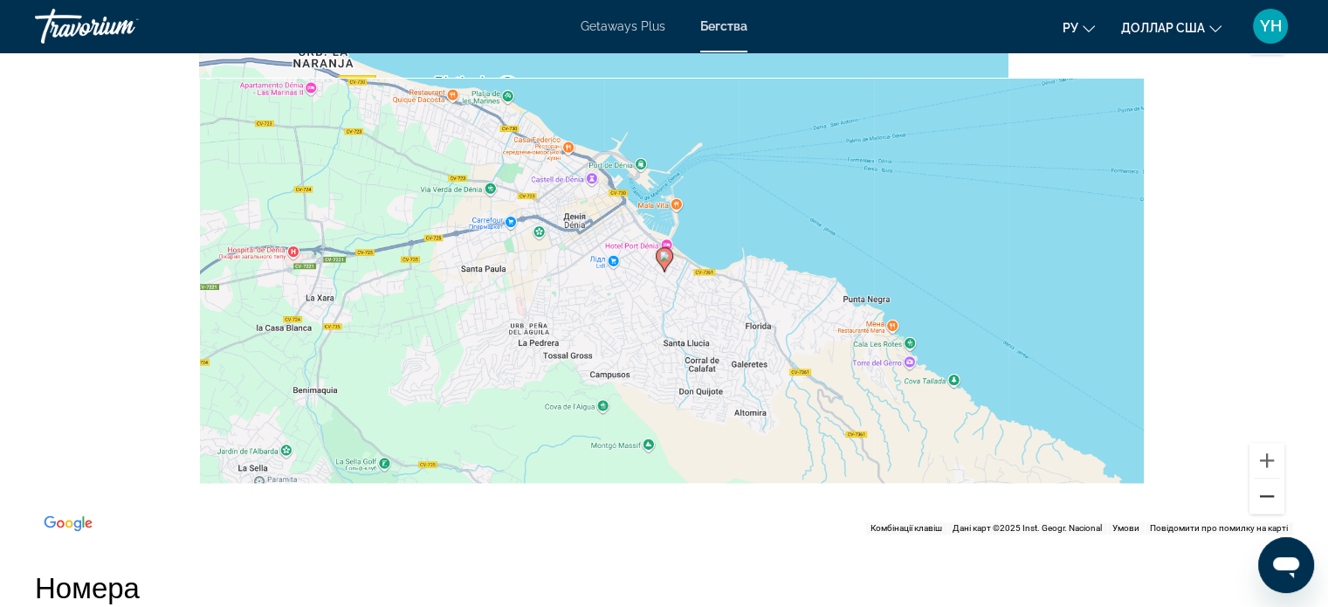
click at [1267, 505] on button "Зменшити" at bounding box center [1266, 495] width 35 height 35
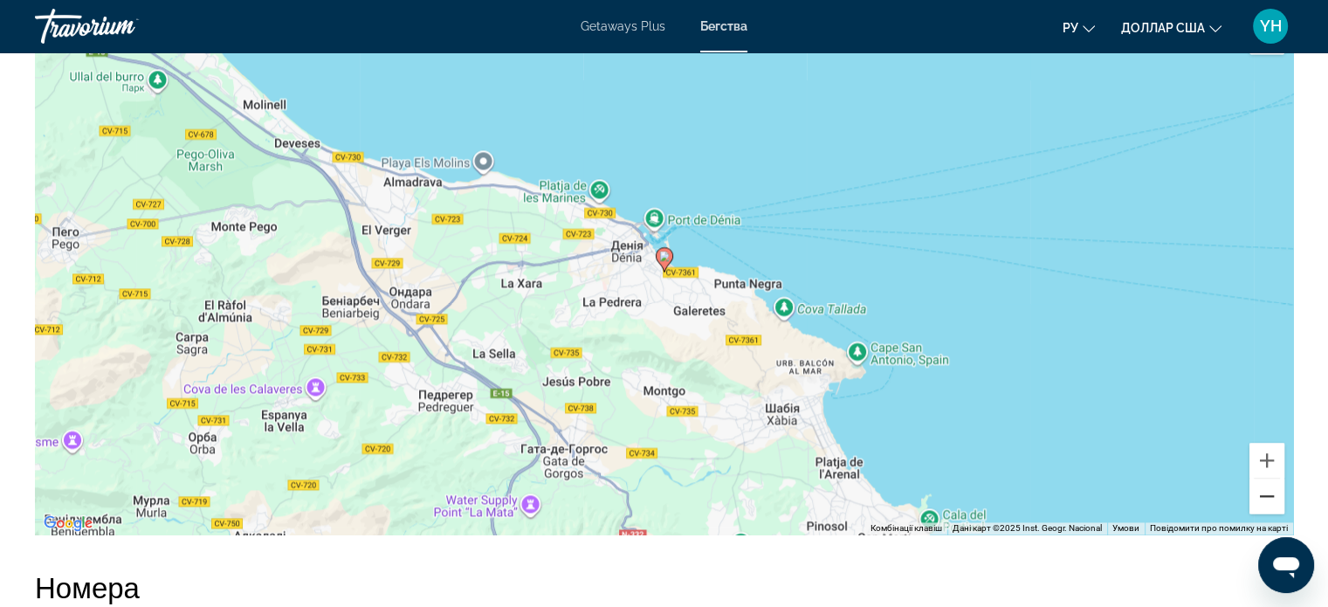
click at [1267, 505] on button "Зменшити" at bounding box center [1266, 495] width 35 height 35
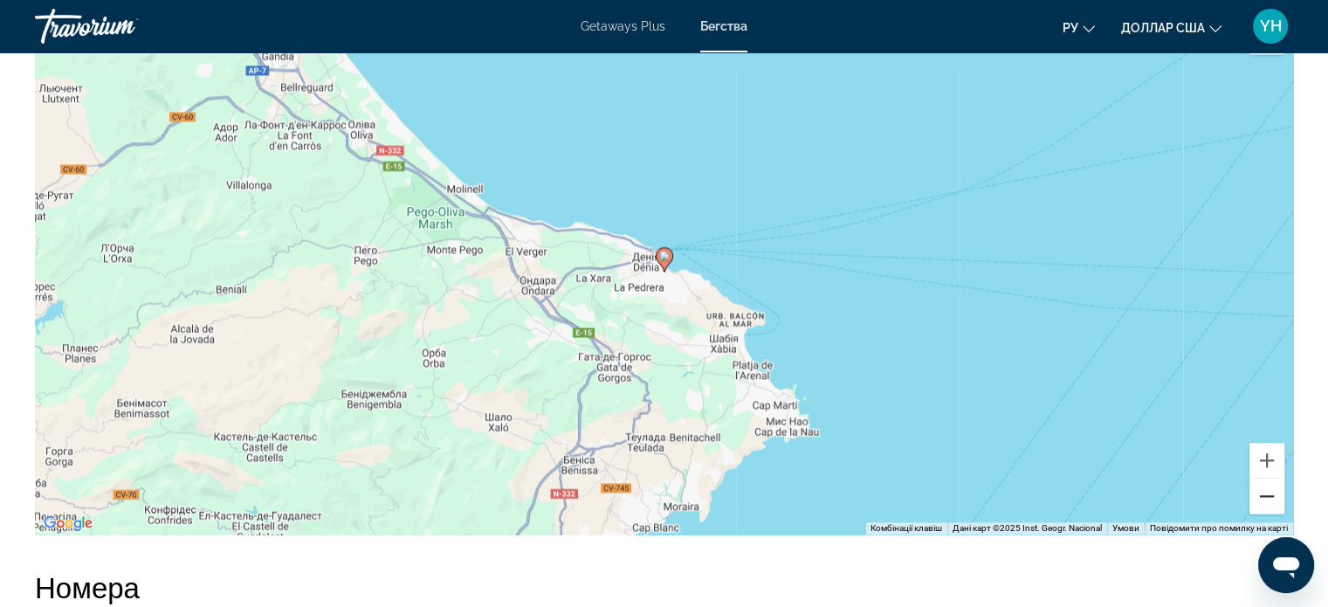
click at [1267, 505] on button "Зменшити" at bounding box center [1266, 495] width 35 height 35
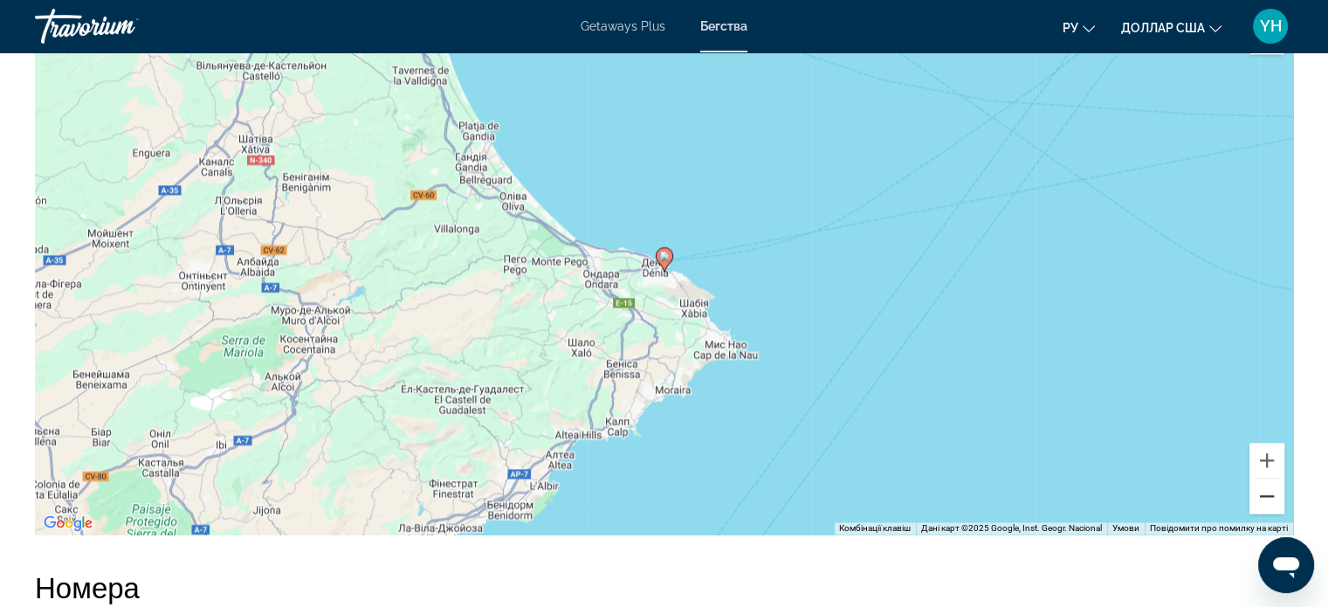
click at [1267, 505] on button "Зменшити" at bounding box center [1266, 495] width 35 height 35
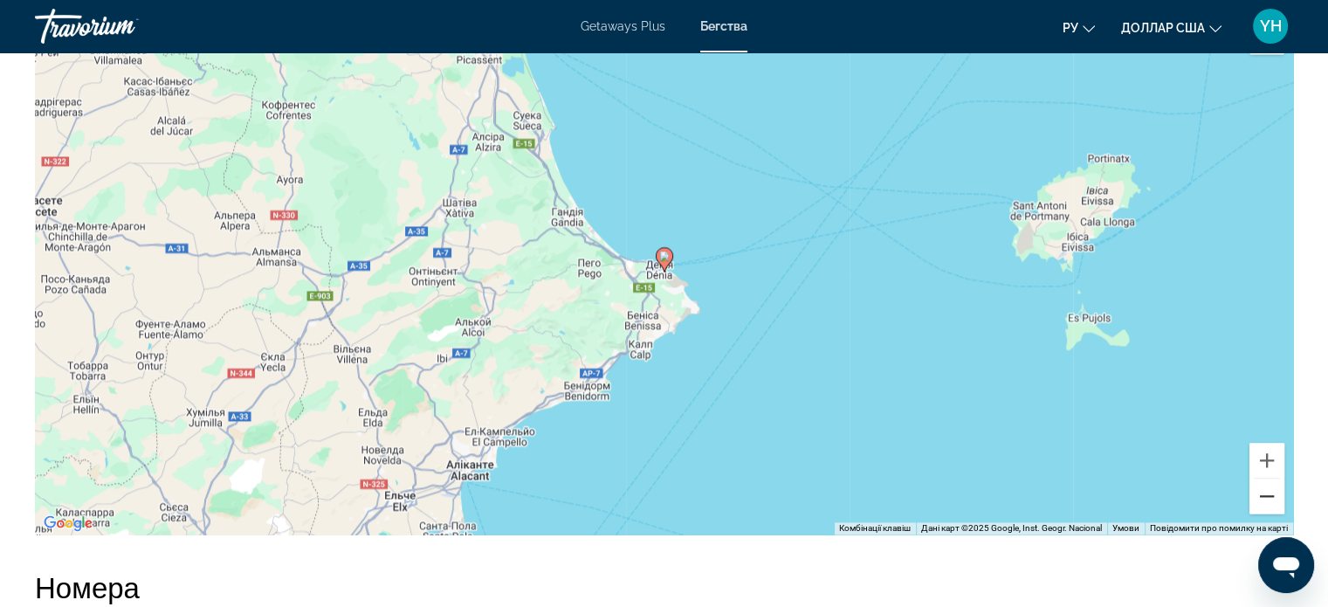
click at [1267, 505] on button "Зменшити" at bounding box center [1266, 495] width 35 height 35
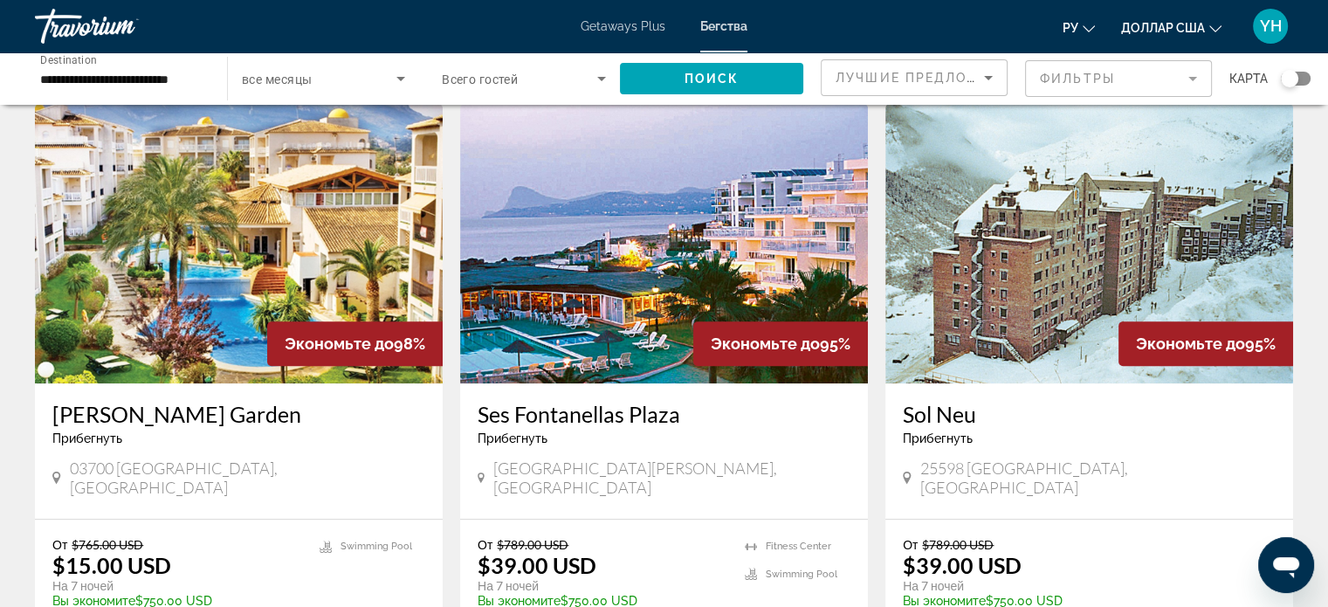
scroll to position [698, 0]
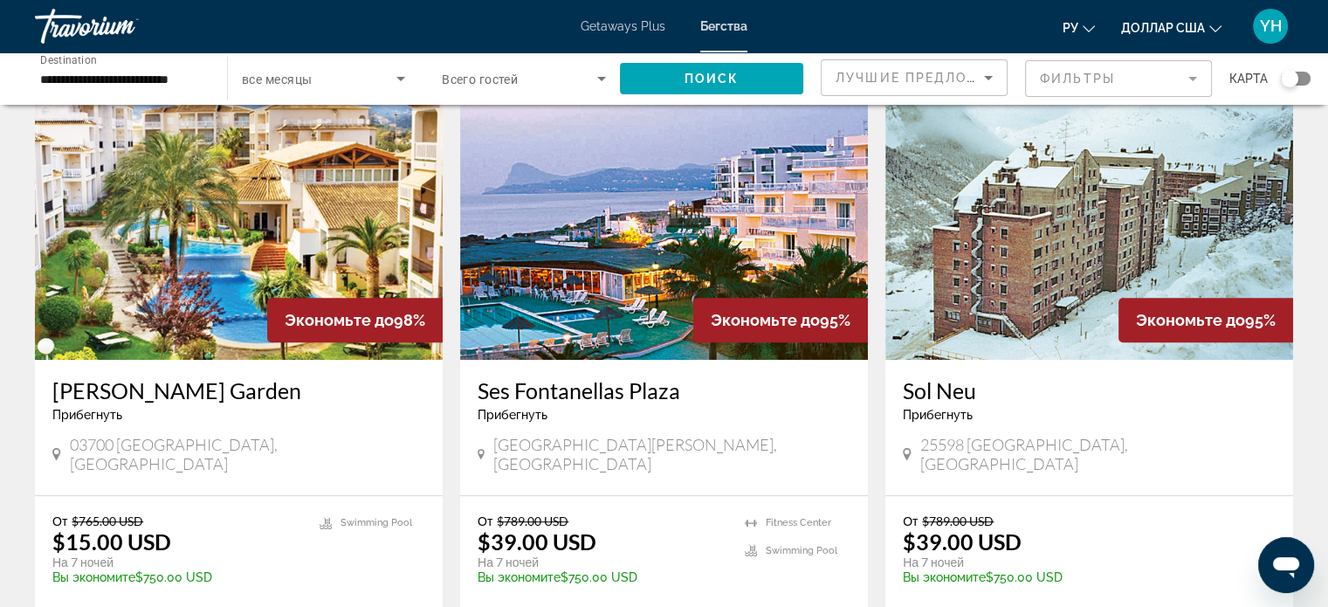
click at [619, 223] on img "Основное содержание" at bounding box center [664, 219] width 408 height 279
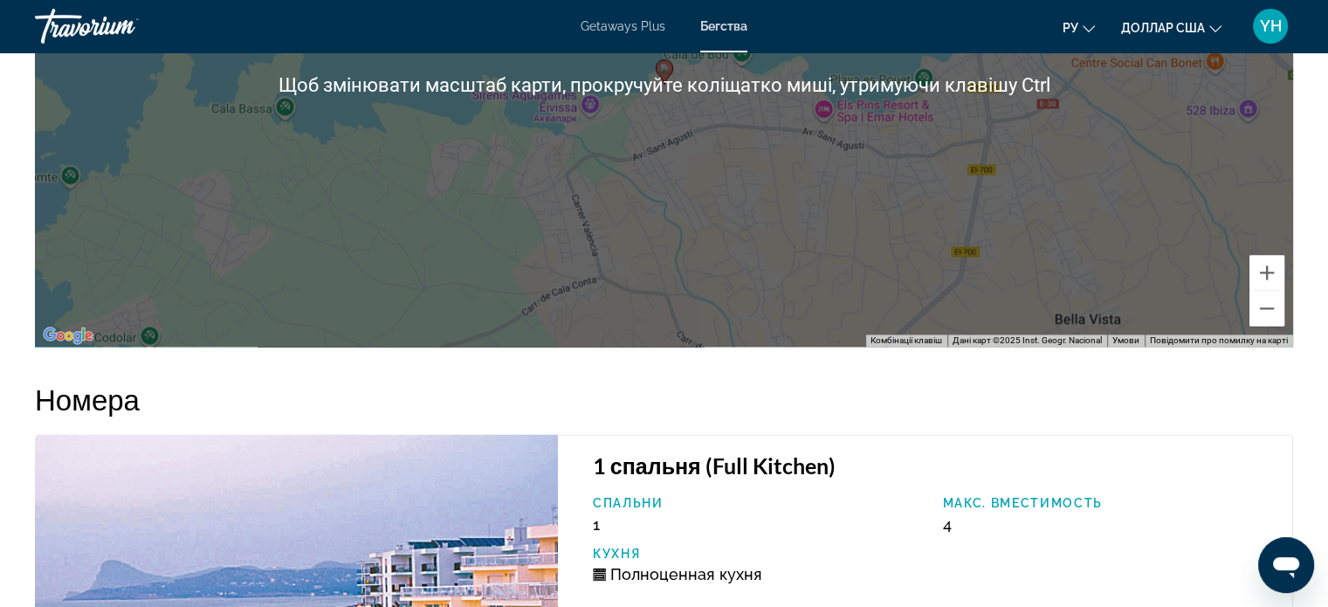
scroll to position [2618, 0]
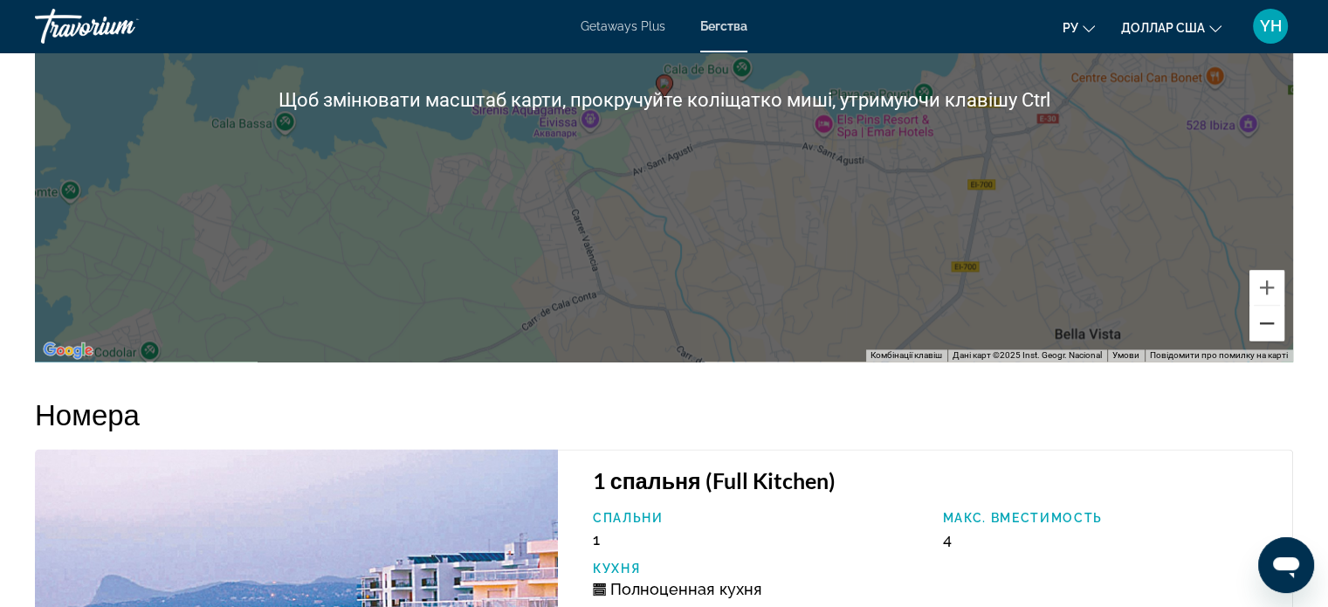
click at [1265, 329] on button "Зменшити" at bounding box center [1266, 322] width 35 height 35
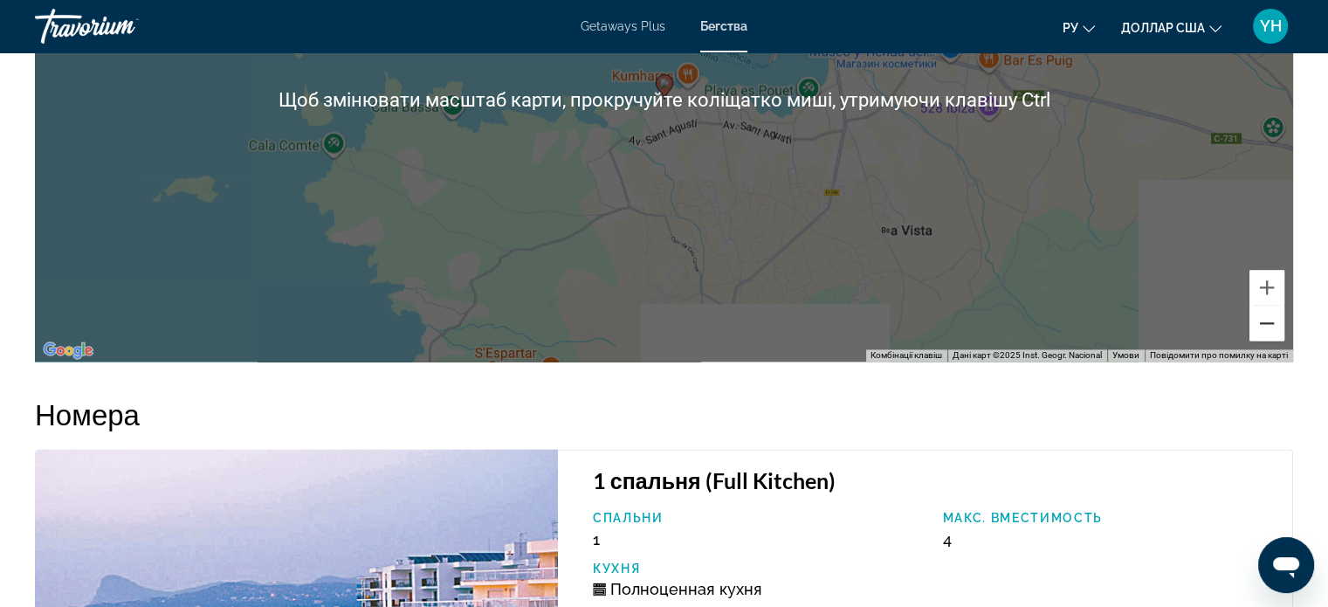
click at [1265, 329] on button "Зменшити" at bounding box center [1266, 322] width 35 height 35
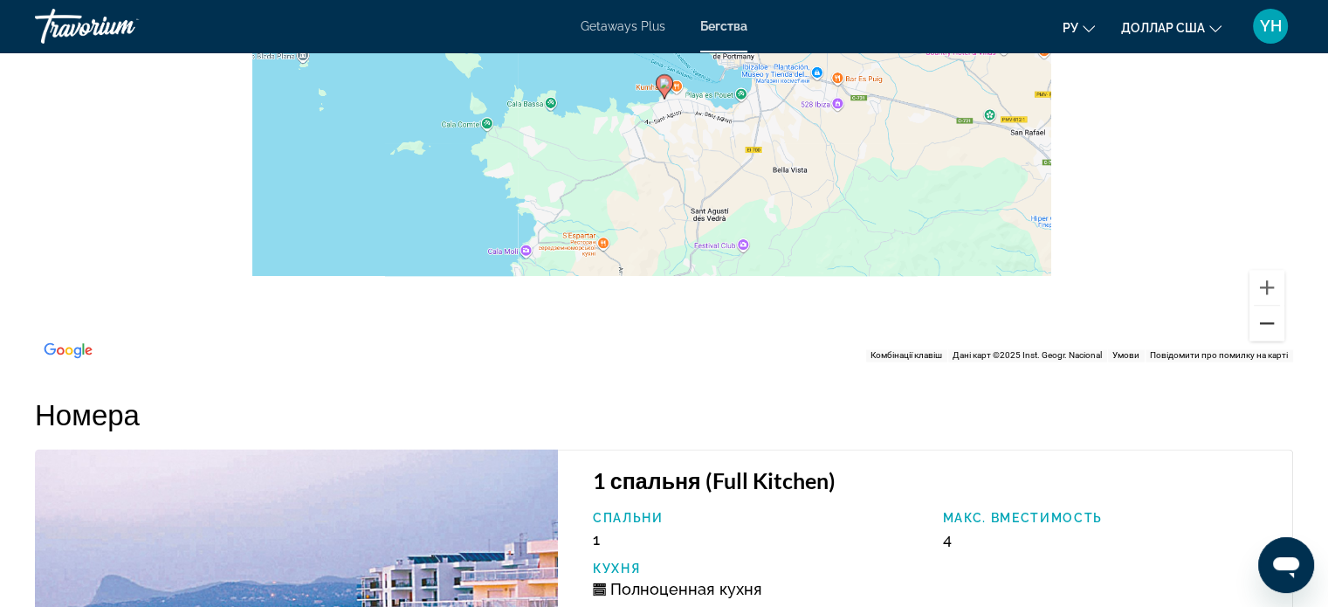
click at [1265, 329] on button "Зменшити" at bounding box center [1266, 322] width 35 height 35
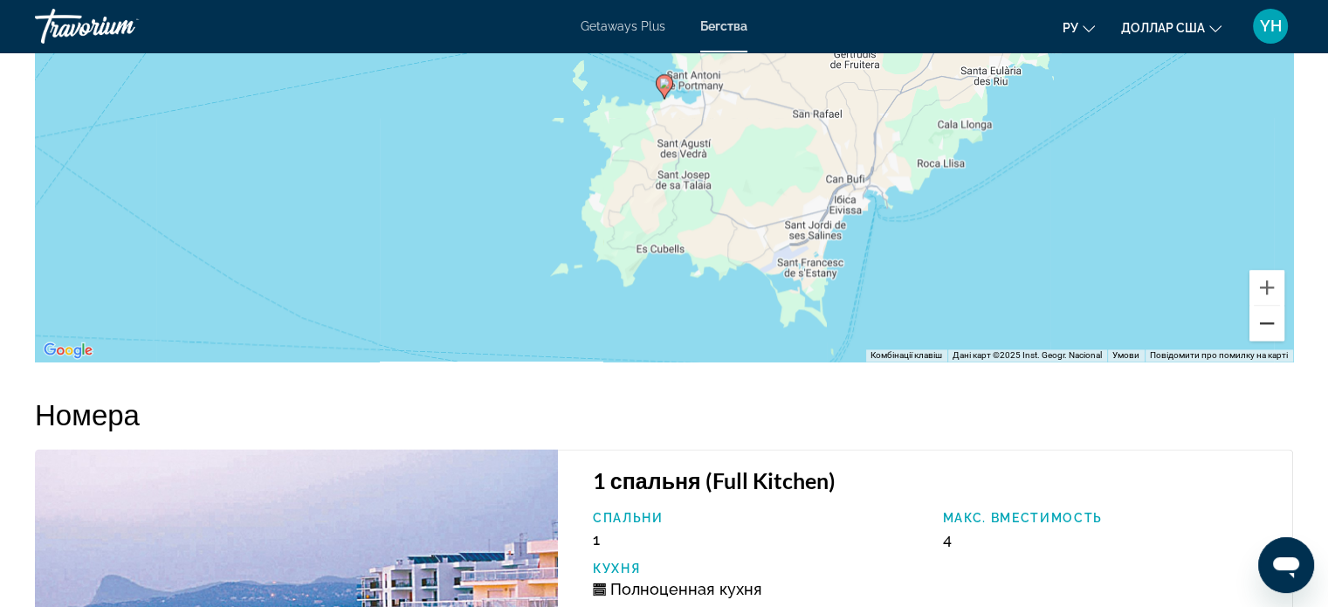
click at [1265, 329] on button "Зменшити" at bounding box center [1266, 322] width 35 height 35
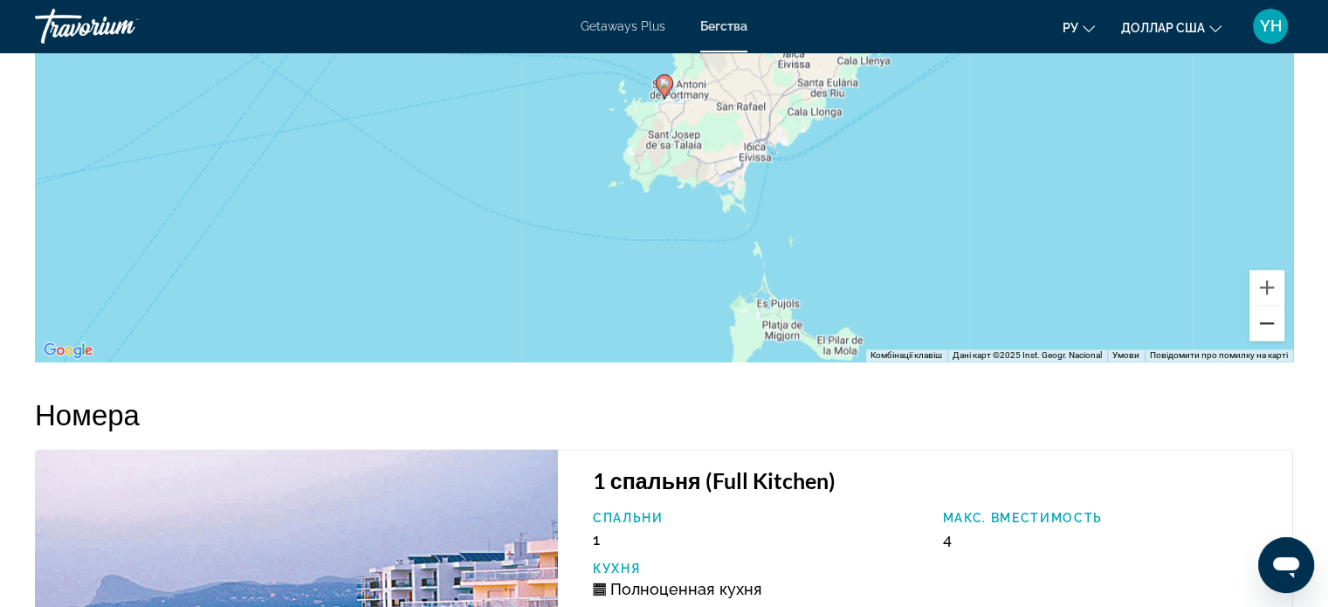
click at [1265, 329] on button "Зменшити" at bounding box center [1266, 322] width 35 height 35
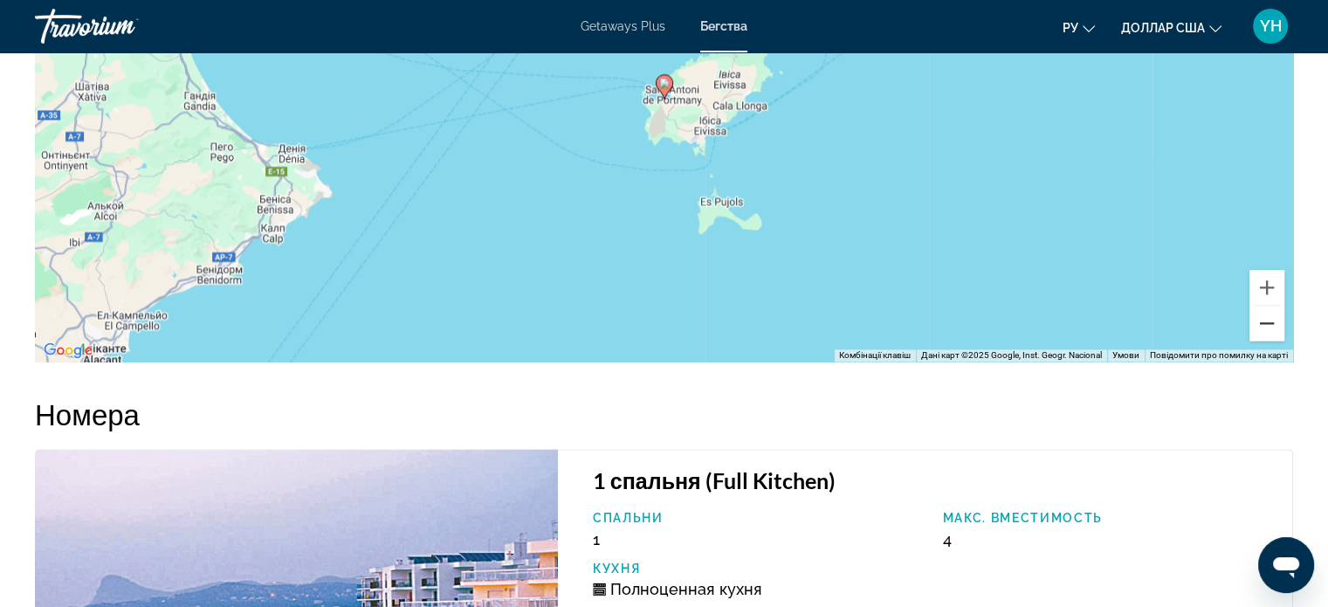
click at [1265, 329] on button "Зменшити" at bounding box center [1266, 322] width 35 height 35
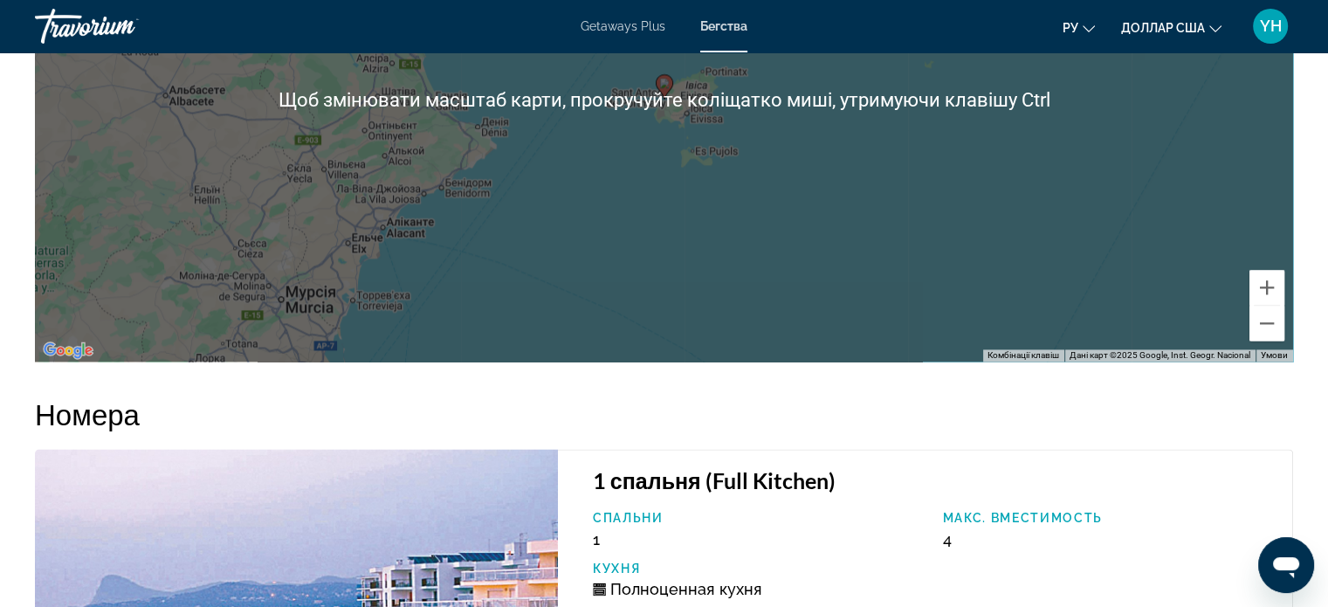
click at [1060, 218] on div "Увімкніть режим перетягування за допомогою клавіатури, натиснувши Alt + Enter. …" at bounding box center [664, 100] width 1258 height 524
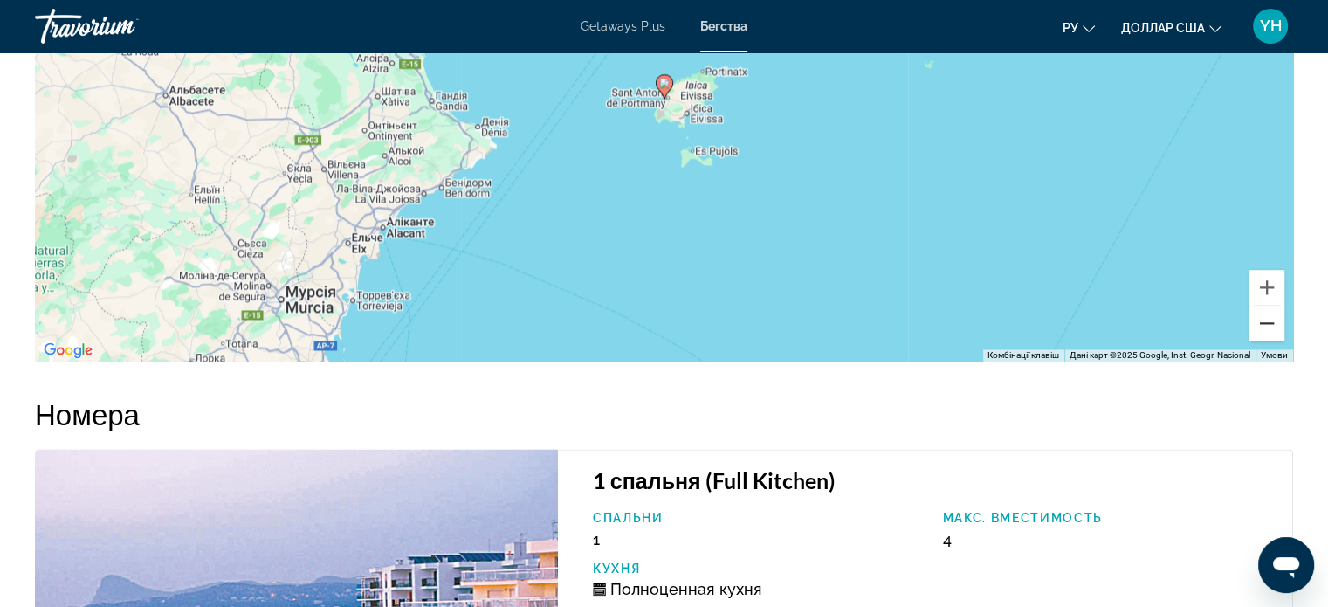
click at [1263, 324] on button "Зменшити" at bounding box center [1266, 322] width 35 height 35
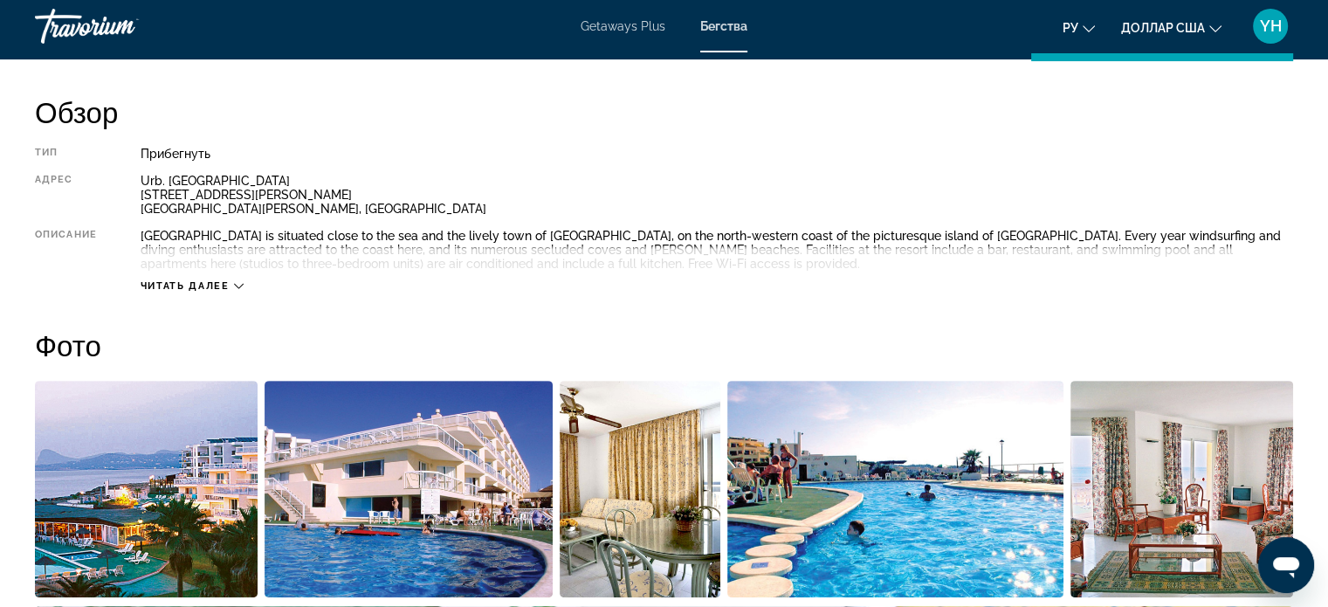
scroll to position [524, 0]
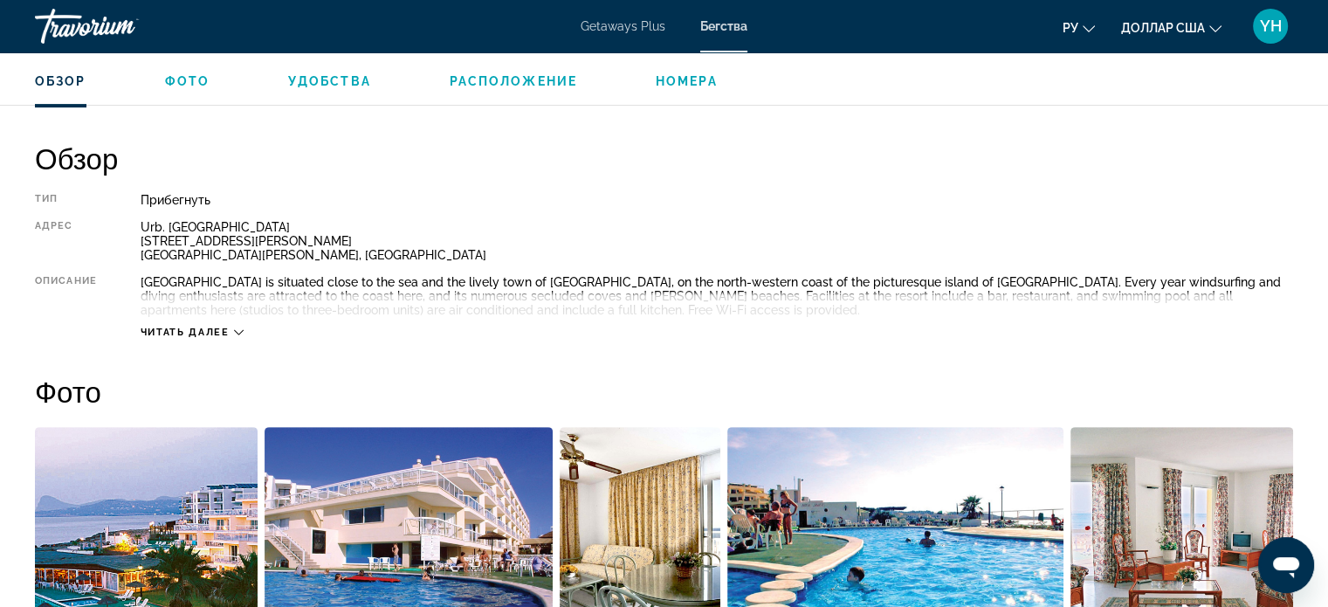
click at [228, 324] on div "Читать далее" at bounding box center [717, 315] width 1152 height 48
click at [238, 333] on icon "Основное содержание" at bounding box center [239, 332] width 10 height 10
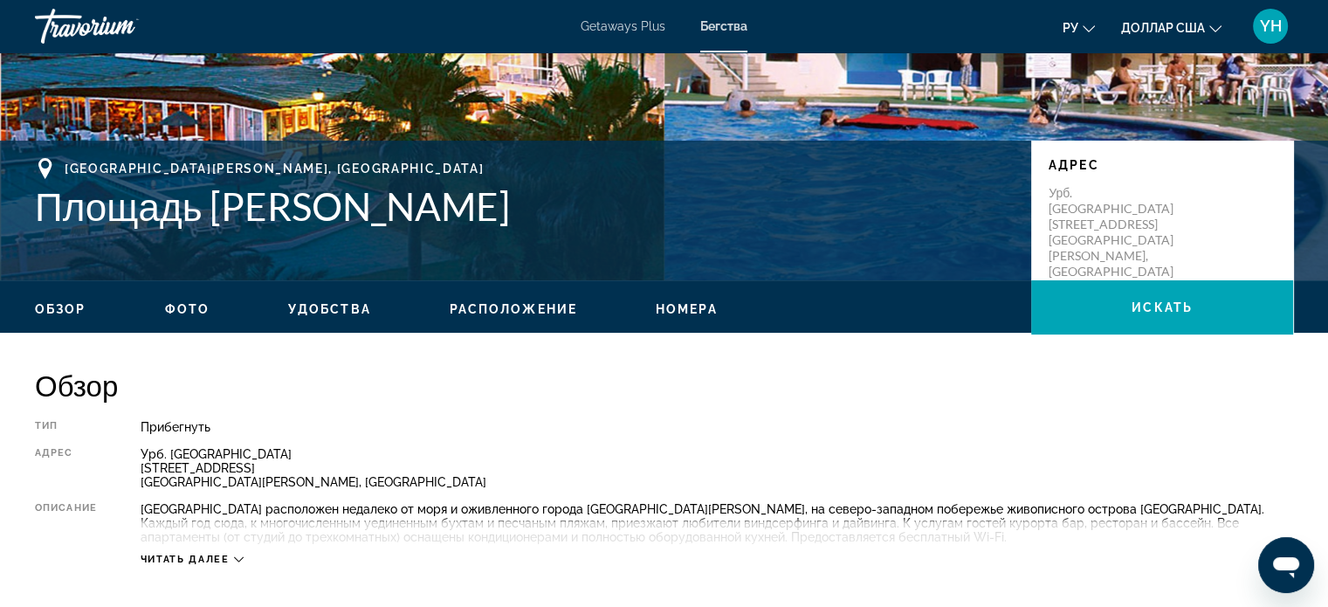
scroll to position [349, 0]
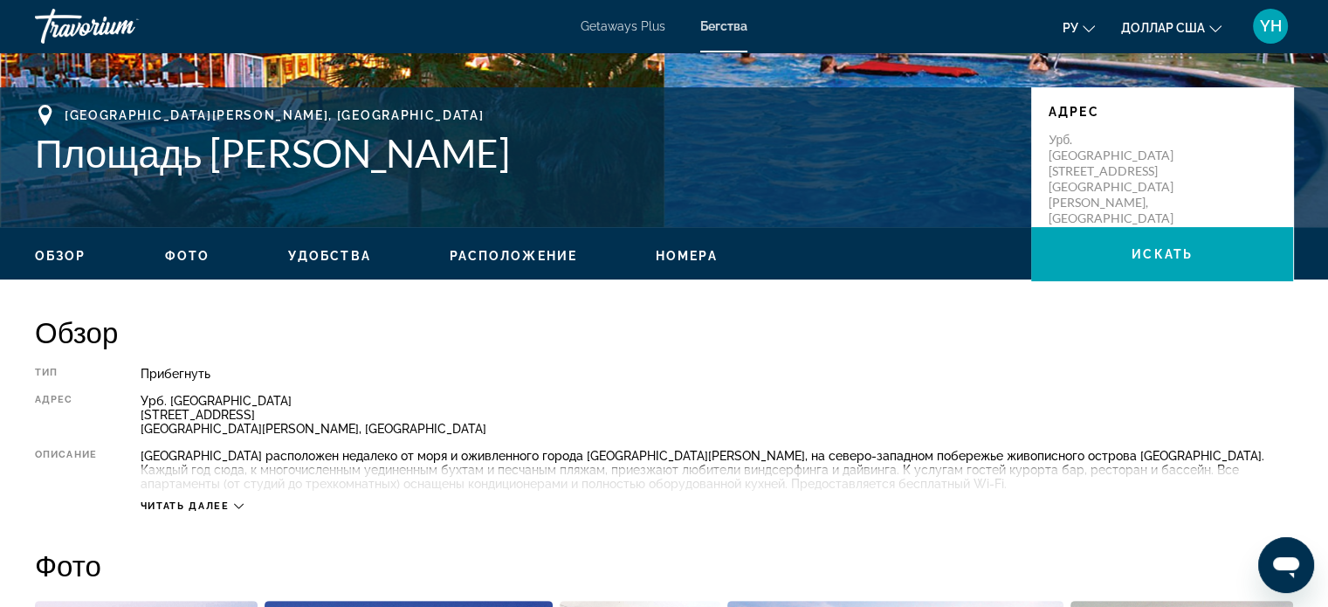
click at [231, 505] on div "Читать далее" at bounding box center [192, 505] width 103 height 11
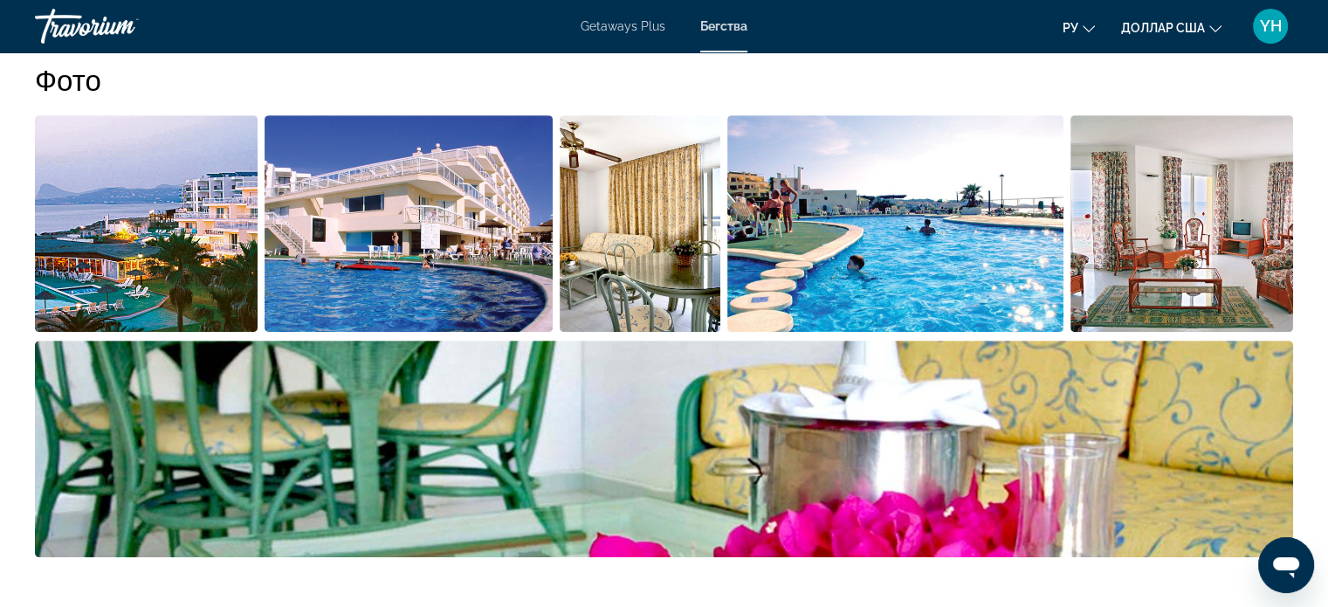
scroll to position [873, 0]
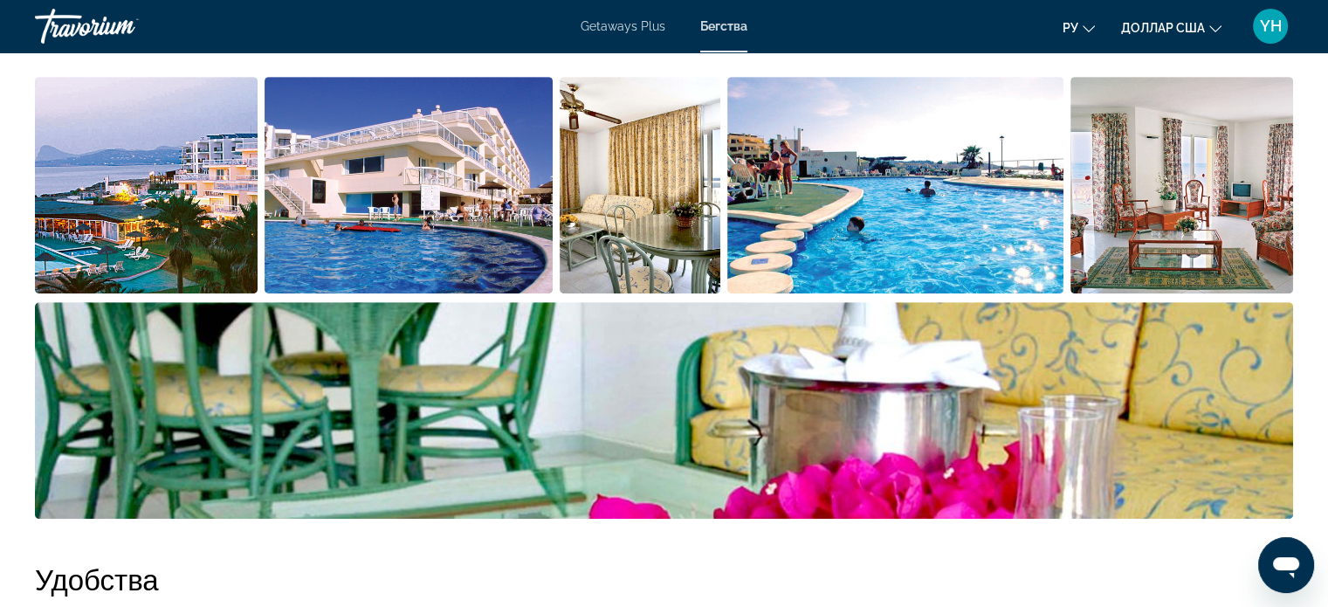
click at [1174, 205] on img "Открыть полноэкранный слайдер изображений" at bounding box center [1181, 185] width 223 height 216
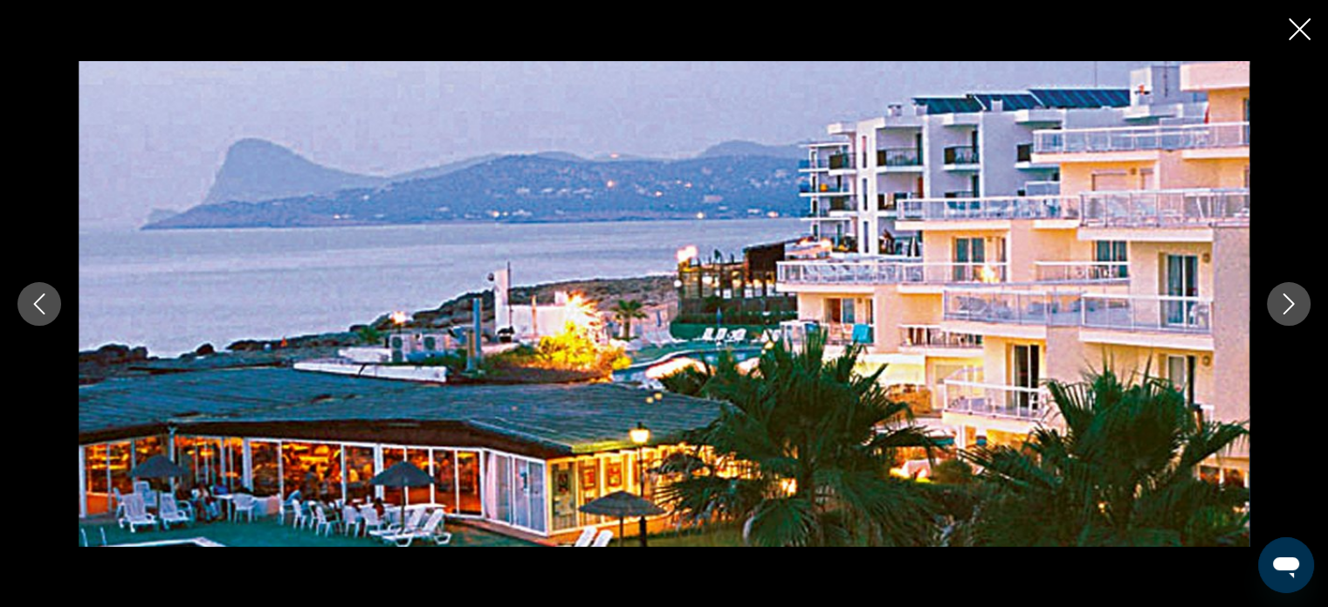
click at [1289, 301] on icon "Next image" at bounding box center [1288, 303] width 21 height 21
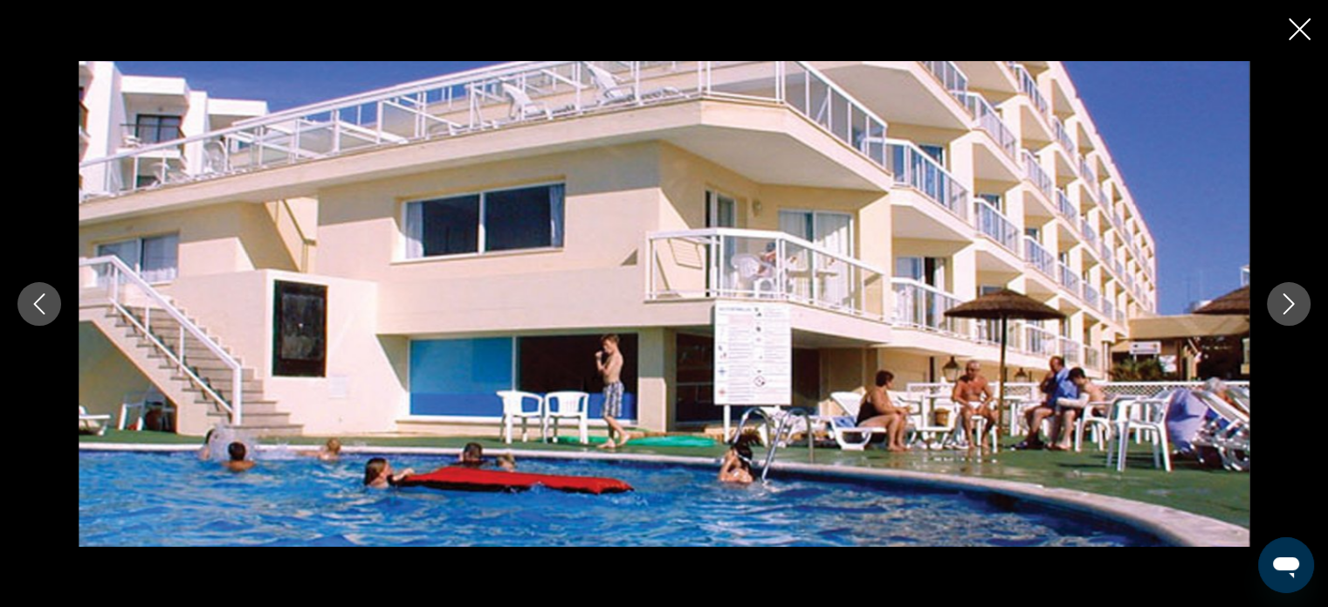
click at [1289, 301] on icon "Next image" at bounding box center [1288, 303] width 21 height 21
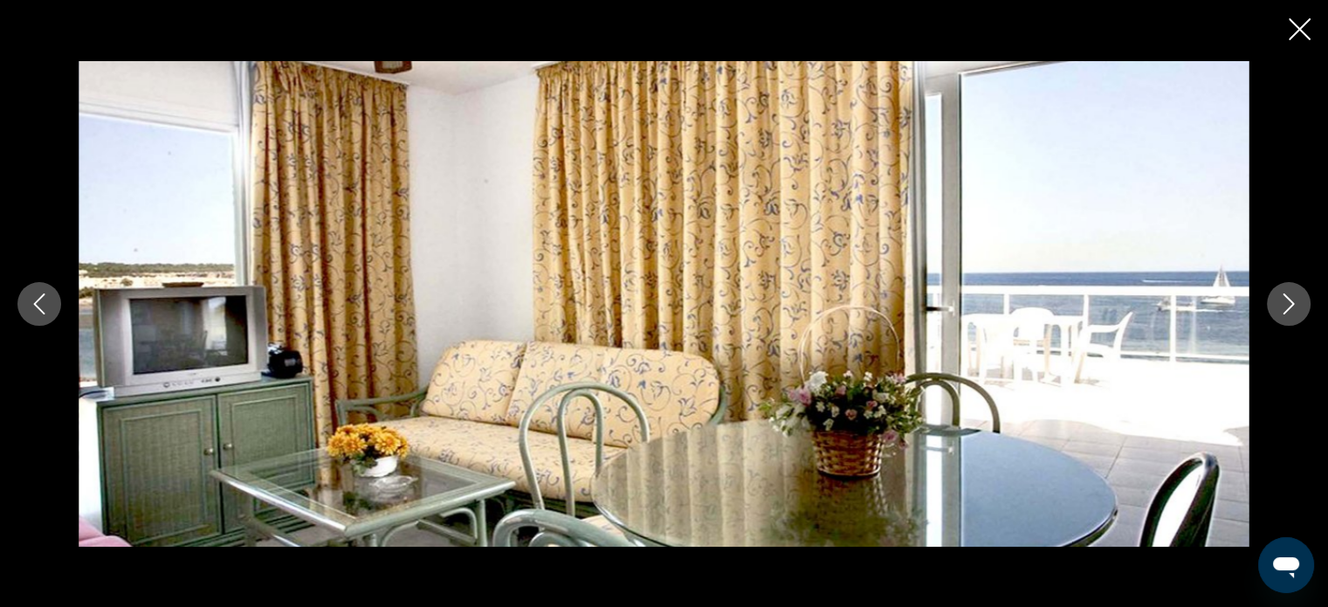
click at [1289, 301] on icon "Next image" at bounding box center [1288, 303] width 21 height 21
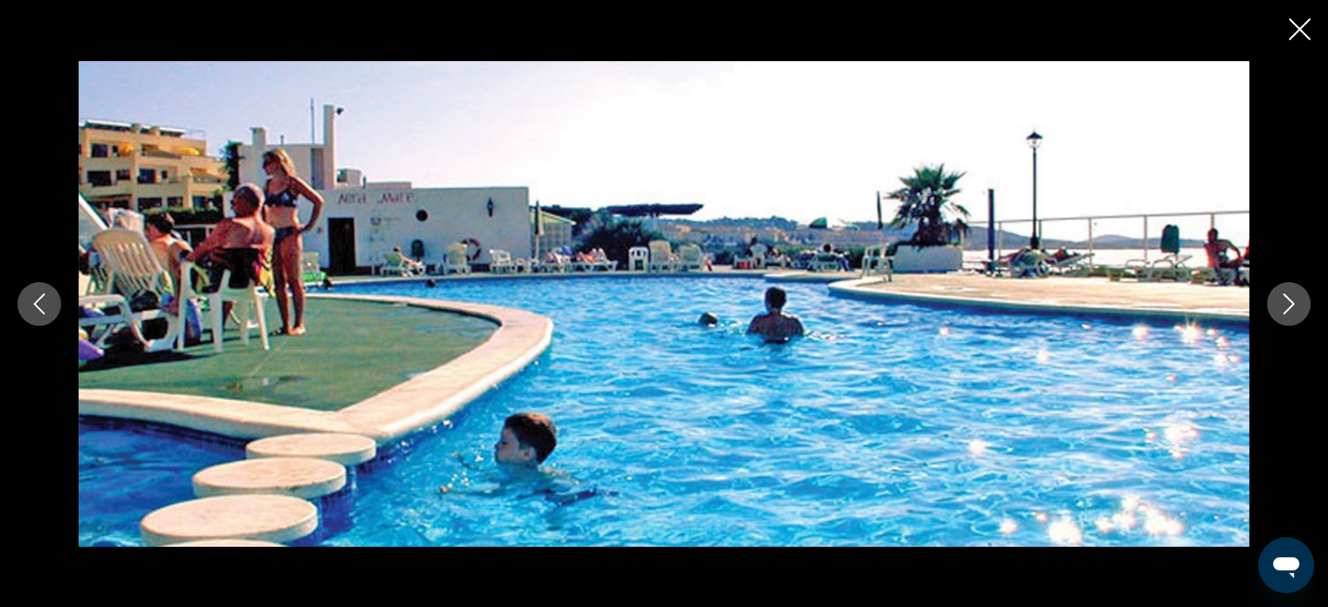
click at [1289, 301] on icon "Next image" at bounding box center [1288, 303] width 21 height 21
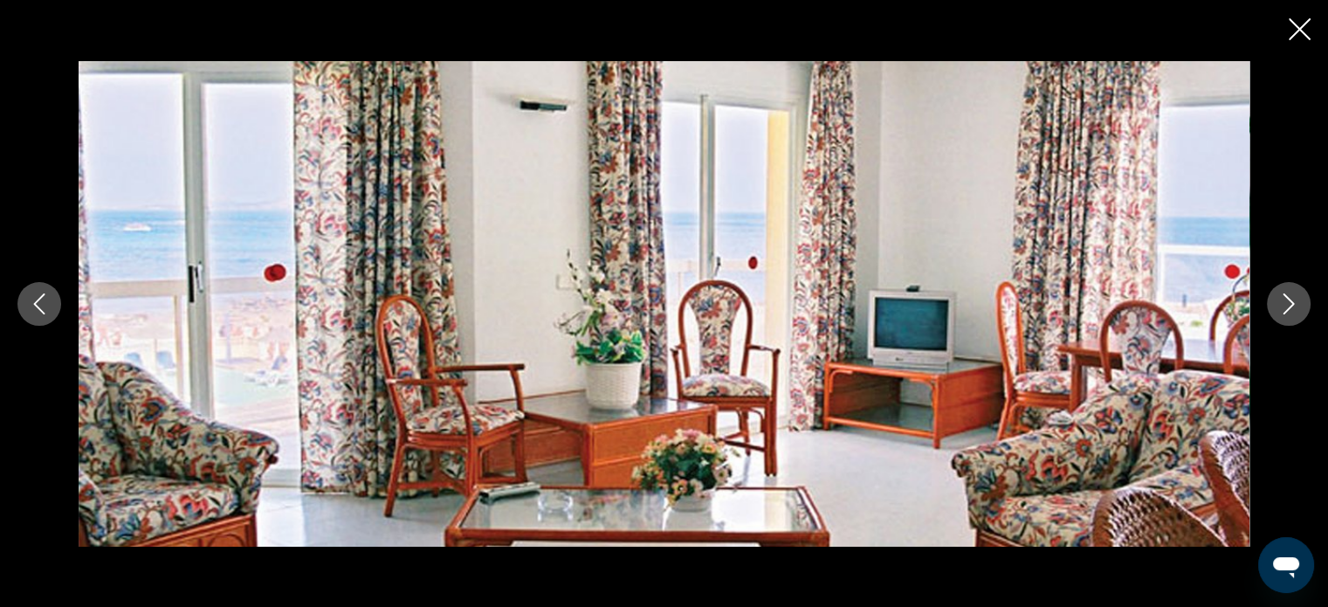
click at [1289, 301] on icon "Next image" at bounding box center [1288, 303] width 21 height 21
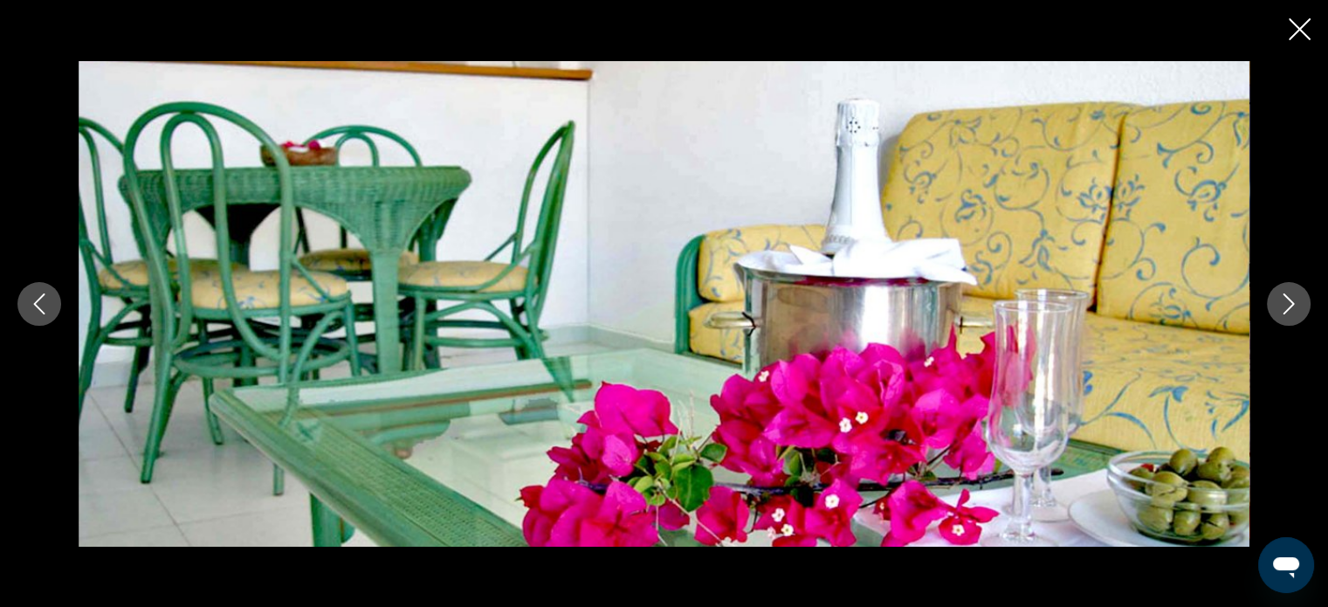
click at [1289, 301] on icon "Next image" at bounding box center [1288, 303] width 21 height 21
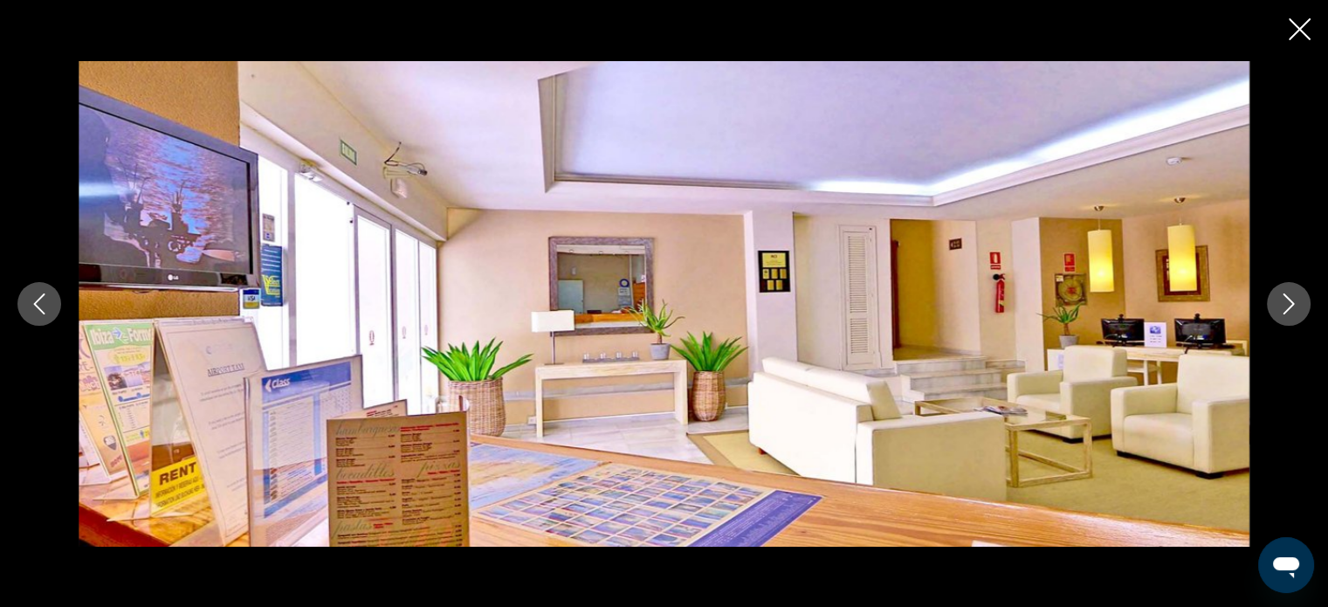
click at [1289, 301] on icon "Next image" at bounding box center [1288, 303] width 21 height 21
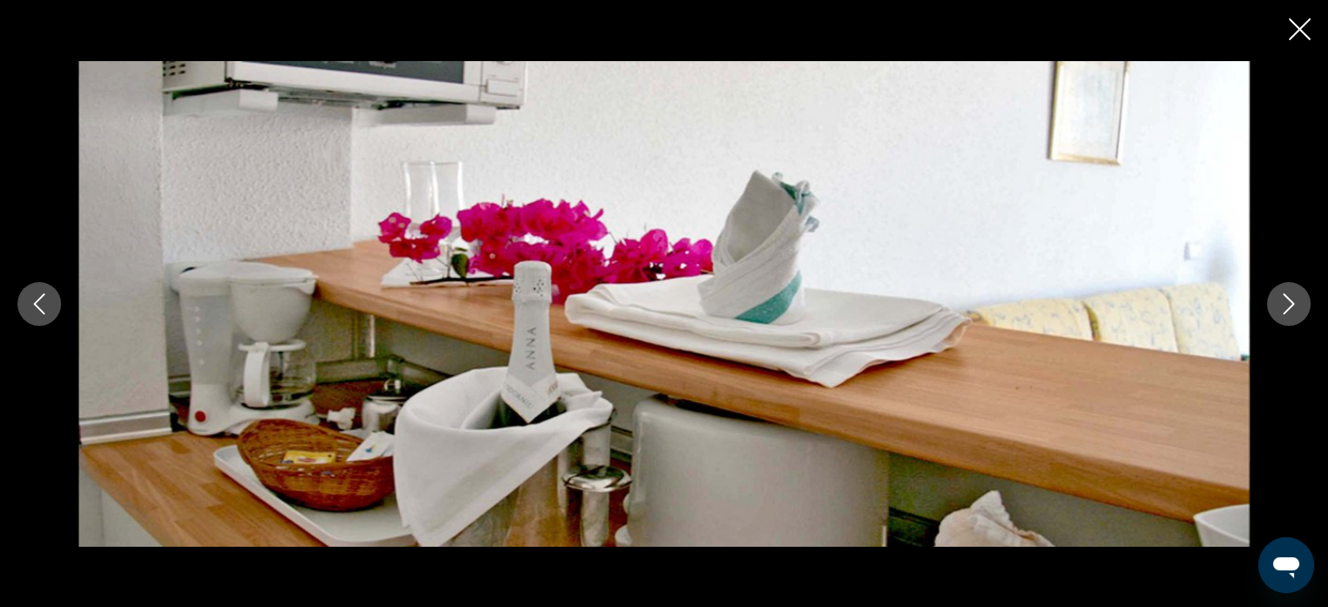
click at [1289, 301] on icon "Next image" at bounding box center [1288, 303] width 21 height 21
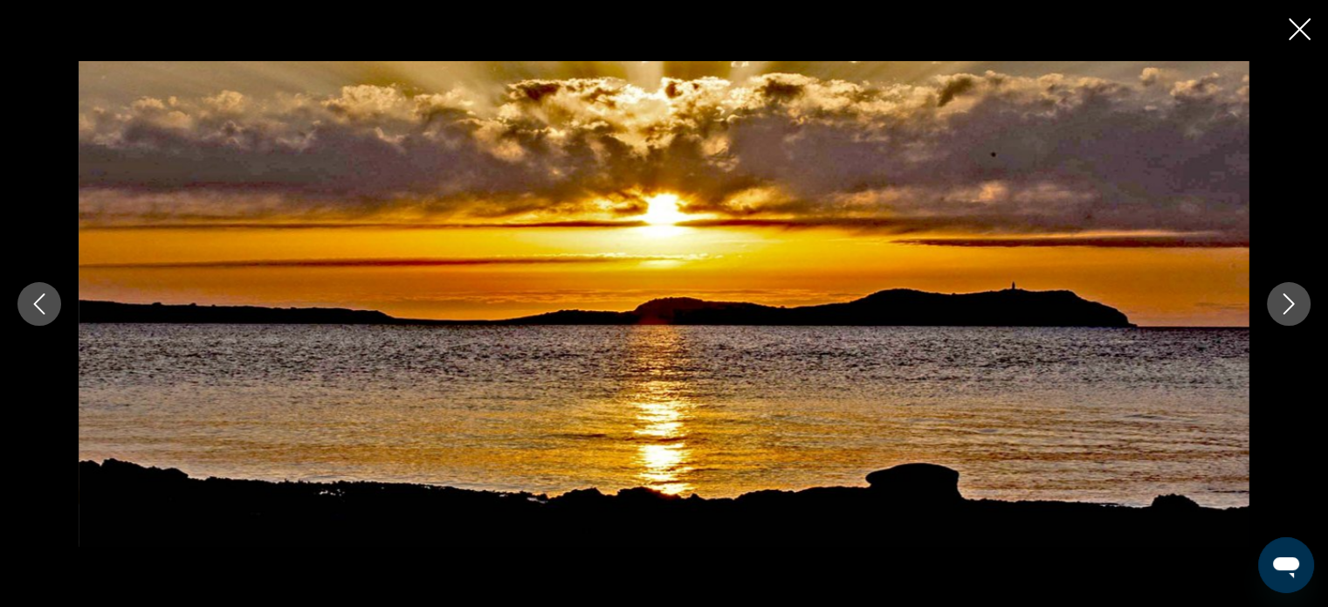
click at [1289, 301] on icon "Next image" at bounding box center [1288, 303] width 21 height 21
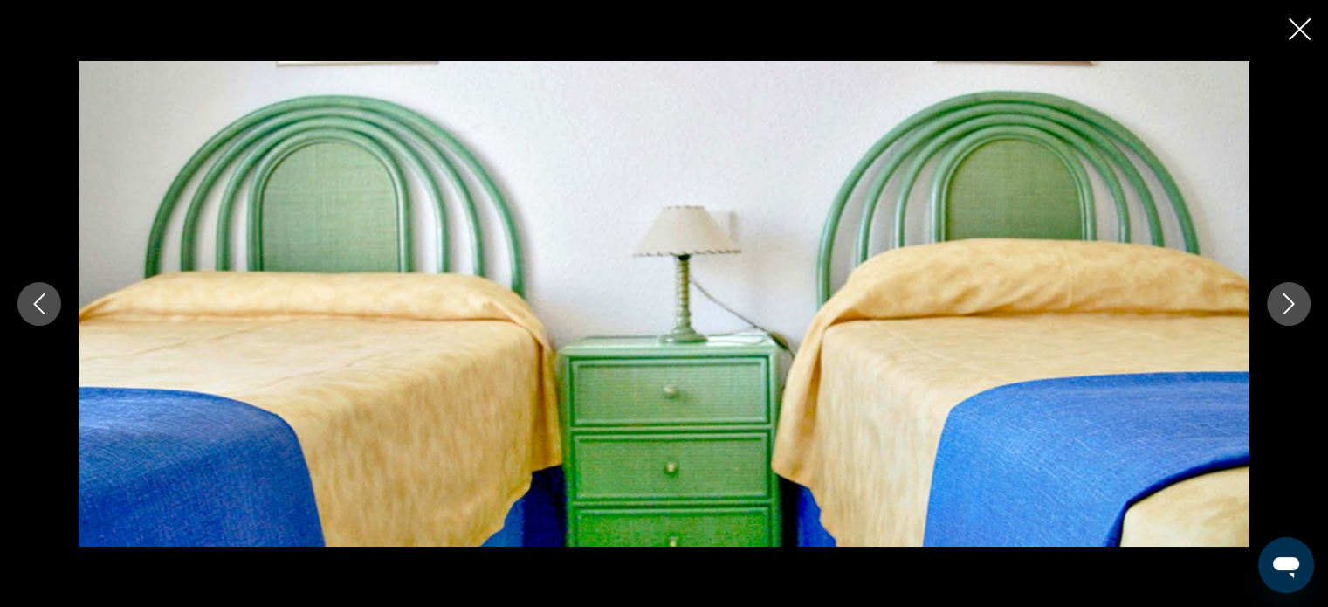
click at [1289, 301] on icon "Next image" at bounding box center [1288, 303] width 21 height 21
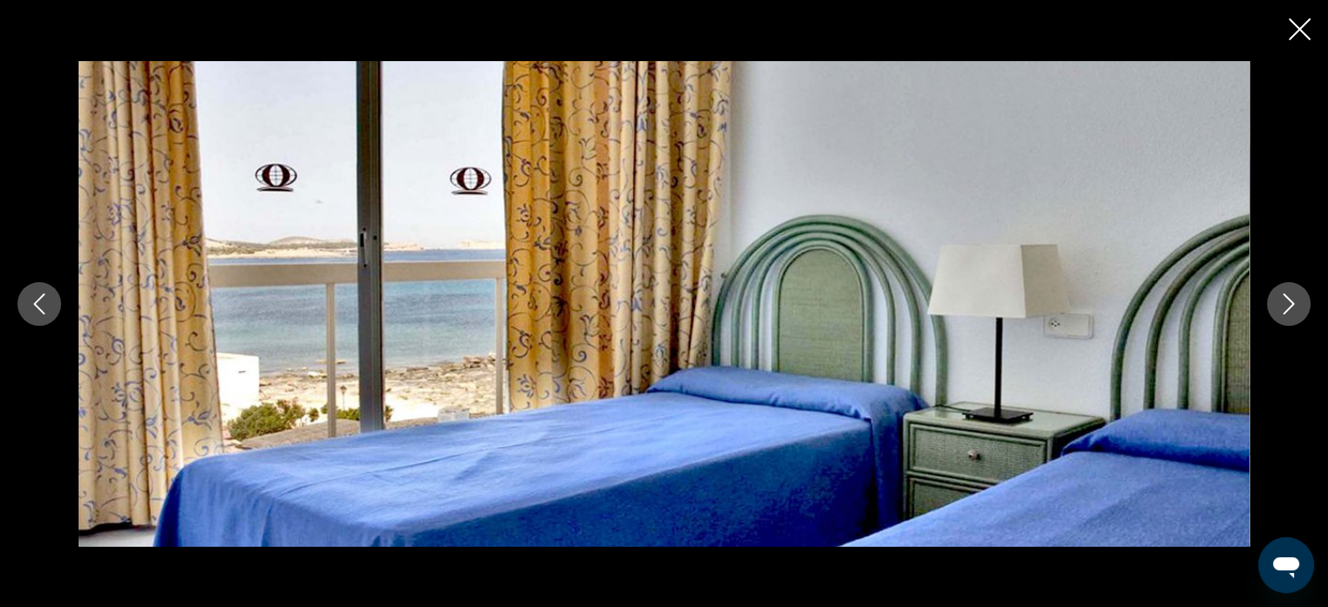
click at [1289, 301] on icon "Next image" at bounding box center [1288, 303] width 21 height 21
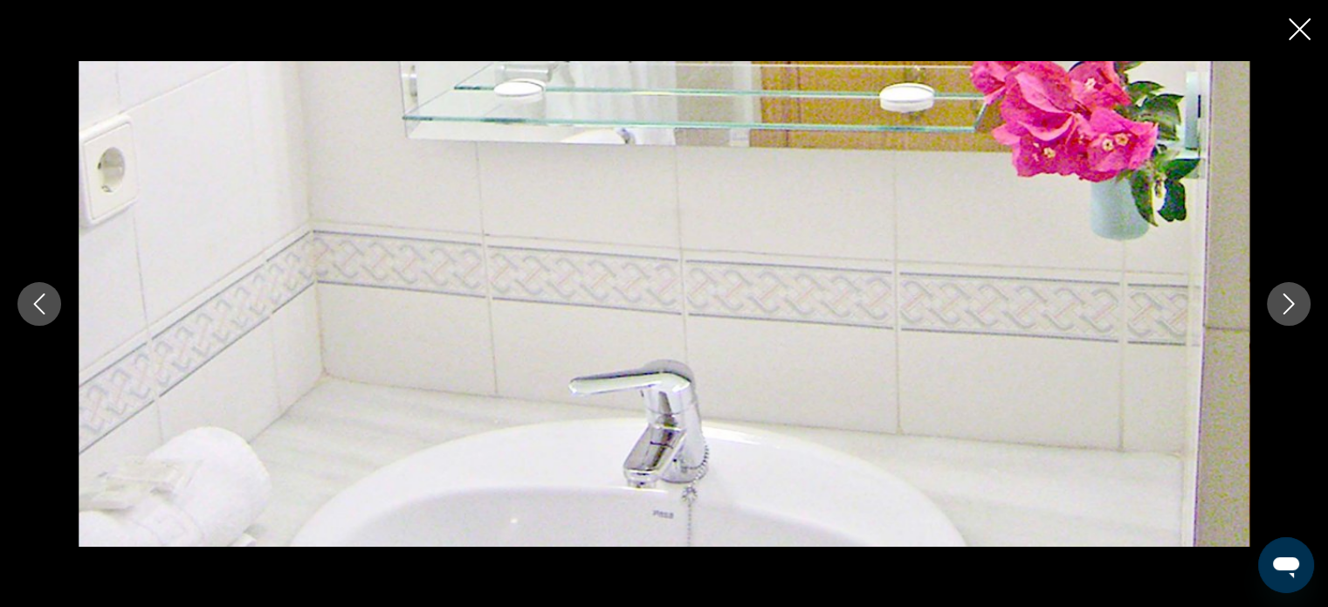
click at [1289, 301] on icon "Next image" at bounding box center [1288, 303] width 21 height 21
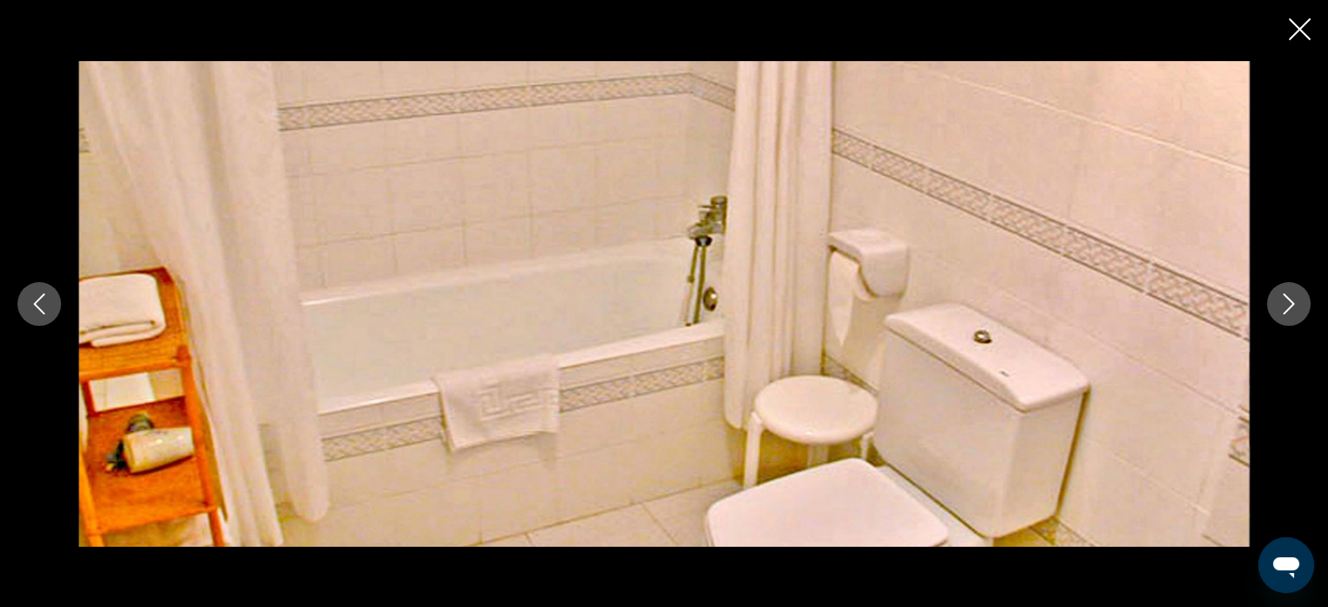
click at [1289, 301] on icon "Next image" at bounding box center [1288, 303] width 21 height 21
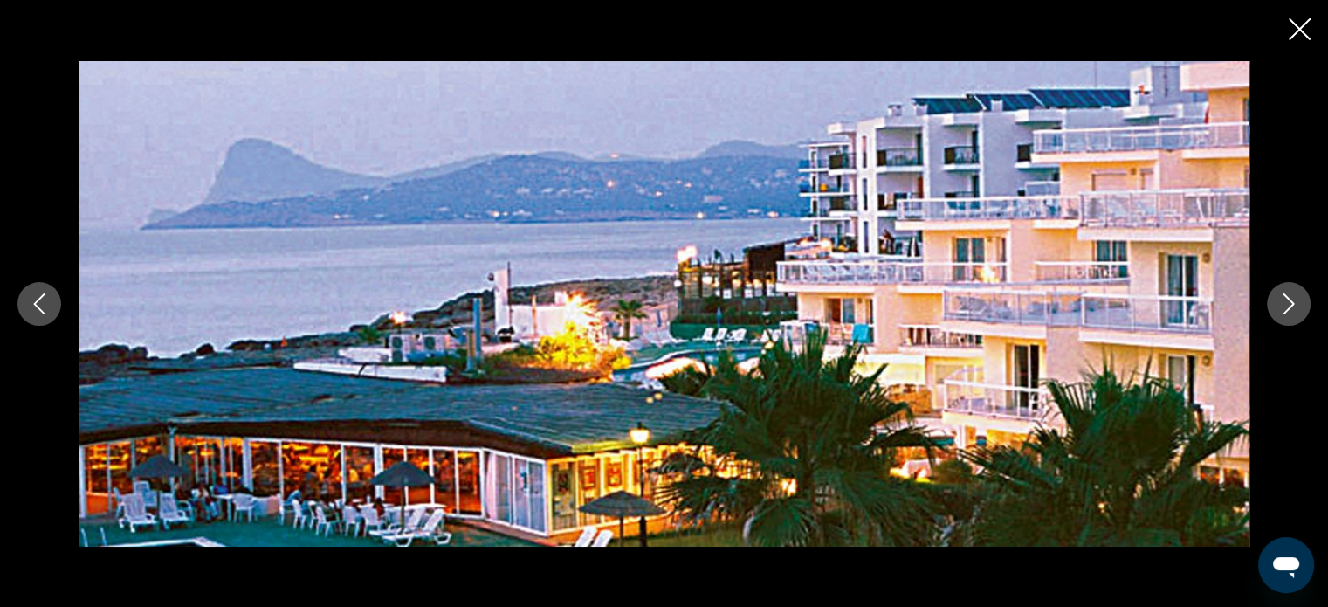
click at [1289, 301] on icon "Next image" at bounding box center [1288, 303] width 21 height 21
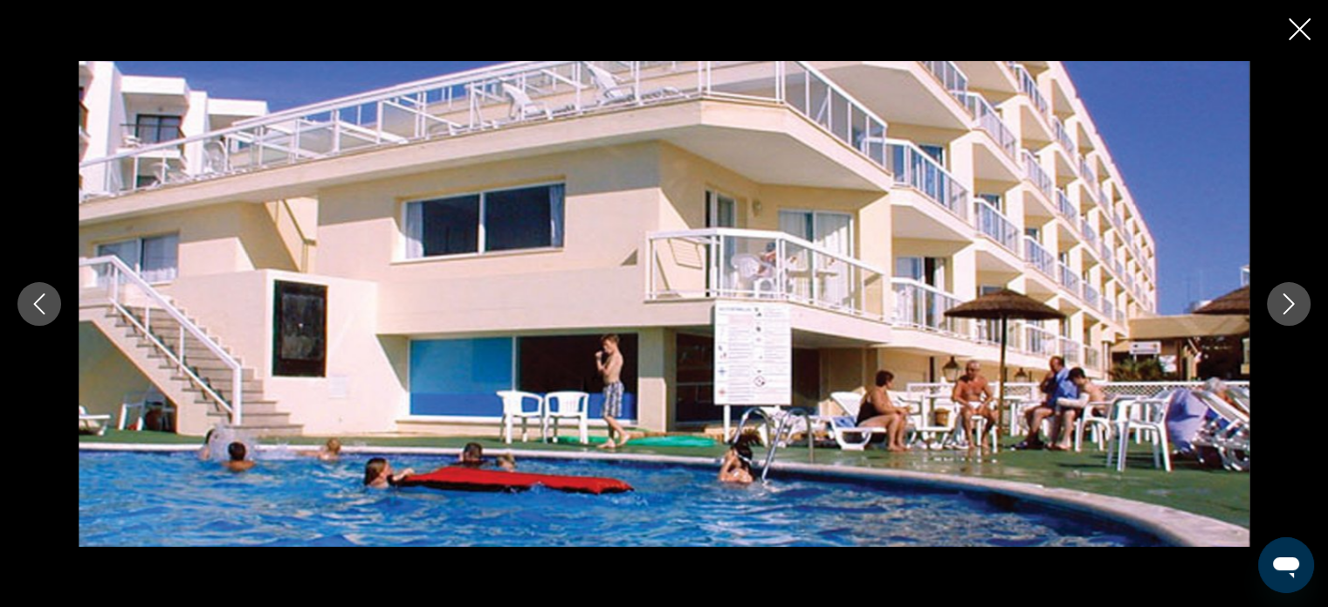
click at [1289, 301] on icon "Next image" at bounding box center [1288, 303] width 21 height 21
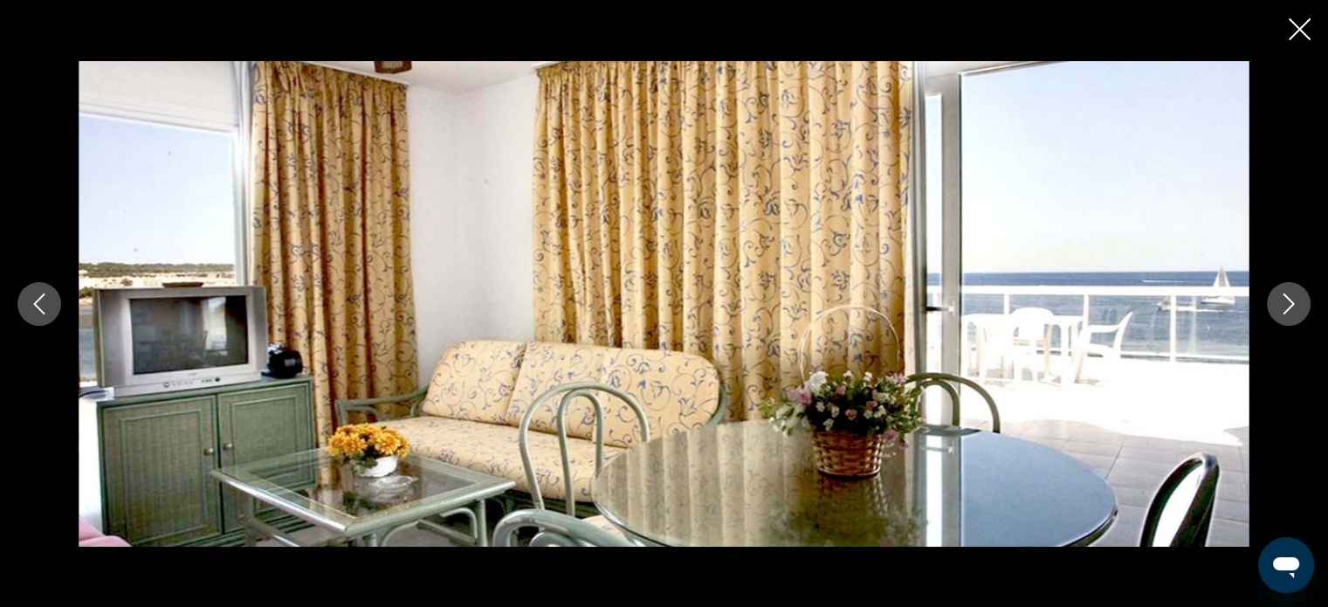
click at [1302, 22] on icon "Close slideshow" at bounding box center [1299, 29] width 22 height 22
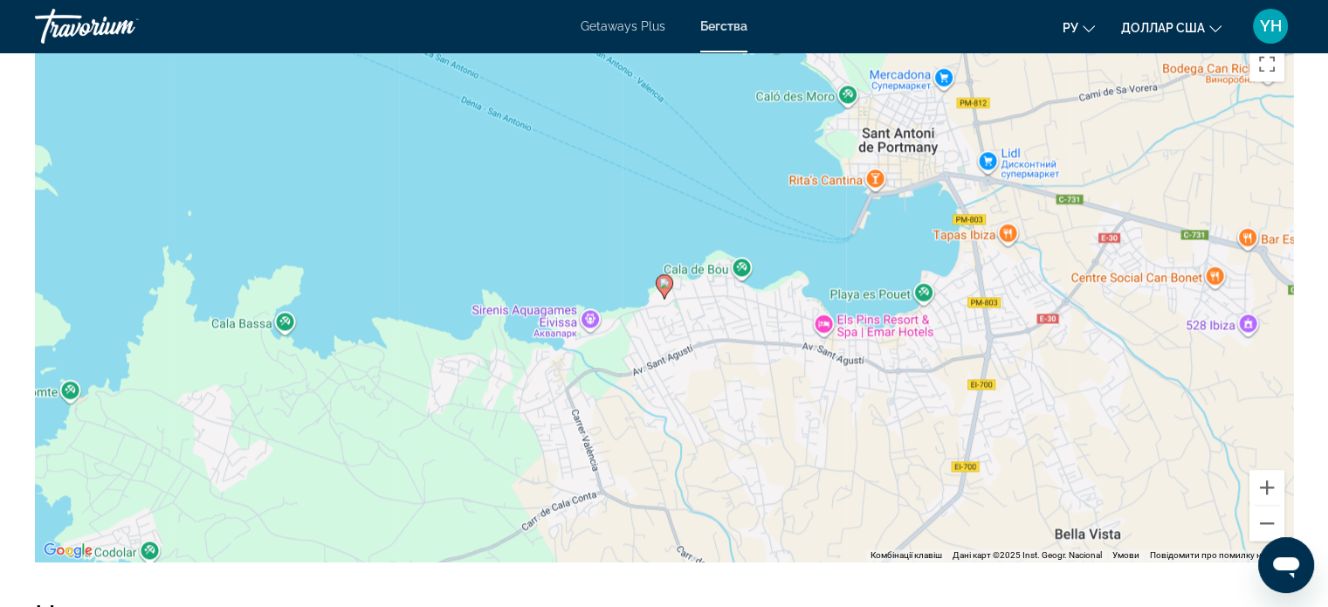
scroll to position [2444, 0]
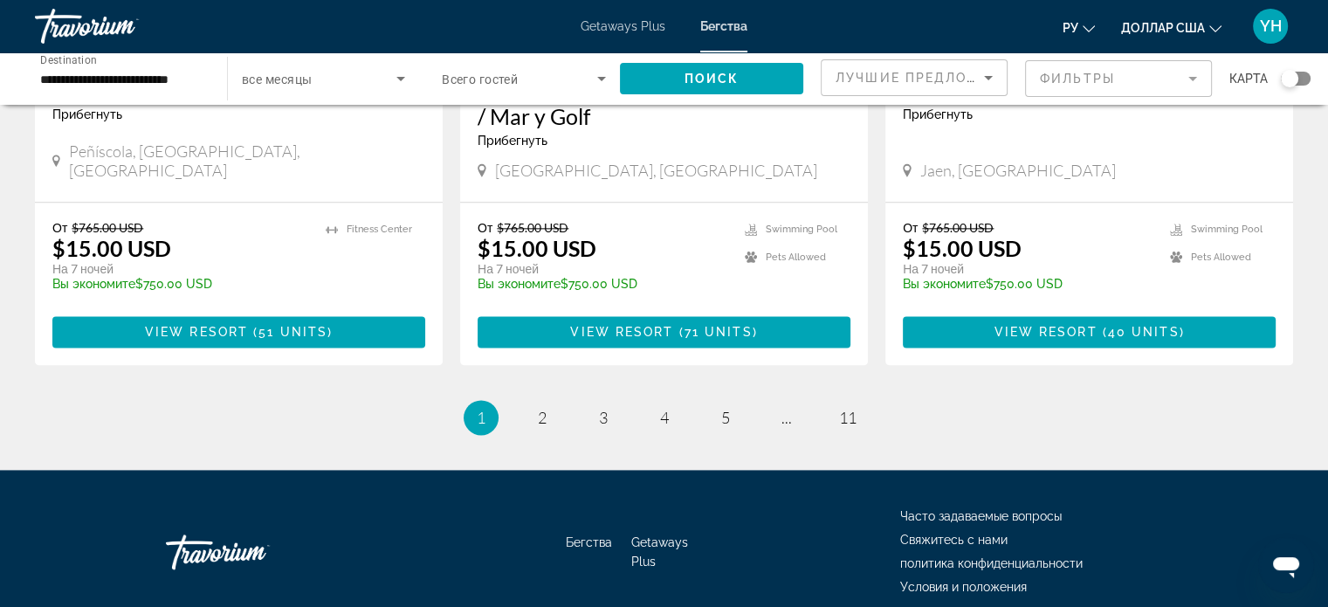
scroll to position [2241, 0]
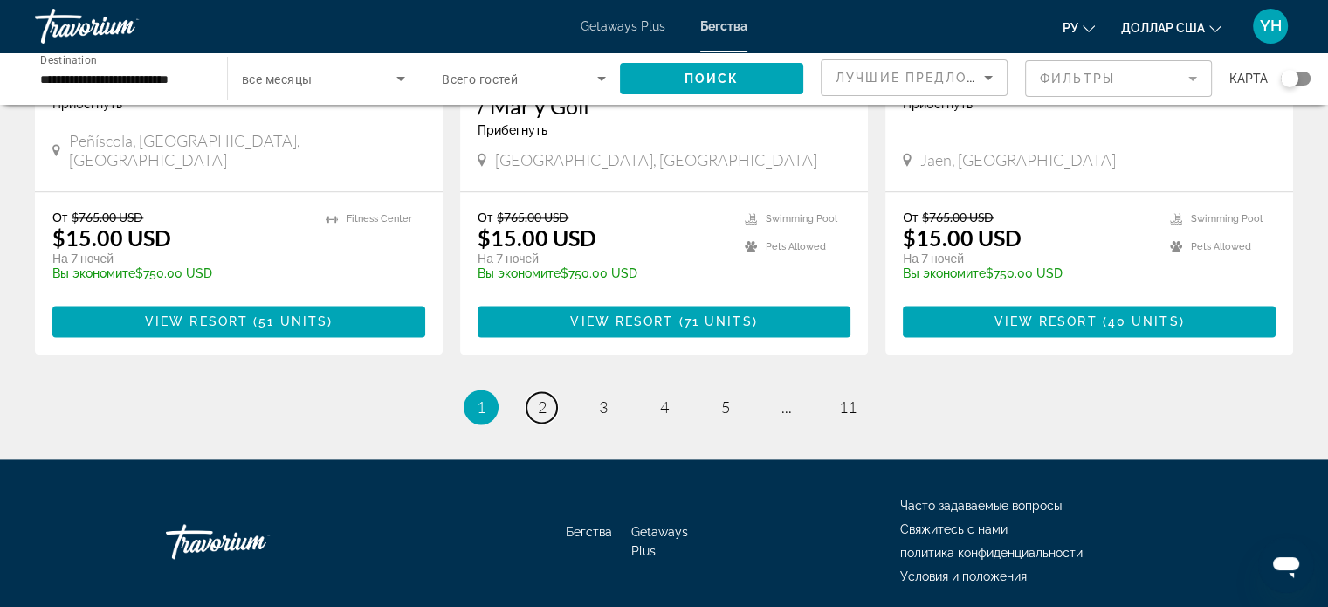
drag, startPoint x: 548, startPoint y: 340, endPoint x: 1068, endPoint y: 346, distance: 520.2
click at [559, 389] on li "page 2" at bounding box center [542, 406] width 35 height 35
click at [540, 397] on span "2" at bounding box center [542, 406] width 9 height 19
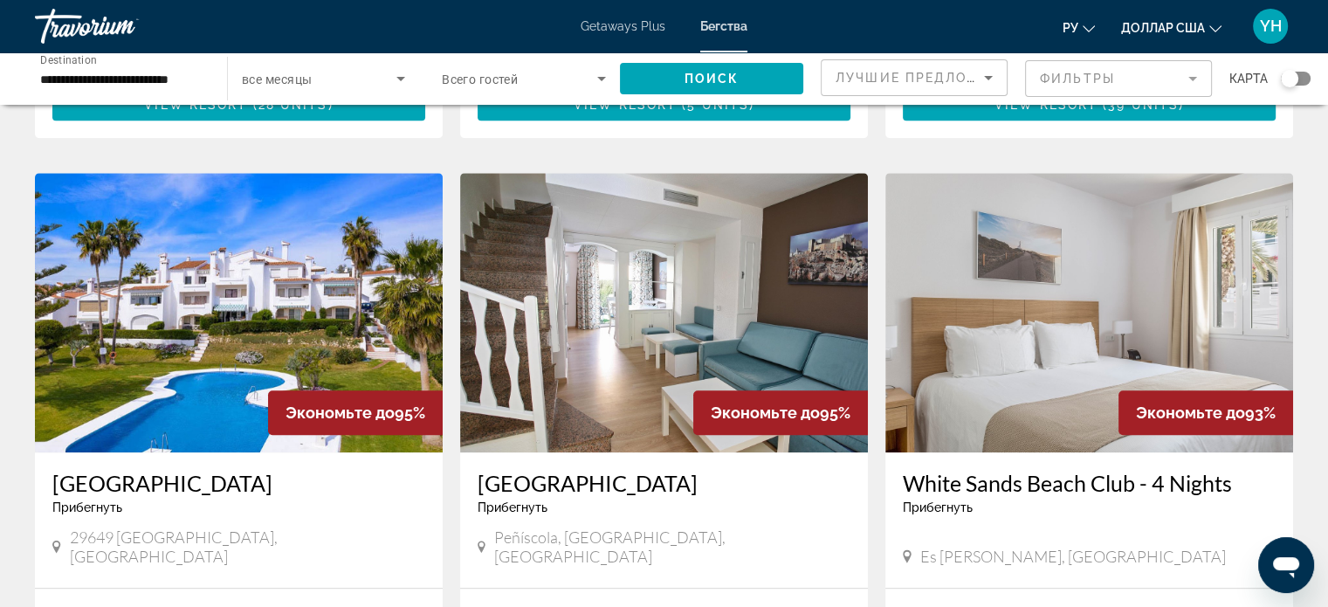
scroll to position [1222, 0]
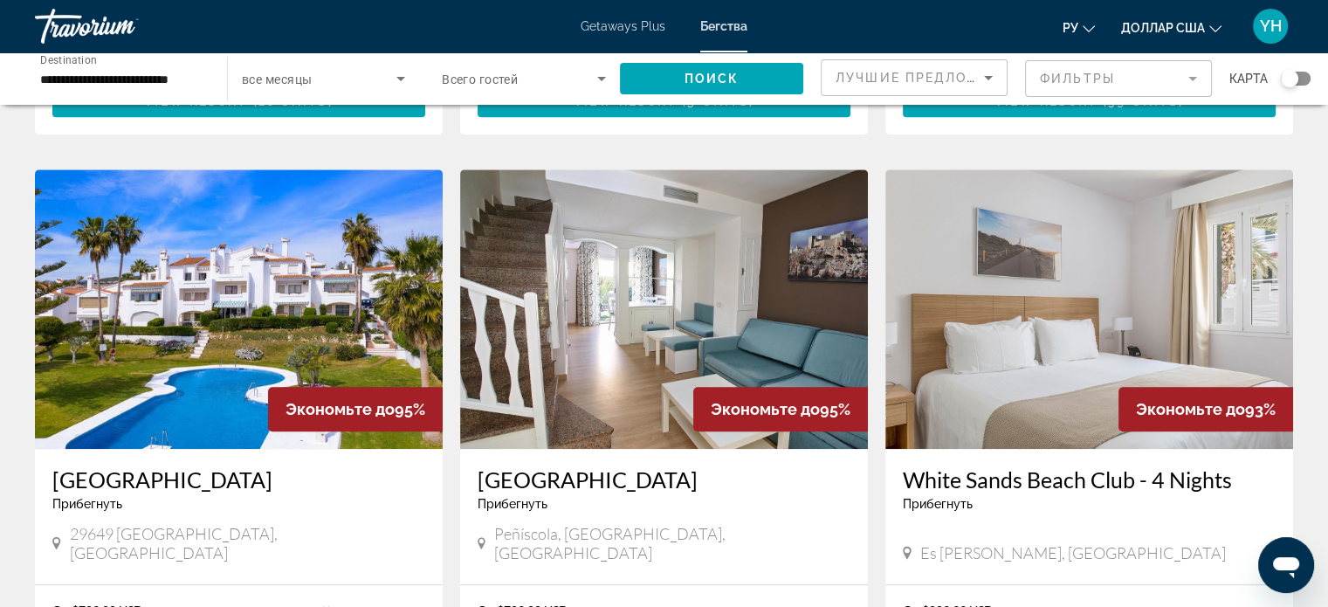
click at [188, 243] on img "Основное содержание" at bounding box center [239, 308] width 408 height 279
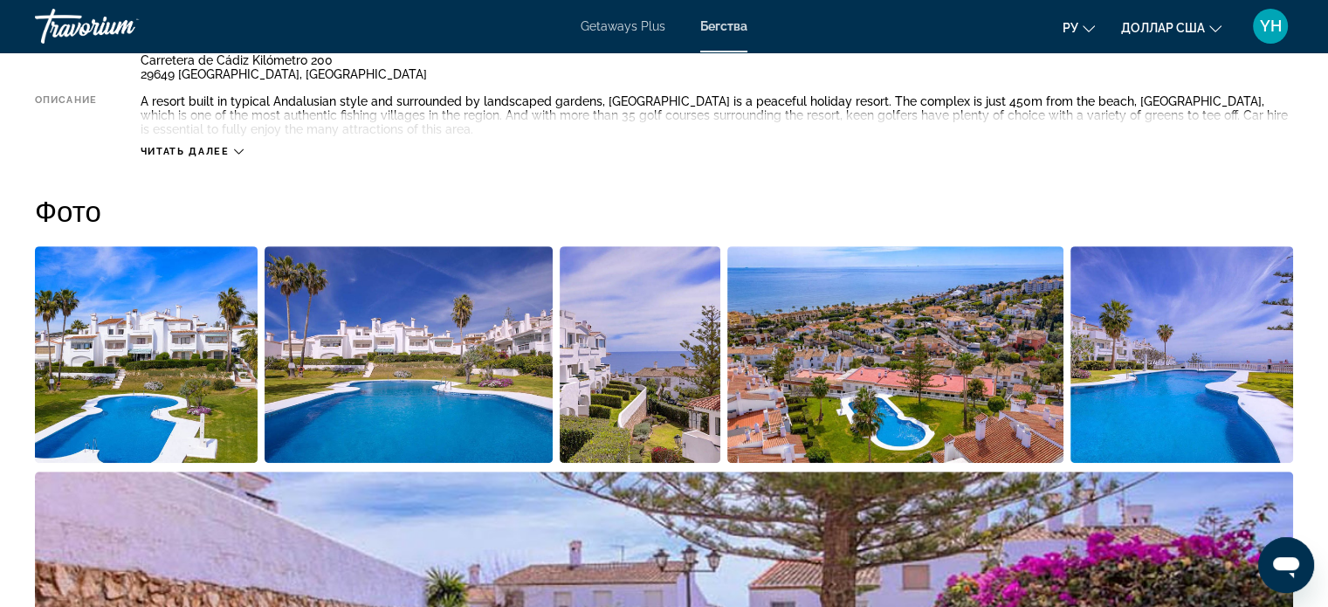
scroll to position [698, 0]
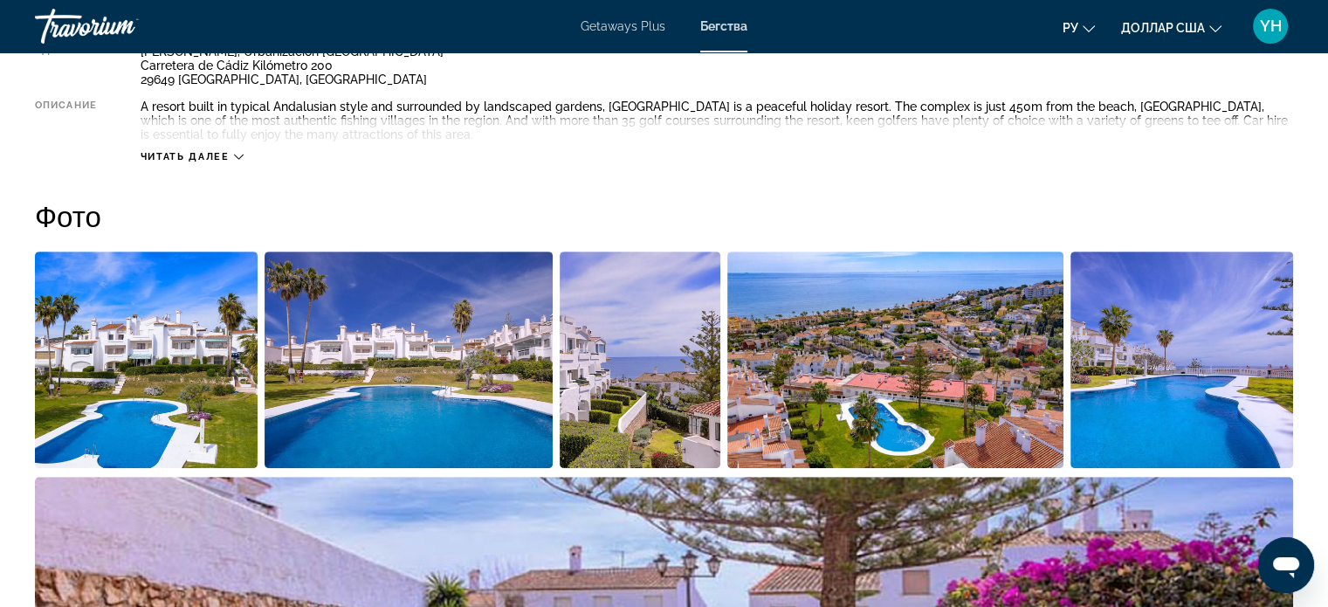
click at [232, 159] on div "Читать далее" at bounding box center [192, 156] width 103 height 11
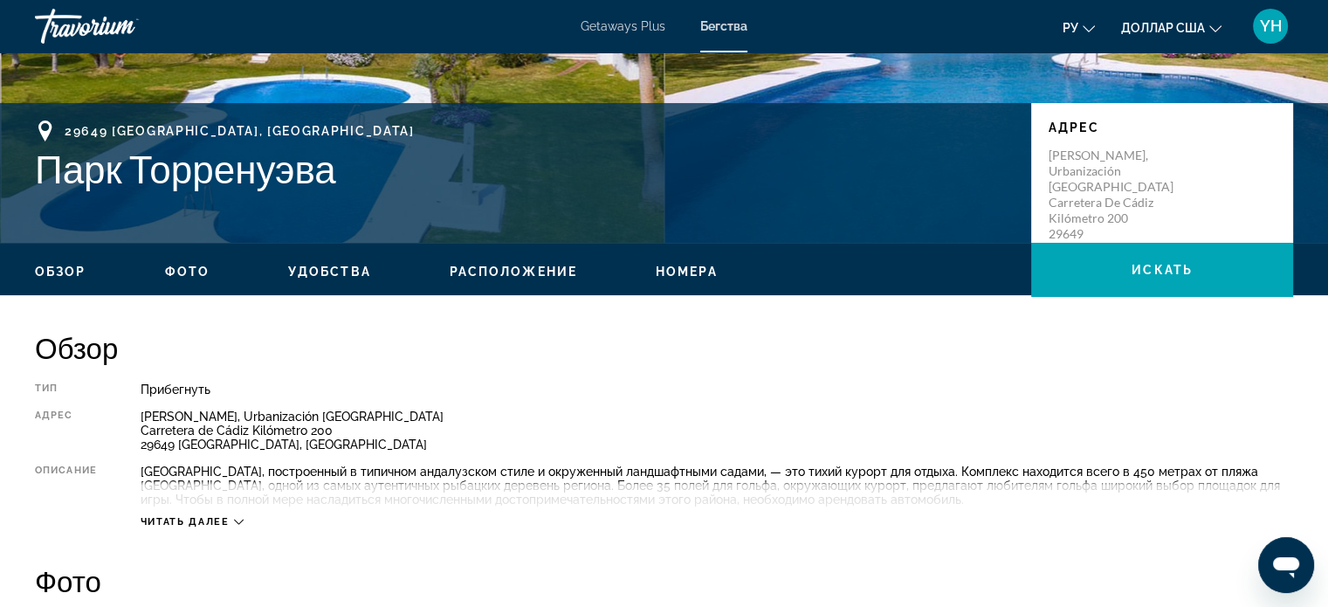
scroll to position [349, 0]
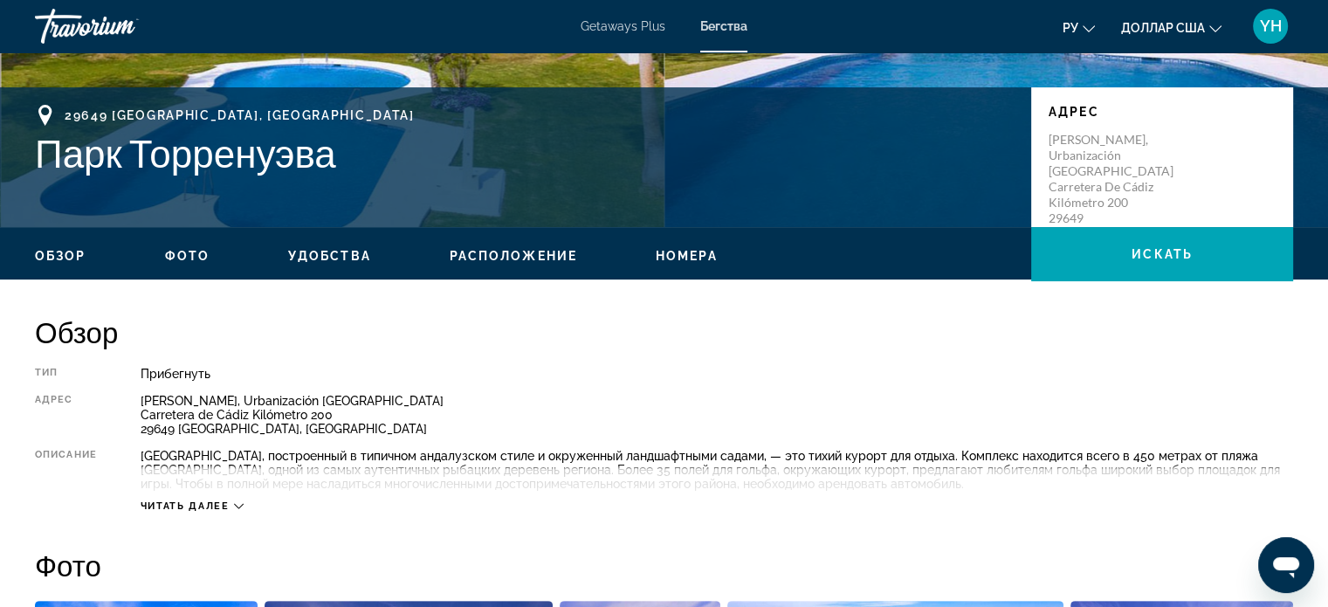
drag, startPoint x: 234, startPoint y: 497, endPoint x: 394, endPoint y: 539, distance: 165.7
click at [235, 497] on div "Читать далее" at bounding box center [717, 488] width 1152 height 48
click at [236, 505] on icon "Основное содержание" at bounding box center [239, 506] width 10 height 10
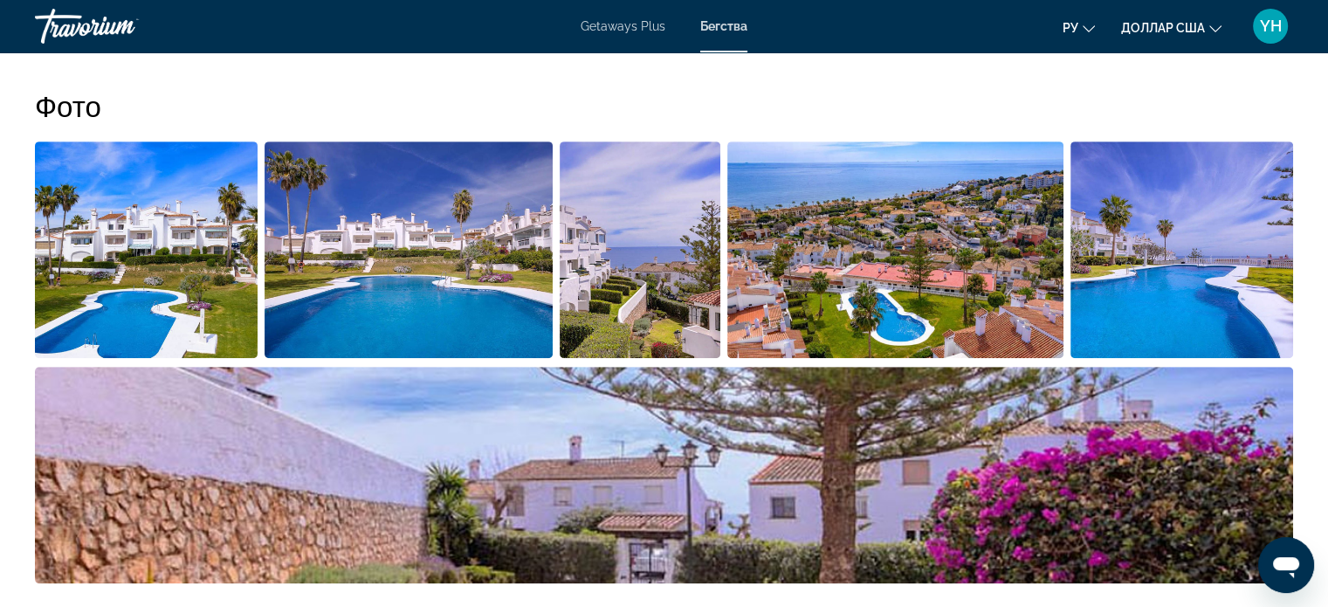
scroll to position [873, 0]
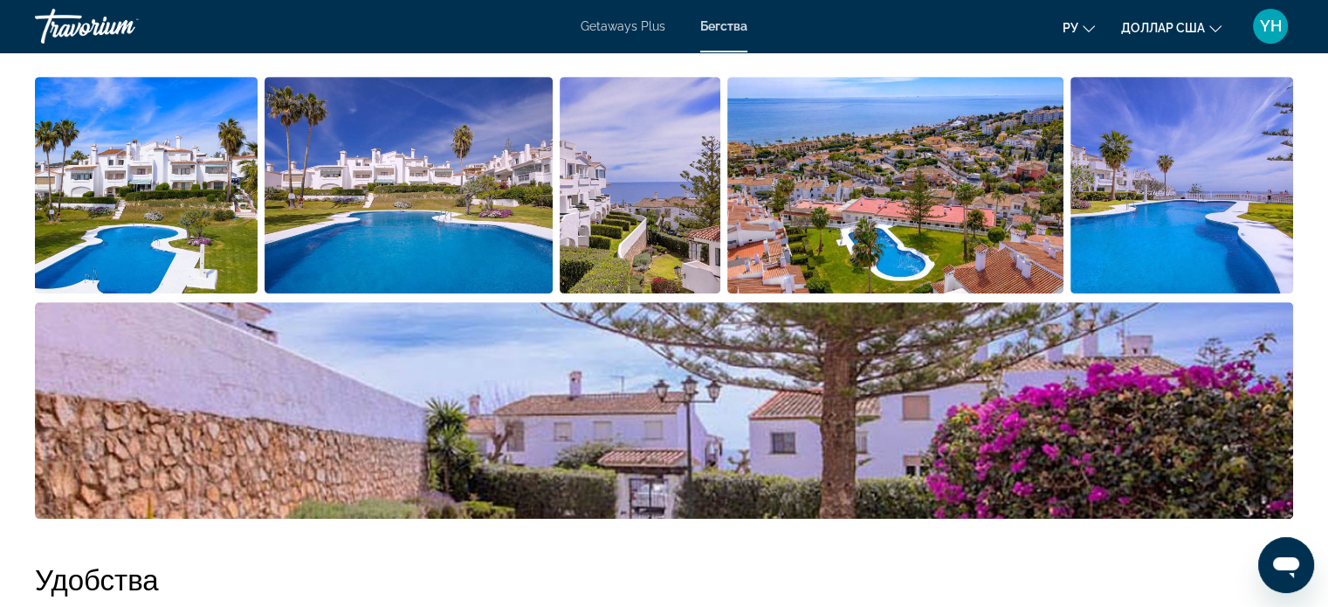
click at [137, 210] on img "Открыть полноэкранный слайдер изображений" at bounding box center [146, 185] width 223 height 216
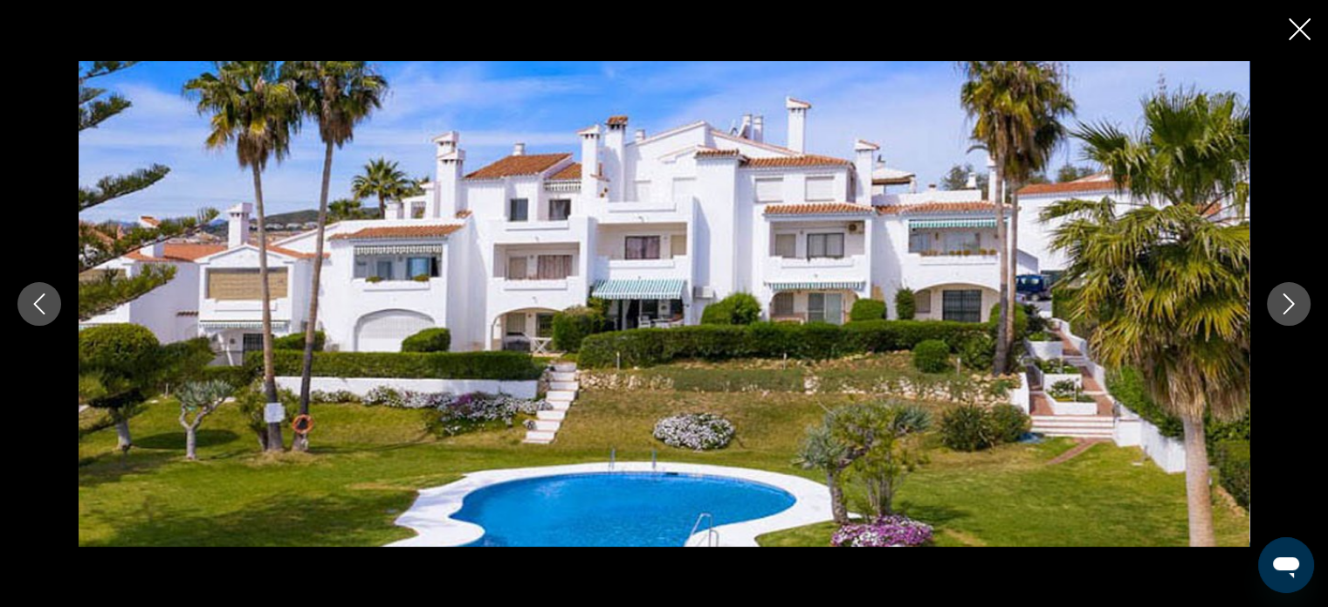
click at [1283, 296] on icon "Next image" at bounding box center [1288, 303] width 21 height 21
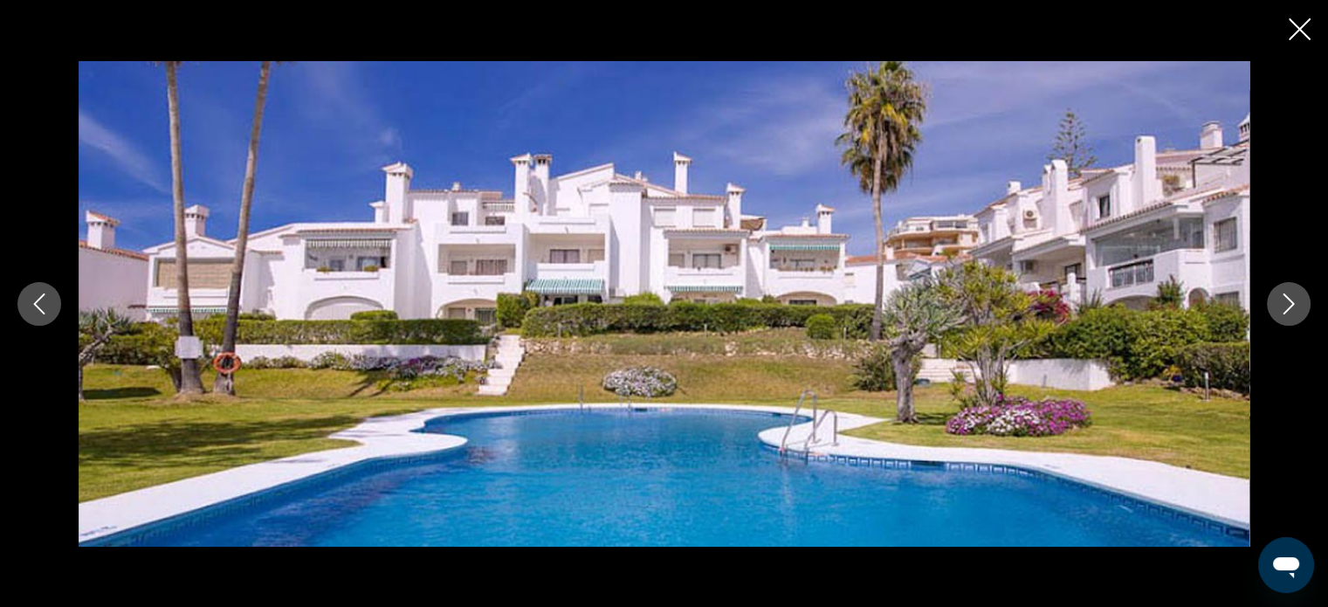
click at [1283, 296] on icon "Next image" at bounding box center [1288, 303] width 21 height 21
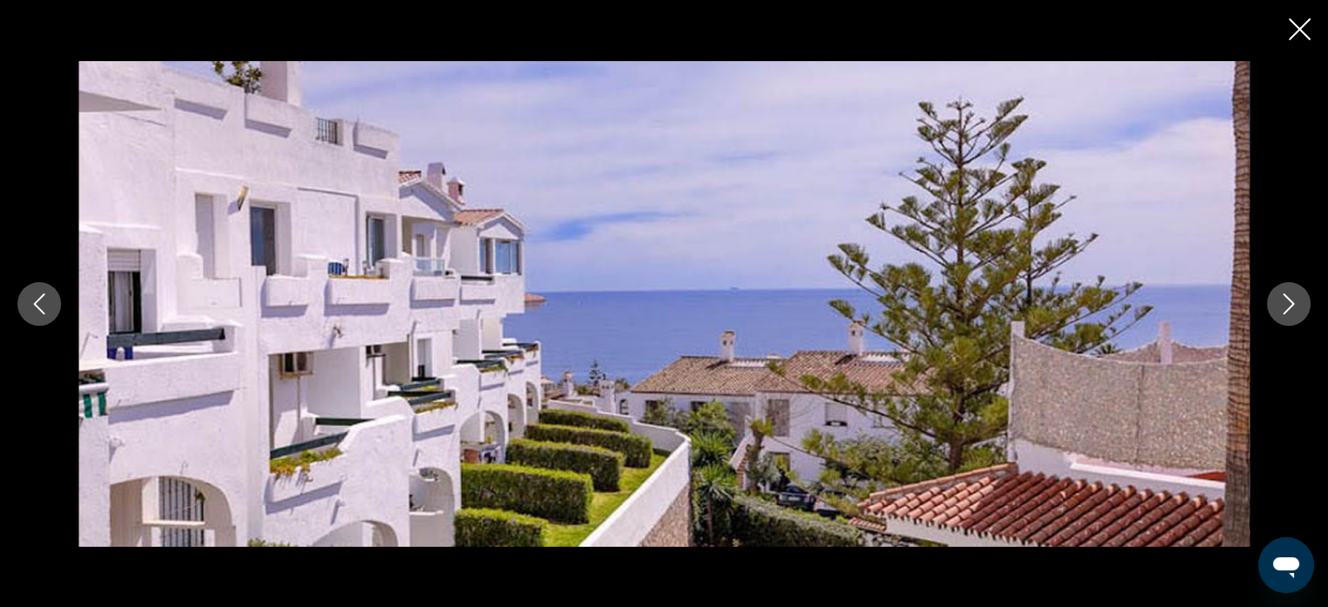
click at [1283, 296] on icon "Next image" at bounding box center [1288, 303] width 21 height 21
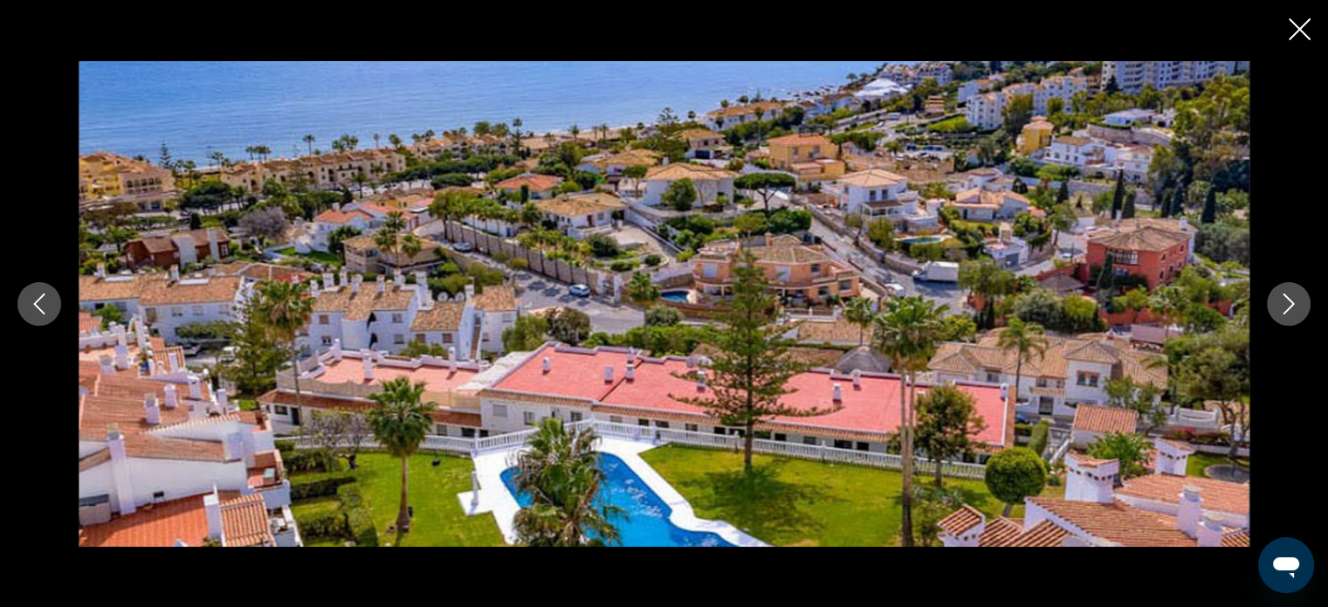
click at [1283, 296] on icon "Next image" at bounding box center [1288, 303] width 21 height 21
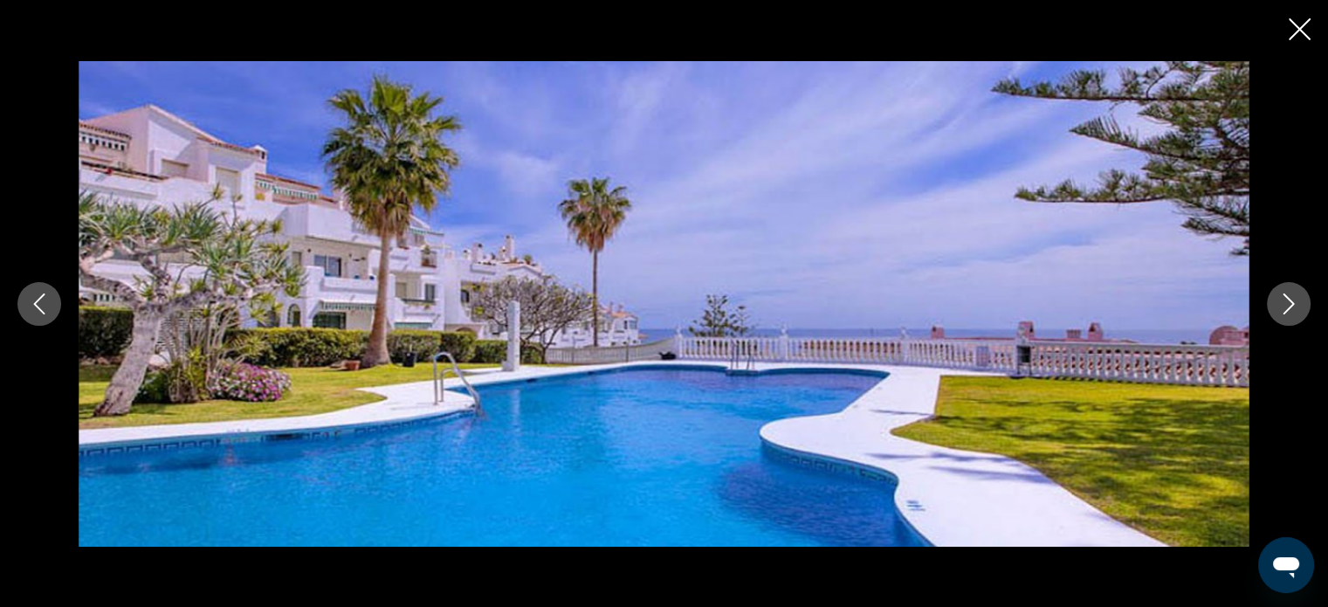
click at [1283, 296] on icon "Next image" at bounding box center [1288, 303] width 21 height 21
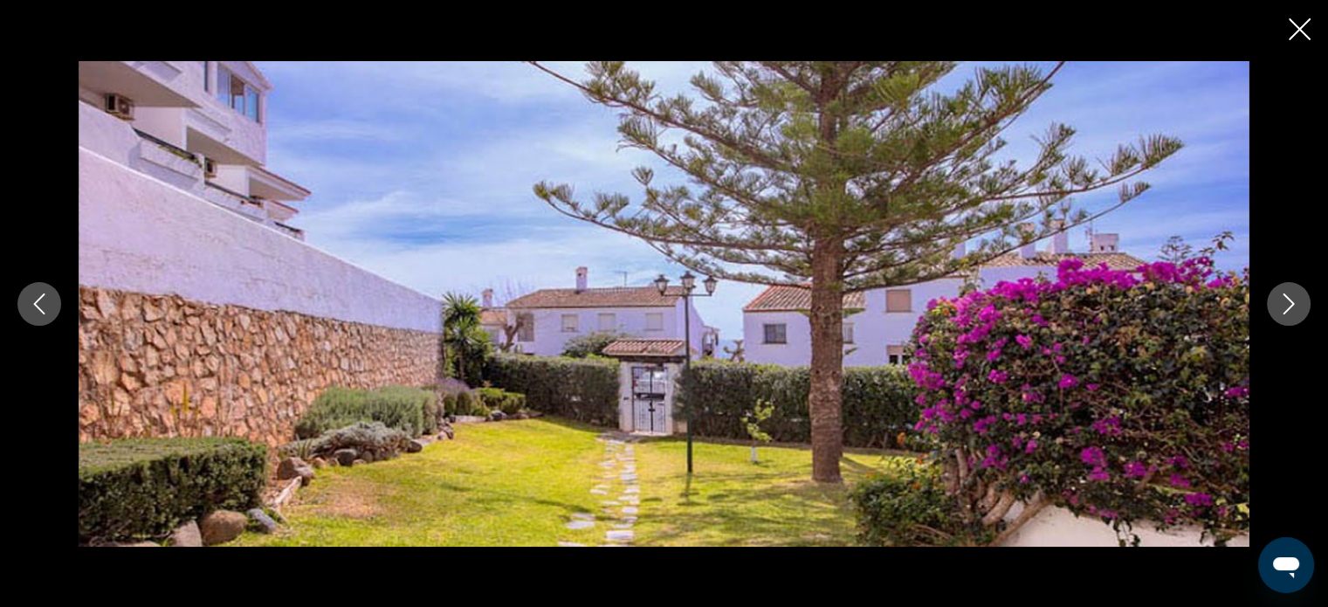
click at [1283, 296] on icon "Next image" at bounding box center [1288, 303] width 21 height 21
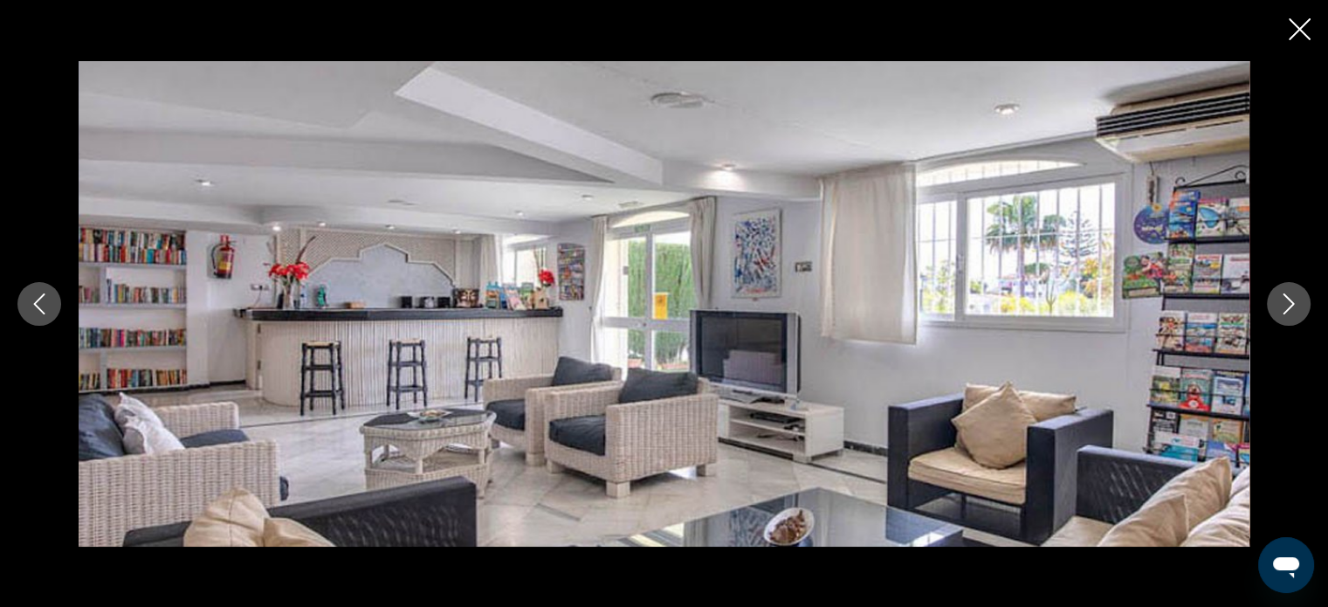
click at [1283, 296] on icon "Next image" at bounding box center [1288, 303] width 21 height 21
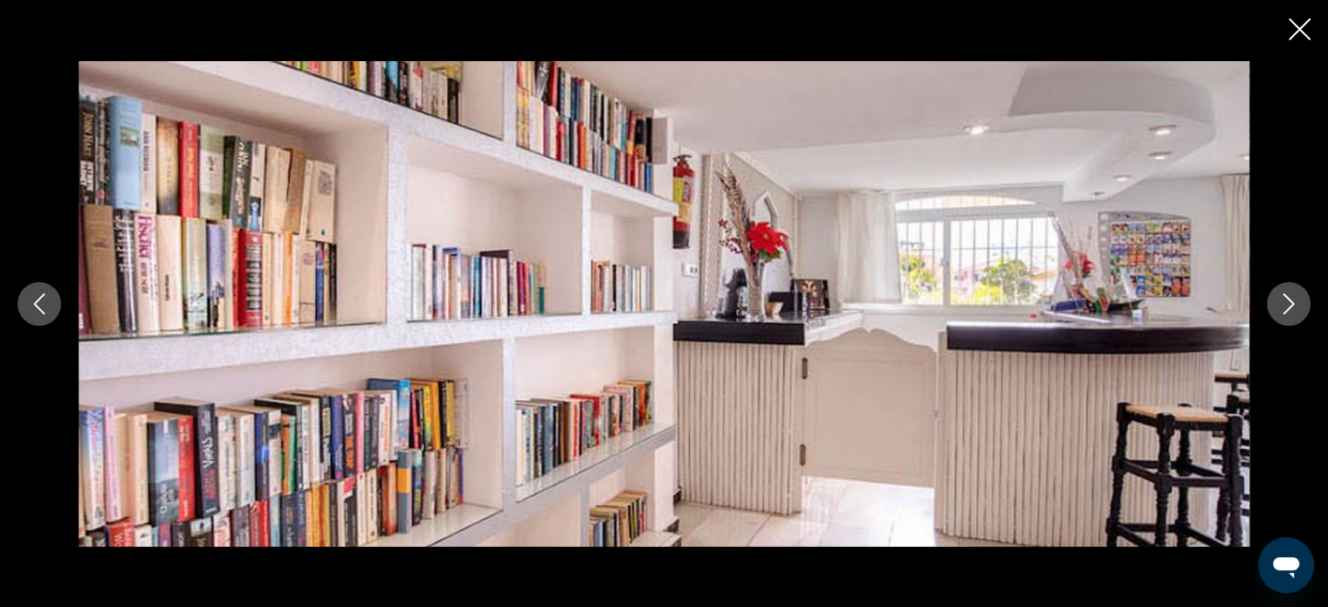
click at [1283, 296] on icon "Next image" at bounding box center [1288, 303] width 21 height 21
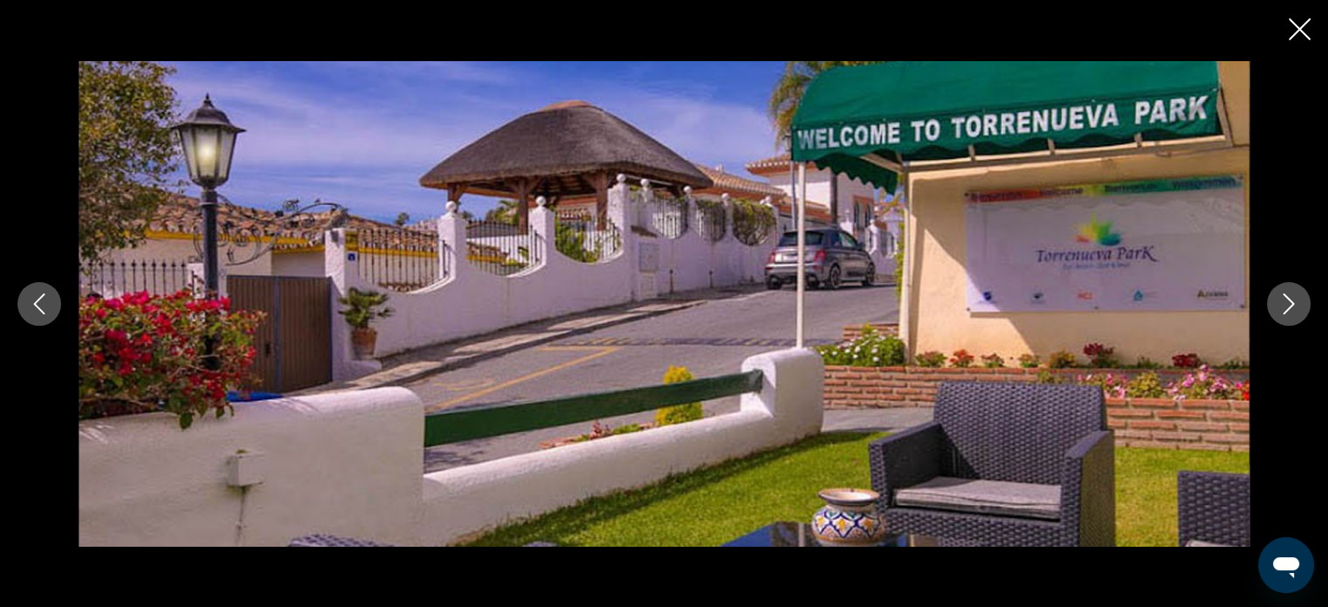
click at [1283, 296] on icon "Next image" at bounding box center [1288, 303] width 21 height 21
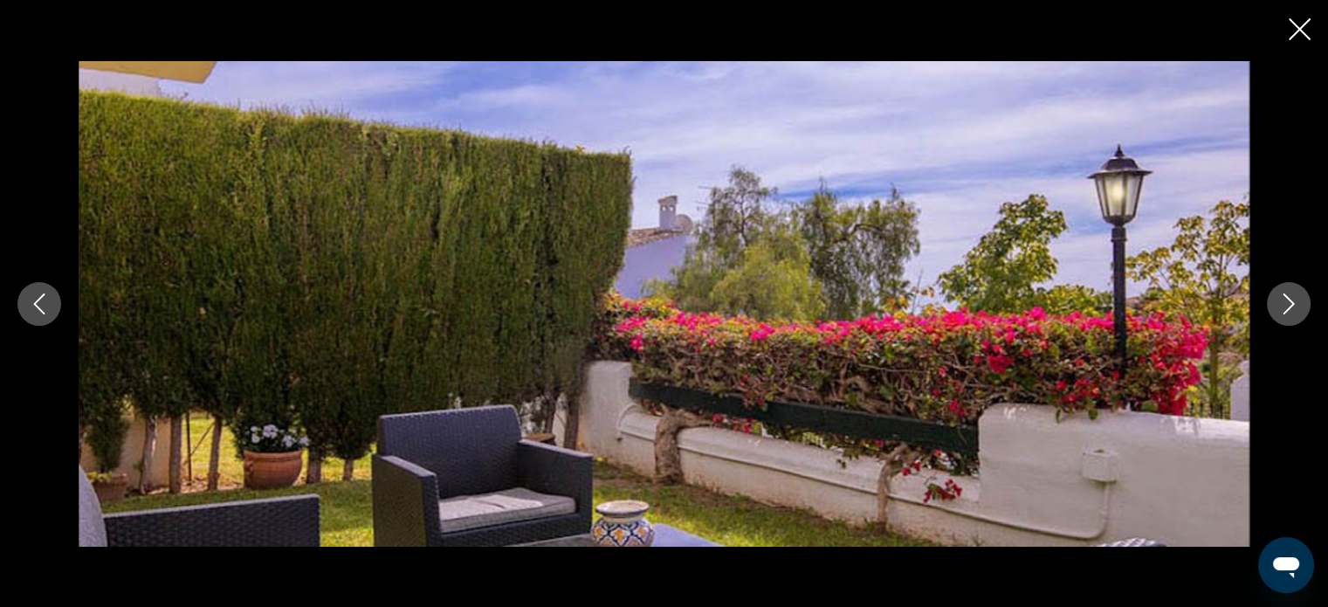
click at [1283, 296] on icon "Next image" at bounding box center [1288, 303] width 21 height 21
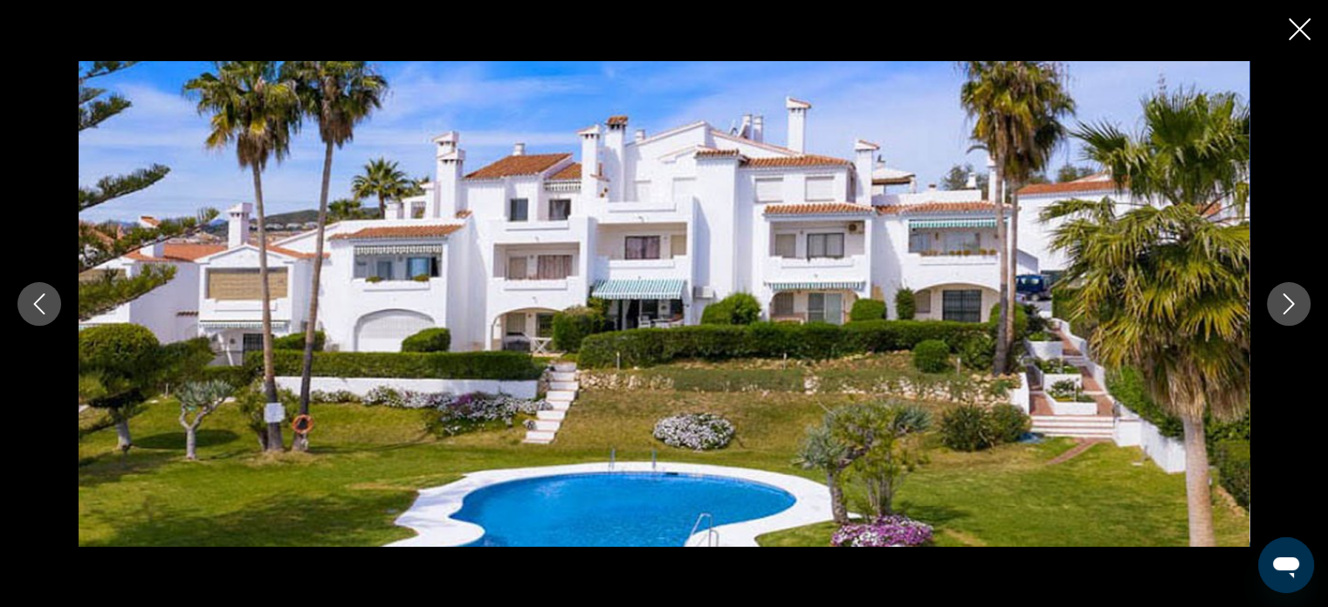
click at [1283, 296] on icon "Next image" at bounding box center [1288, 303] width 21 height 21
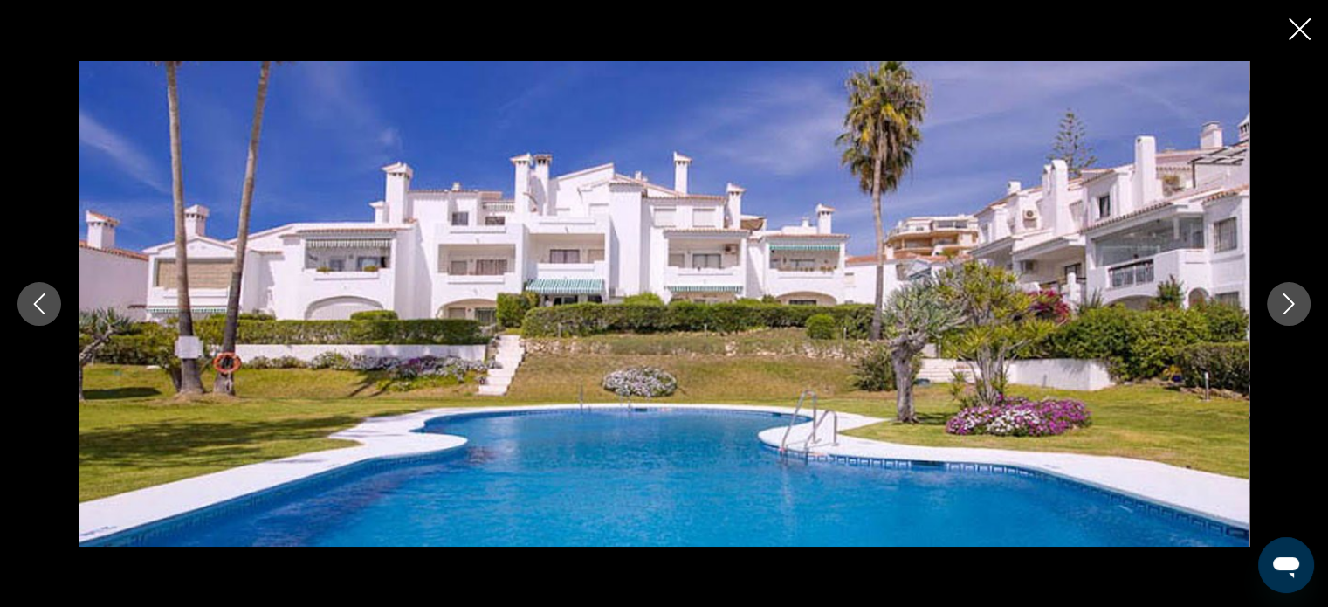
click at [1283, 296] on icon "Next image" at bounding box center [1288, 303] width 21 height 21
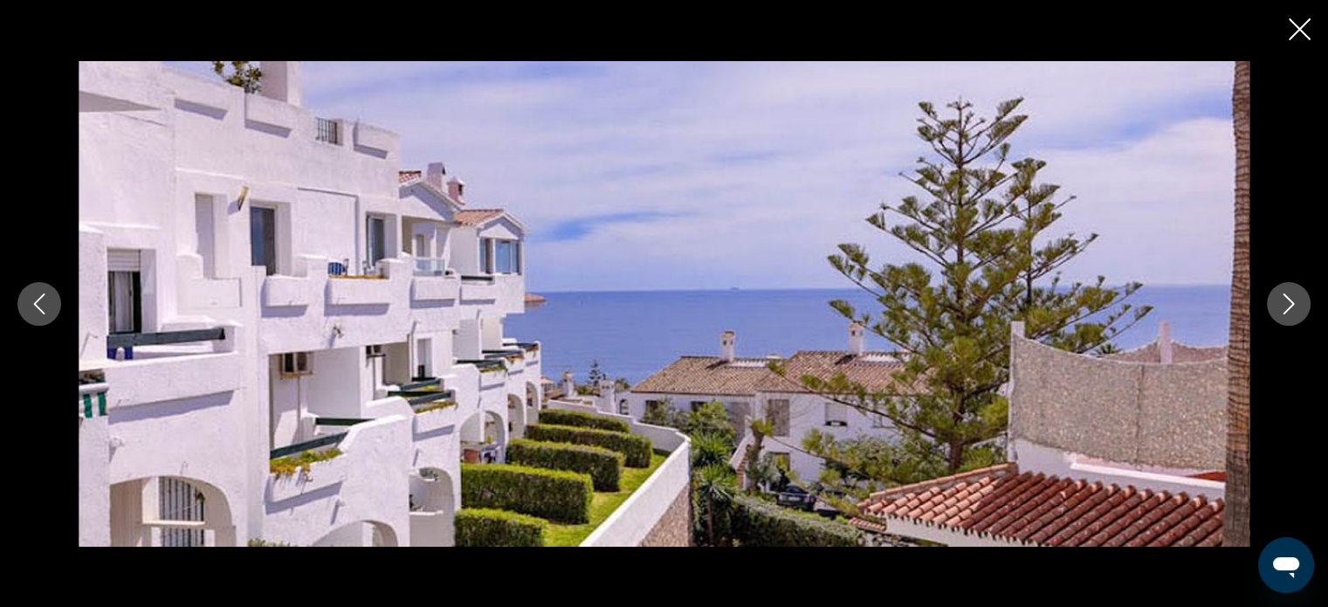
click at [1283, 296] on icon "Next image" at bounding box center [1288, 303] width 21 height 21
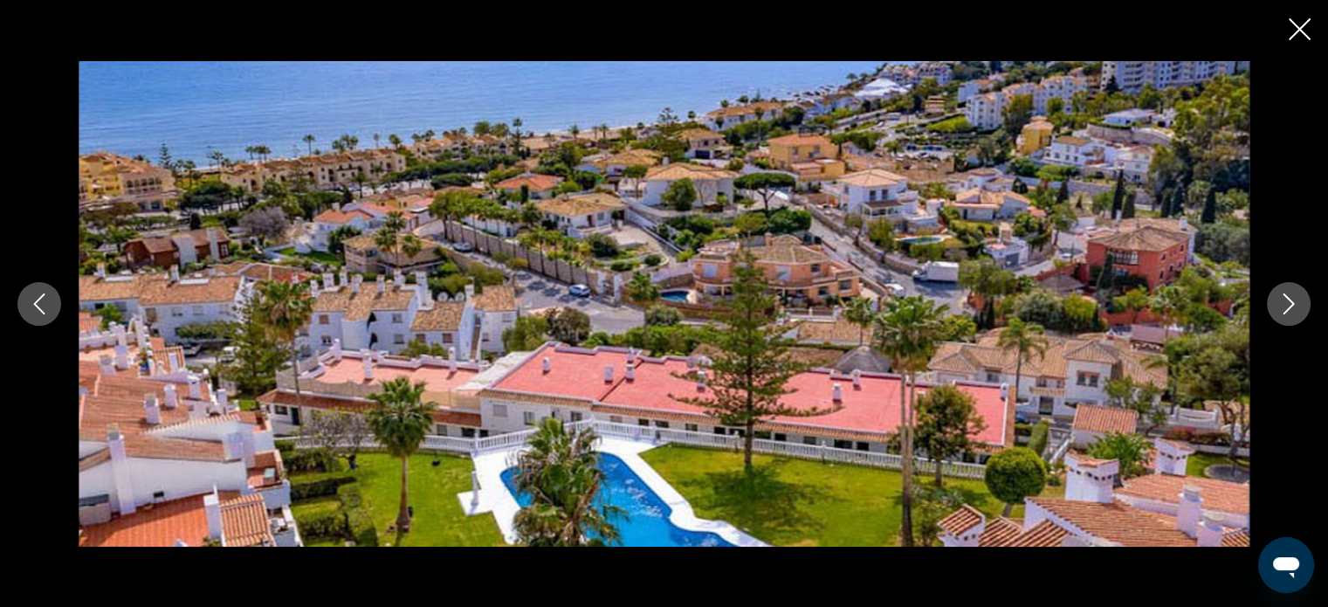
click at [1283, 296] on icon "Next image" at bounding box center [1288, 303] width 21 height 21
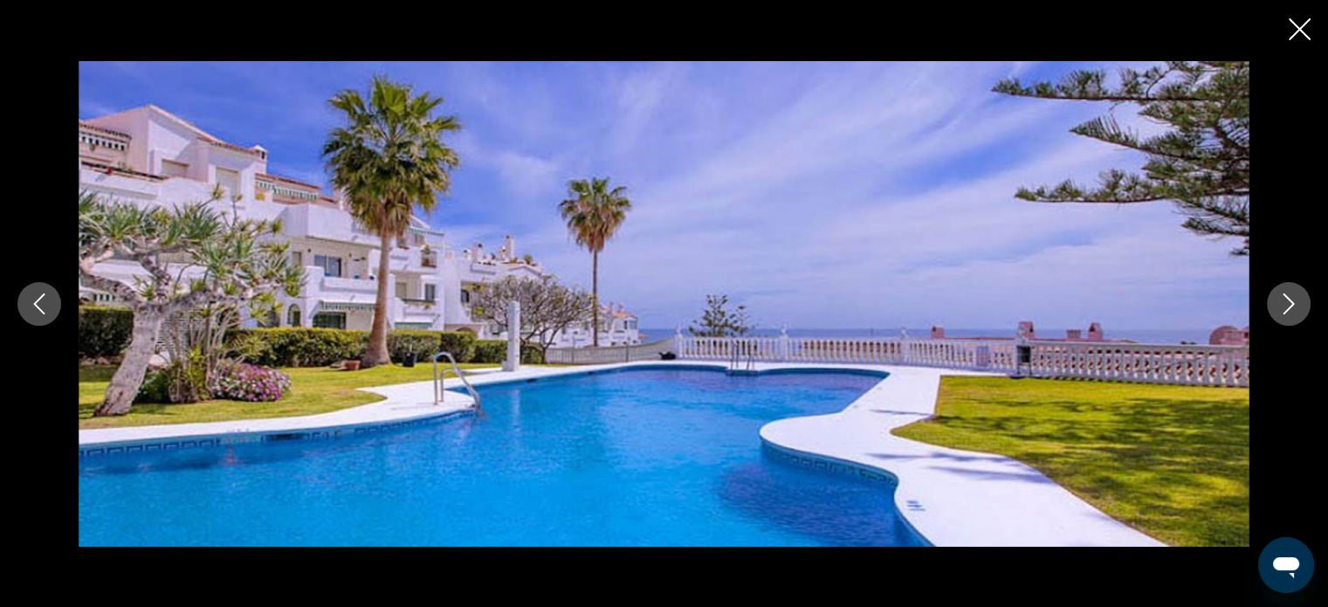
click at [1283, 296] on icon "Next image" at bounding box center [1288, 303] width 21 height 21
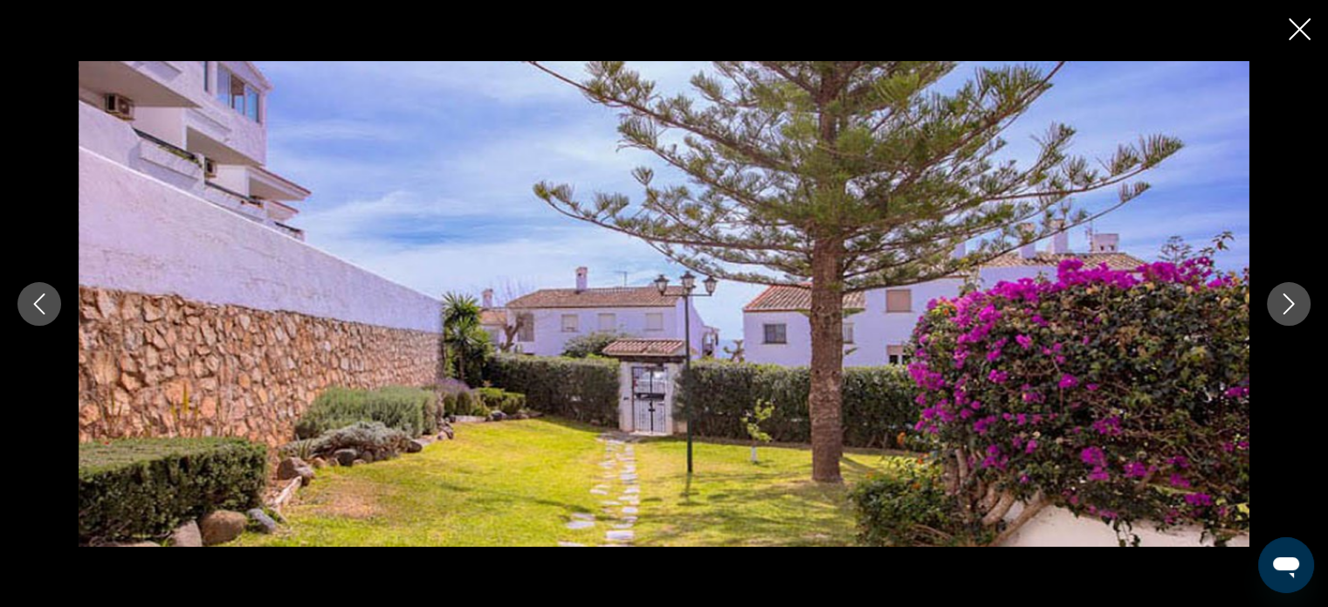
click at [1283, 296] on icon "Next image" at bounding box center [1288, 303] width 21 height 21
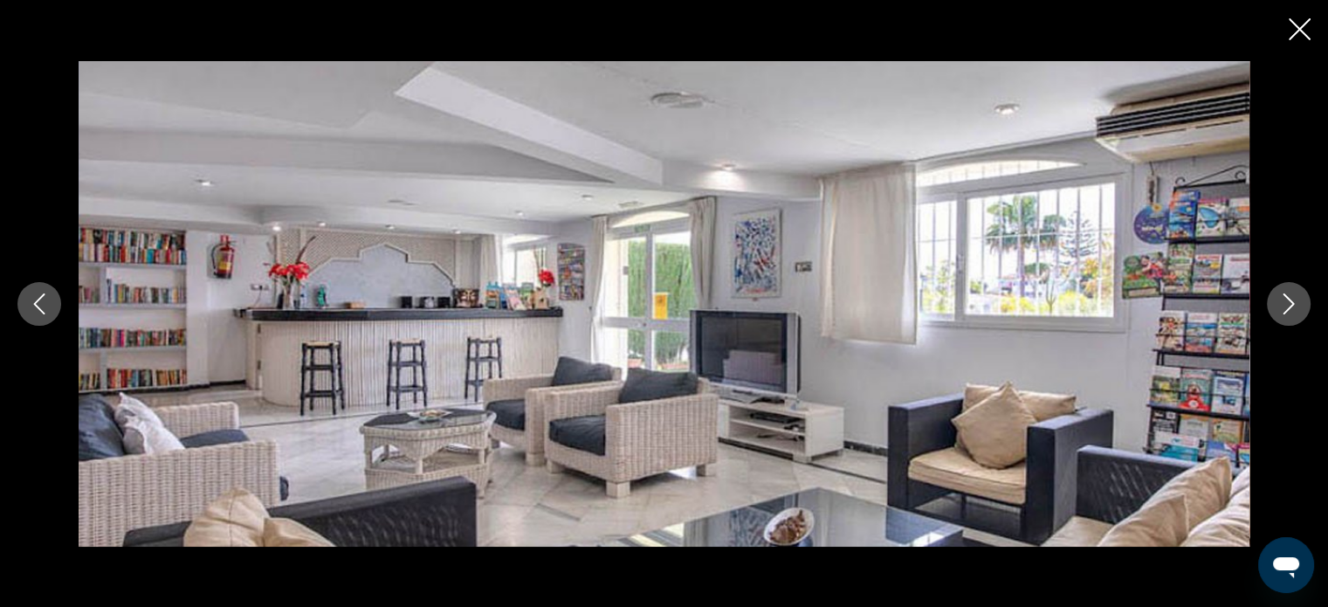
click at [1300, 27] on icon "Close slideshow" at bounding box center [1299, 29] width 22 height 22
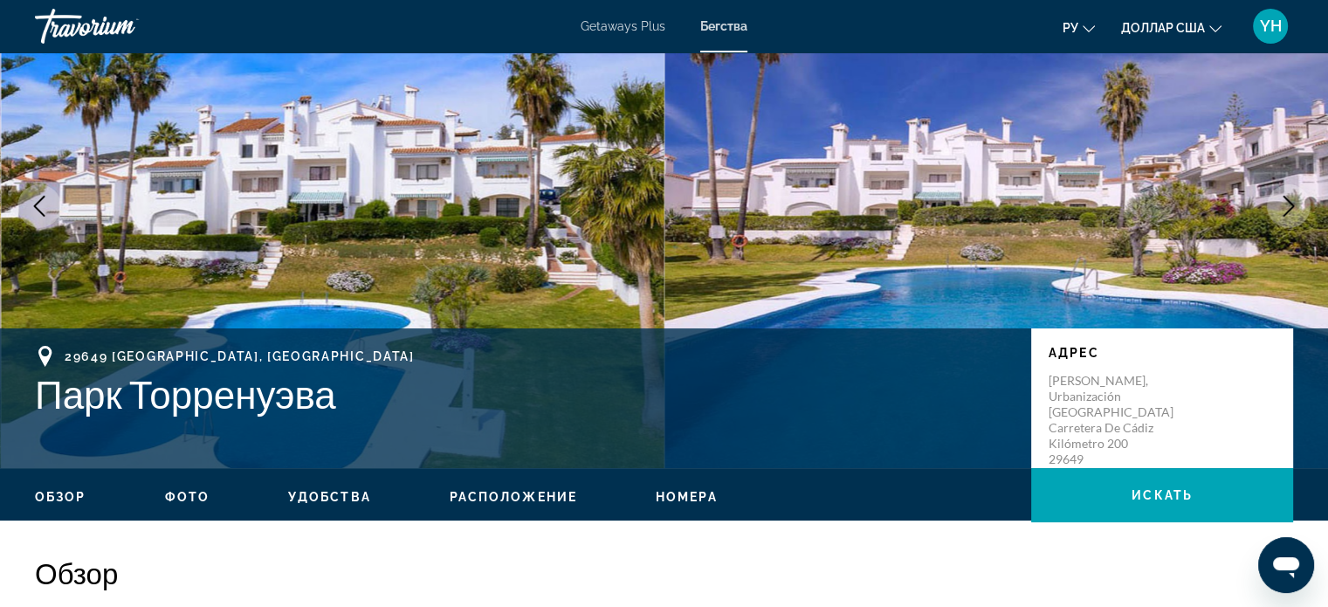
scroll to position [175, 0]
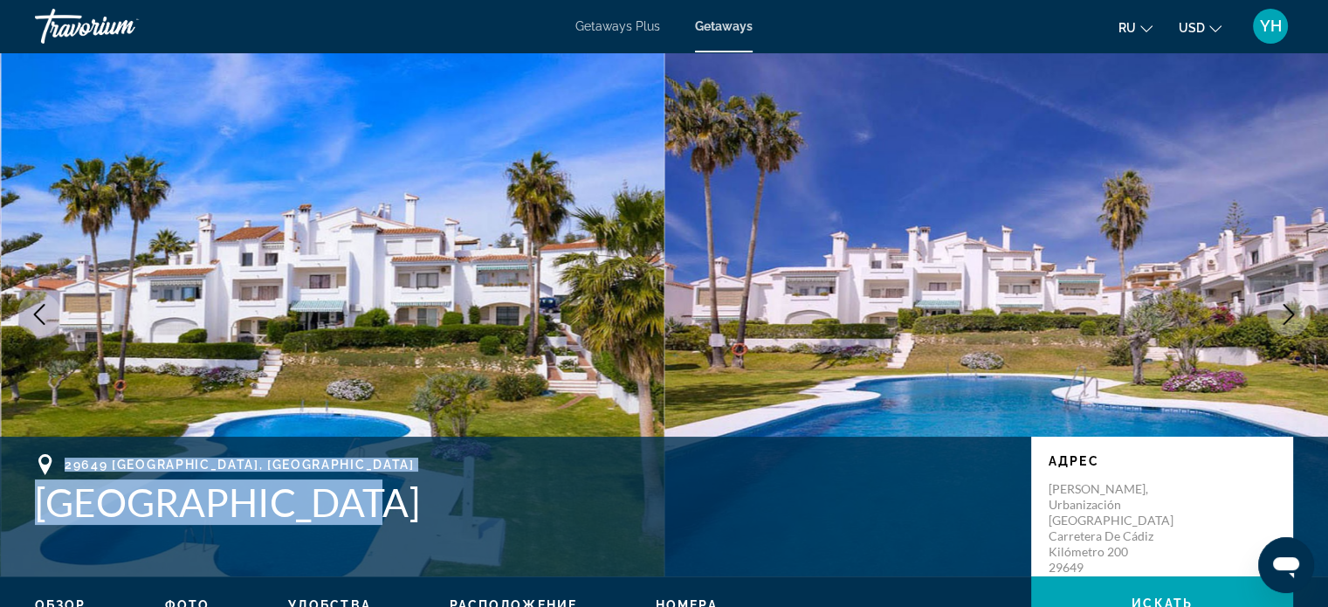
drag, startPoint x: 330, startPoint y: 502, endPoint x: 40, endPoint y: 455, distance: 293.6
click at [40, 455] on div "[GEOGRAPHIC_DATA], [GEOGRAPHIC_DATA] [GEOGRAPHIC_DATA]" at bounding box center [524, 489] width 978 height 71
copy div "[GEOGRAPHIC_DATA], [GEOGRAPHIC_DATA] [GEOGRAPHIC_DATA]"
